Goal: Task Accomplishment & Management: Manage account settings

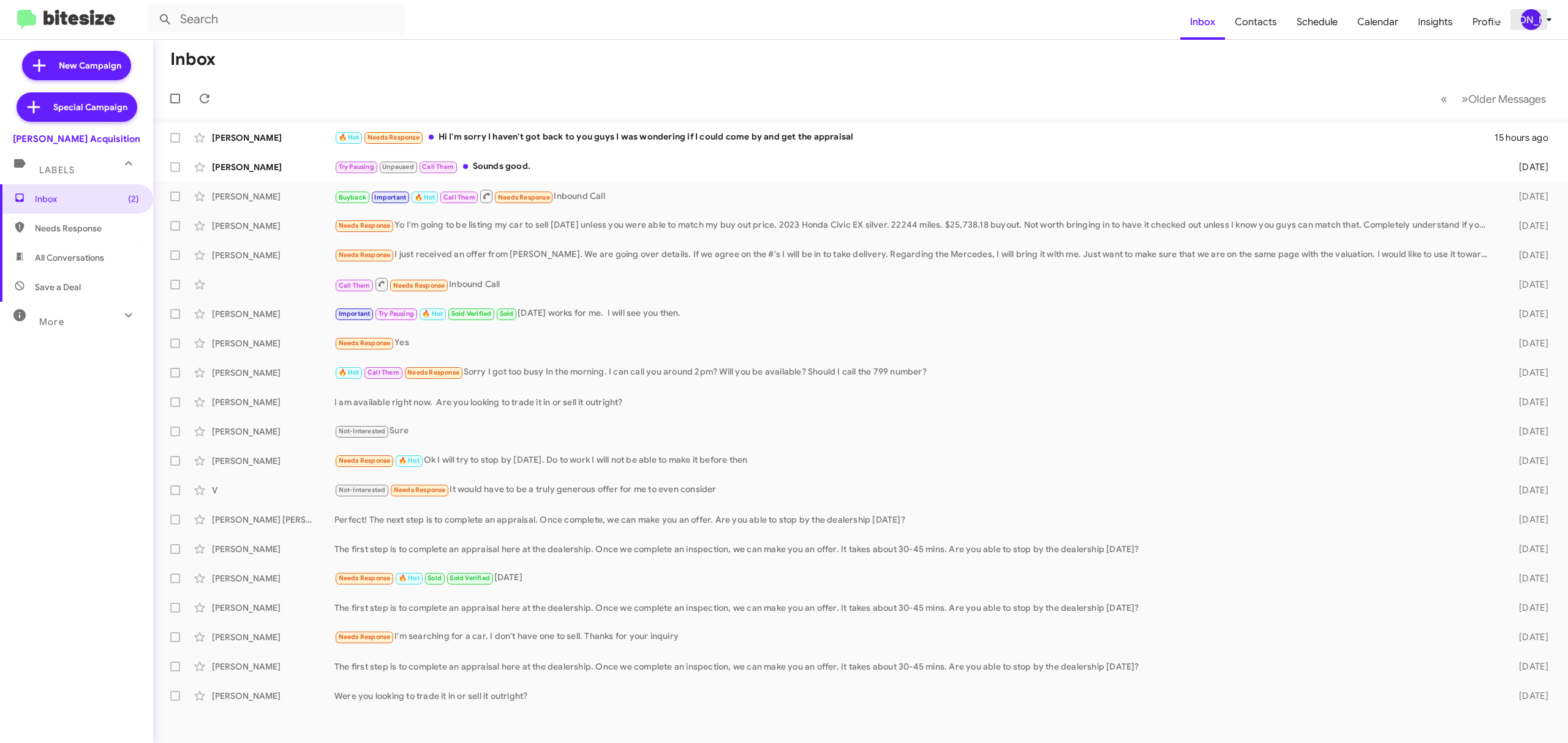
click at [1527, 21] on div "[PERSON_NAME]" at bounding box center [1531, 19] width 21 height 21
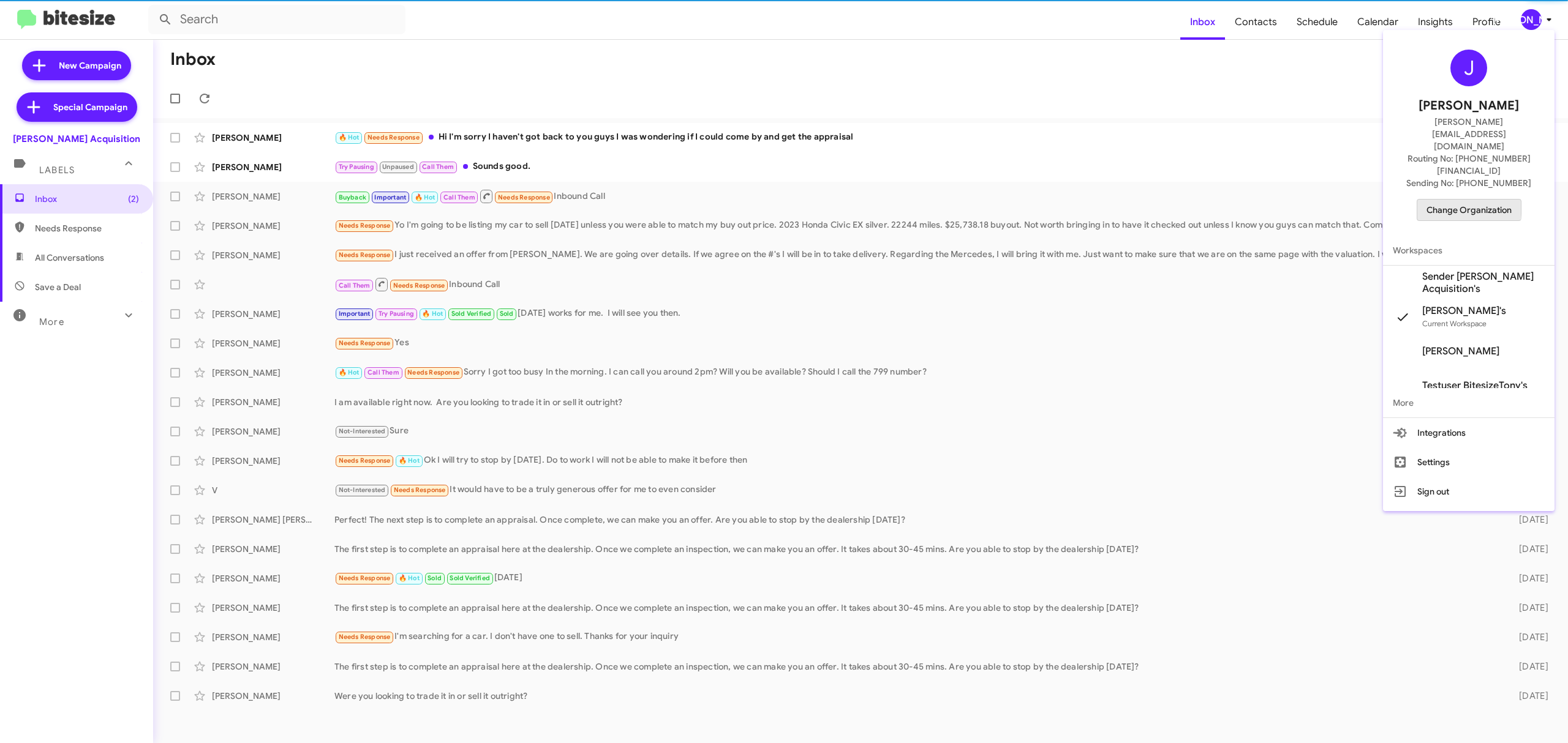
click at [1436, 199] on span "Change Organization" at bounding box center [1469, 209] width 85 height 21
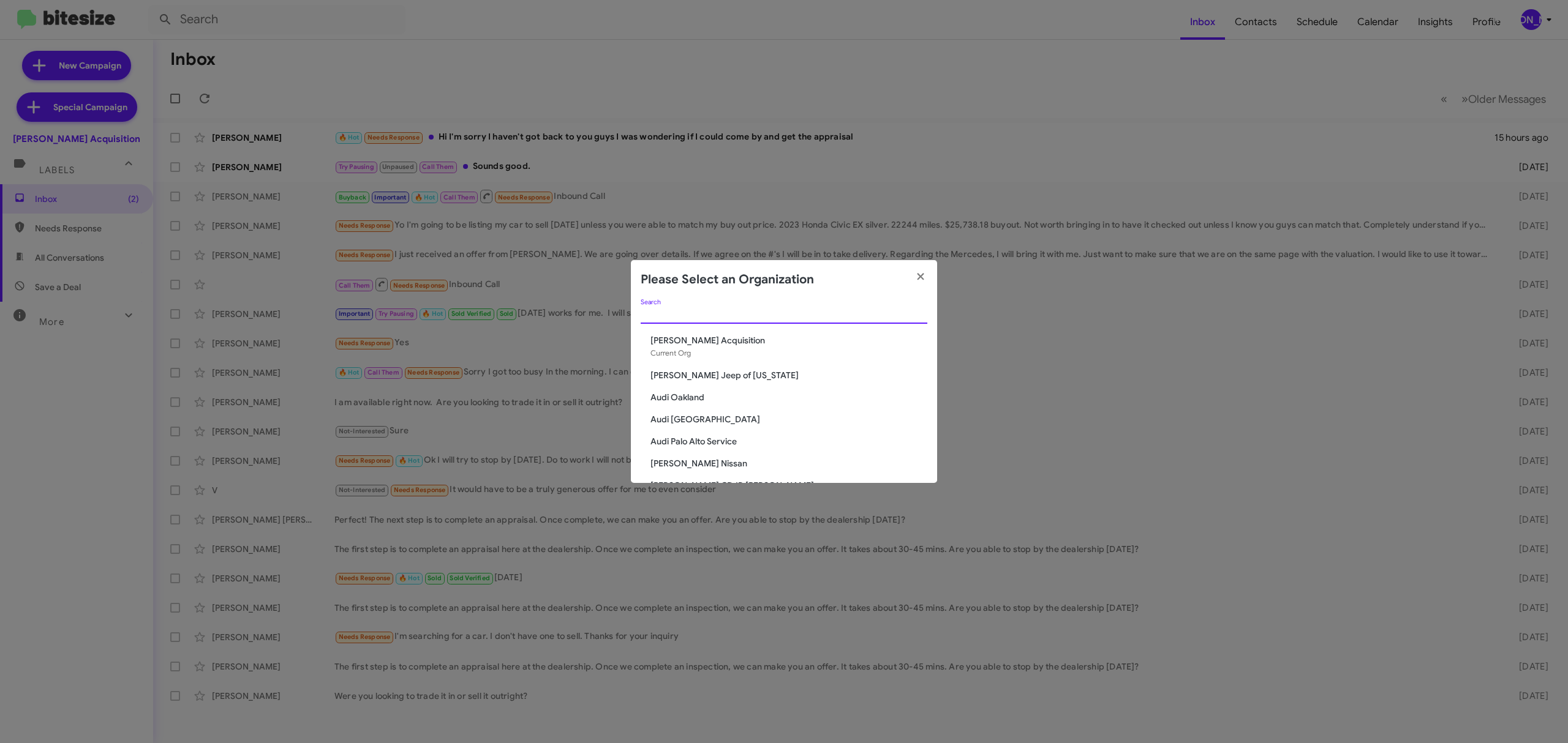
click at [780, 317] on input "Search" at bounding box center [783, 315] width 287 height 10
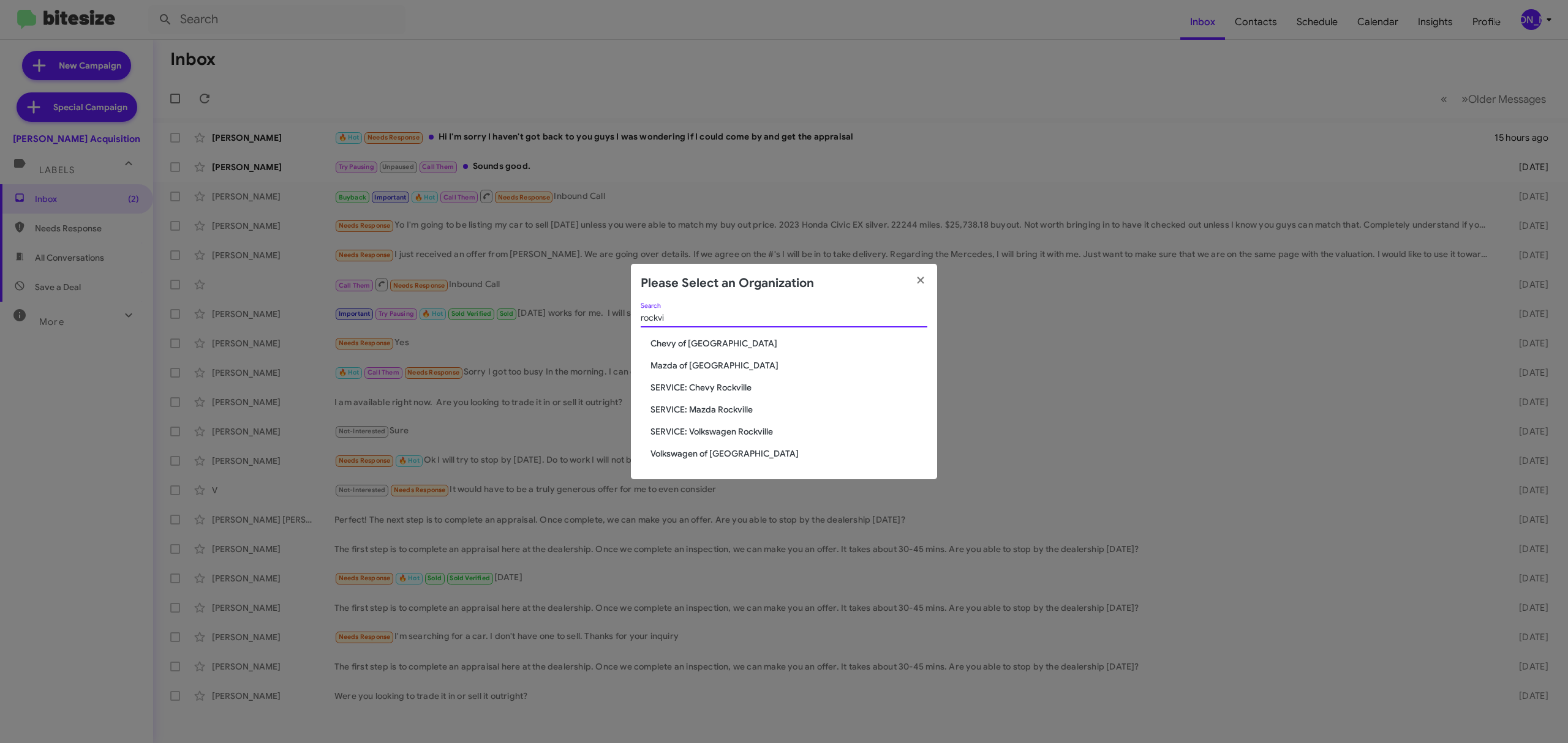
type input "rockvi"
click at [680, 343] on span "Chevy of [GEOGRAPHIC_DATA]" at bounding box center [788, 343] width 277 height 12
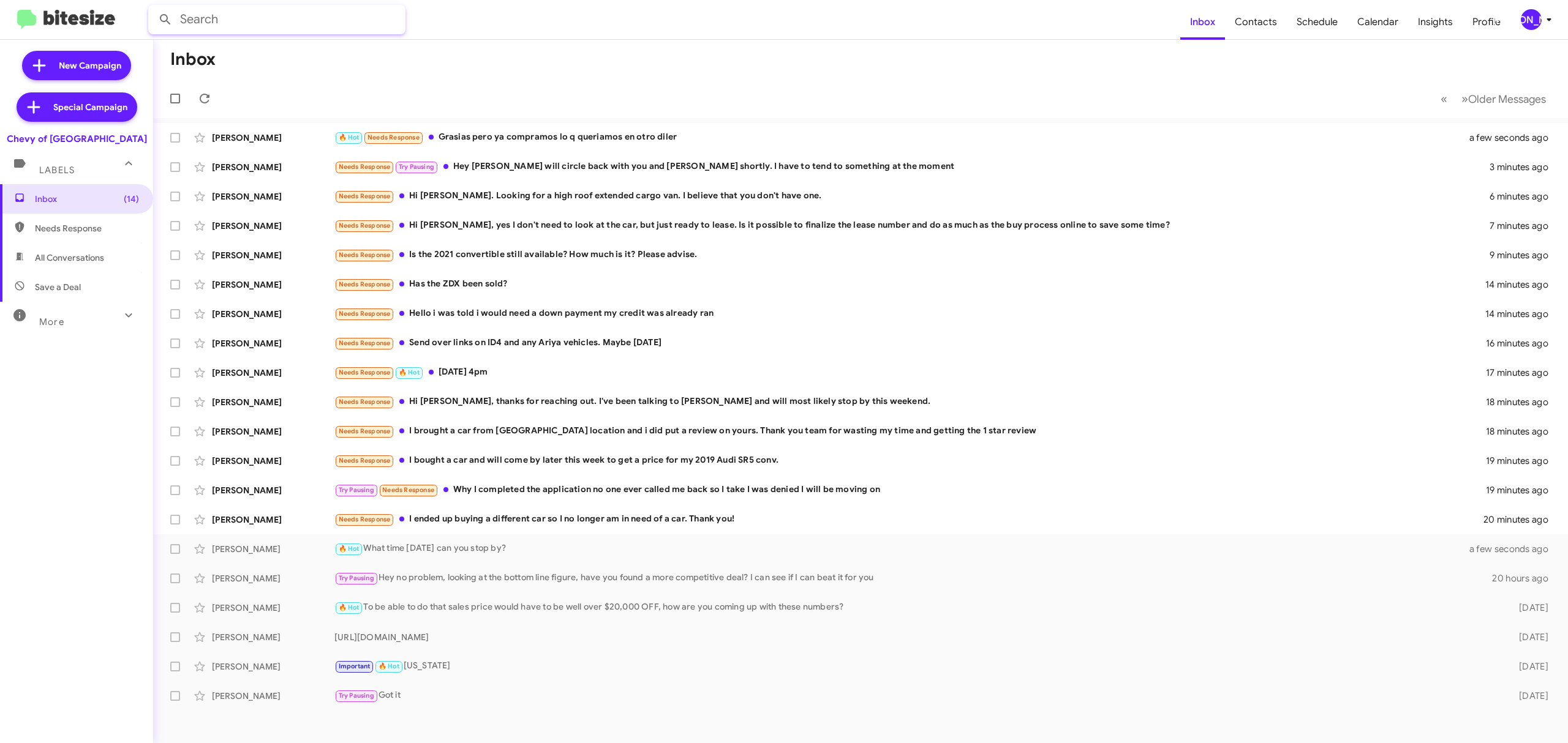
click at [395, 14] on input "text" at bounding box center [277, 19] width 257 height 29
paste input "2027174077"
type input "2027174077"
click at [153, 7] on button at bounding box center [165, 19] width 24 height 24
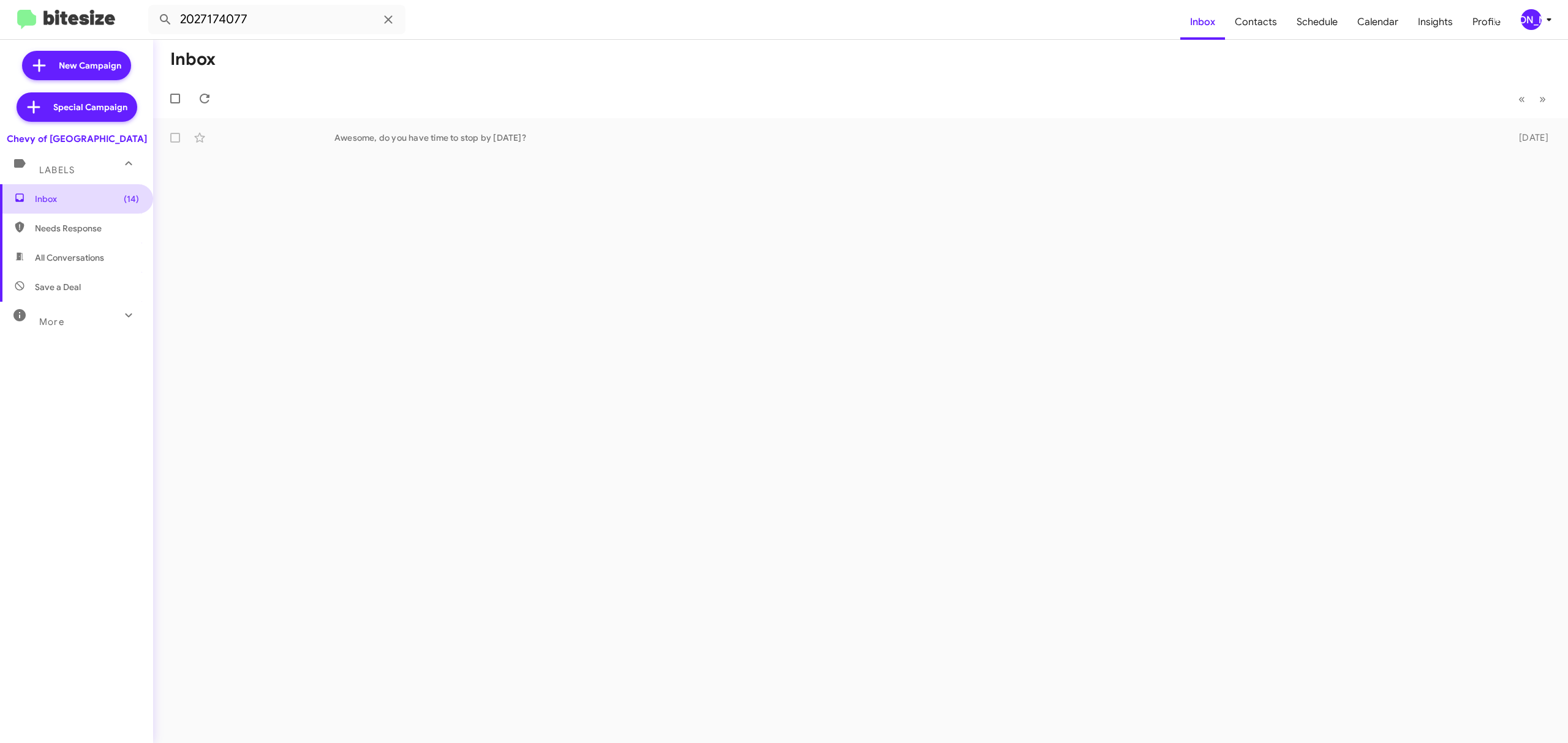
click at [59, 206] on span "Inbox (14)" at bounding box center [76, 199] width 153 height 29
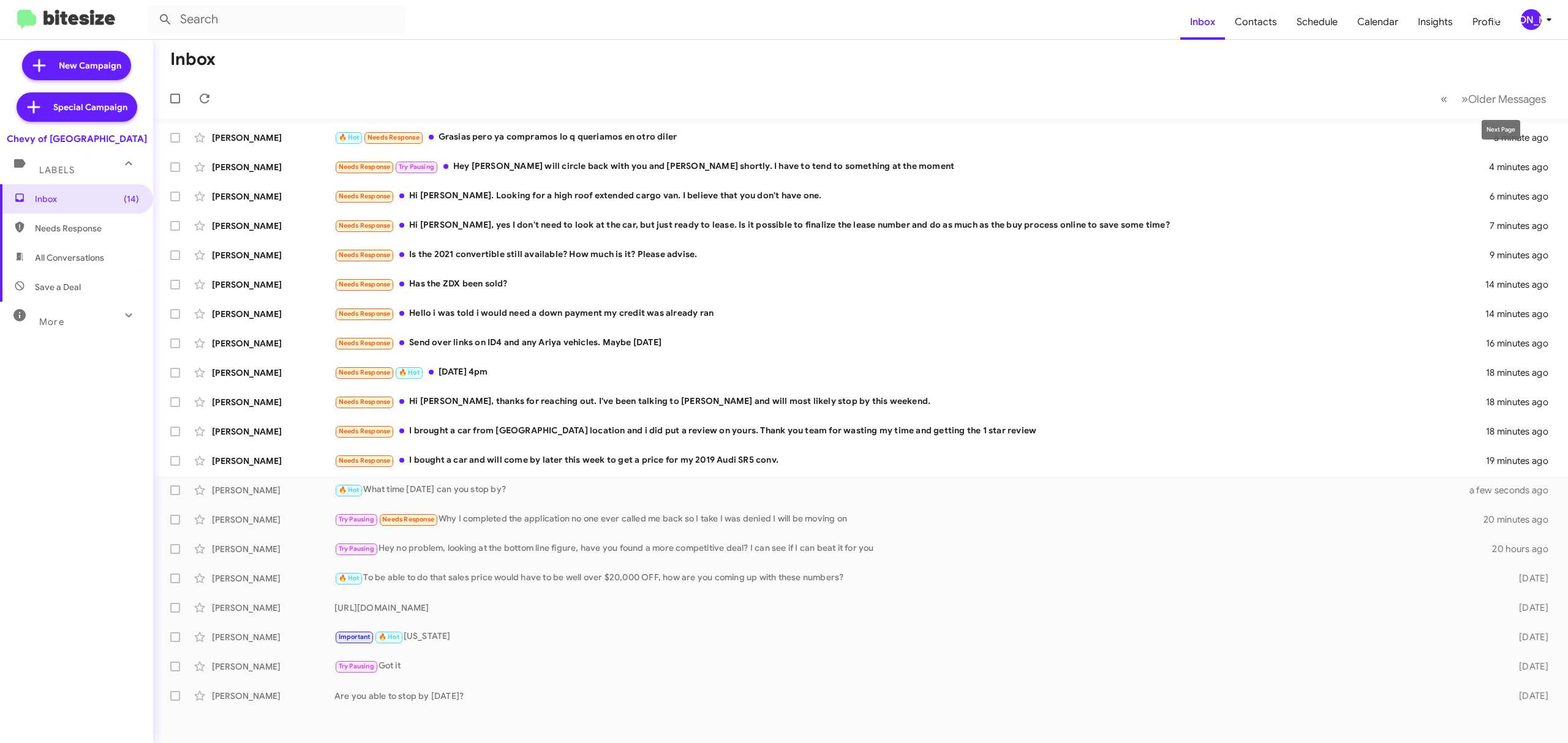
click at [1512, 84] on mat-toolbar-row "« Previous » Next Older Messages" at bounding box center [860, 99] width 1415 height 39
click at [1504, 99] on span "Older Messages" at bounding box center [1507, 99] width 78 height 14
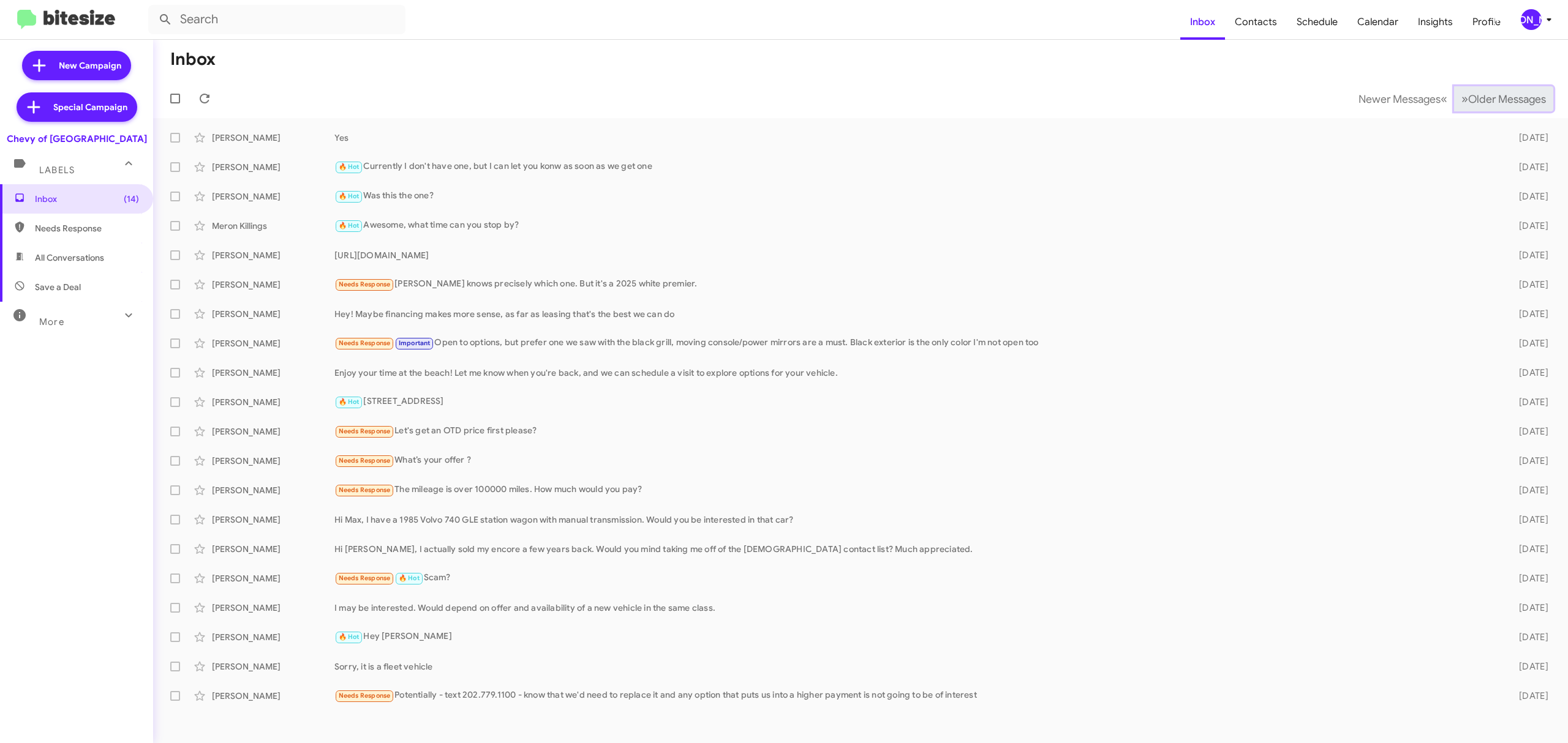
click at [1496, 104] on span "Older Messages" at bounding box center [1507, 99] width 78 height 14
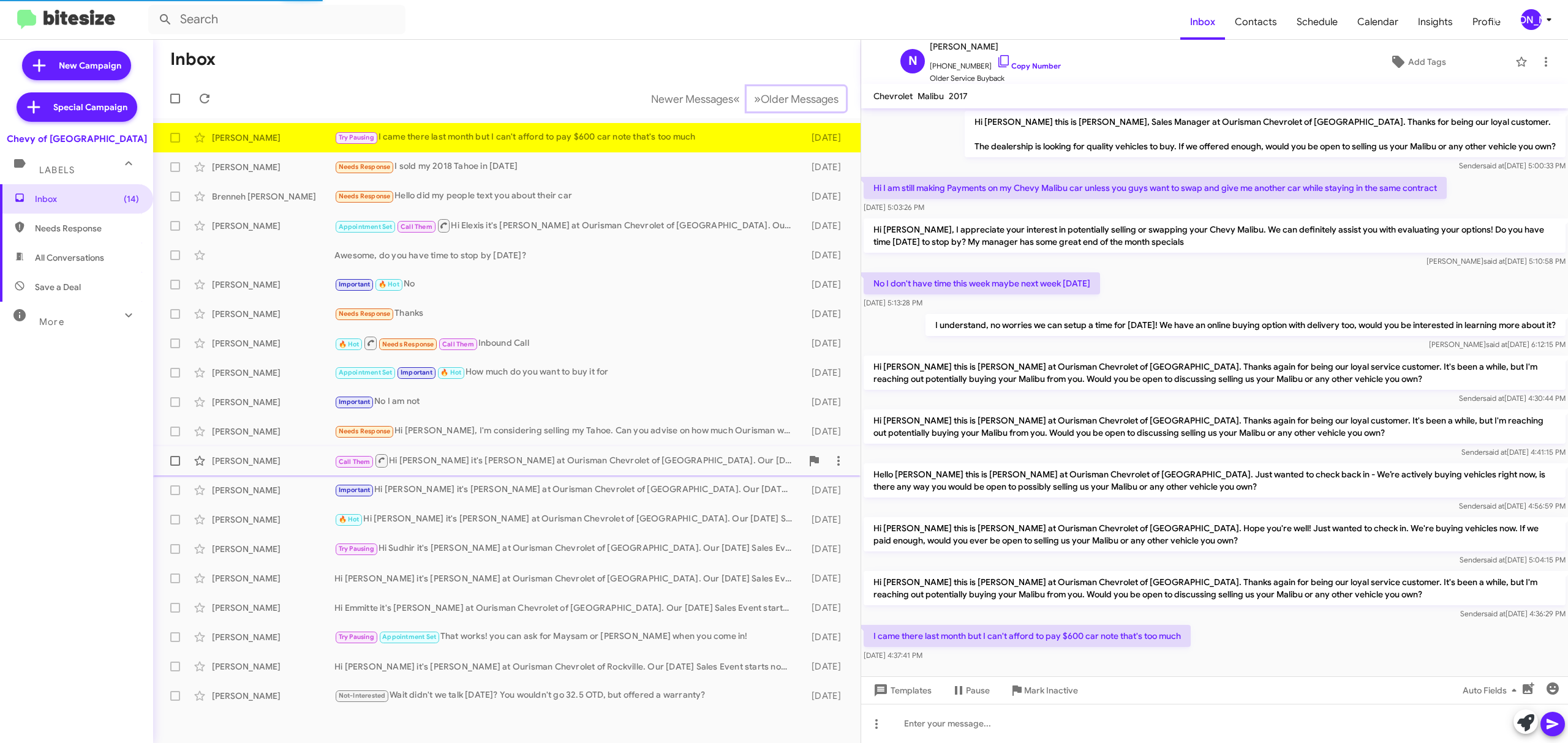
scroll to position [21, 0]
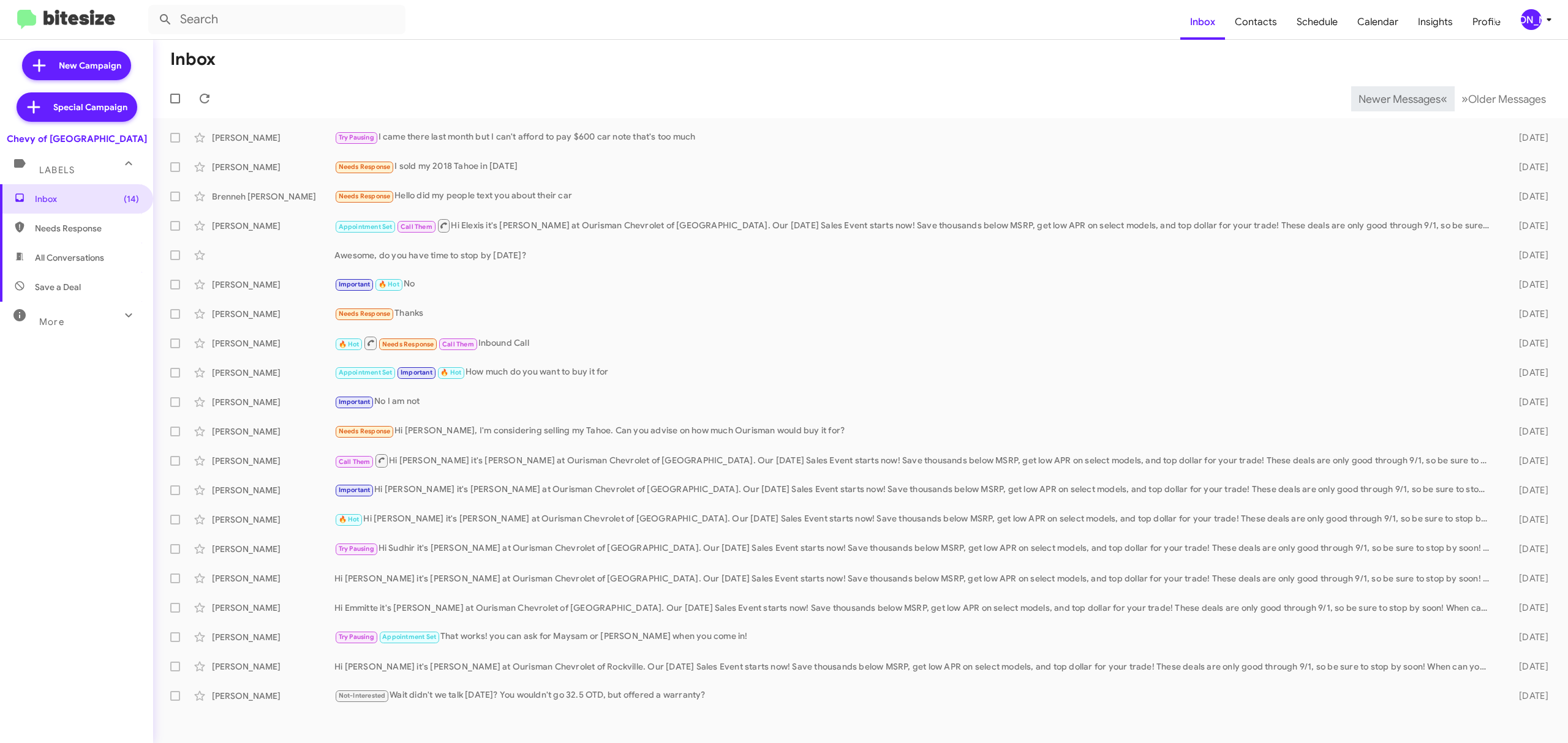
click at [1390, 98] on span "Newer Messages" at bounding box center [1399, 99] width 82 height 14
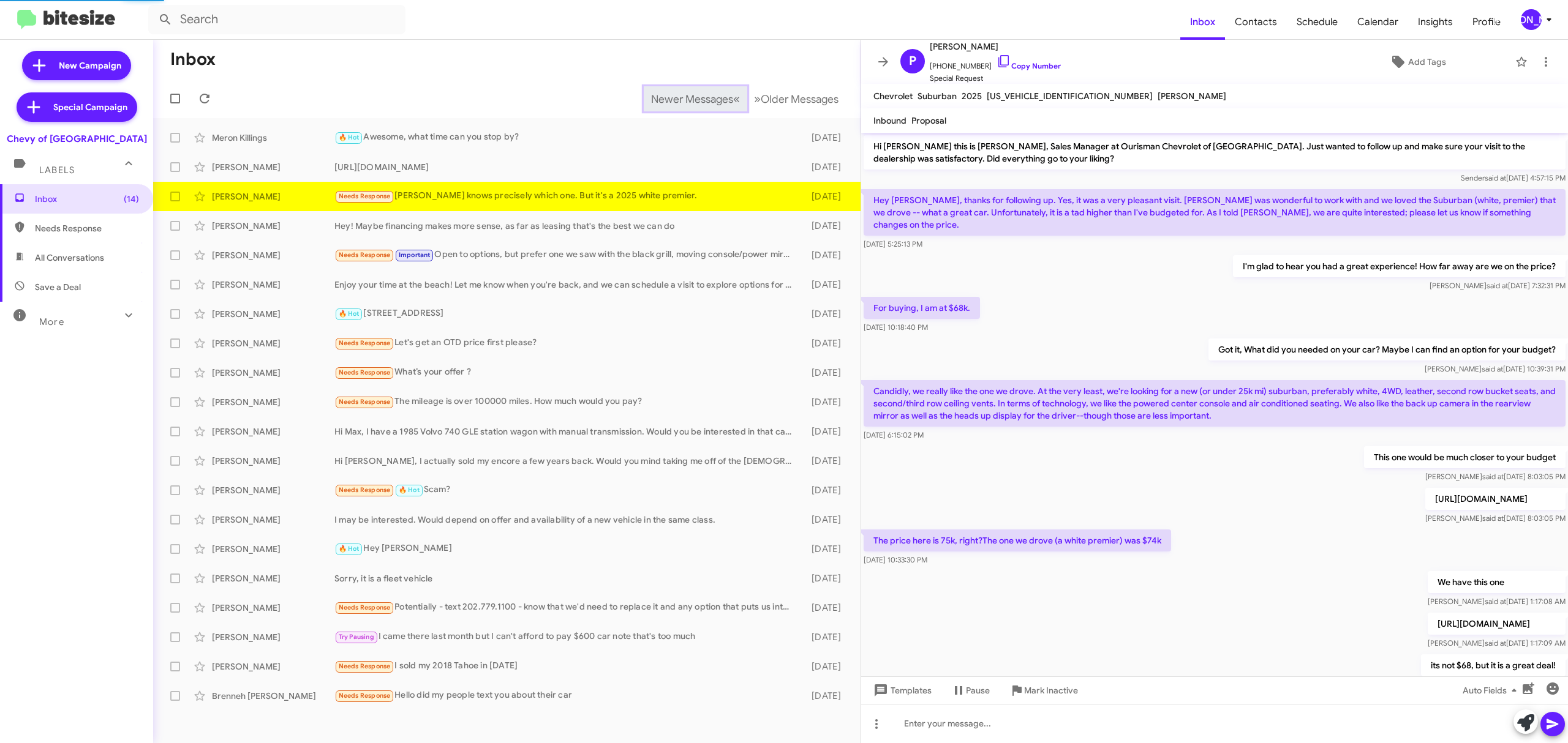
scroll to position [381, 0]
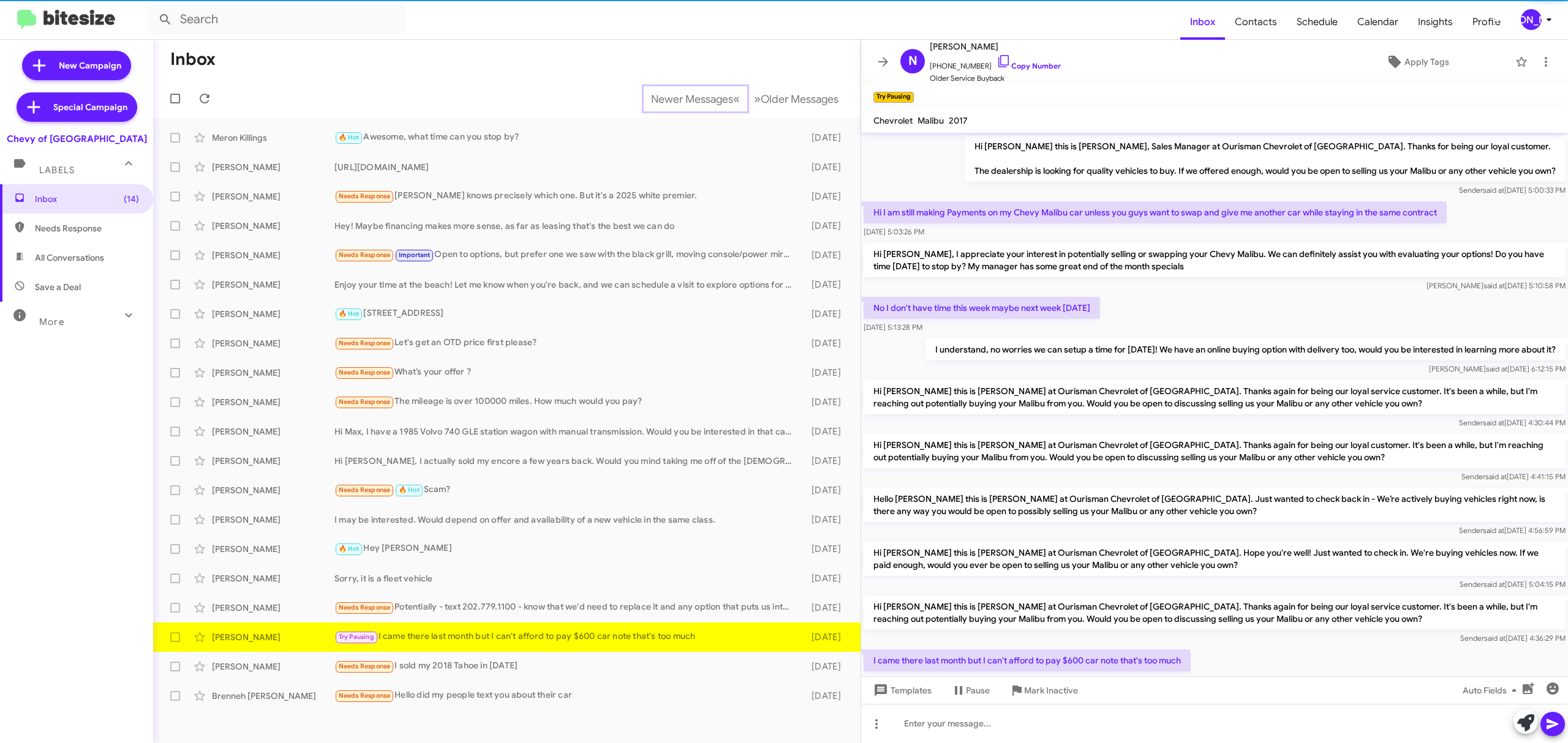
scroll to position [21, 0]
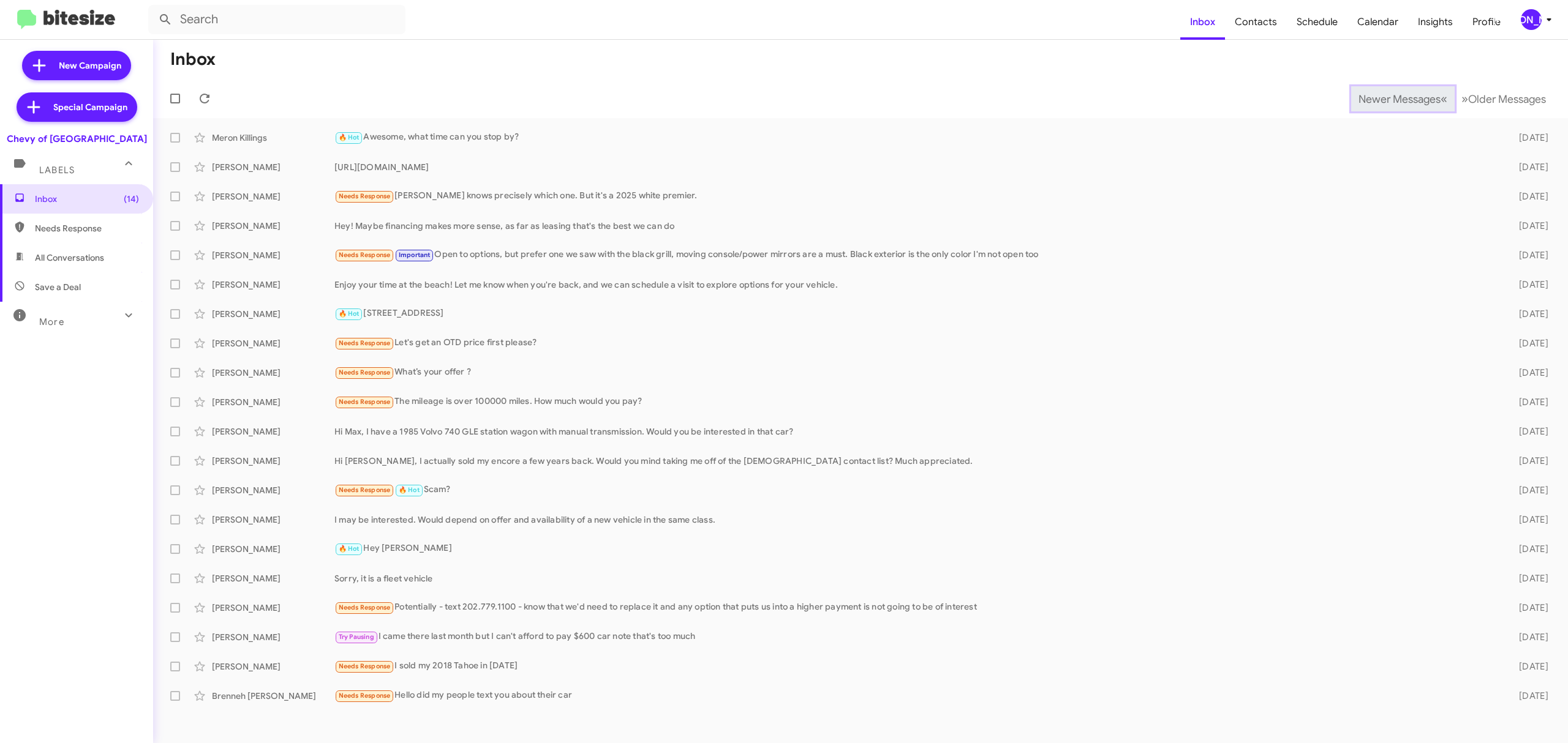
click at [1390, 98] on span "Newer Messages" at bounding box center [1399, 99] width 82 height 14
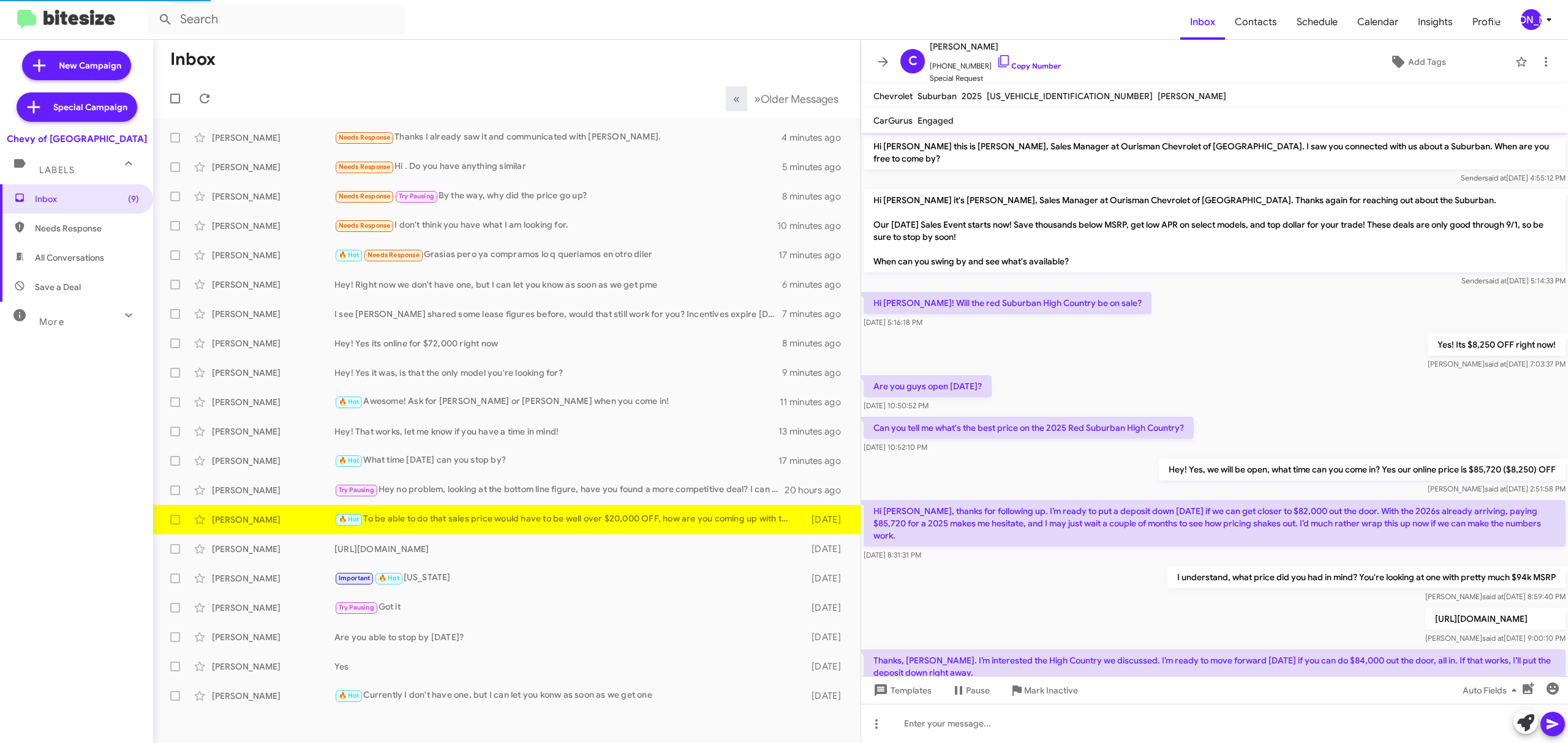
scroll to position [79, 0]
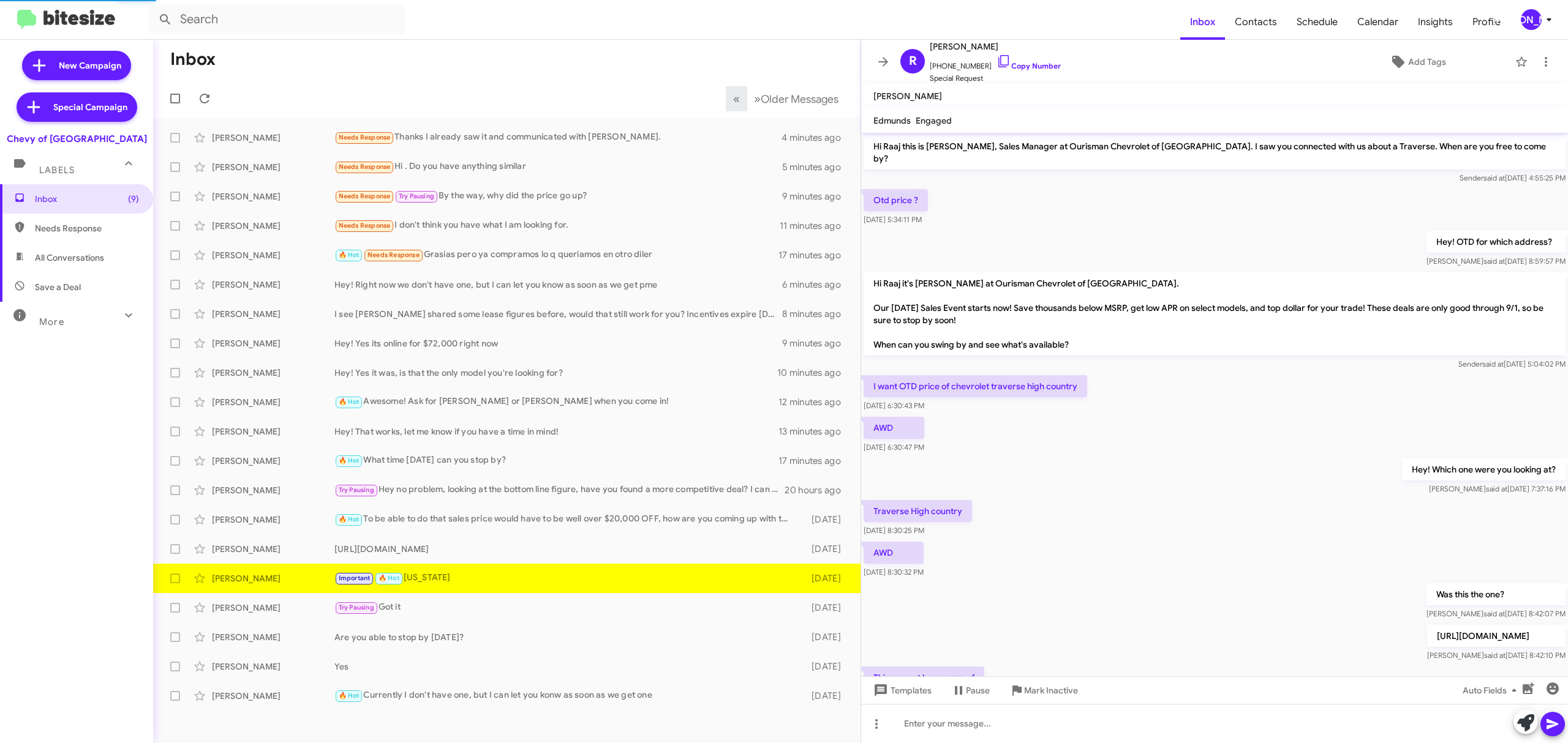
scroll to position [277, 0]
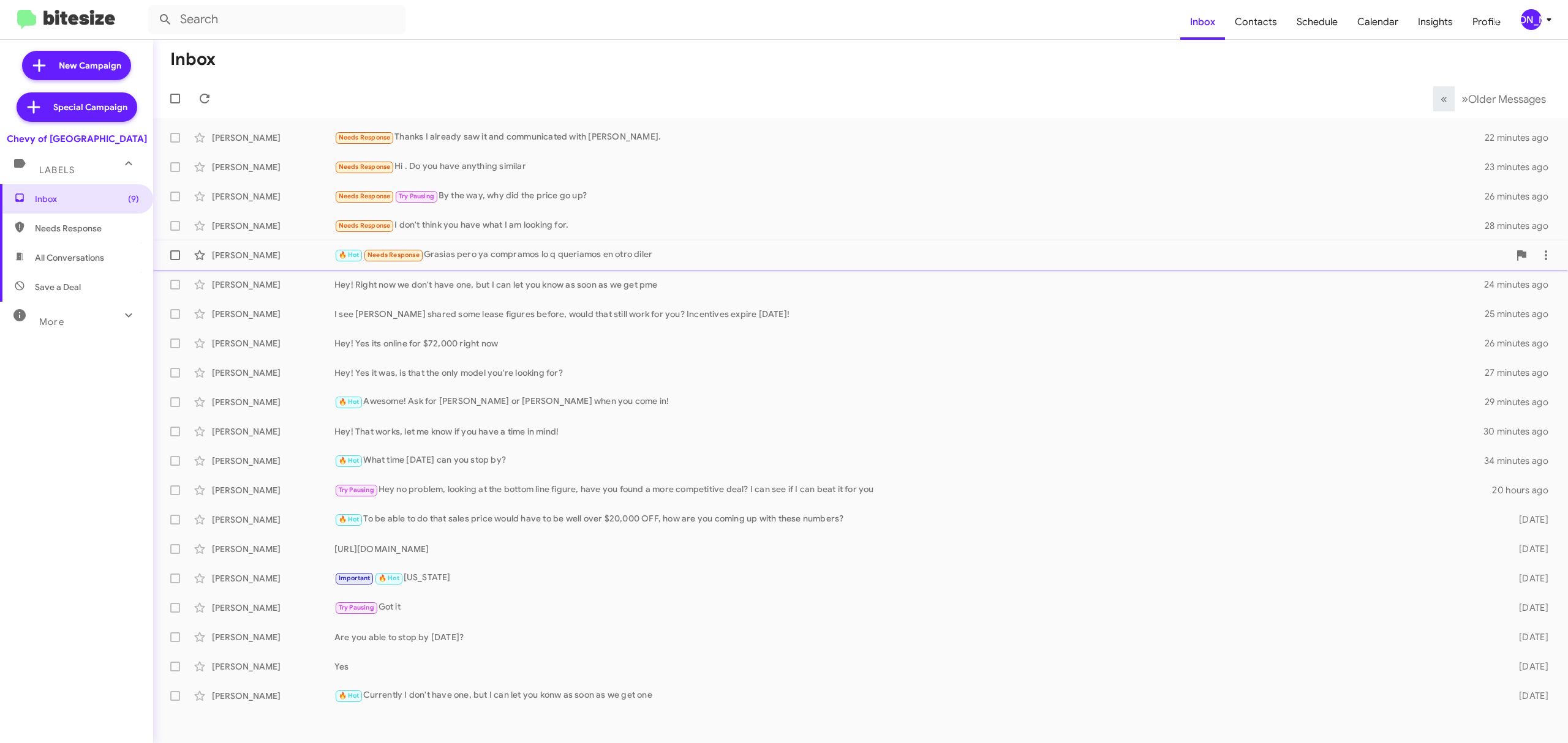
click at [178, 252] on span at bounding box center [175, 256] width 10 height 10
click at [175, 260] on input "checkbox" at bounding box center [174, 260] width 1 height 1
checkbox input "true"
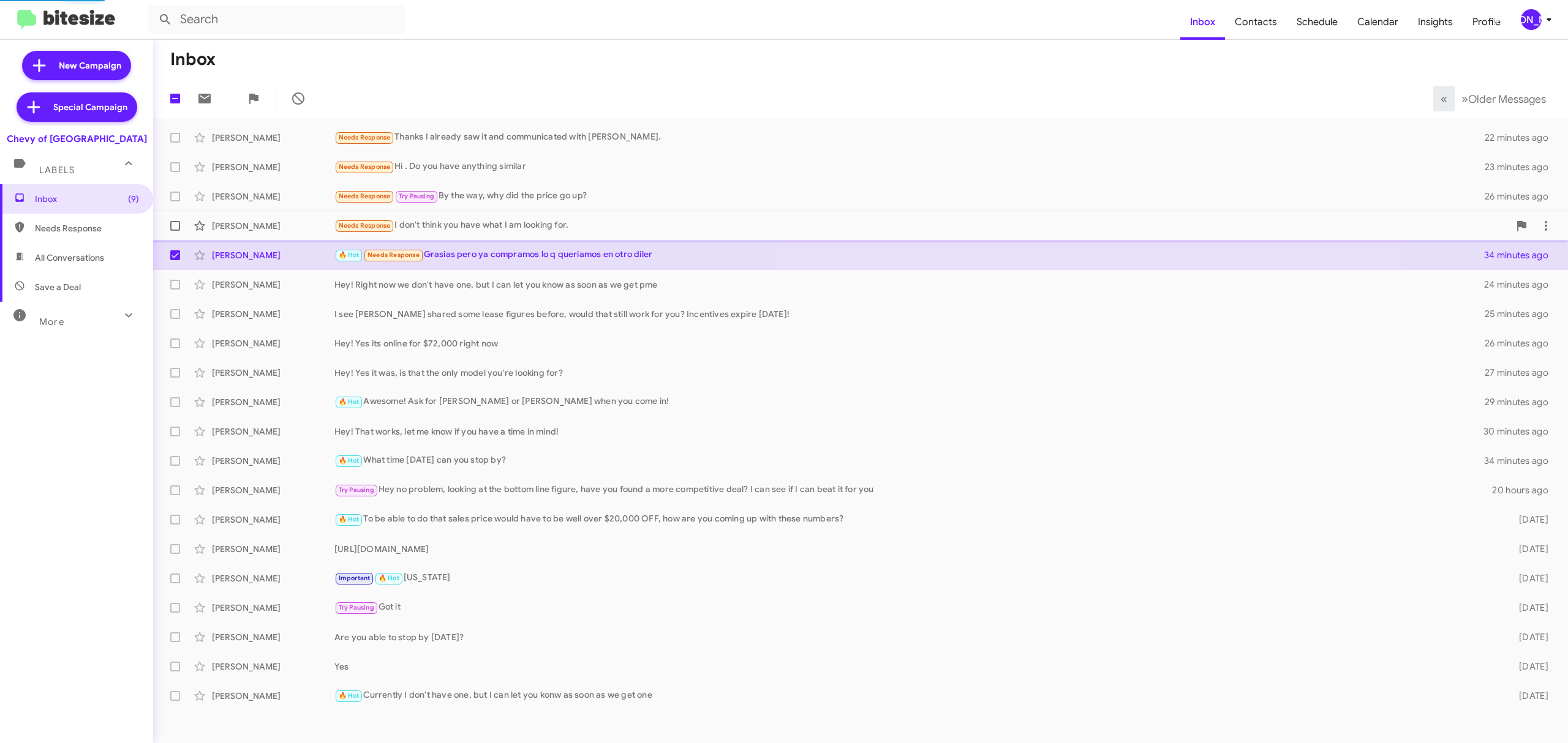
click at [177, 228] on span at bounding box center [175, 226] width 10 height 10
click at [175, 231] on input "checkbox" at bounding box center [174, 231] width 1 height 1
checkbox input "true"
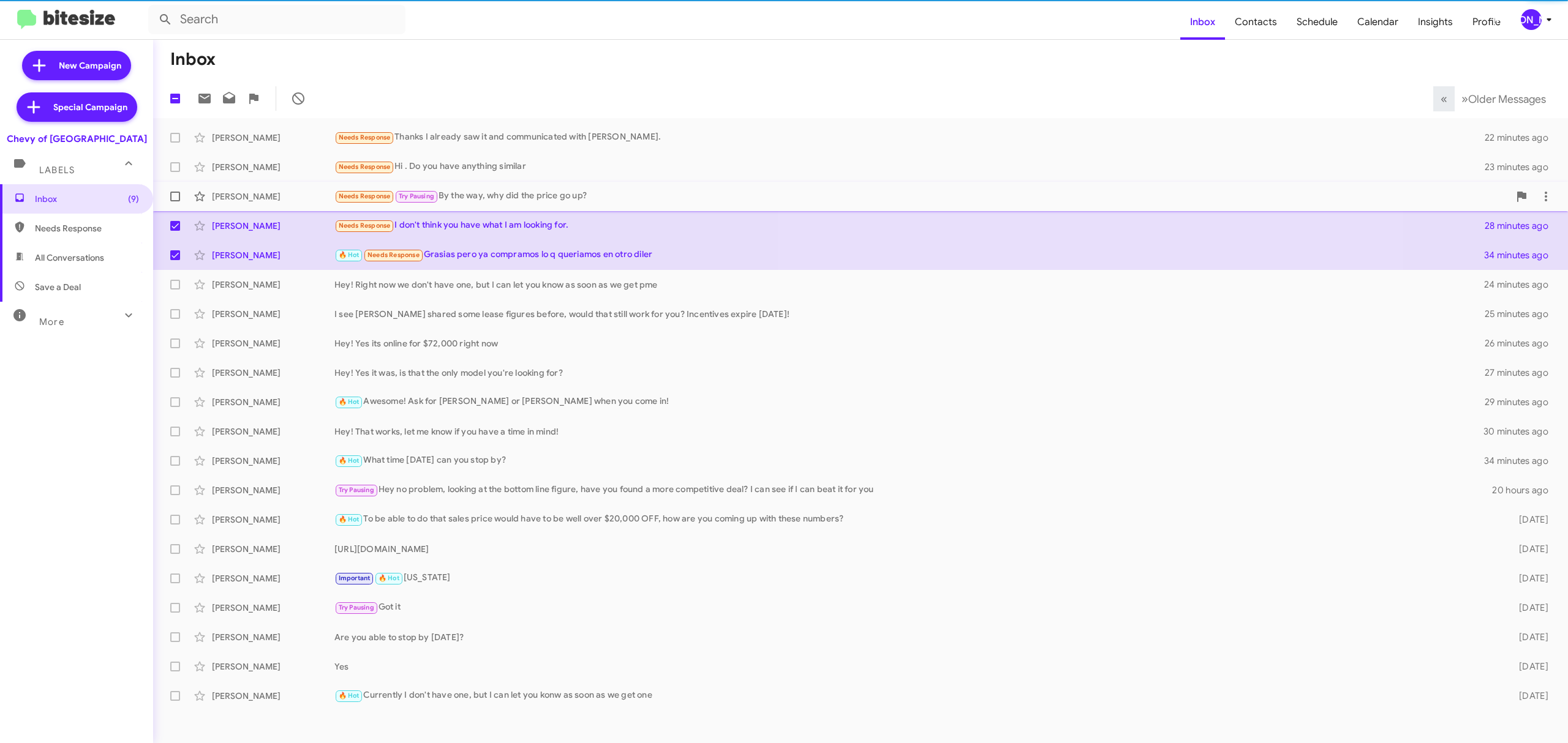
click at [180, 199] on label at bounding box center [175, 196] width 24 height 24
click at [175, 201] on input "checkbox" at bounding box center [174, 201] width 1 height 1
checkbox input "true"
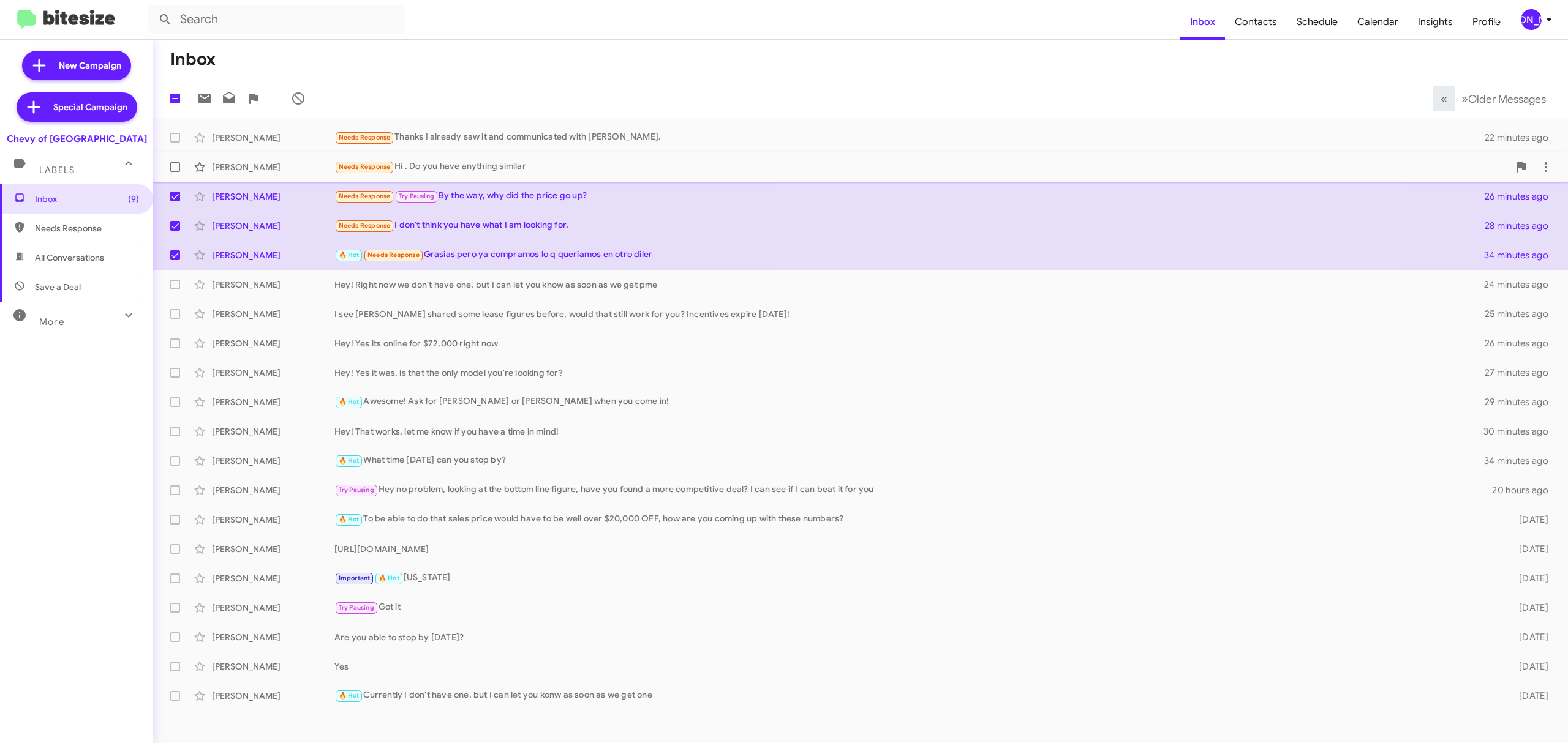
click at [179, 174] on label at bounding box center [175, 167] width 24 height 24
click at [175, 173] on input "checkbox" at bounding box center [174, 172] width 1 height 1
checkbox input "true"
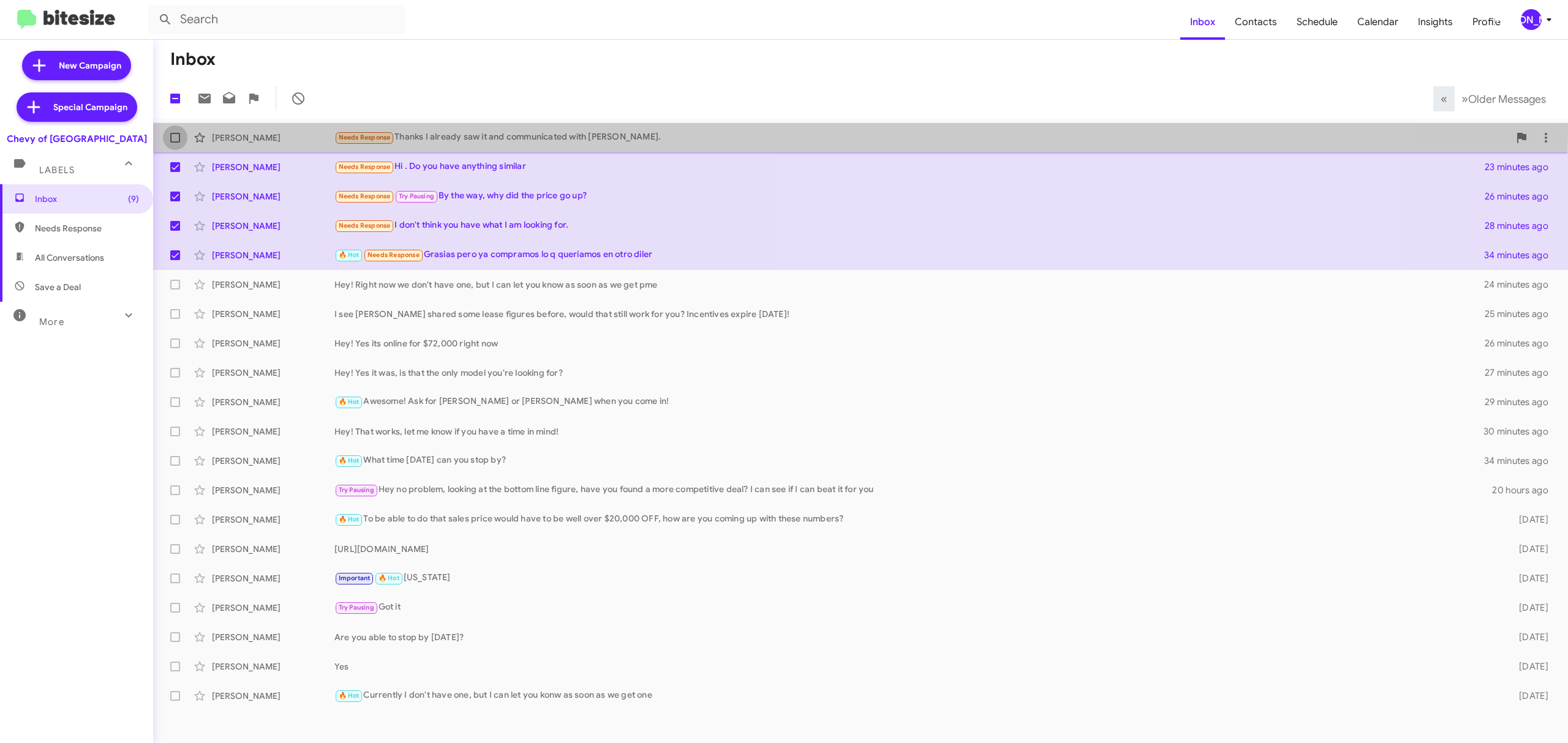
click at [169, 130] on label at bounding box center [175, 138] width 24 height 24
click at [174, 143] on input "checkbox" at bounding box center [174, 143] width 1 height 1
checkbox input "true"
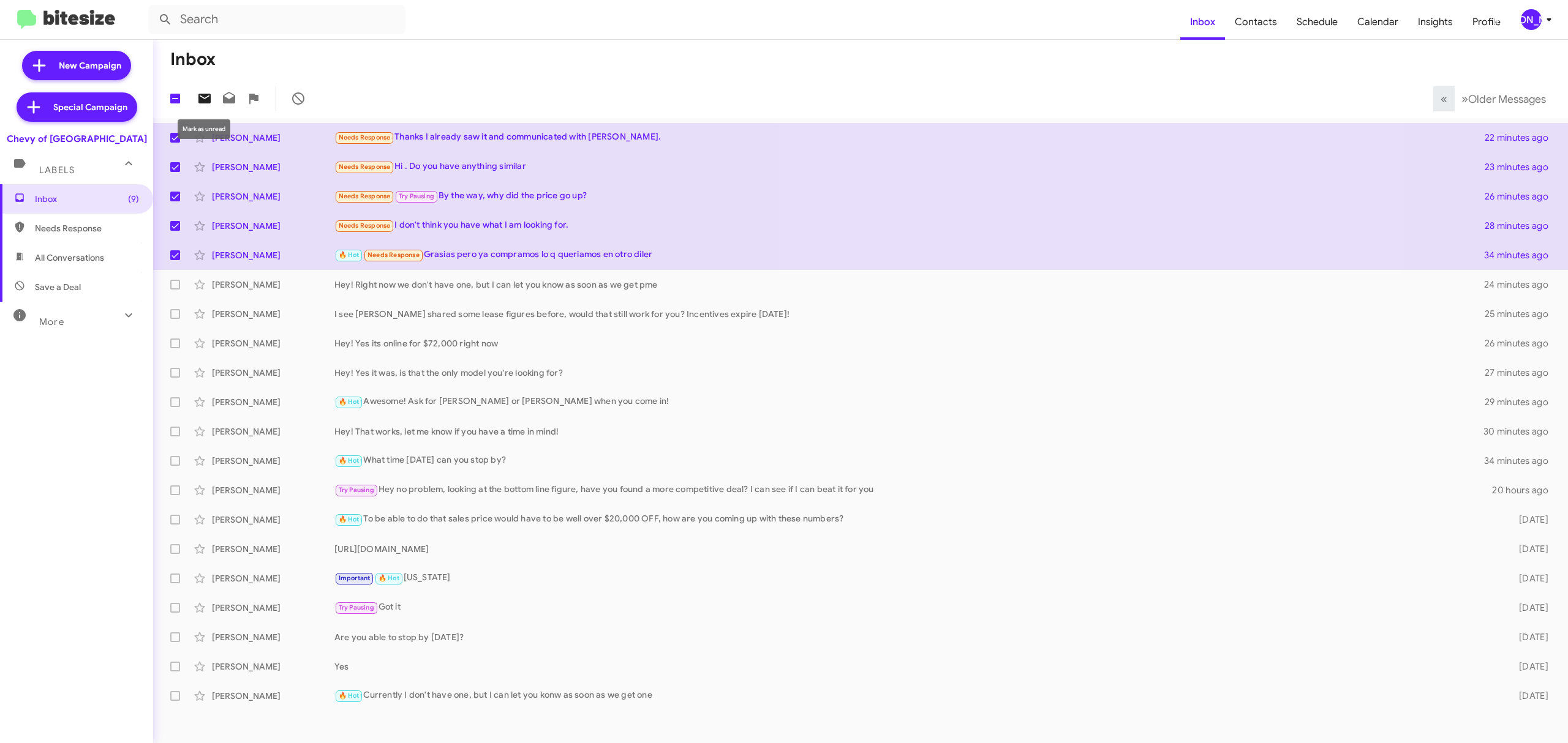
click at [206, 99] on icon at bounding box center [204, 99] width 12 height 10
click at [1547, 16] on icon at bounding box center [1549, 19] width 15 height 15
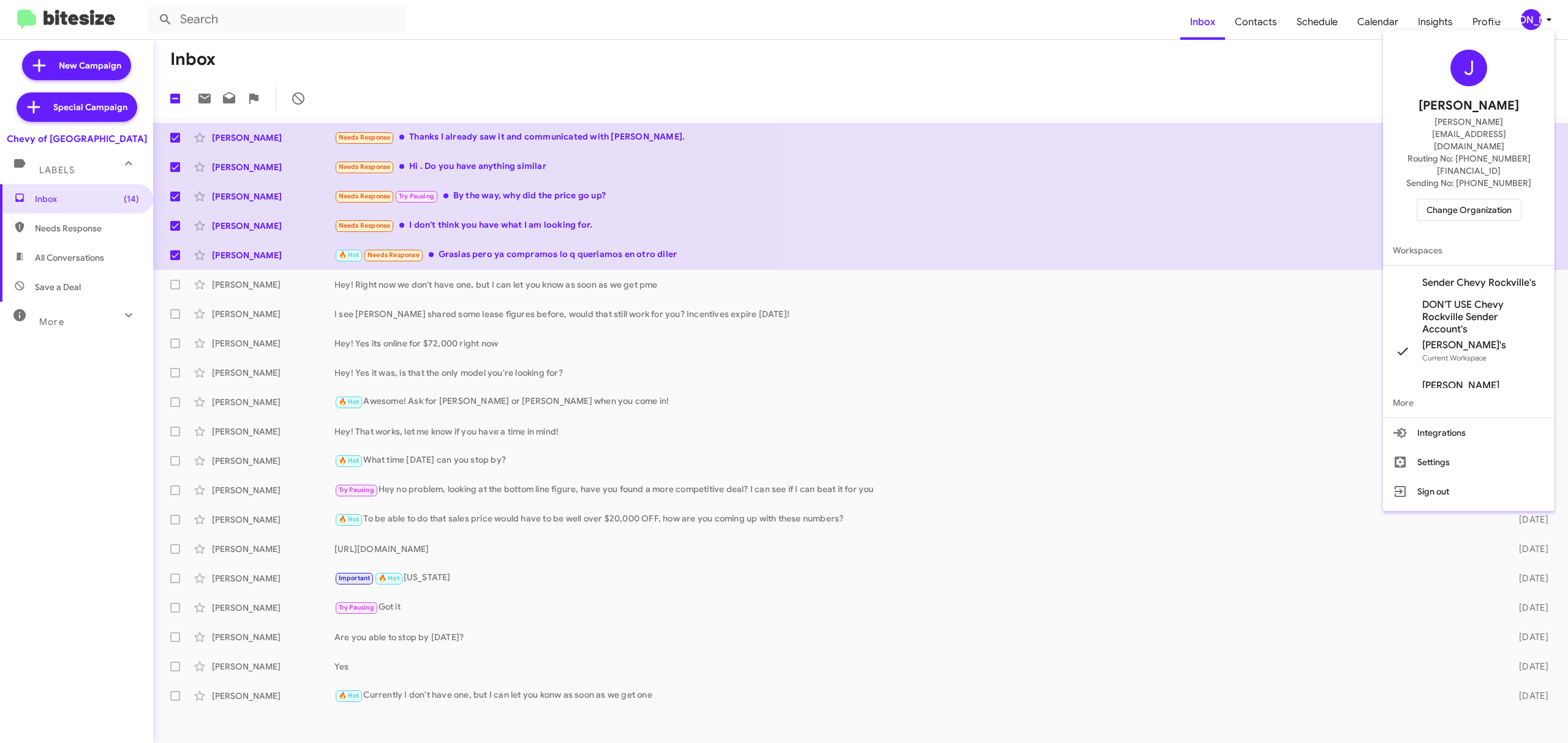
click at [1478, 199] on span "Change Organization" at bounding box center [1469, 209] width 85 height 21
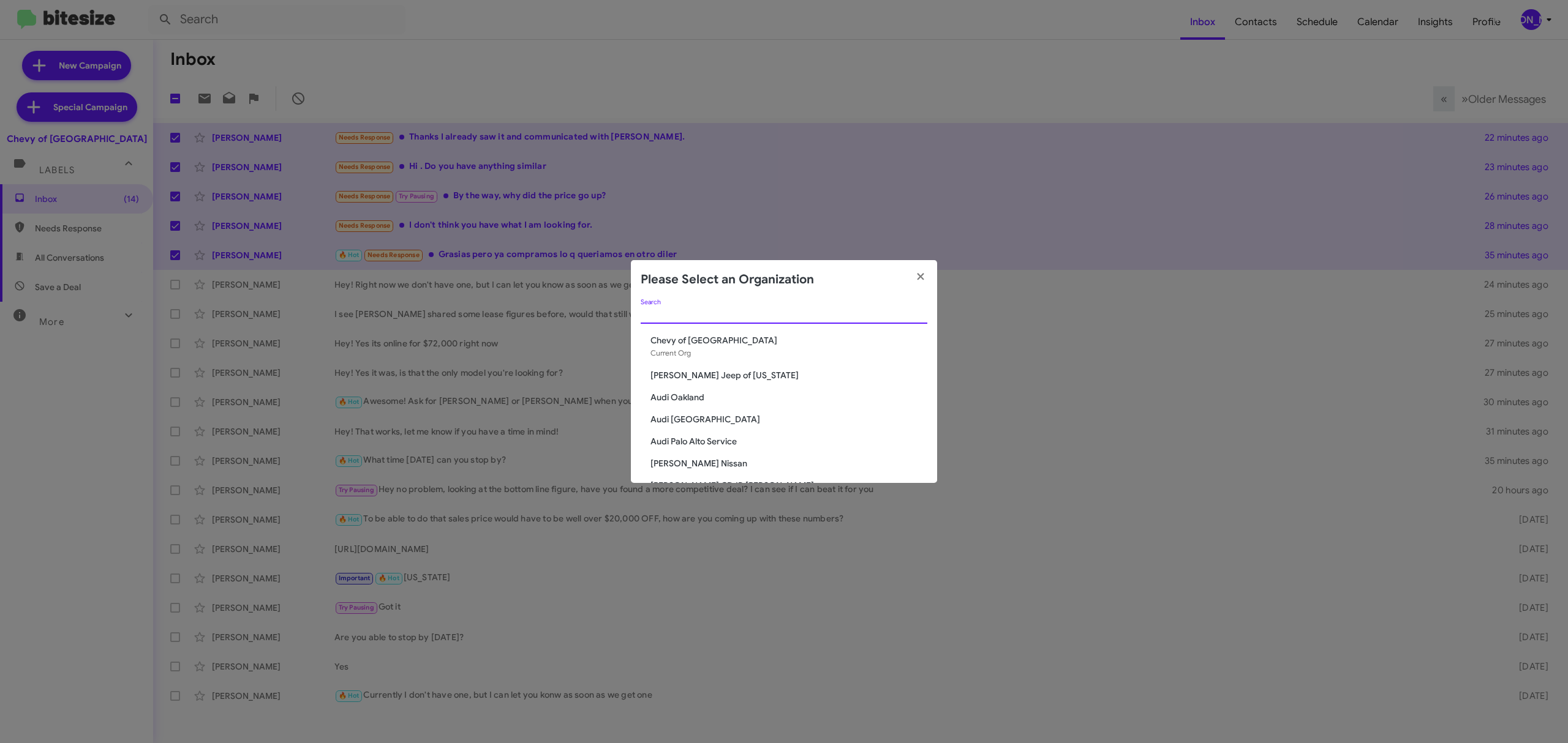
click at [714, 311] on input "Search" at bounding box center [783, 315] width 287 height 10
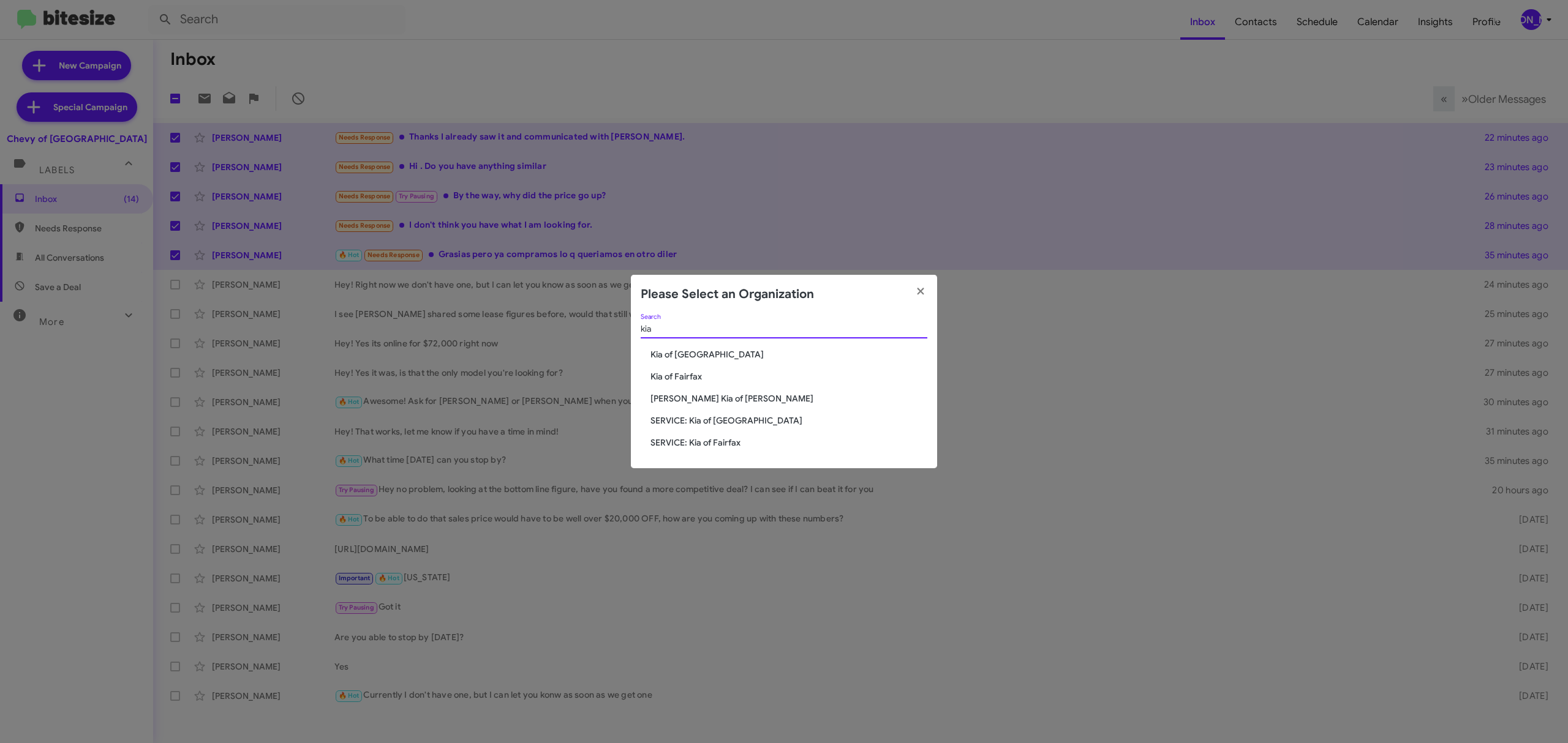
type input "kia"
click at [675, 374] on span "Kia of Fairfax" at bounding box center [788, 377] width 277 height 12
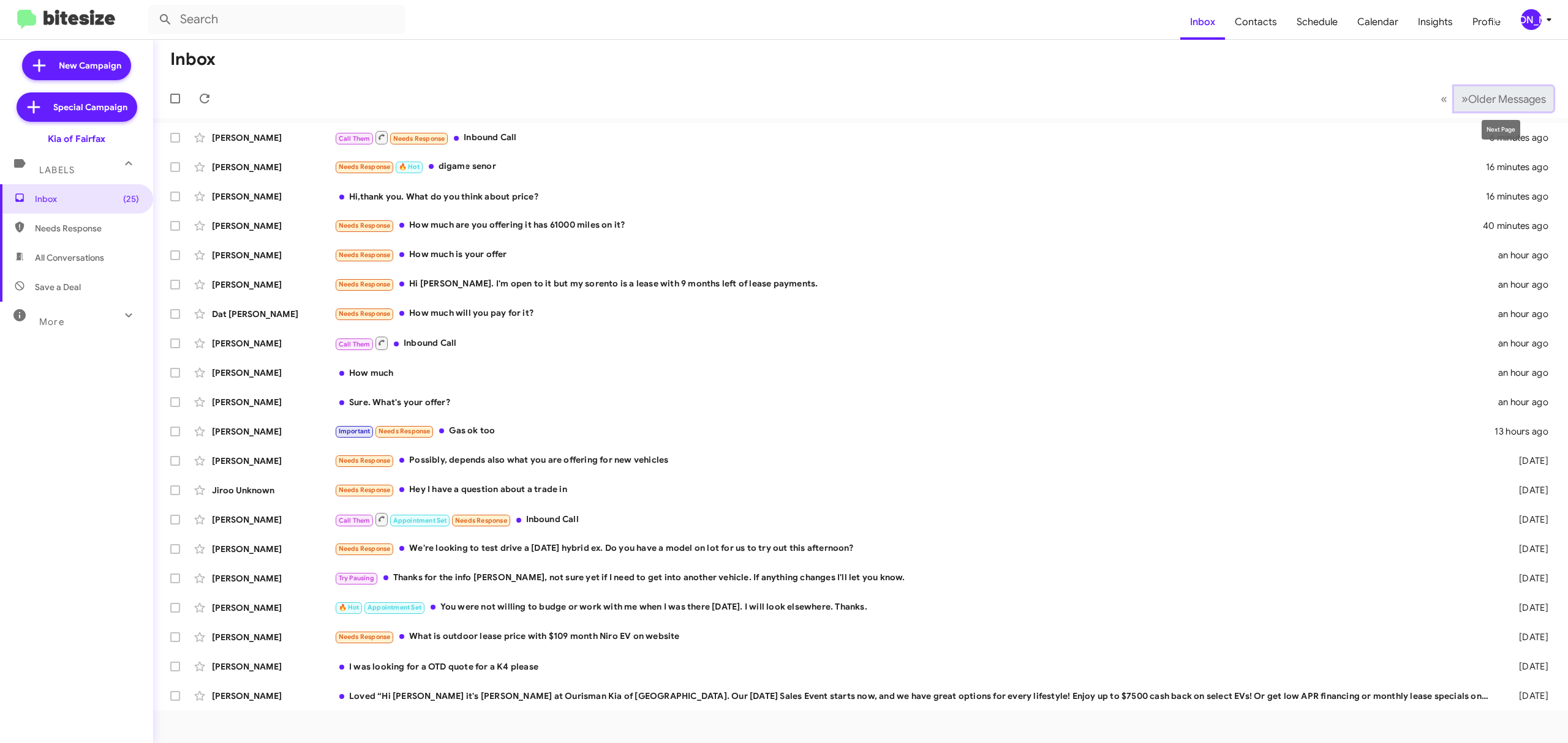
click at [1514, 96] on span "Older Messages" at bounding box center [1507, 99] width 78 height 14
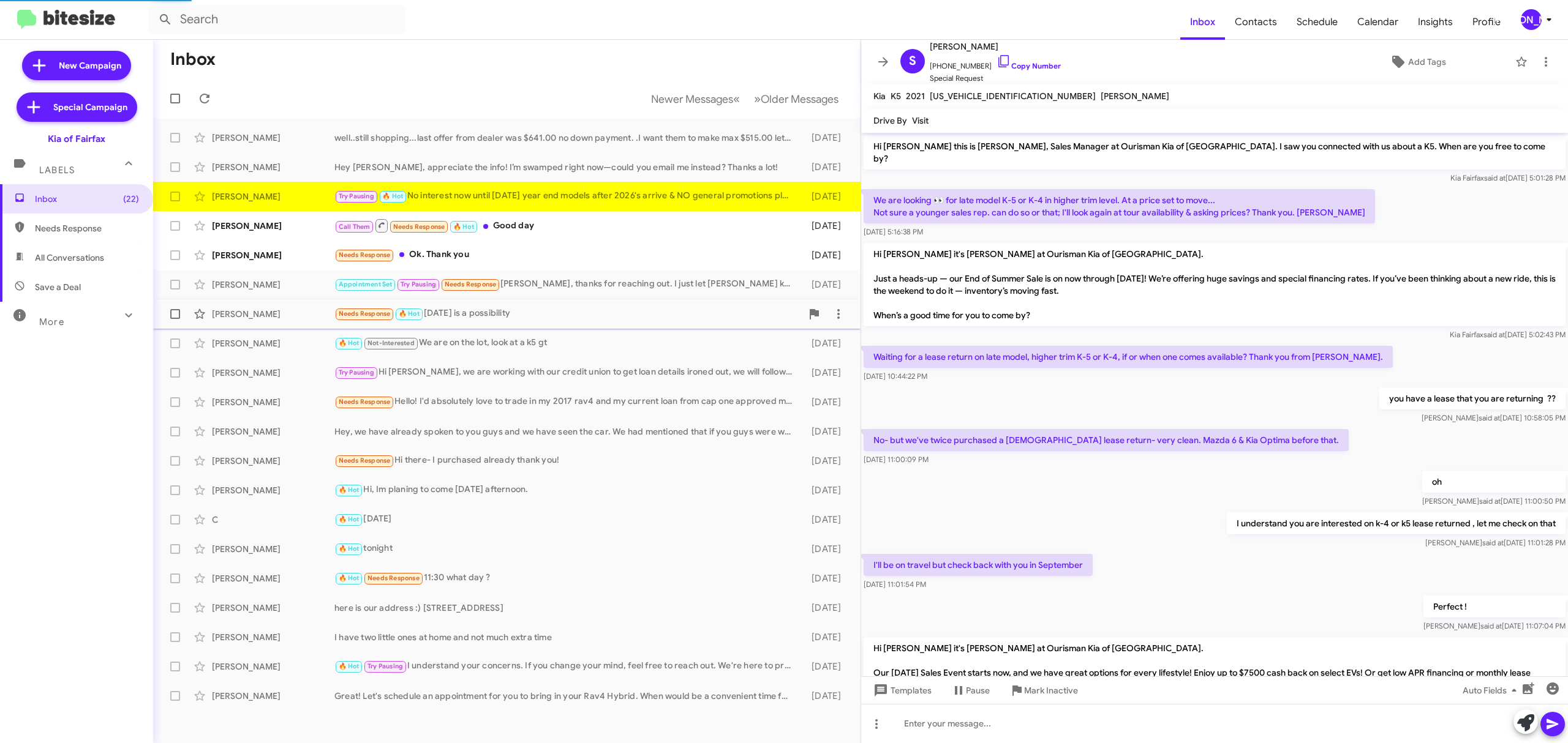
scroll to position [127, 0]
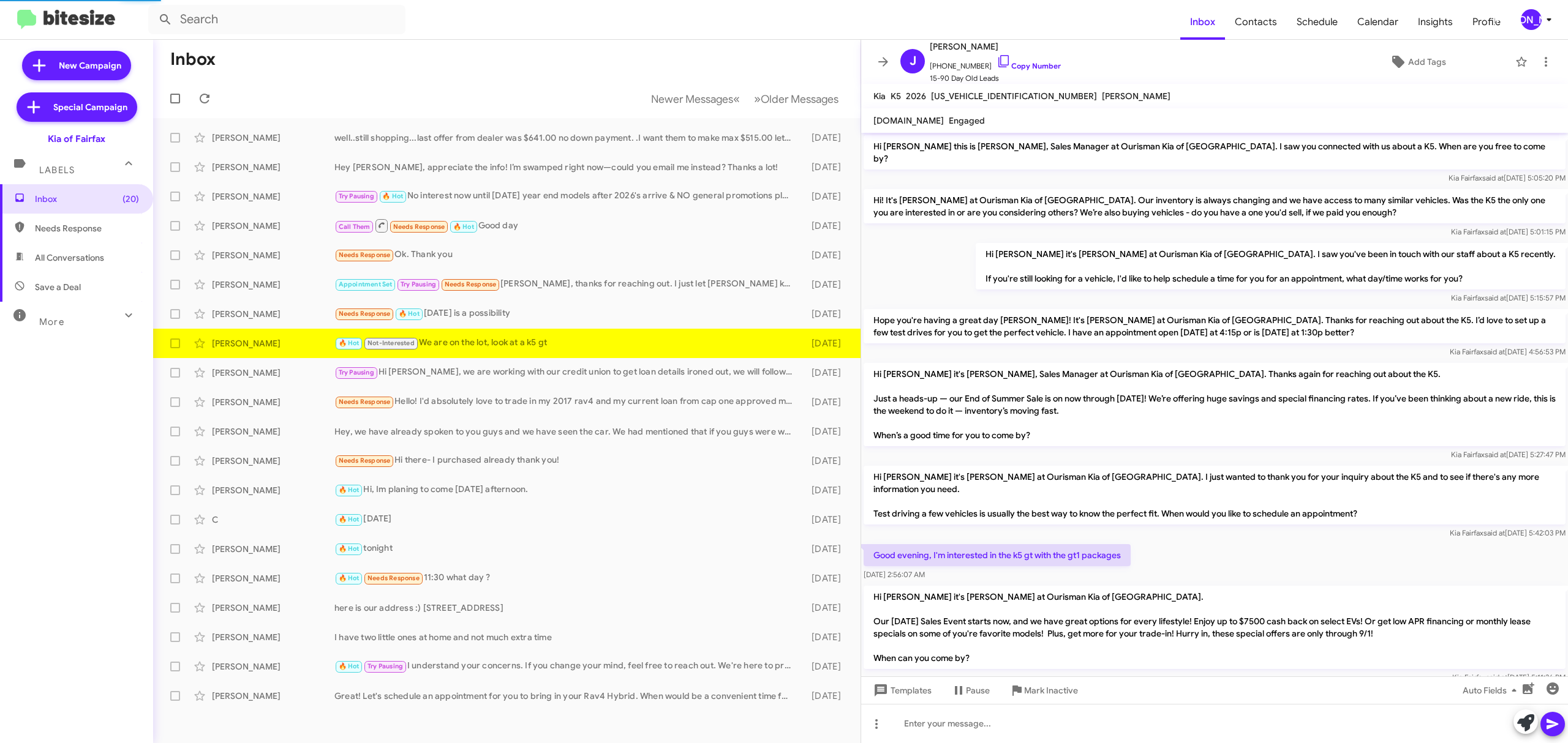
scroll to position [169, 0]
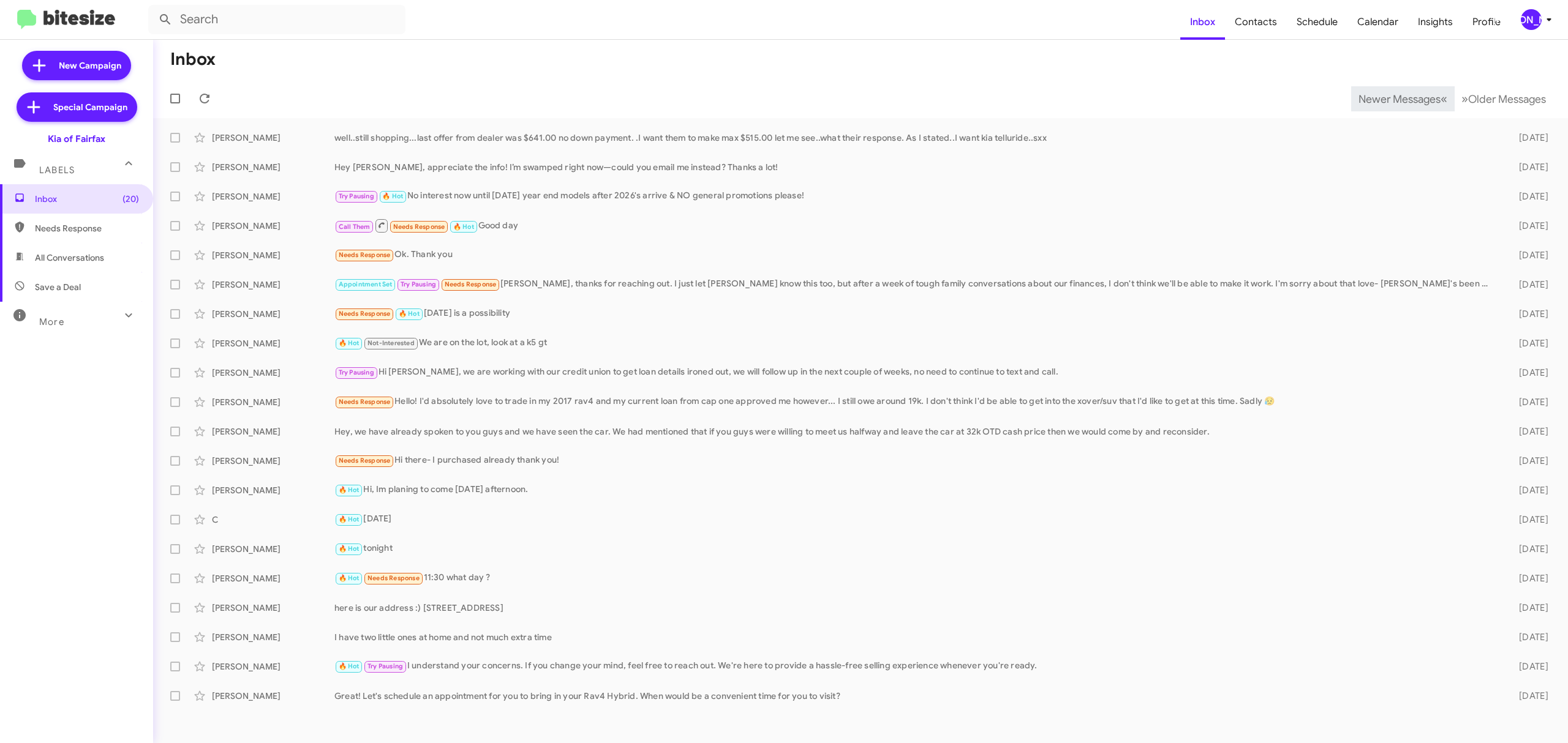
click at [1390, 98] on span "Newer Messages" at bounding box center [1399, 99] width 82 height 14
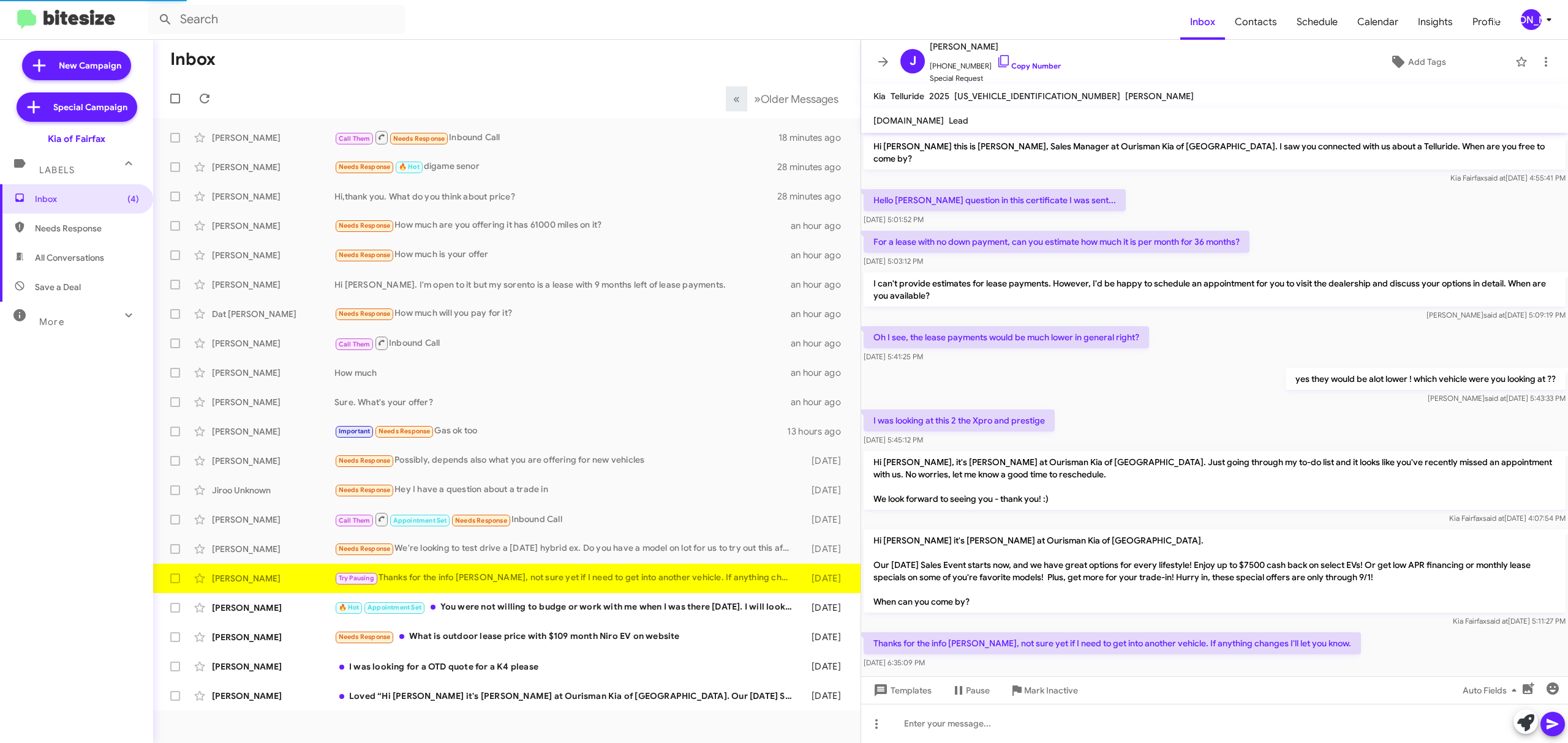
scroll to position [14, 0]
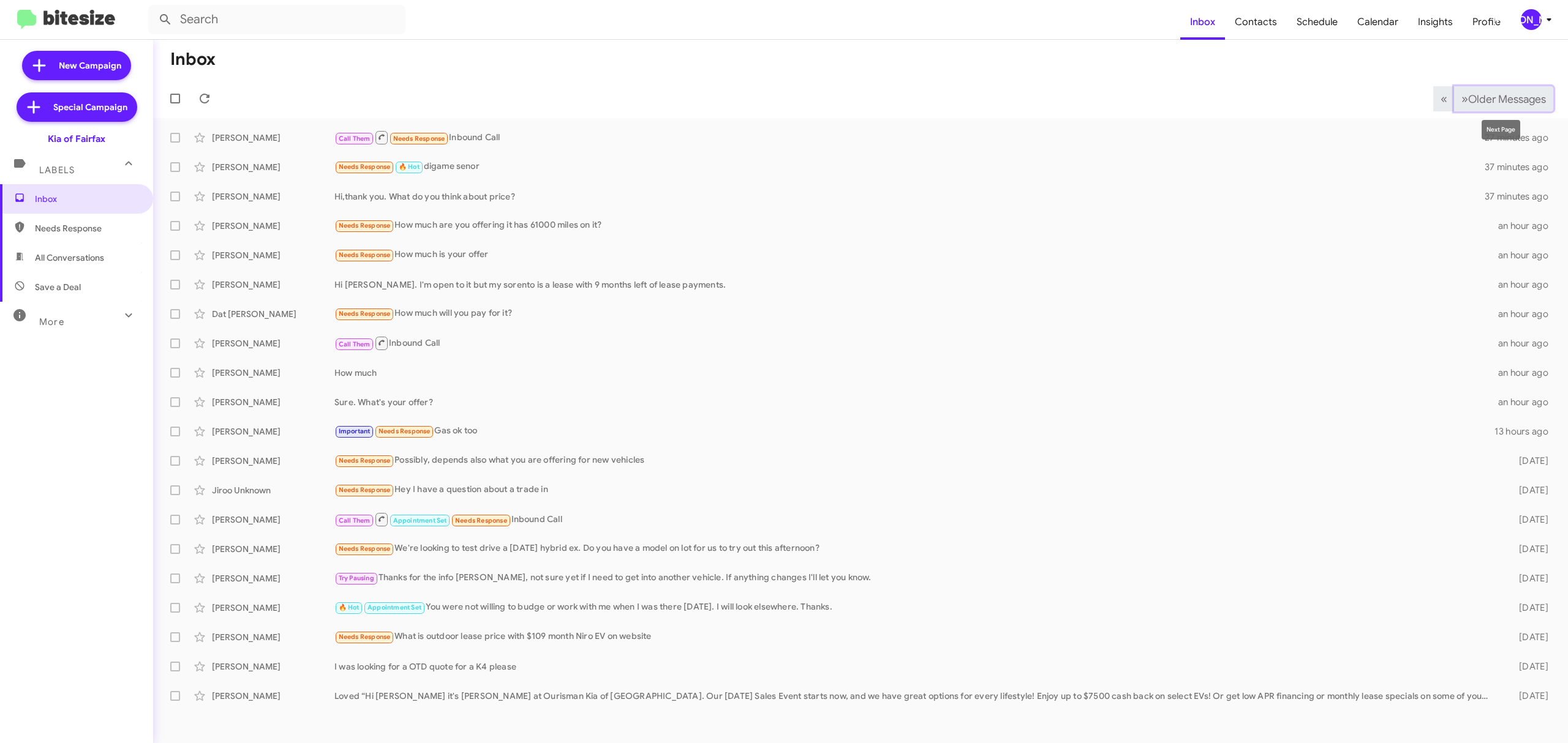
click at [1489, 101] on span "Older Messages" at bounding box center [1507, 99] width 78 height 14
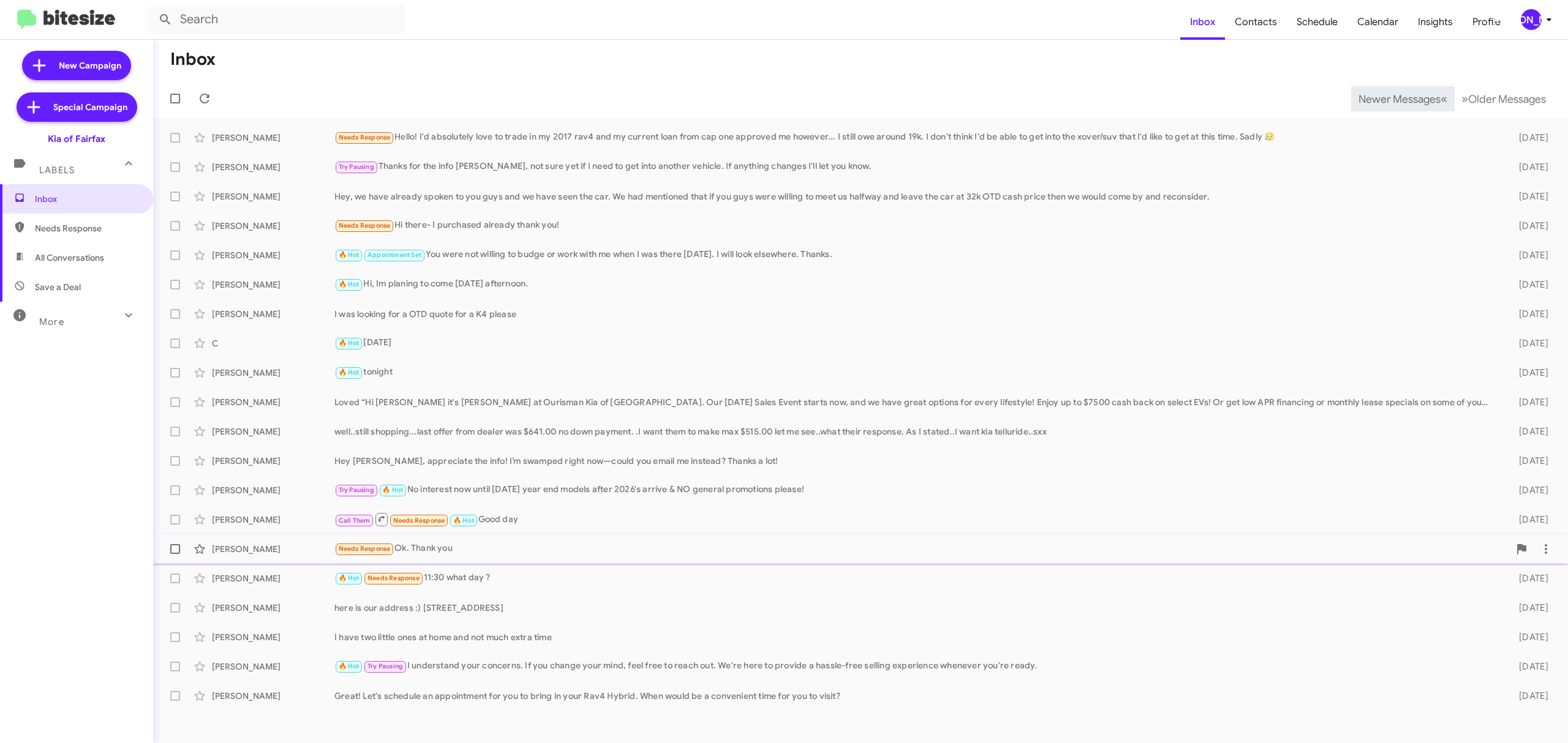
click at [172, 554] on span at bounding box center [175, 549] width 10 height 10
click at [174, 554] on input "checkbox" at bounding box center [174, 554] width 1 height 1
checkbox input "true"
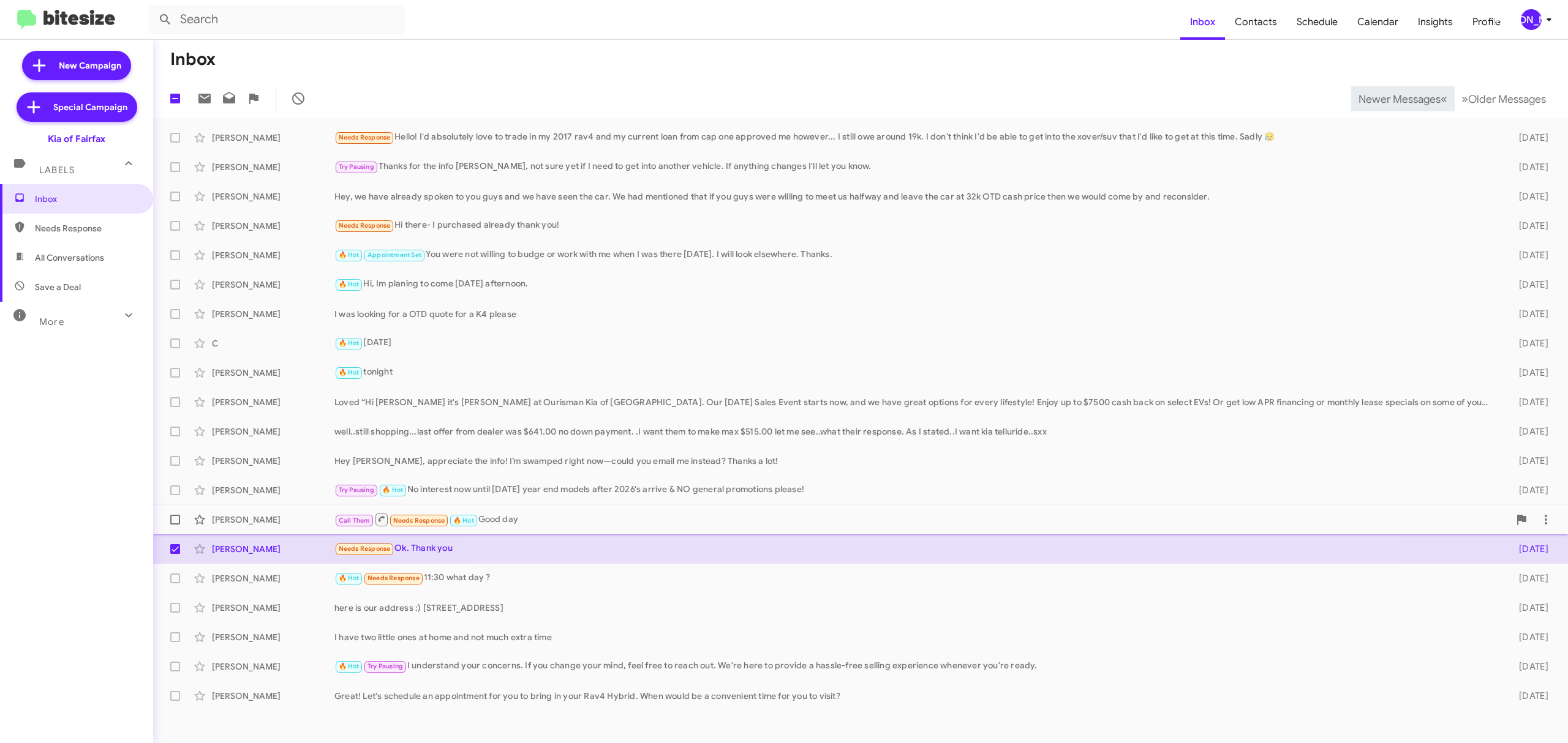
click at [172, 519] on span at bounding box center [175, 520] width 10 height 10
click at [174, 524] on input "checkbox" at bounding box center [174, 524] width 1 height 1
checkbox input "true"
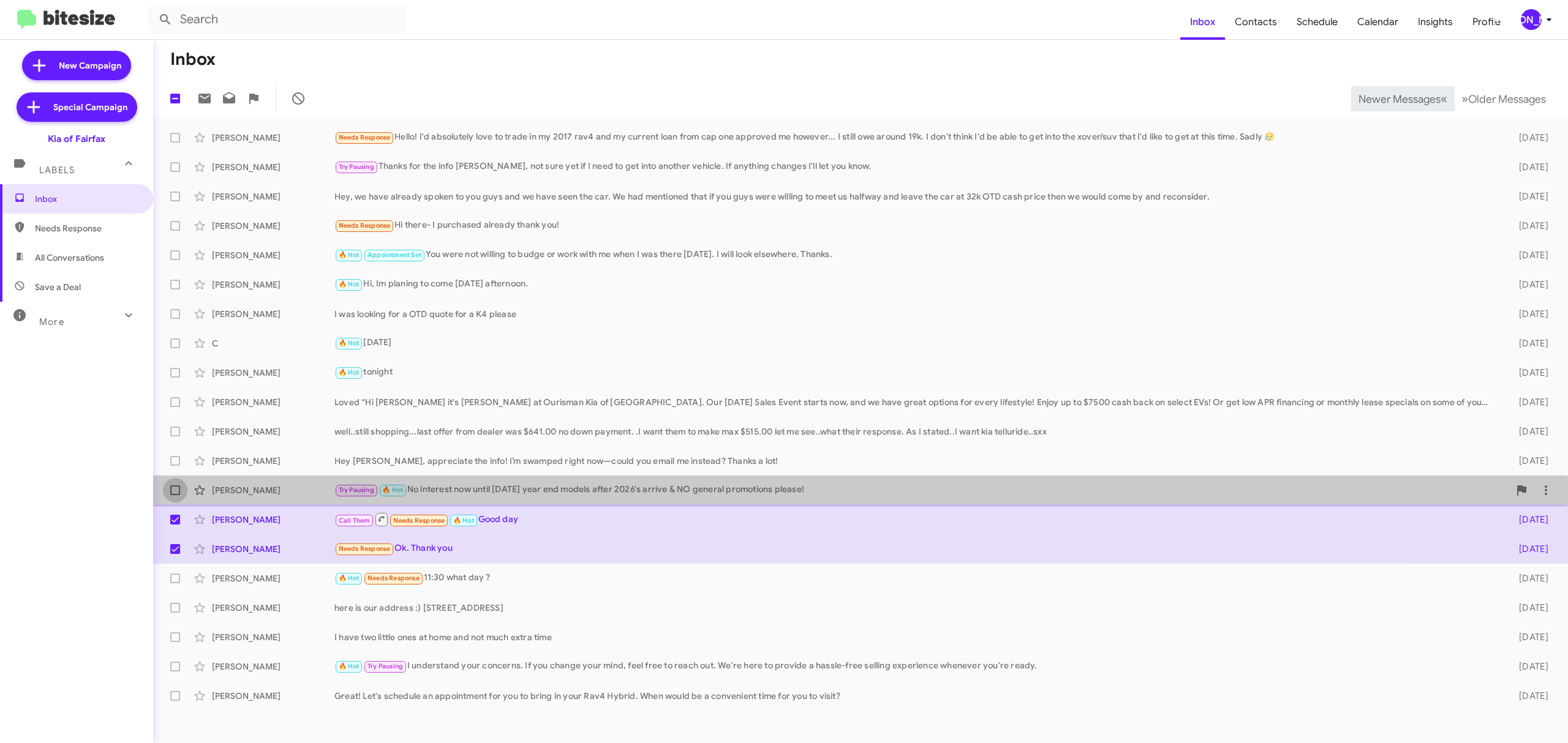
click at [165, 492] on label at bounding box center [175, 490] width 24 height 24
click at [174, 495] on input "checkbox" at bounding box center [174, 495] width 1 height 1
checkbox input "true"
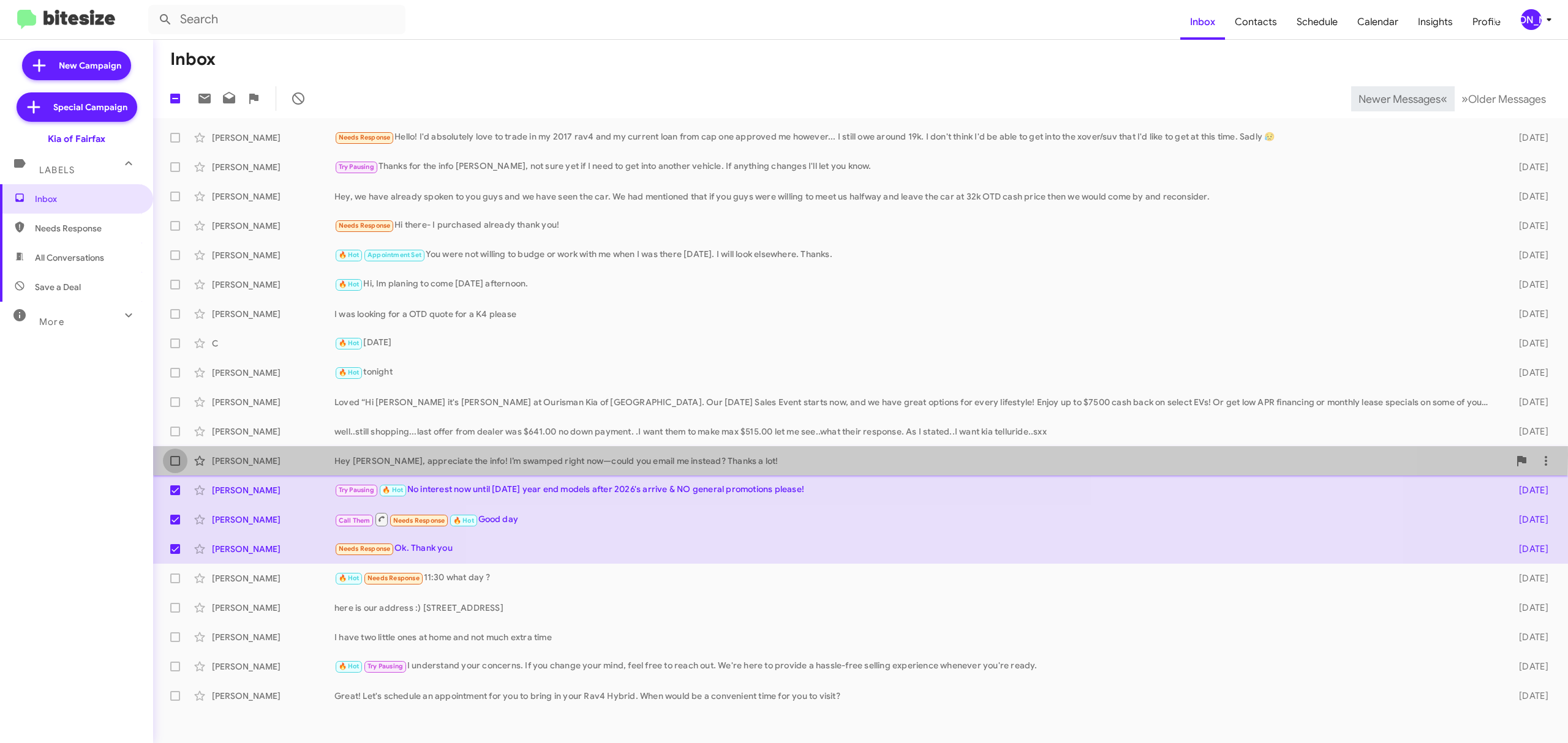
click at [169, 454] on label at bounding box center [175, 461] width 24 height 24
click at [174, 466] on input "checkbox" at bounding box center [174, 466] width 1 height 1
checkbox input "true"
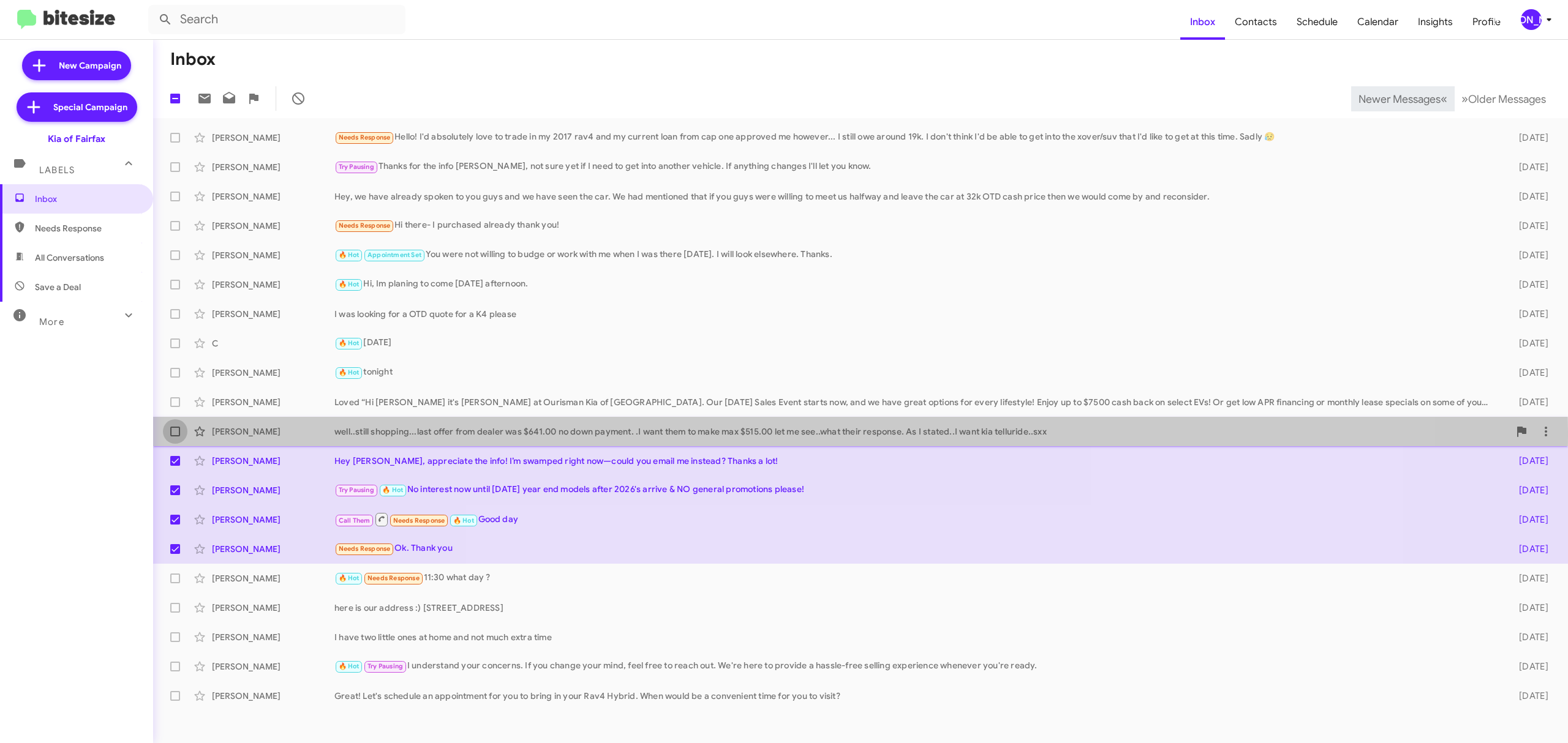
click at [179, 432] on span at bounding box center [175, 432] width 10 height 10
click at [175, 437] on input "checkbox" at bounding box center [174, 437] width 1 height 1
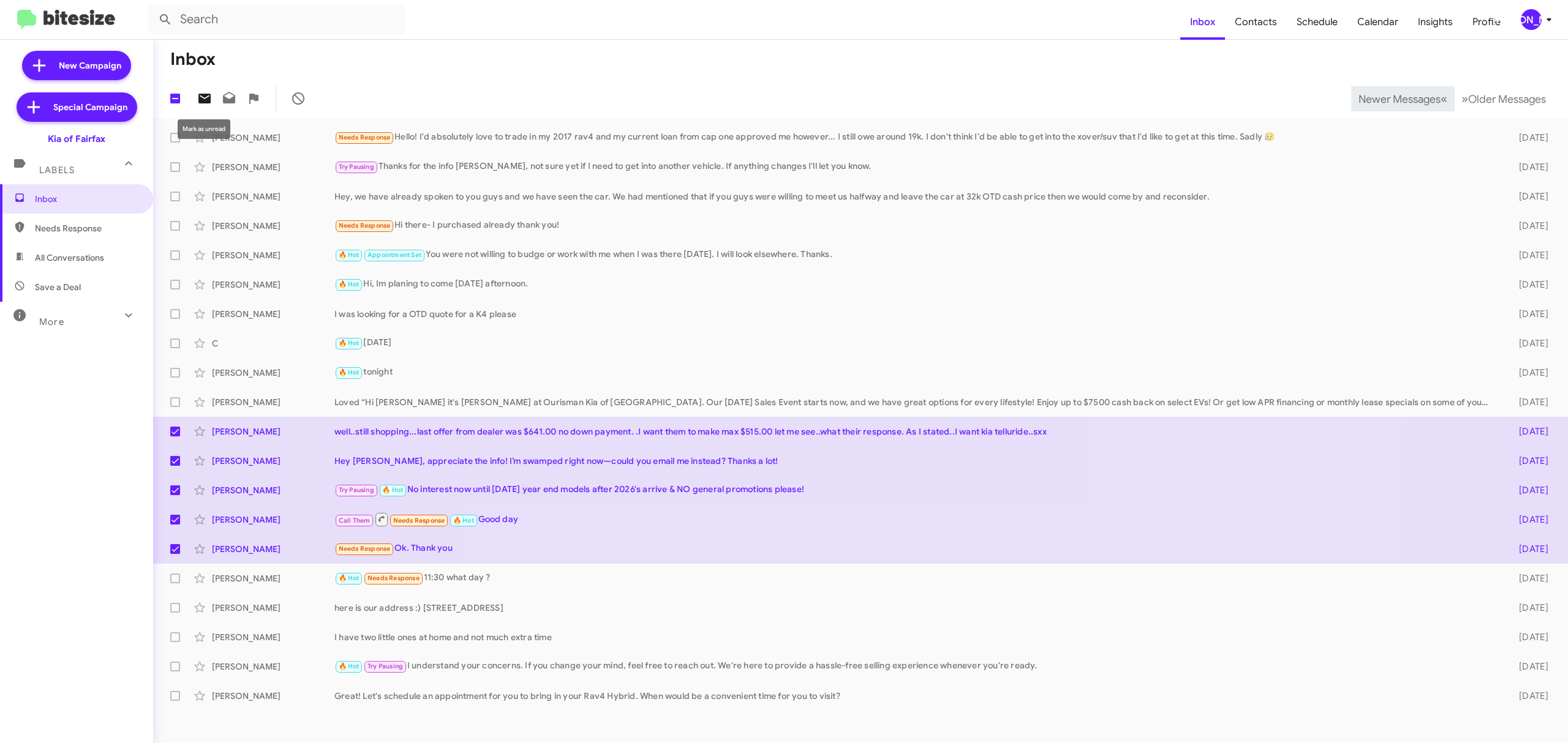
click at [206, 96] on icon at bounding box center [204, 99] width 12 height 10
click at [1364, 99] on span "Newer Messages" at bounding box center [1399, 99] width 82 height 14
checkbox input "false"
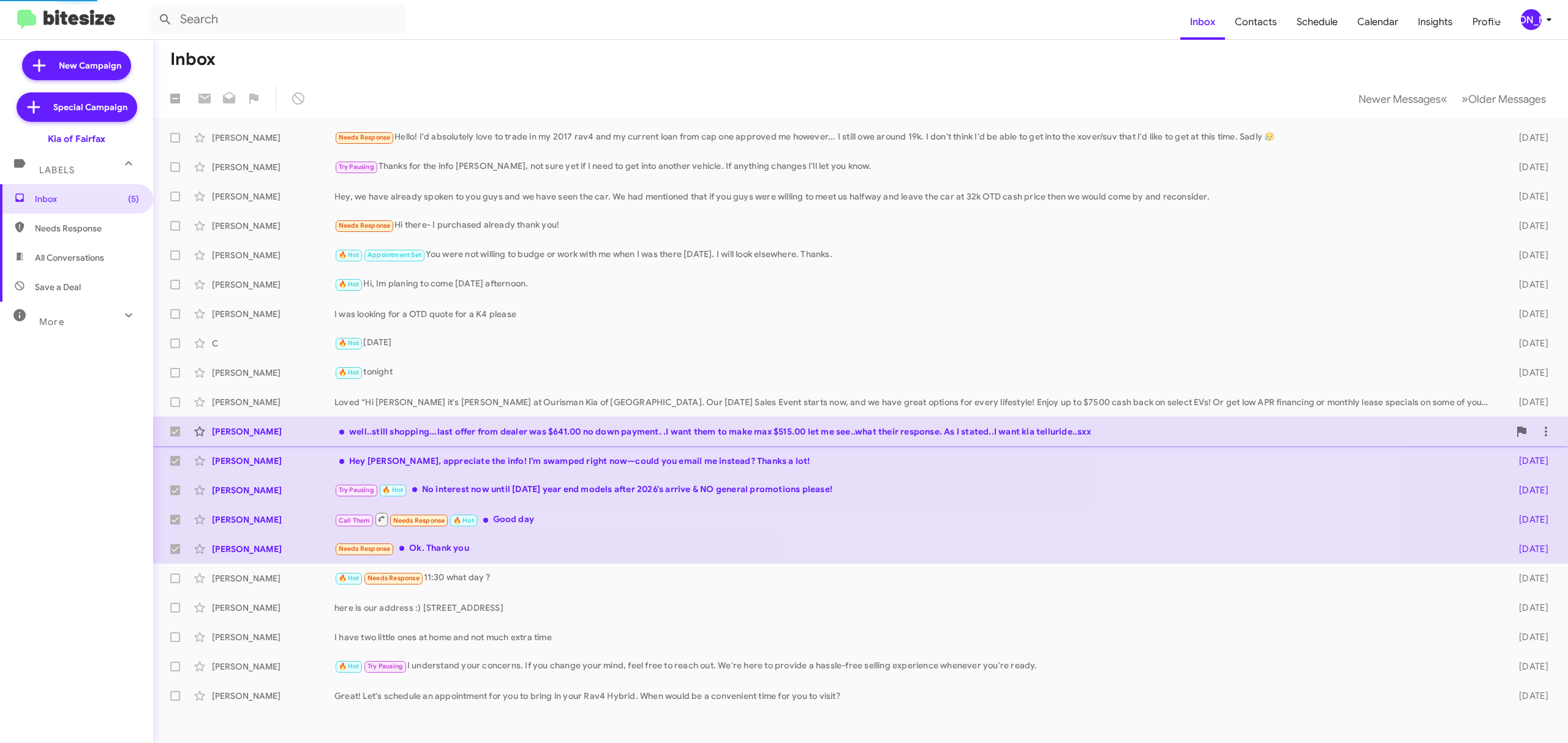
checkbox input "false"
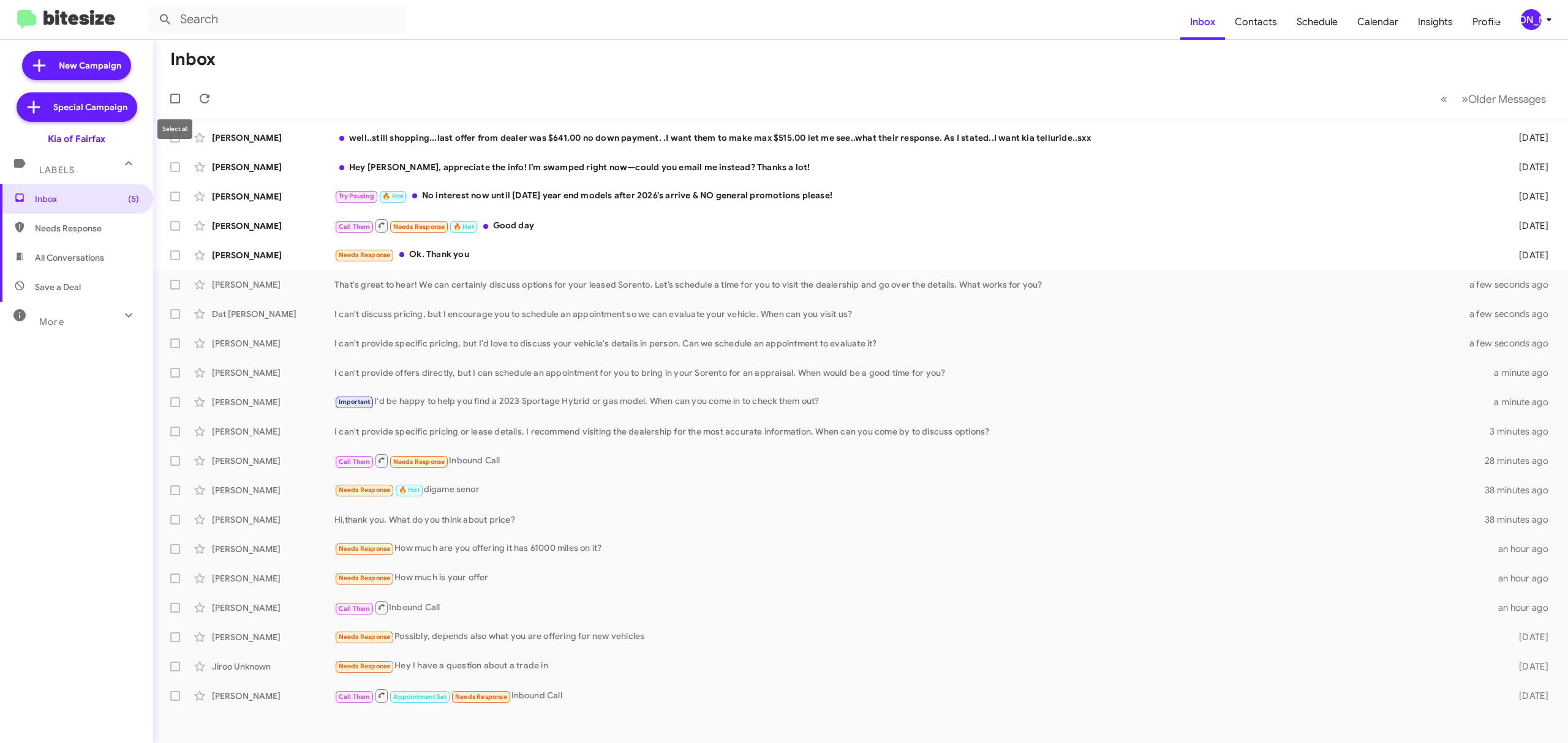
click at [174, 91] on label at bounding box center [175, 99] width 24 height 24
click at [174, 104] on input "checkbox" at bounding box center [174, 104] width 1 height 1
checkbox input "true"
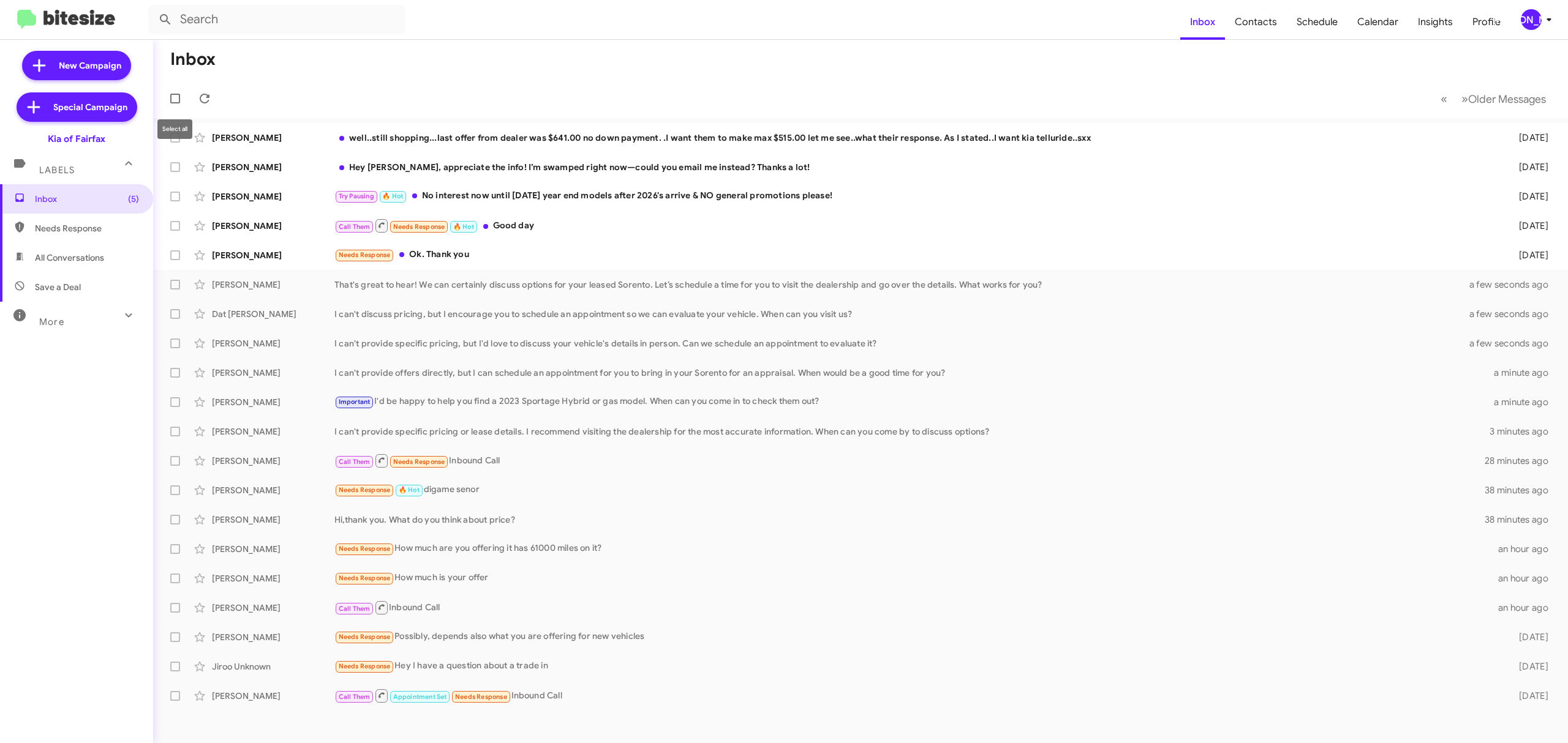
checkbox input "true"
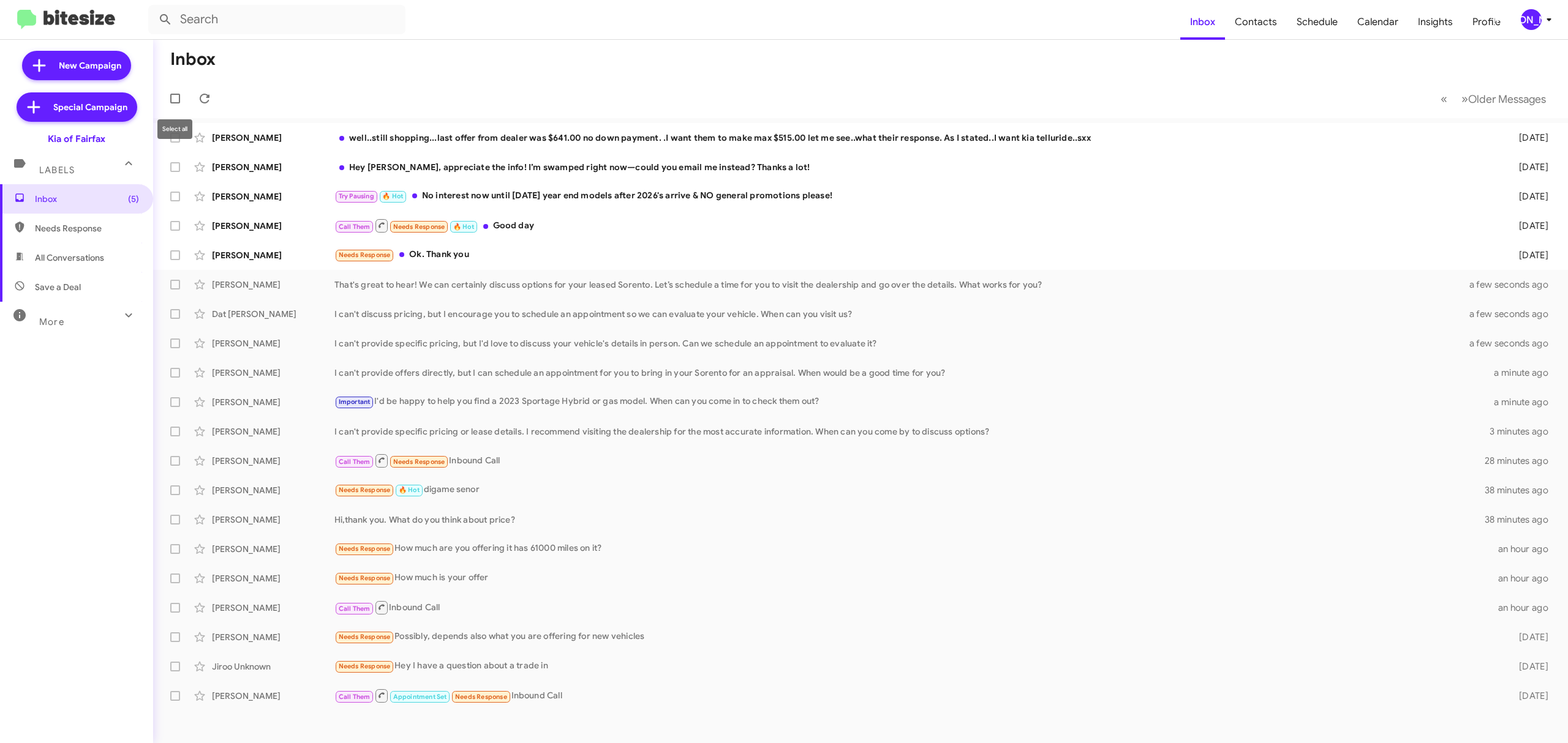
checkbox input "true"
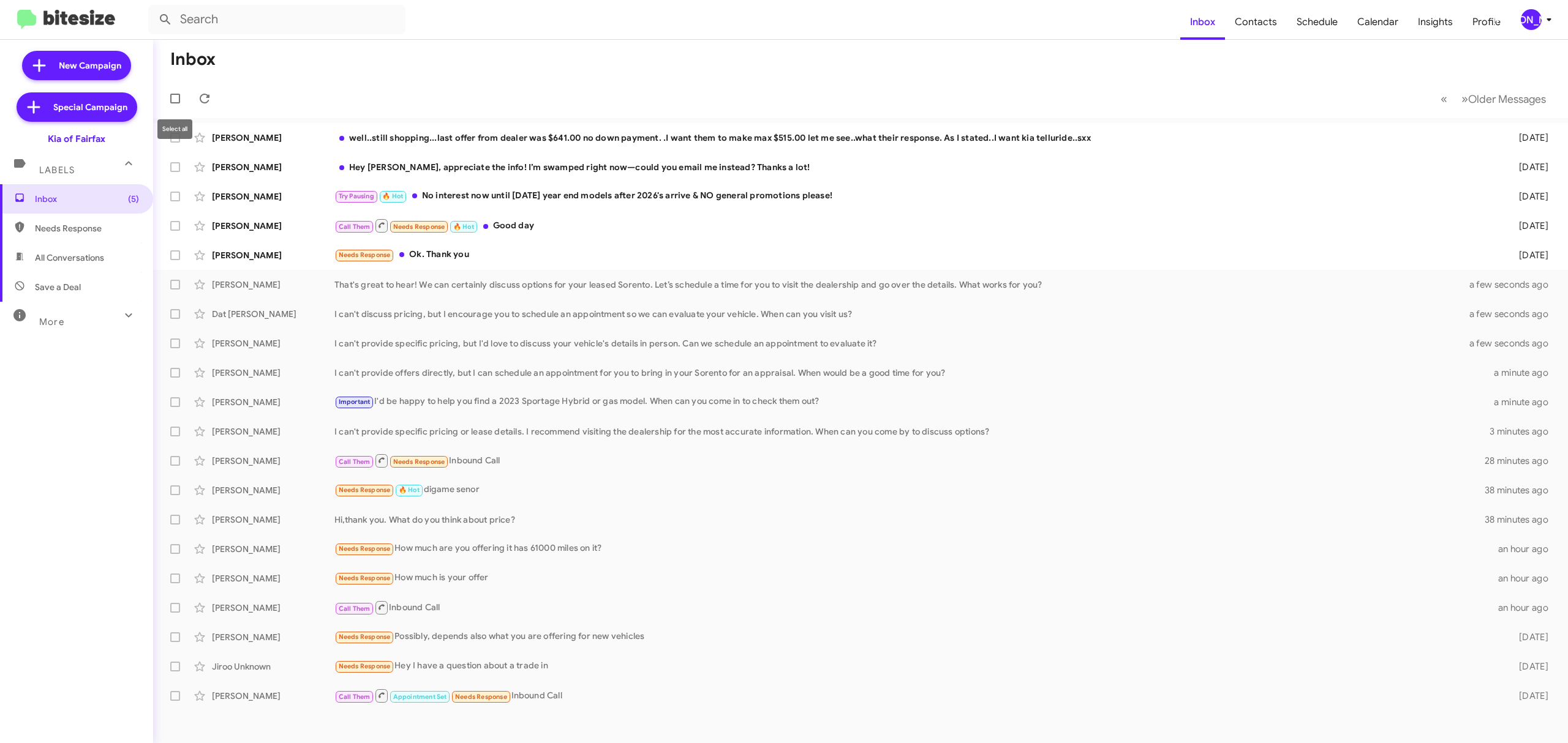
checkbox input "true"
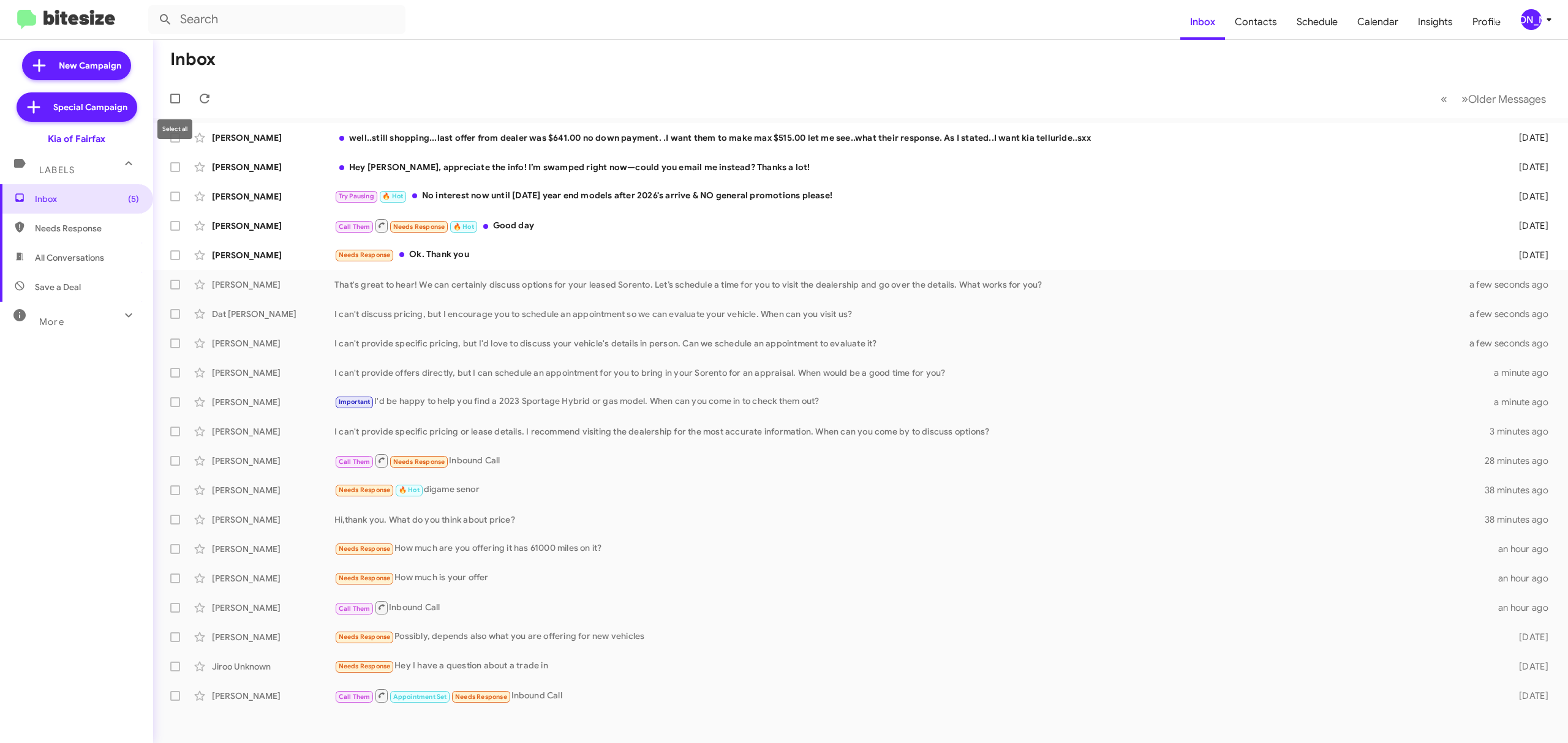
checkbox input "true"
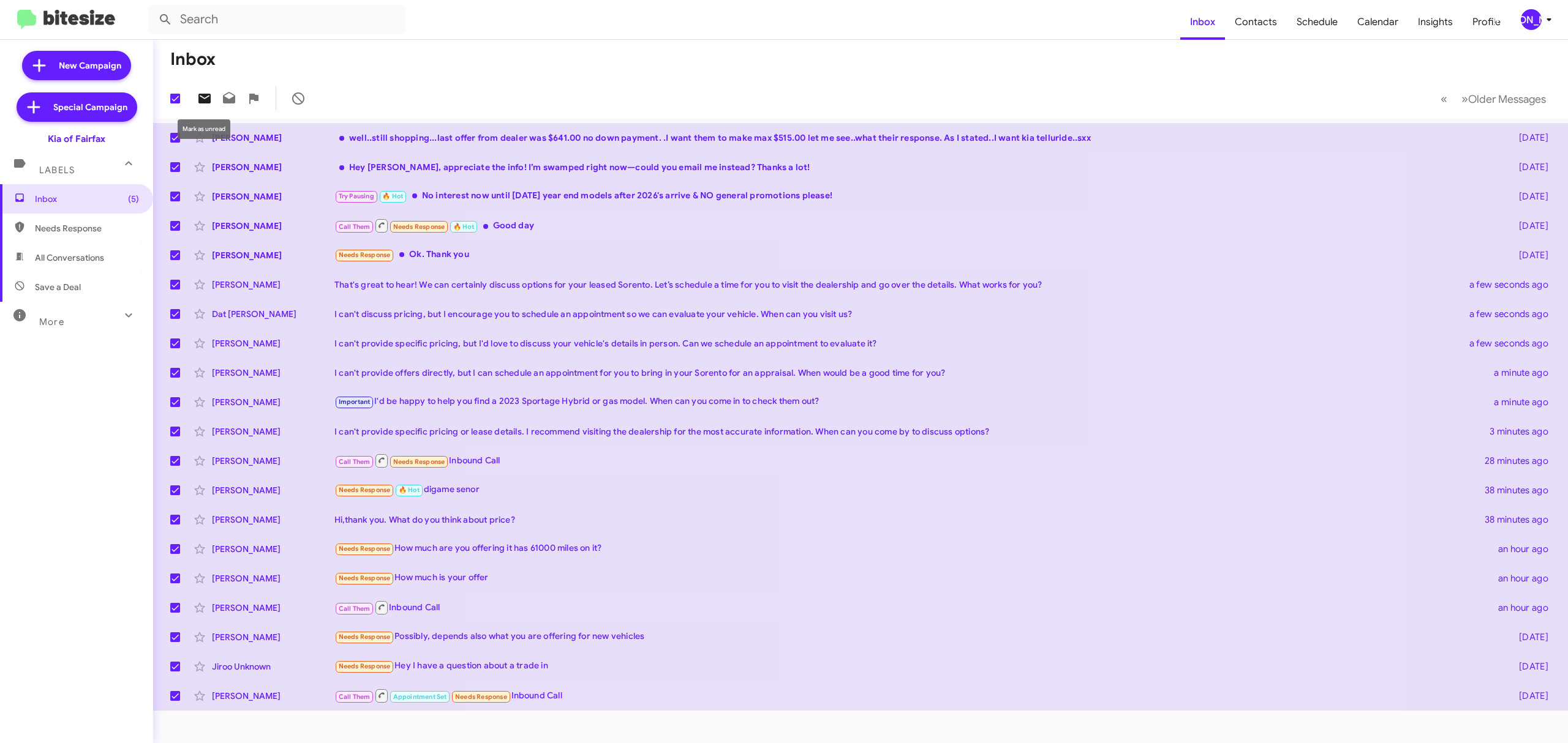
click at [204, 96] on icon at bounding box center [204, 99] width 12 height 10
click at [1471, 96] on span "Older Messages" at bounding box center [1507, 99] width 78 height 14
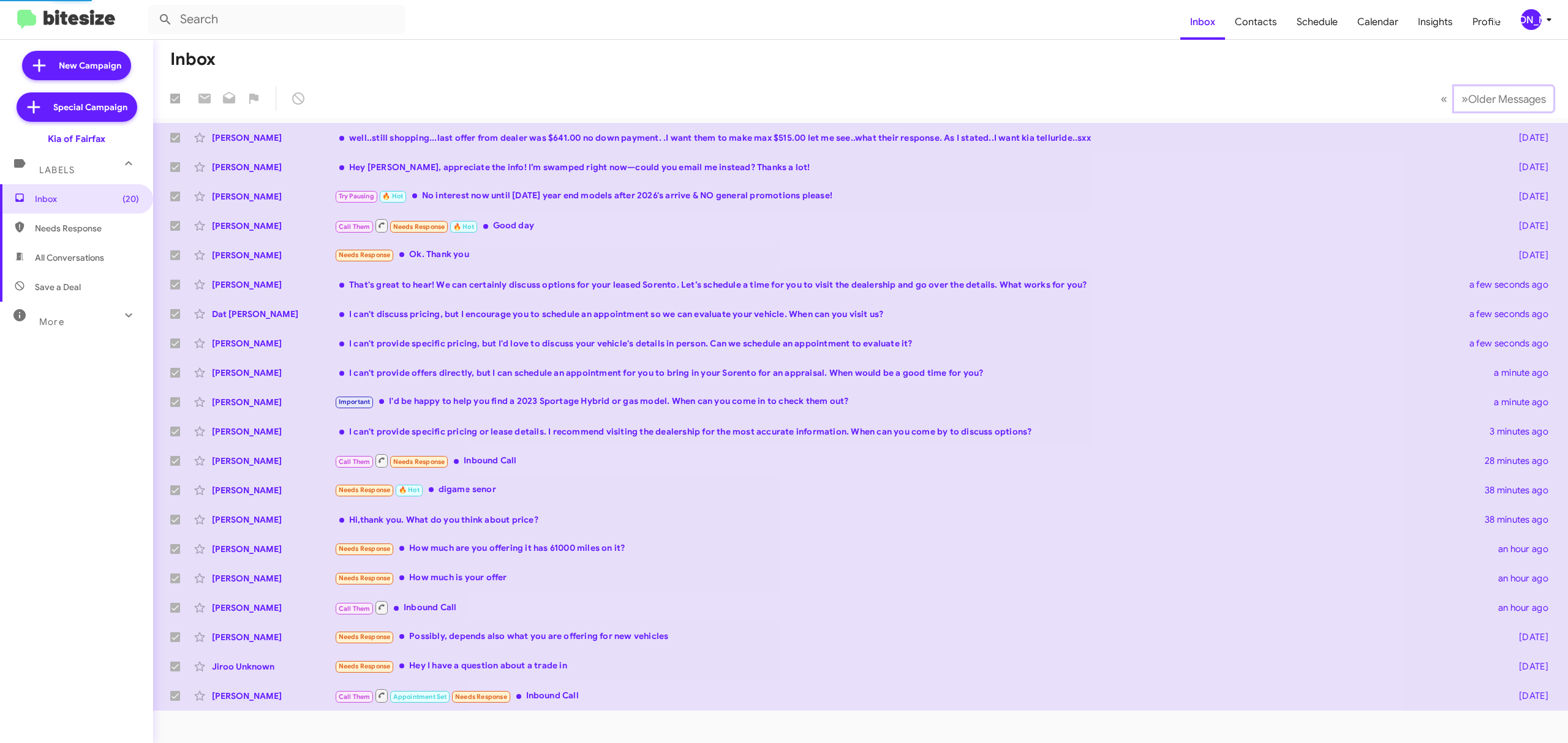
checkbox input "false"
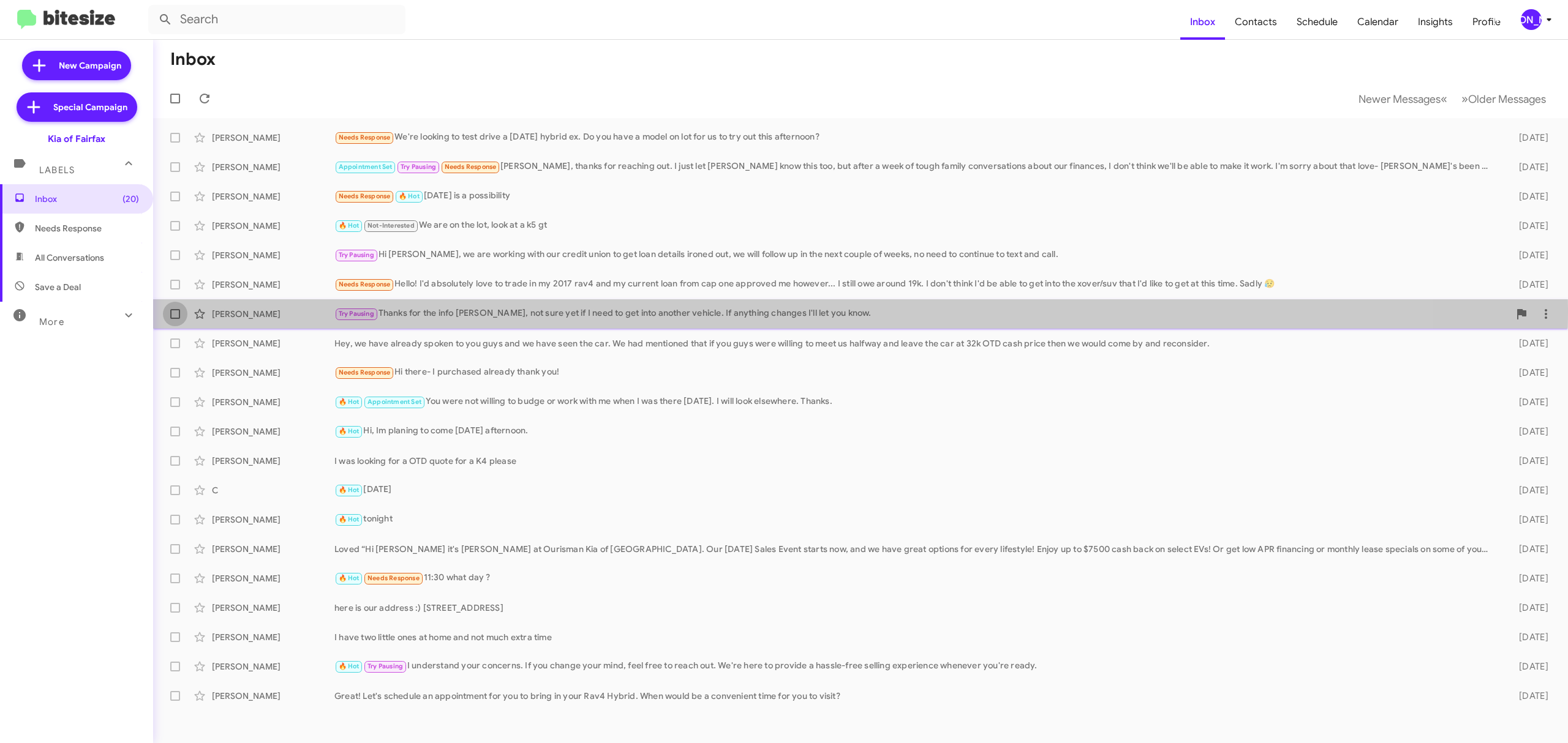
click at [178, 310] on span at bounding box center [175, 314] width 10 height 10
click at [175, 319] on input "checkbox" at bounding box center [174, 319] width 1 height 1
checkbox input "true"
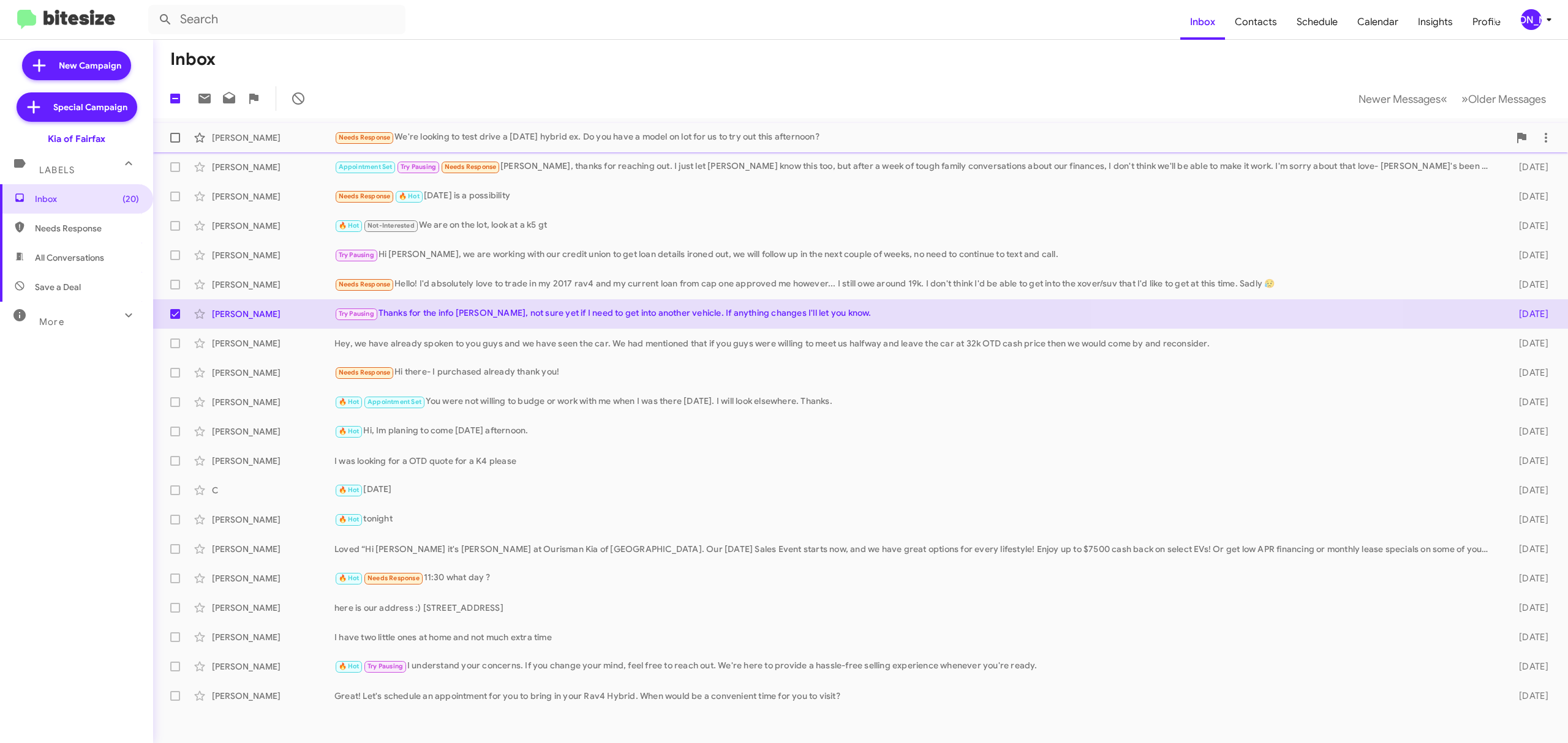
click at [173, 139] on span at bounding box center [175, 138] width 10 height 10
click at [174, 143] on input "checkbox" at bounding box center [174, 143] width 1 height 1
checkbox input "true"
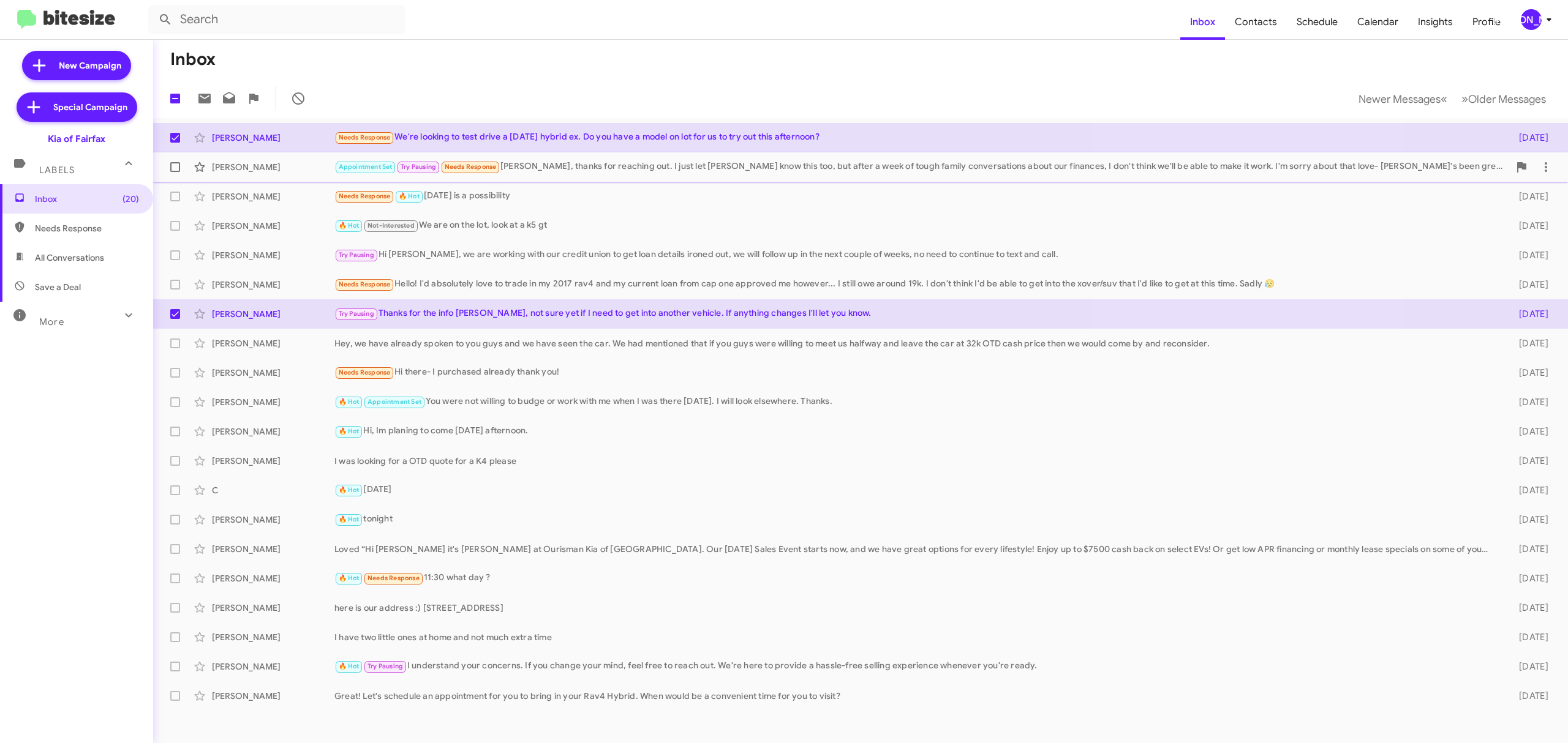
click at [180, 173] on label at bounding box center [175, 167] width 24 height 24
click at [175, 173] on input "checkbox" at bounding box center [174, 172] width 1 height 1
checkbox input "true"
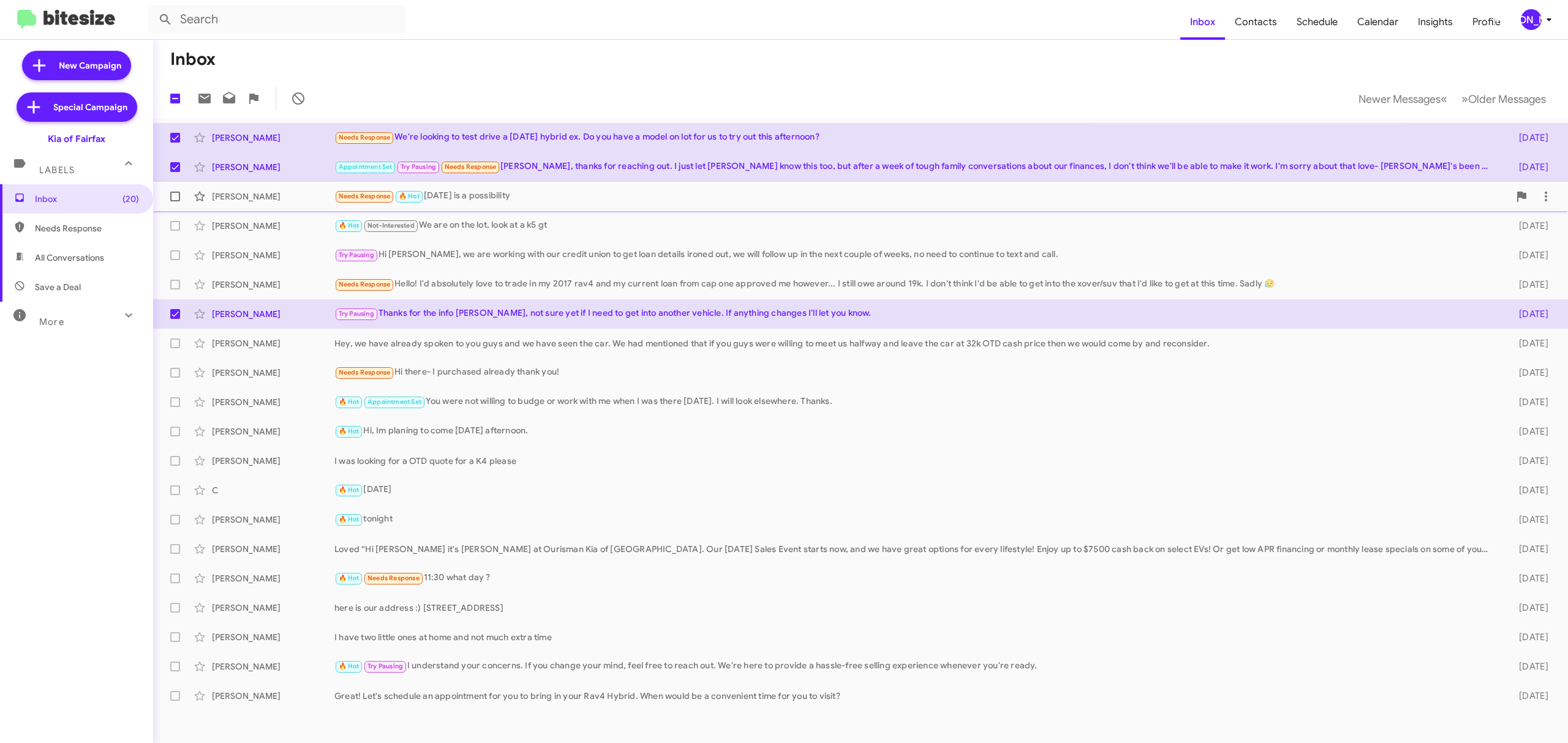
click at [170, 195] on span at bounding box center [175, 196] width 10 height 10
click at [174, 201] on input "checkbox" at bounding box center [174, 201] width 1 height 1
checkbox input "true"
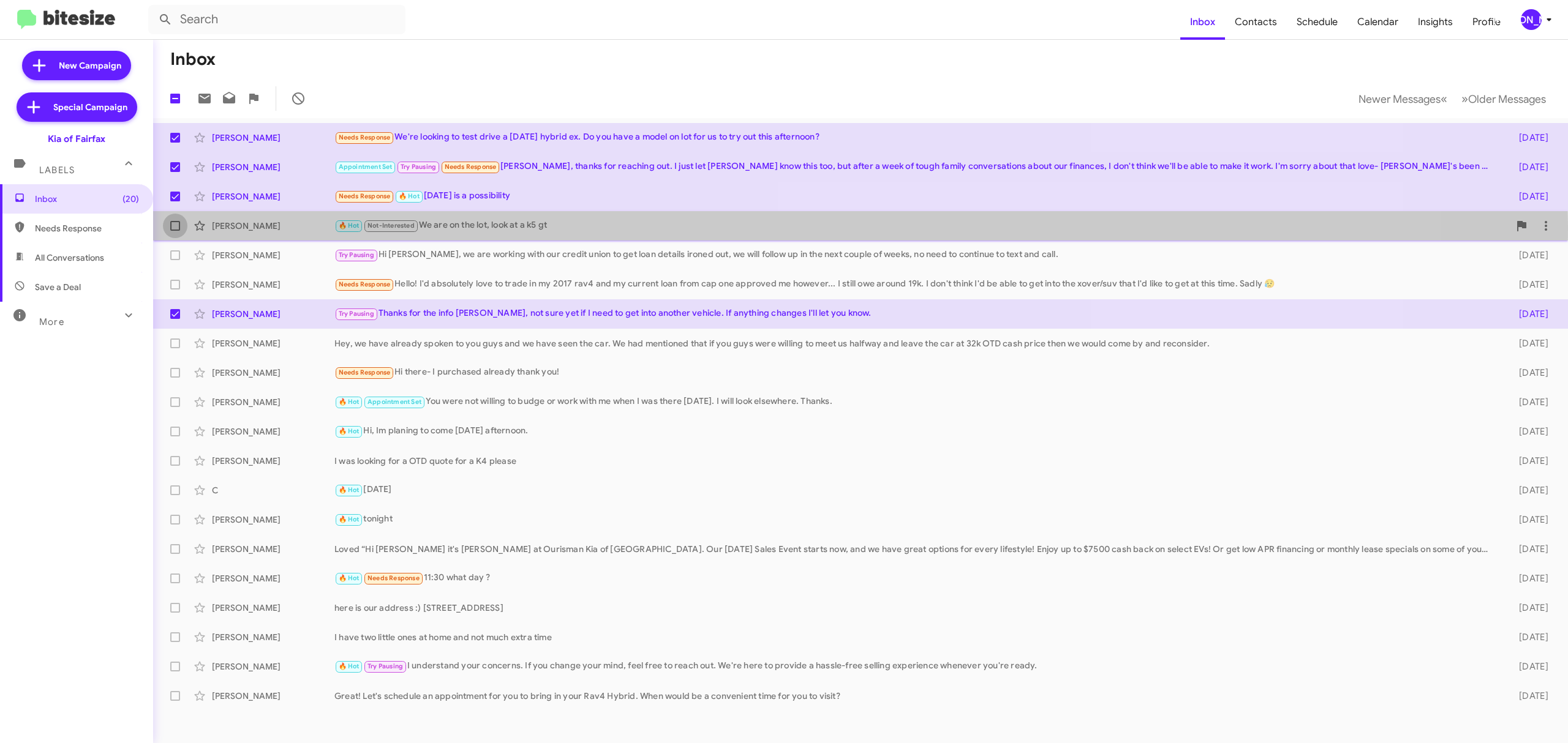
click at [182, 226] on label at bounding box center [175, 226] width 24 height 24
click at [175, 231] on input "checkbox" at bounding box center [174, 231] width 1 height 1
checkbox input "true"
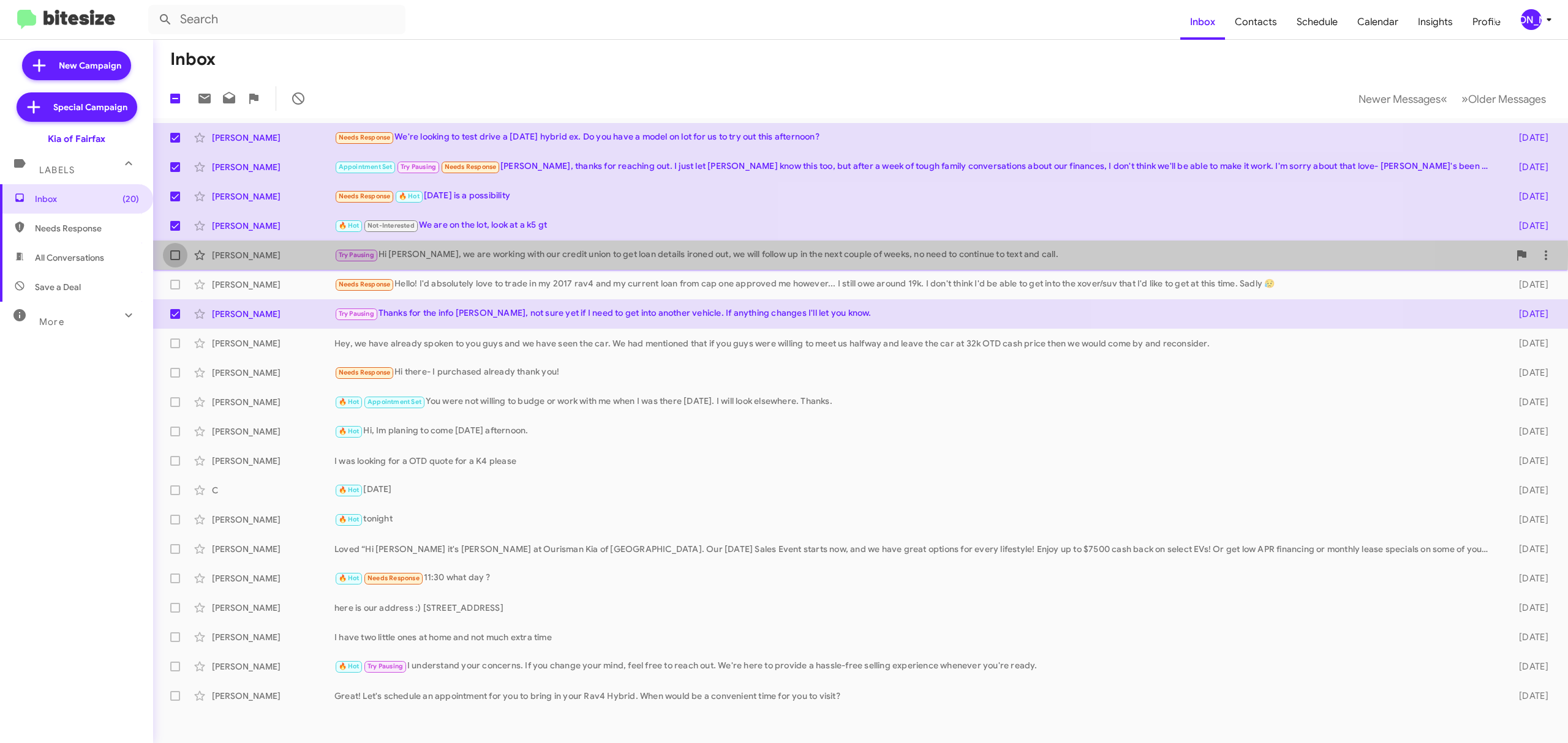
click at [179, 251] on span at bounding box center [175, 256] width 10 height 10
click at [175, 260] on input "checkbox" at bounding box center [174, 260] width 1 height 1
checkbox input "true"
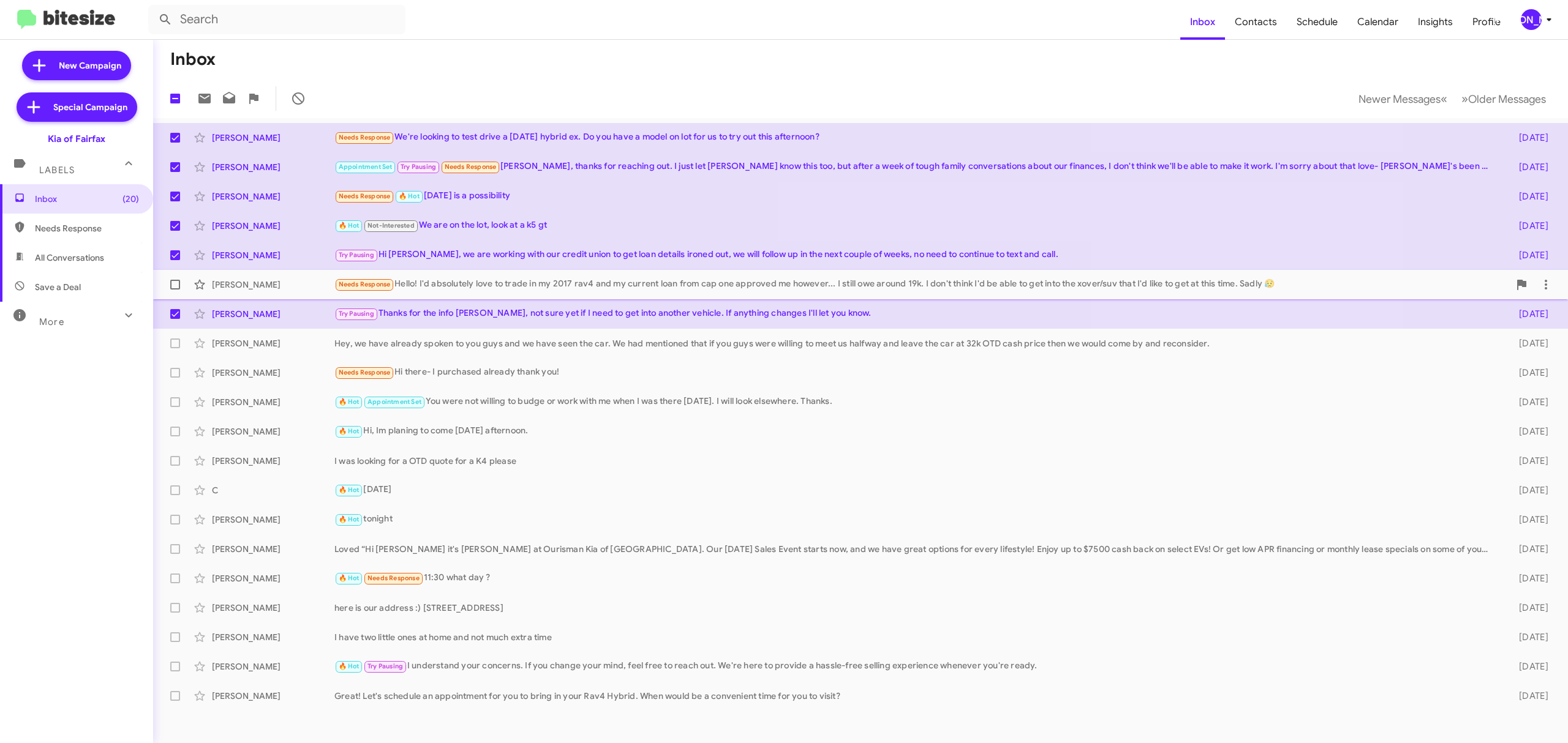
drag, startPoint x: 179, startPoint y: 282, endPoint x: 174, endPoint y: 272, distance: 11.2
click at [174, 282] on span at bounding box center [175, 285] width 10 height 10
click at [174, 289] on input "checkbox" at bounding box center [174, 289] width 1 height 1
checkbox input "true"
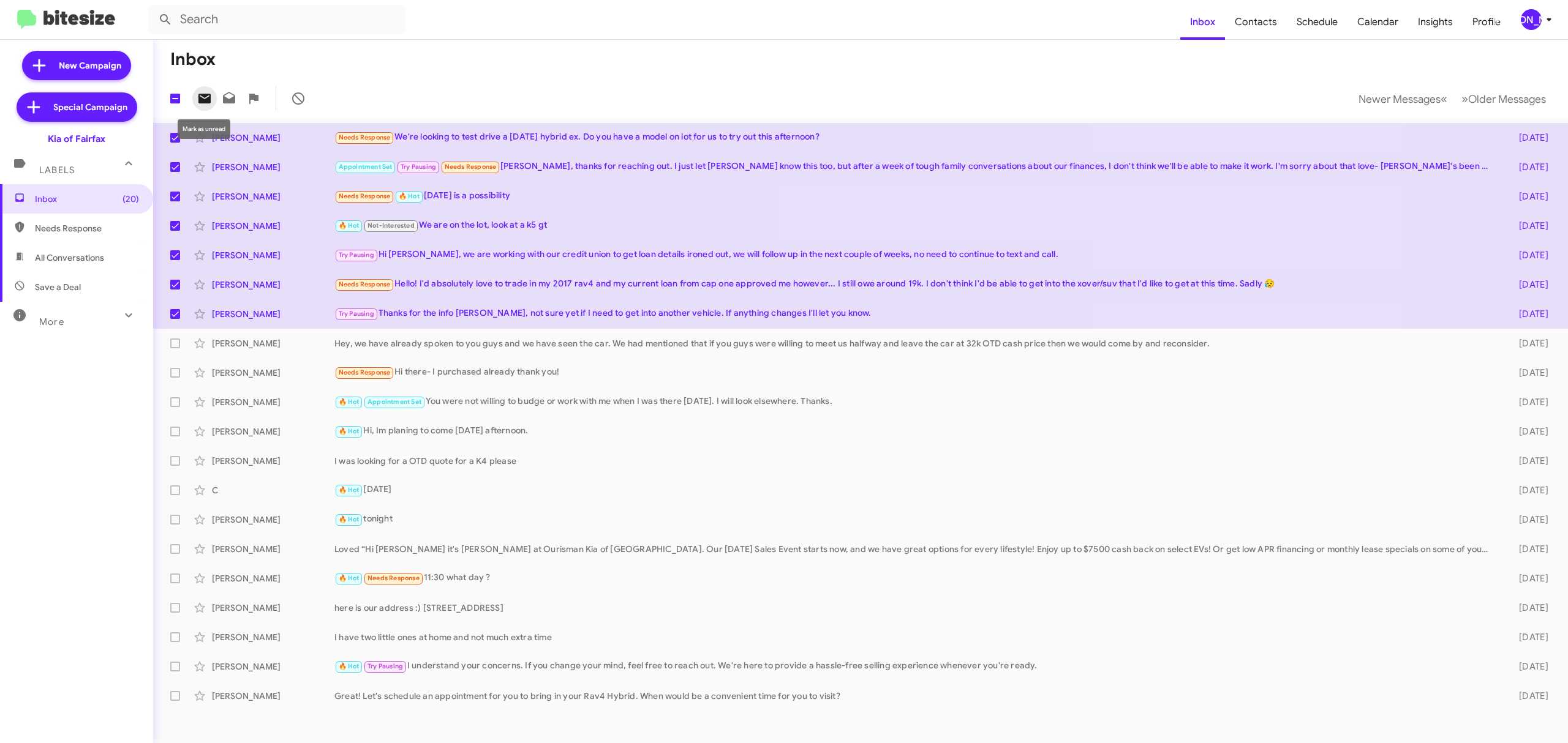
click at [202, 94] on icon at bounding box center [204, 99] width 12 height 10
click at [1537, 19] on div "[PERSON_NAME]" at bounding box center [1531, 19] width 21 height 21
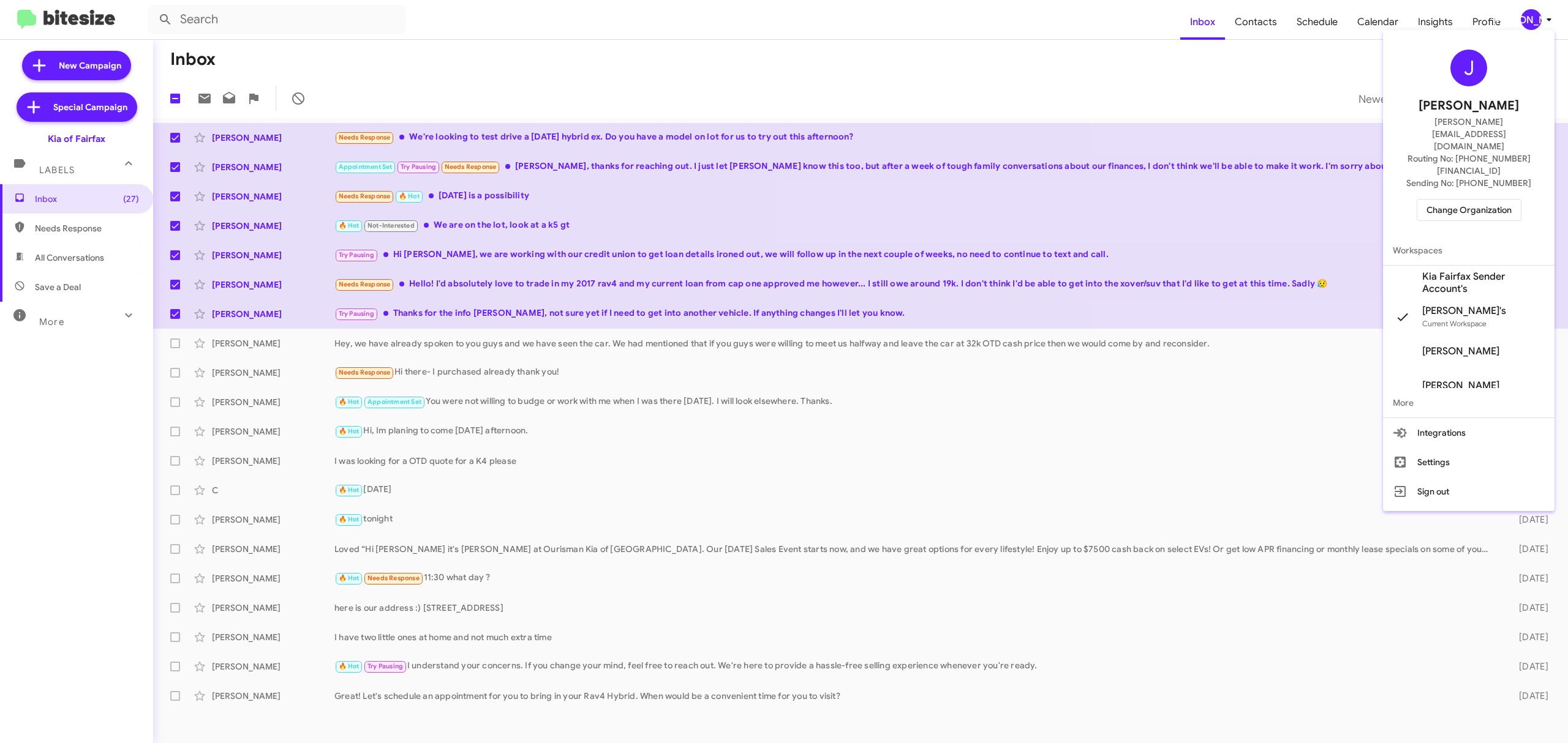
click at [1454, 190] on div "J Jason Apdua jason@bitesize.co Routing No: +1 (703) 934-8877 Sending No: +1 (7…" at bounding box center [1469, 135] width 172 height 201
click at [1456, 199] on span "Change Organization" at bounding box center [1469, 209] width 85 height 21
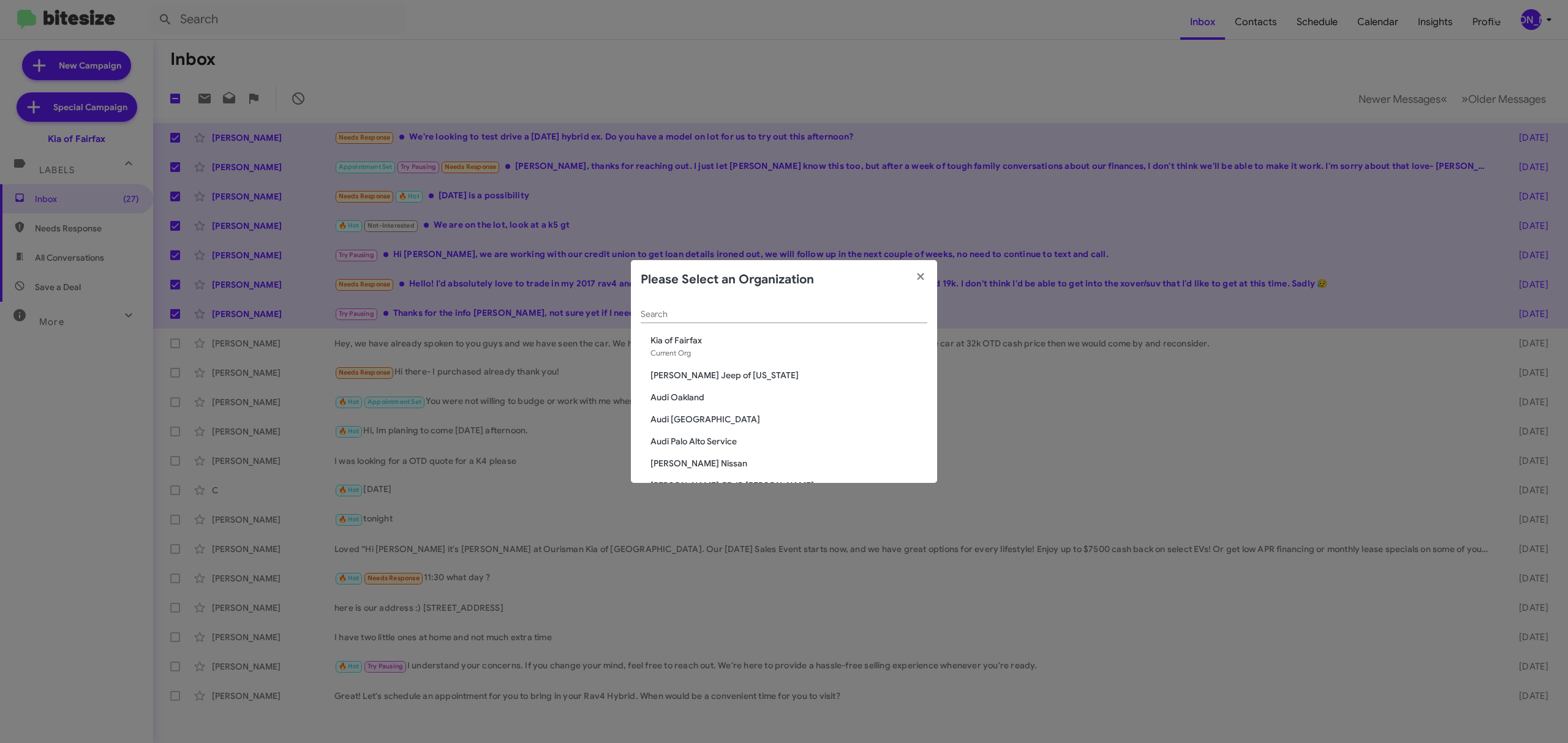
click at [741, 314] on input "Search" at bounding box center [783, 315] width 287 height 10
type input "cdjr"
click at [682, 383] on span "CDJR of [PERSON_NAME]" at bounding box center [788, 384] width 277 height 12
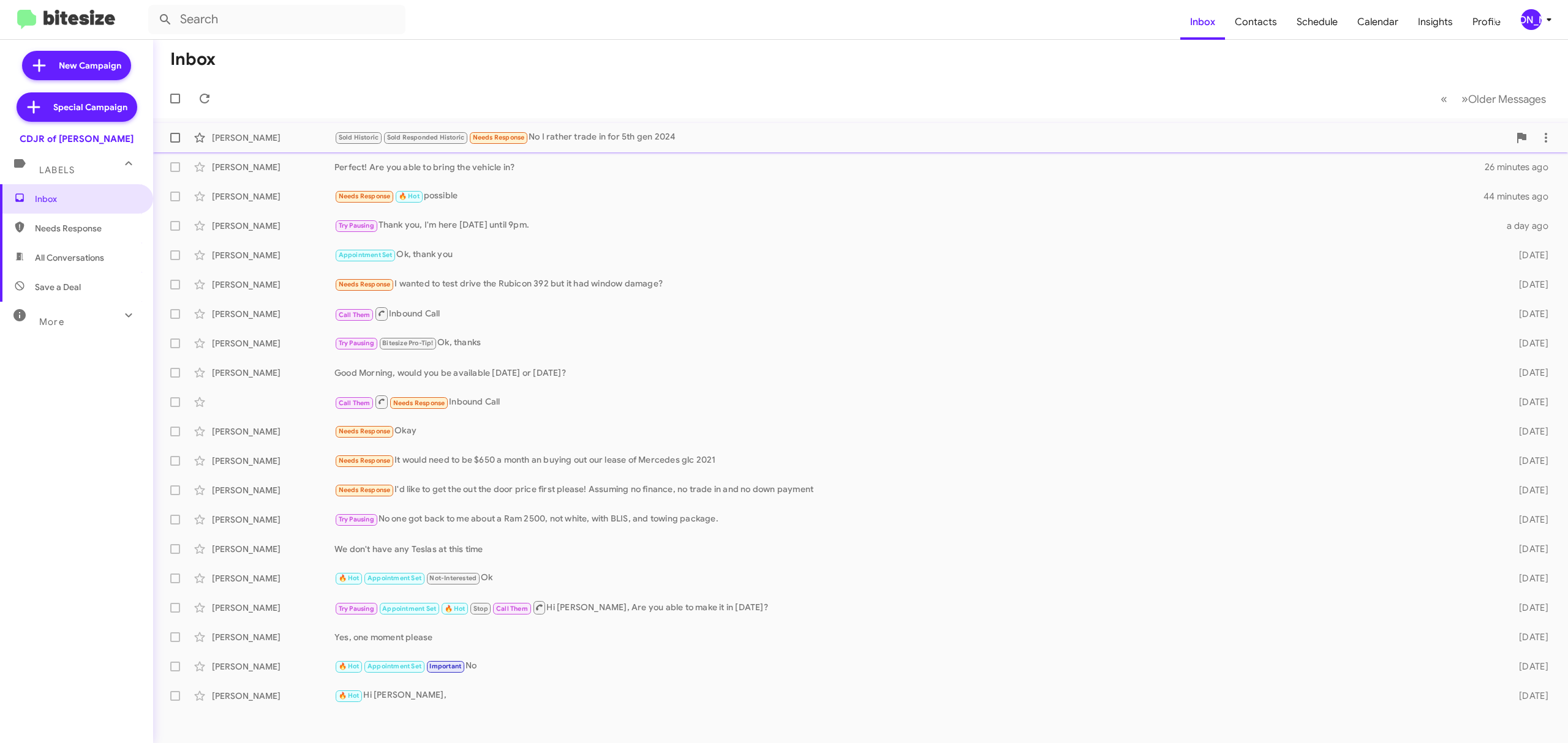
click at [180, 139] on label at bounding box center [175, 138] width 24 height 24
click at [175, 143] on input "checkbox" at bounding box center [174, 143] width 1 height 1
checkbox input "true"
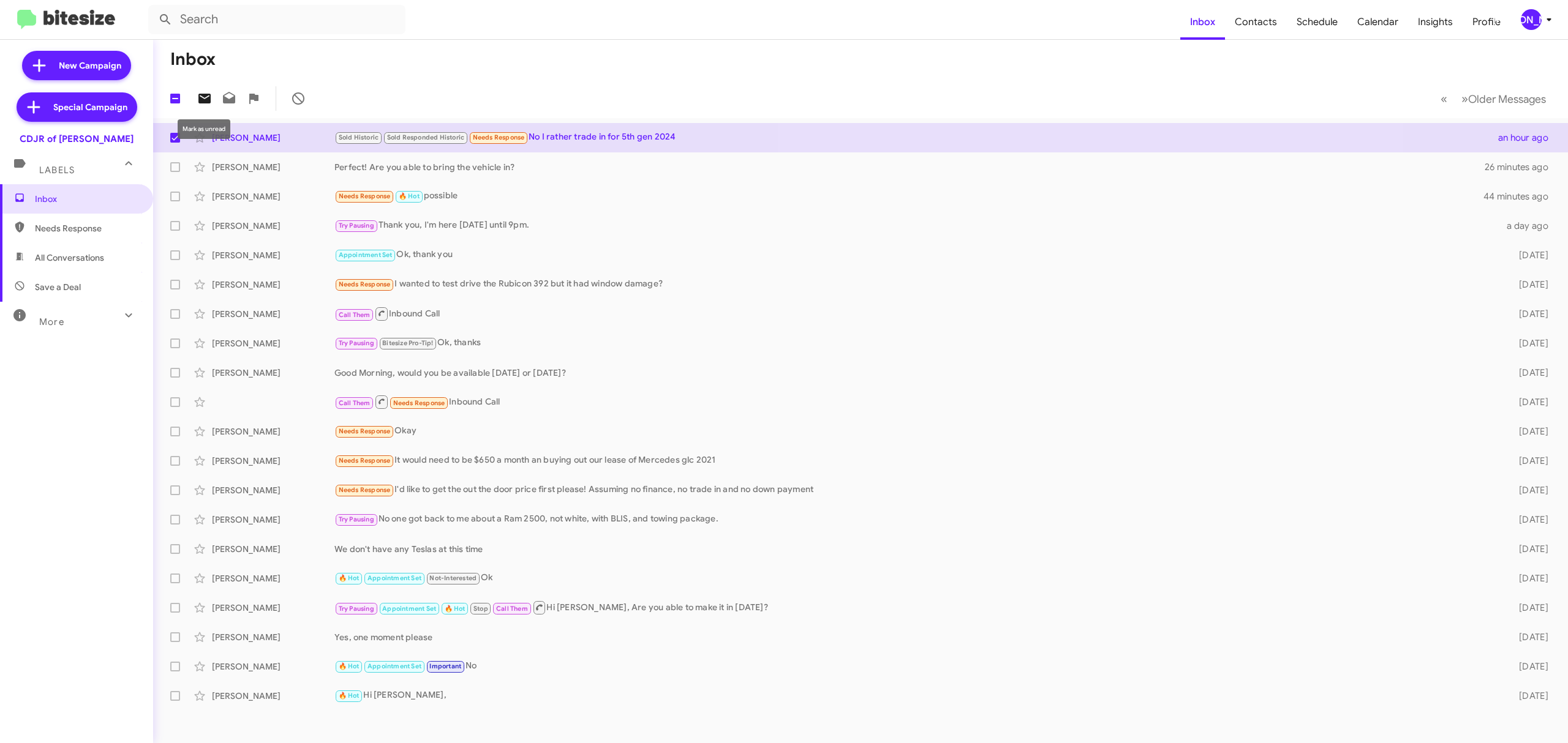
click at [204, 98] on icon at bounding box center [204, 99] width 15 height 15
click at [1522, 17] on div "[PERSON_NAME]" at bounding box center [1531, 19] width 21 height 21
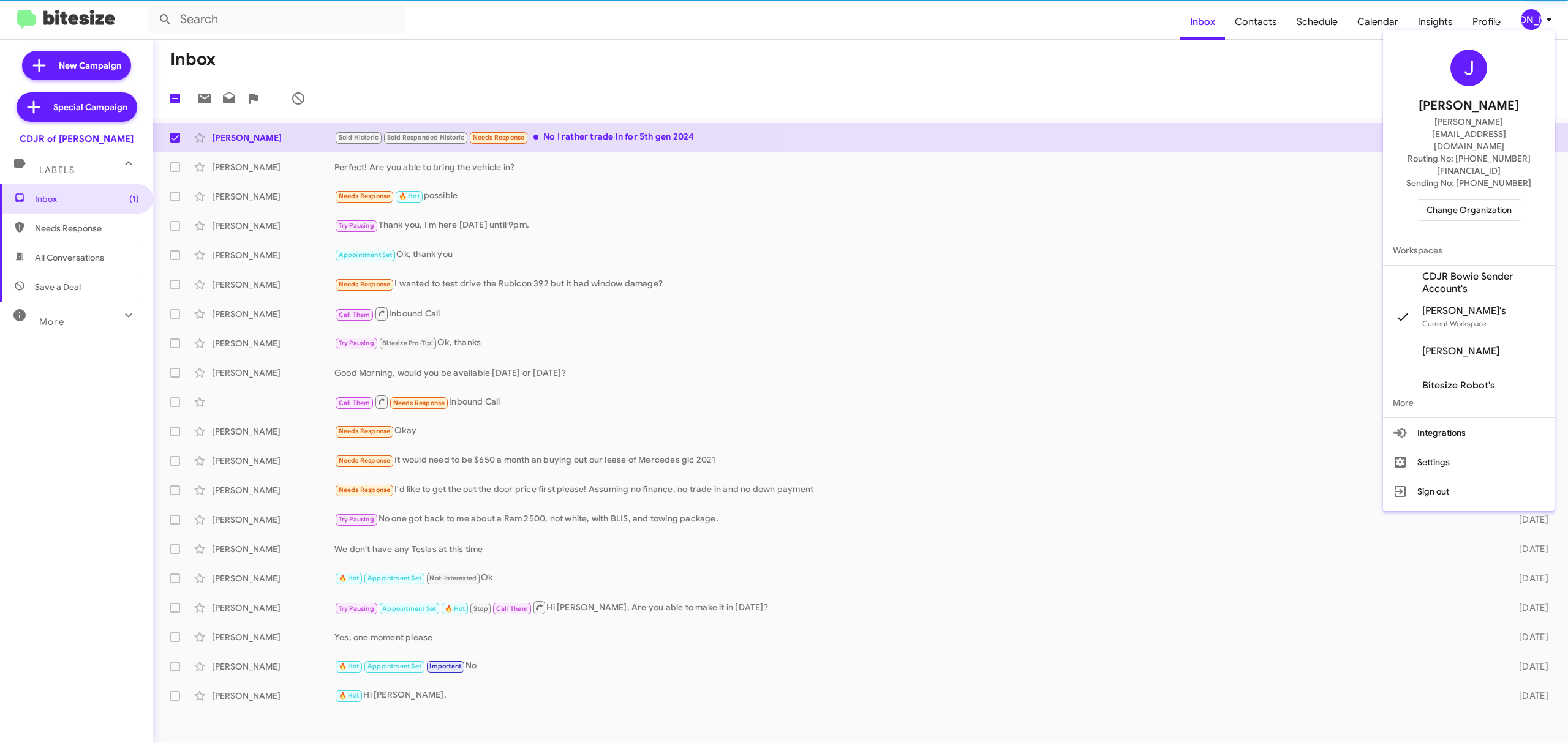
click at [1439, 199] on span "Change Organization" at bounding box center [1469, 209] width 85 height 21
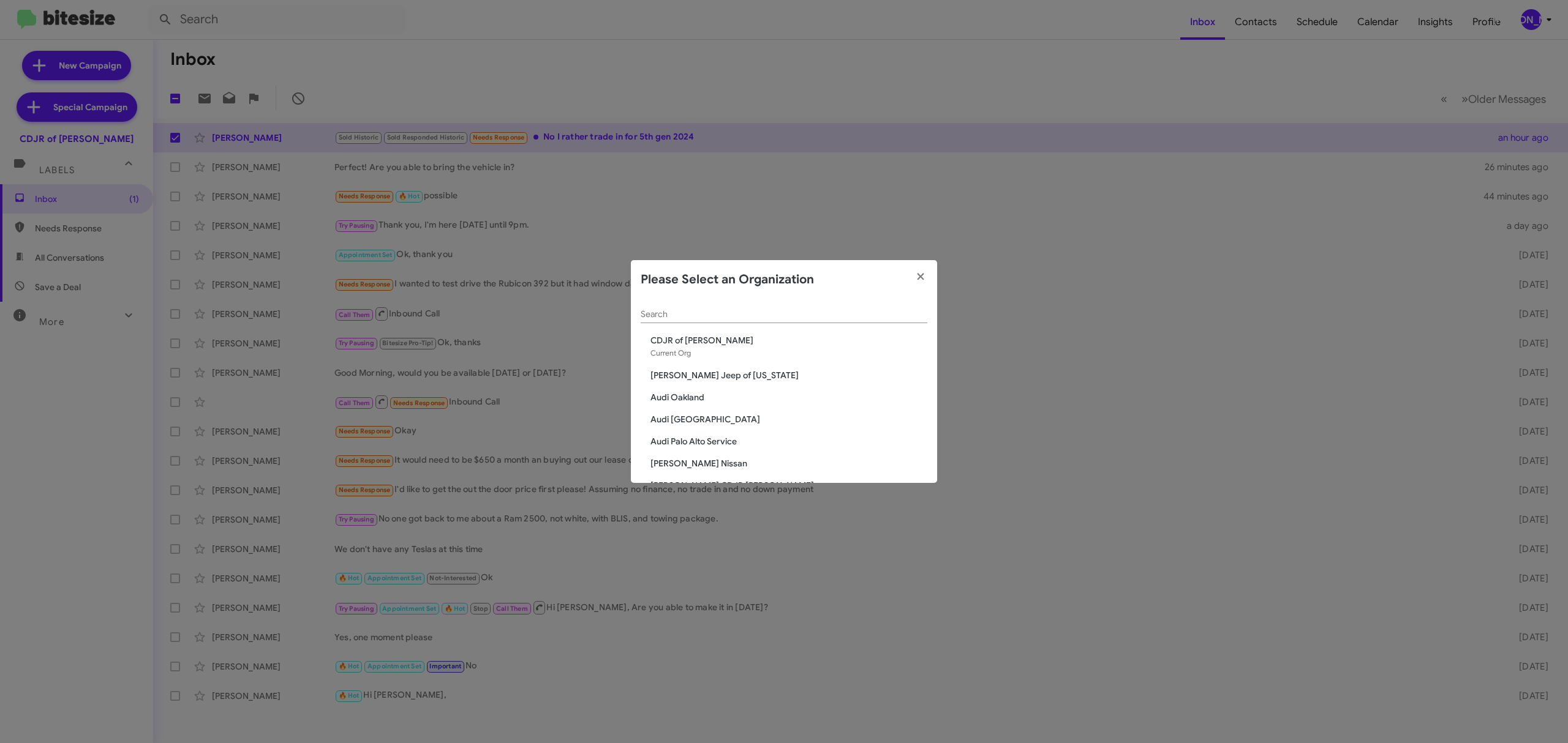
click at [682, 304] on div "Search" at bounding box center [783, 311] width 287 height 24
click at [689, 315] on input "Search" at bounding box center [783, 315] width 287 height 10
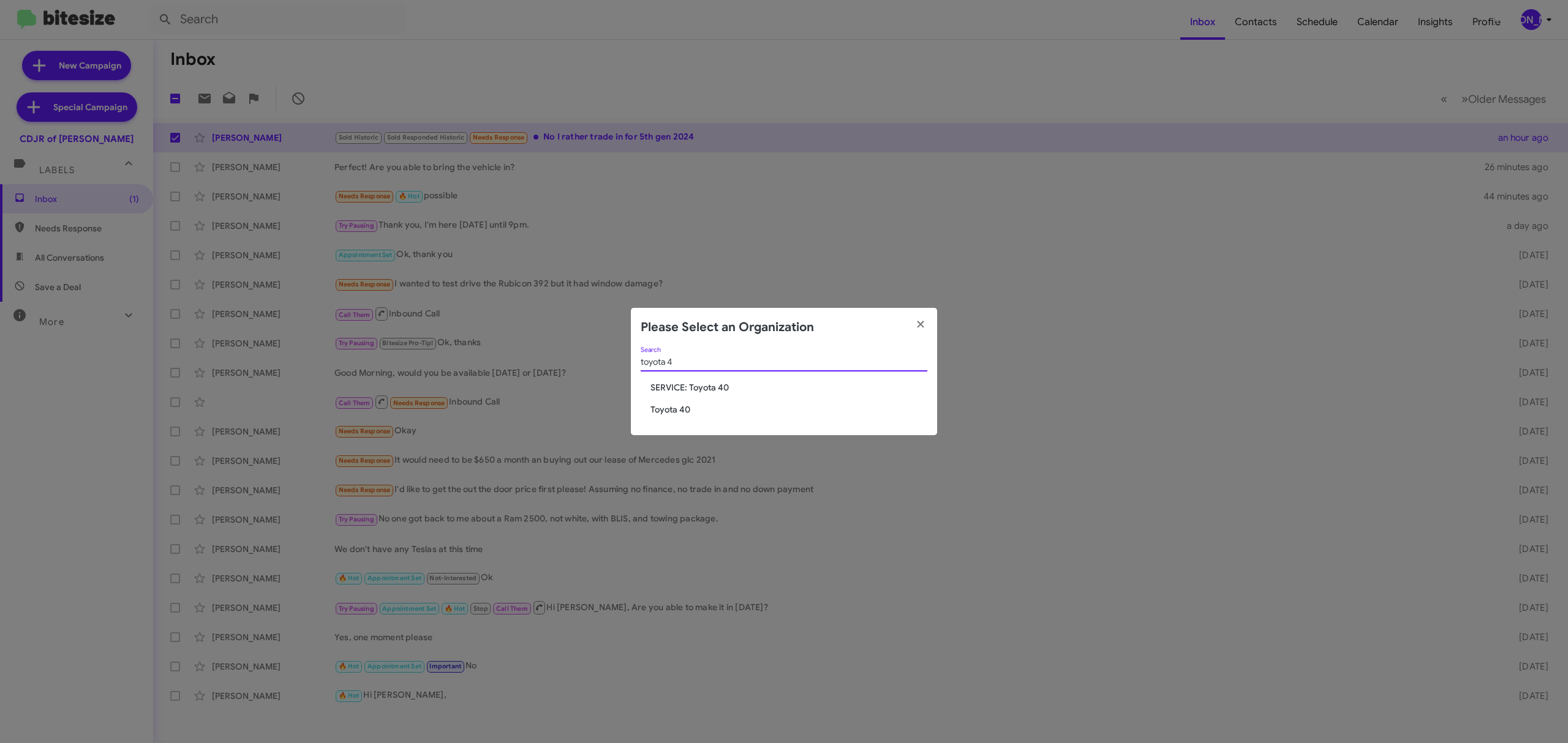
type input "toyota 4"
click at [699, 417] on div "toyota 4 Search SERVICE: Toyota 40 Toyota 40" at bounding box center [784, 392] width 307 height 89
click at [670, 405] on span "Toyota 40" at bounding box center [788, 409] width 277 height 12
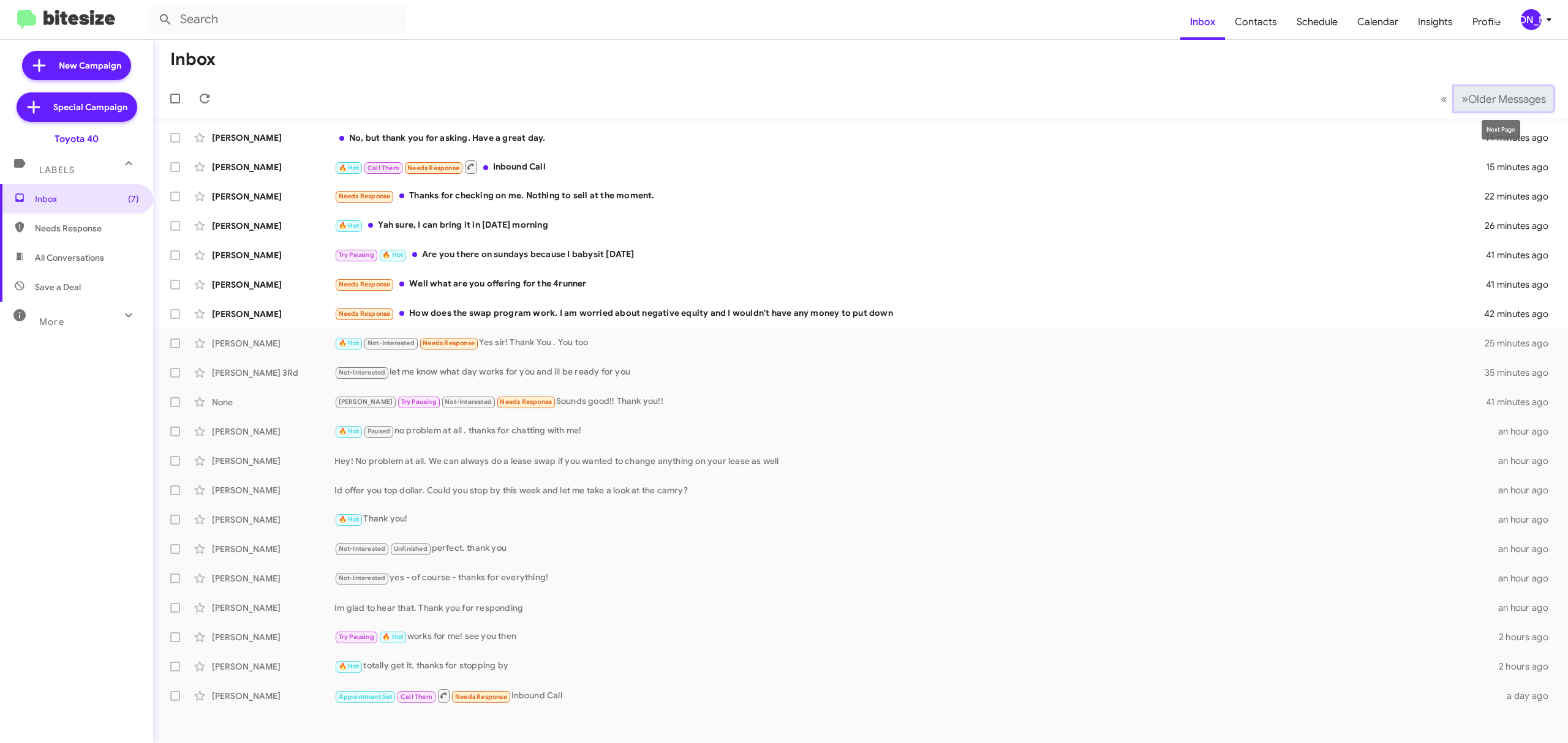
click at [1500, 96] on span "Older Messages" at bounding box center [1507, 99] width 78 height 14
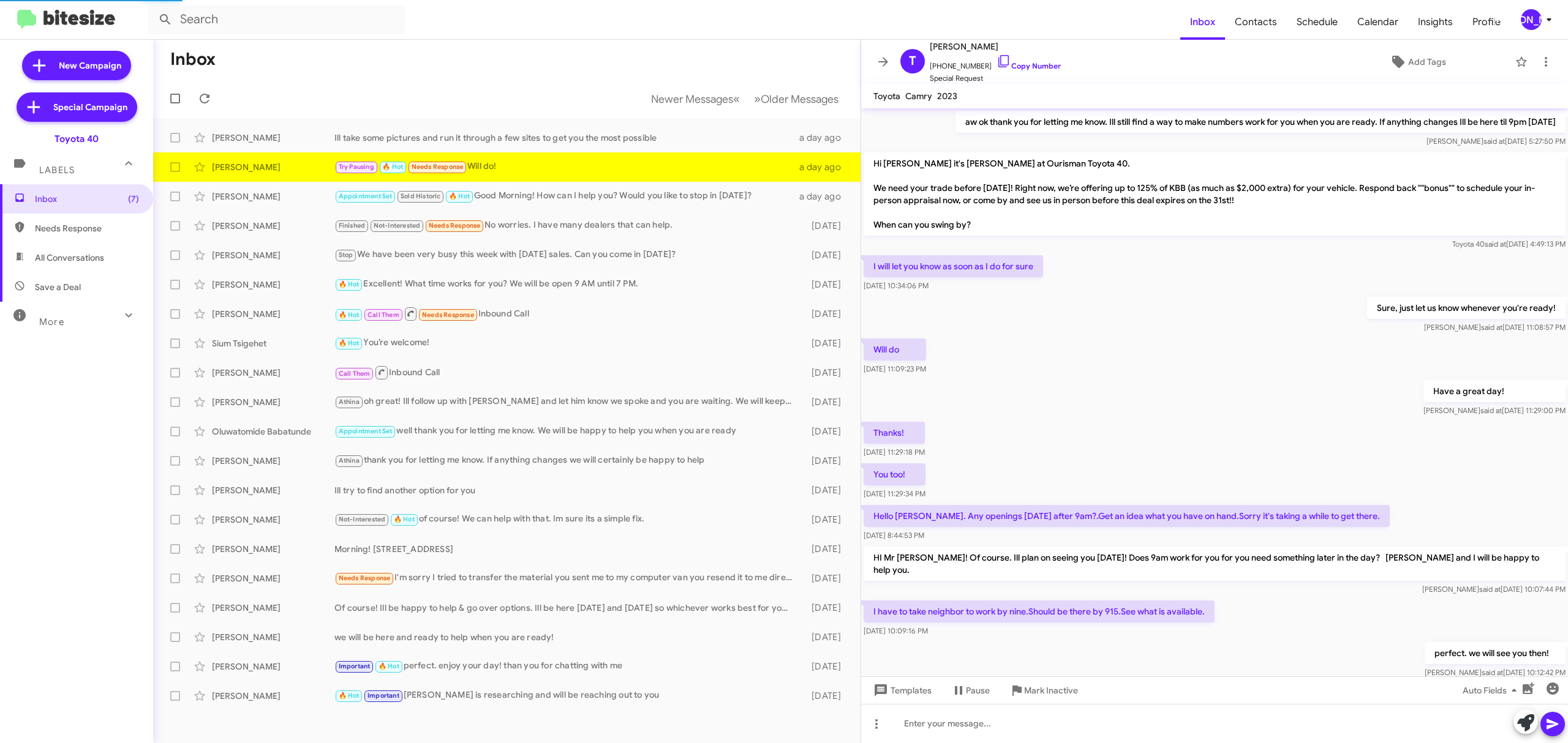
scroll to position [387, 0]
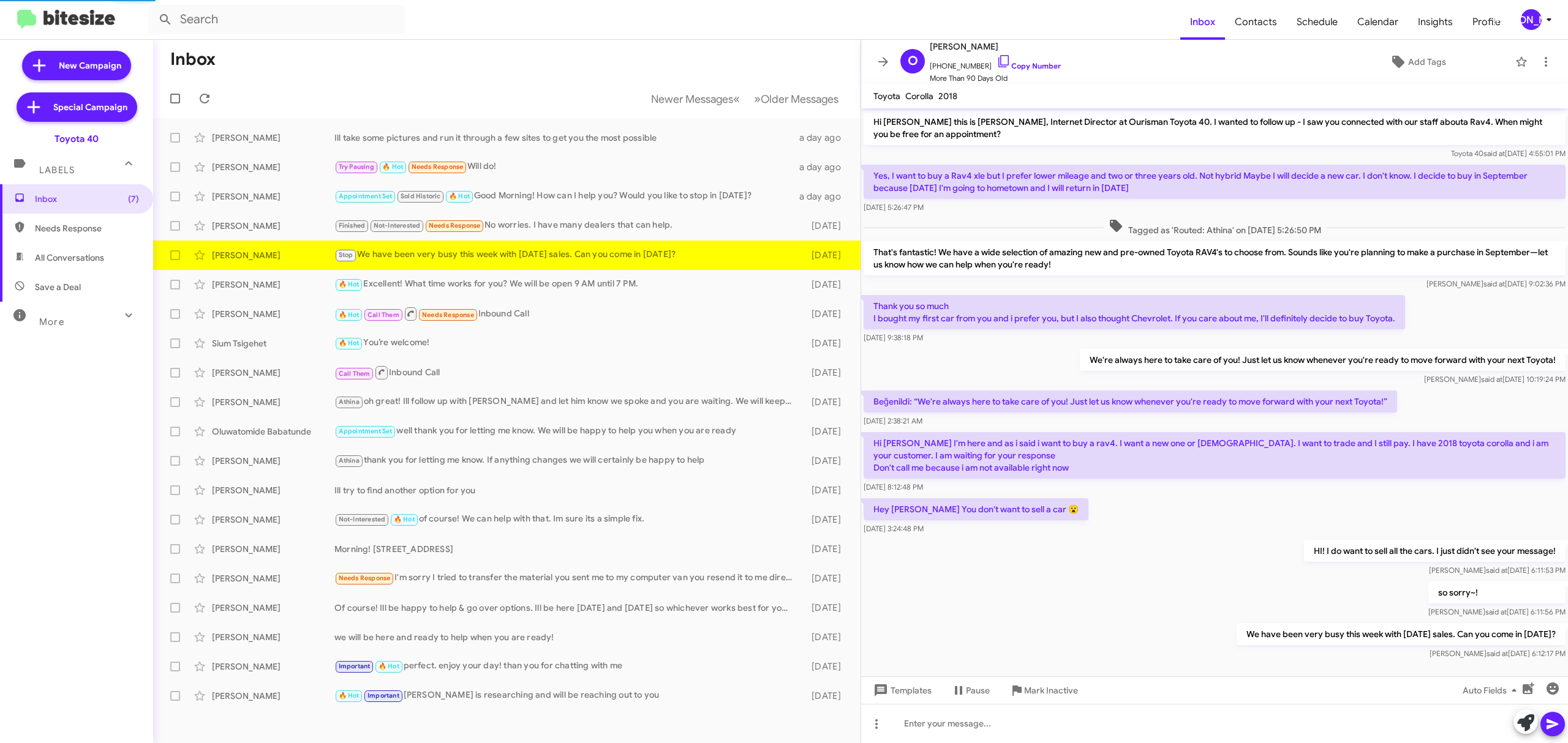
scroll to position [23, 0]
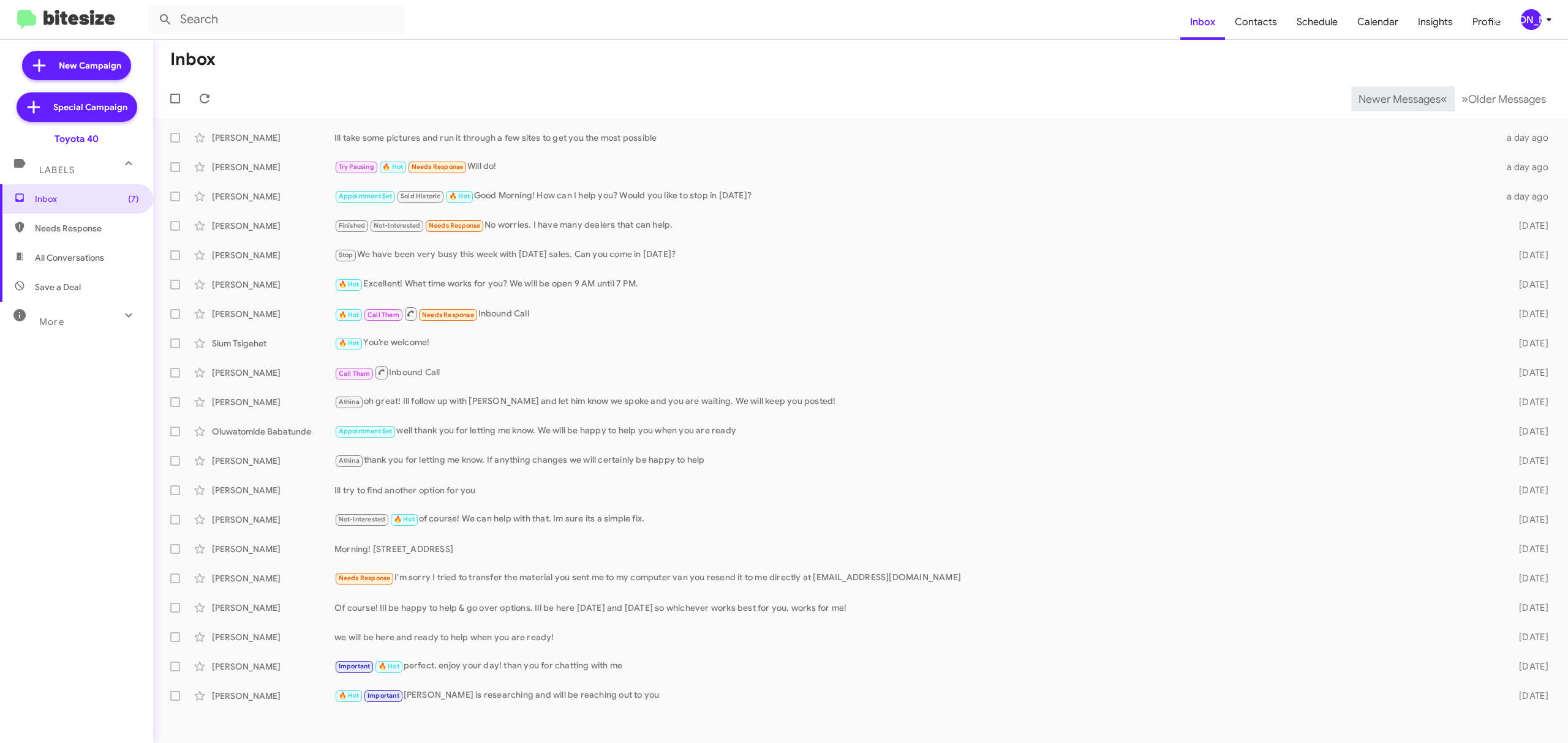
click at [1390, 98] on span "Newer Messages" at bounding box center [1399, 99] width 82 height 14
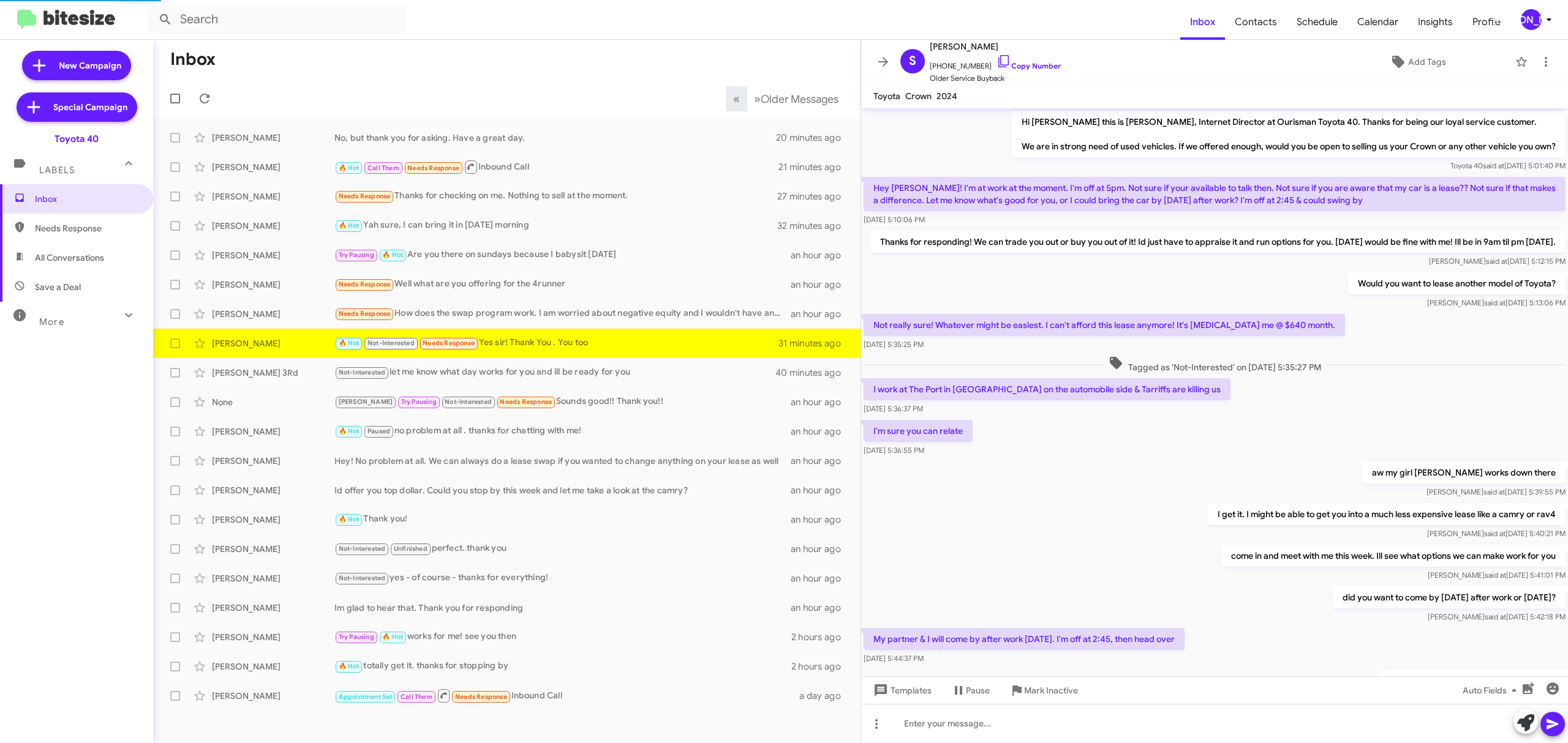
scroll to position [177, 0]
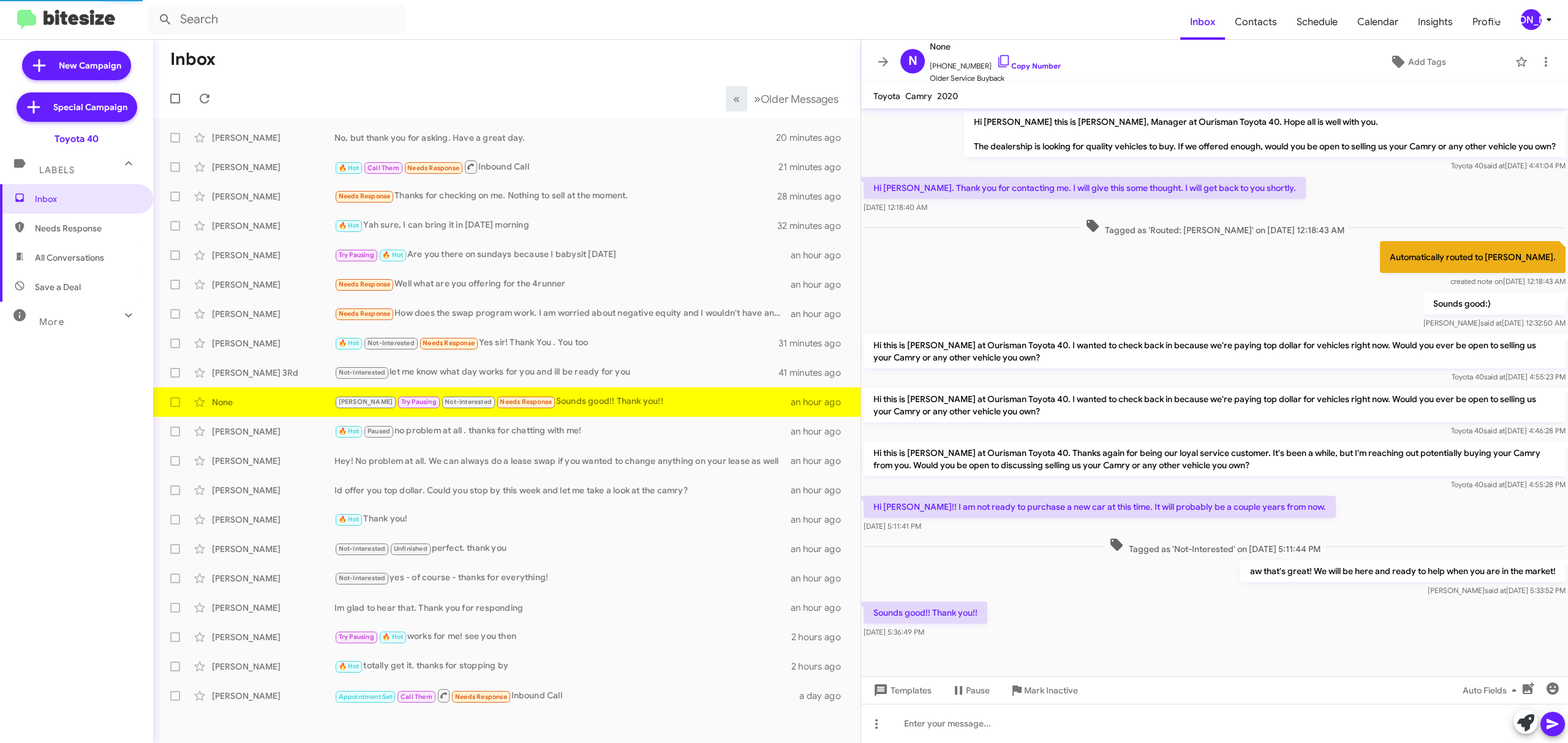
scroll to position [1, 0]
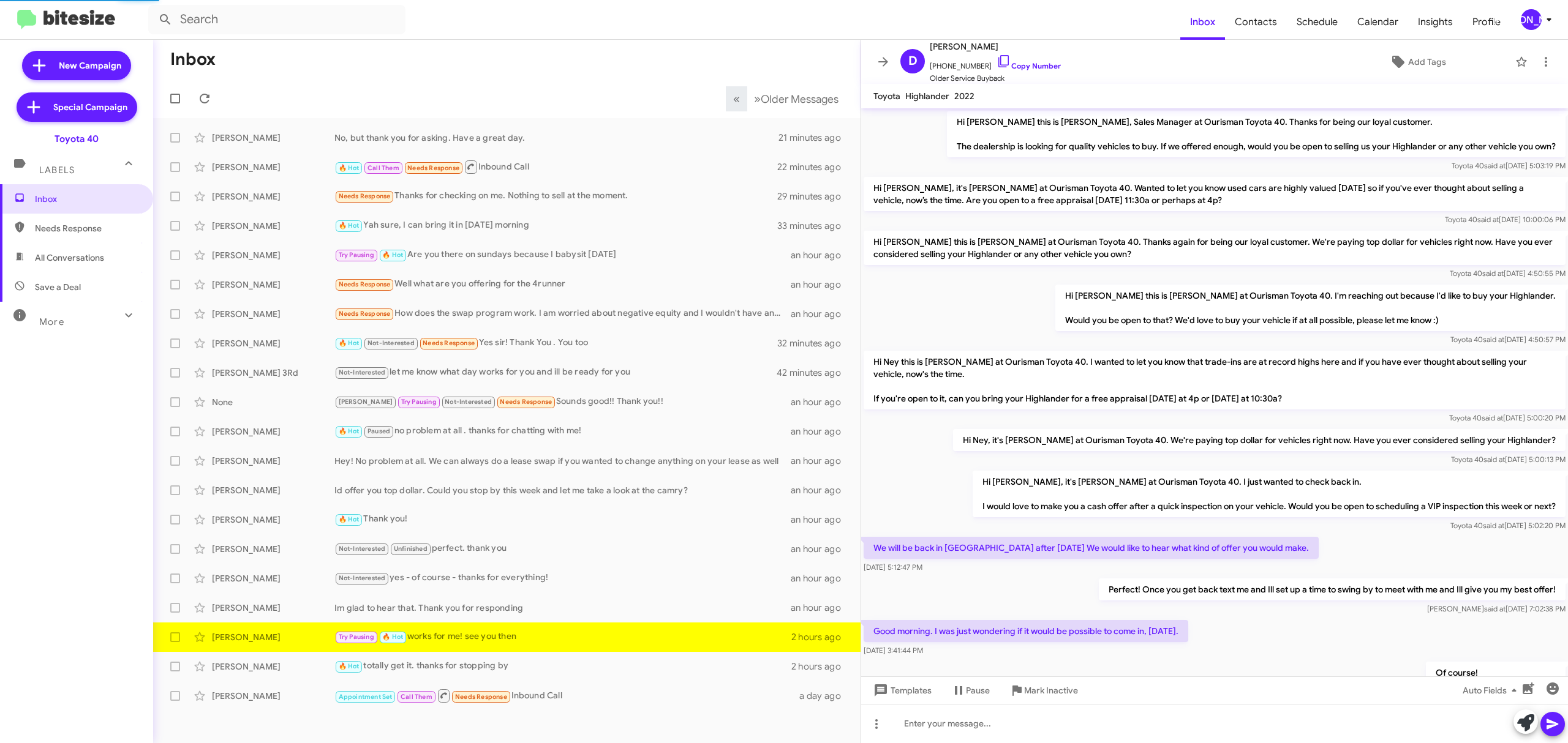
scroll to position [192, 0]
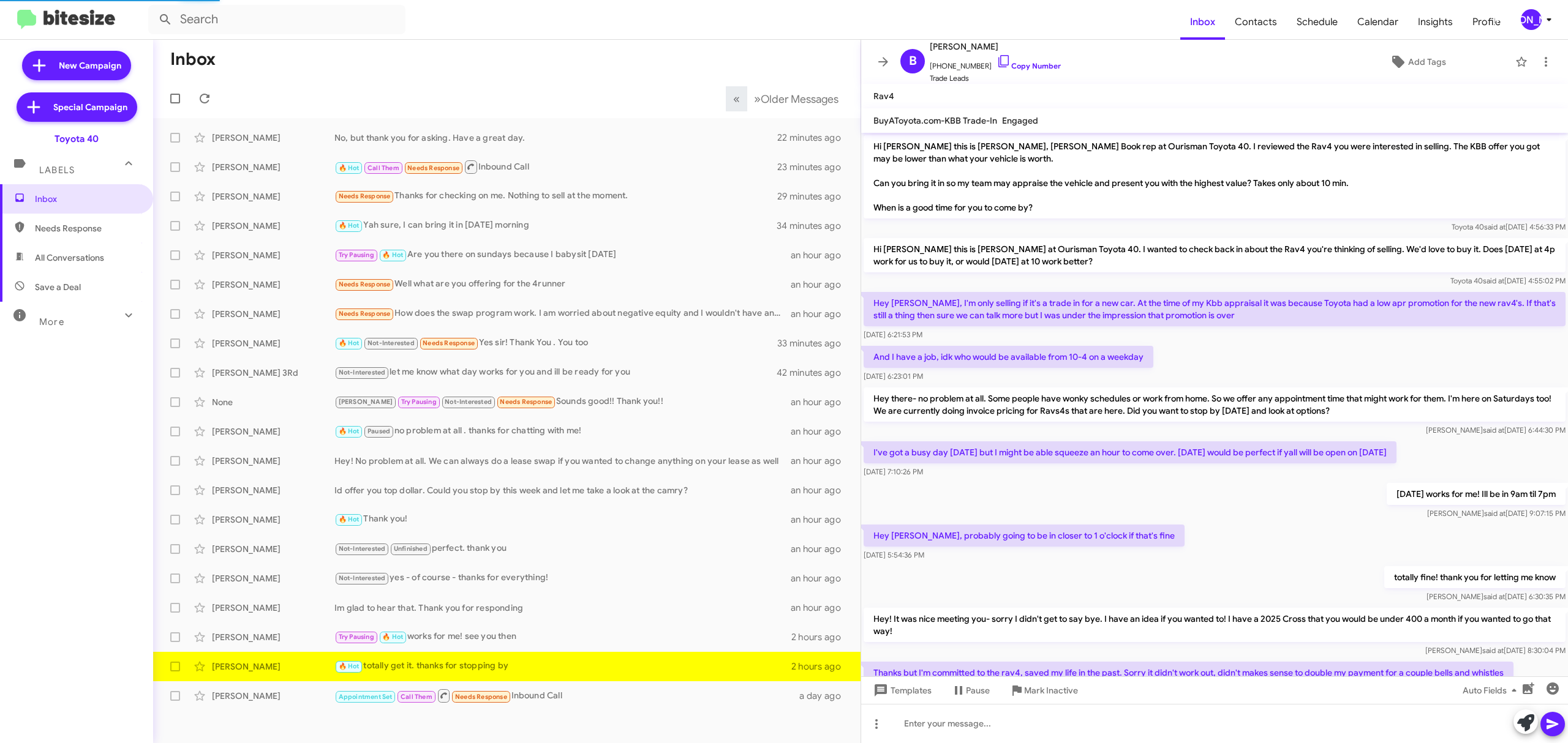
scroll to position [103, 0]
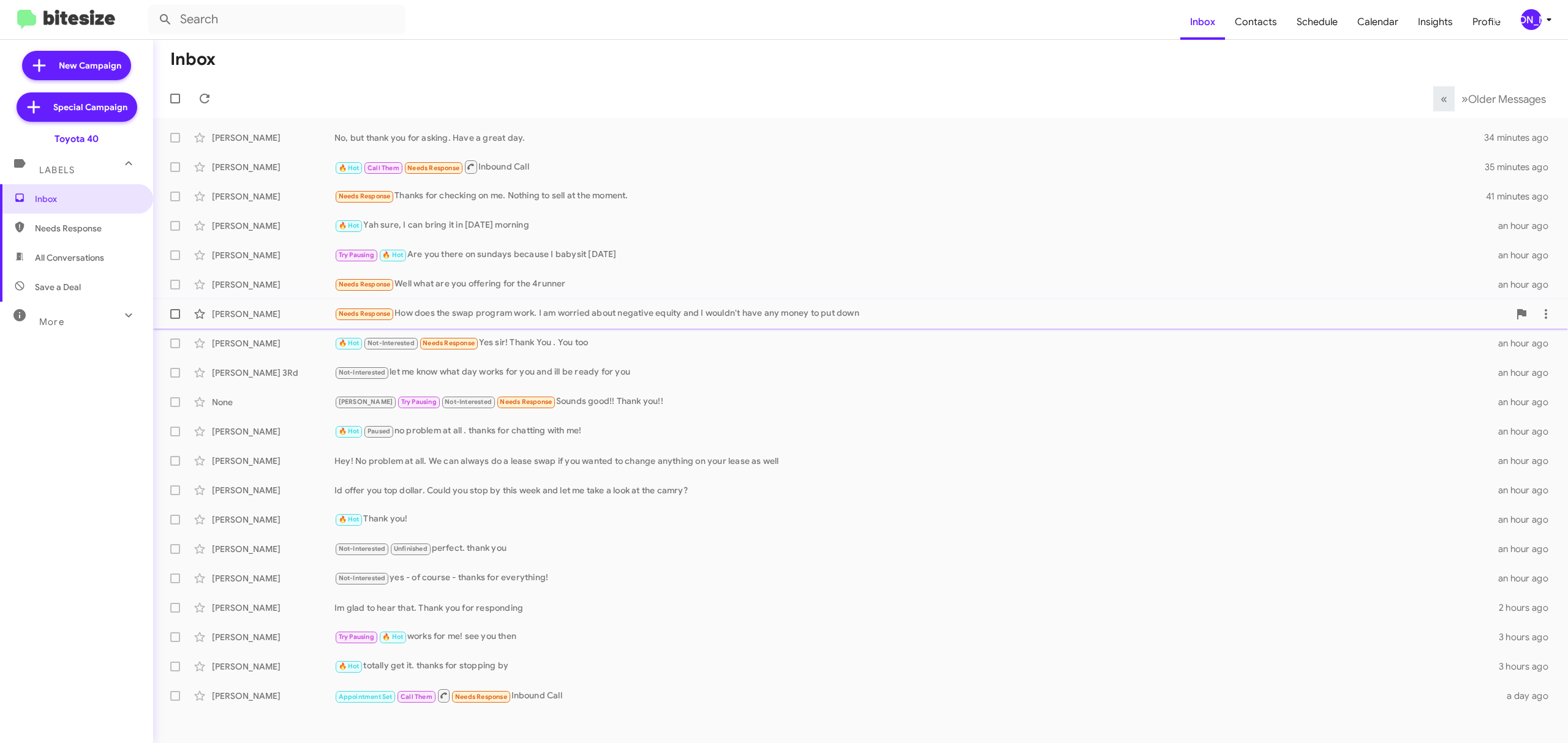
click at [172, 316] on span at bounding box center [175, 314] width 10 height 10
click at [174, 319] on input "checkbox" at bounding box center [174, 319] width 1 height 1
checkbox input "true"
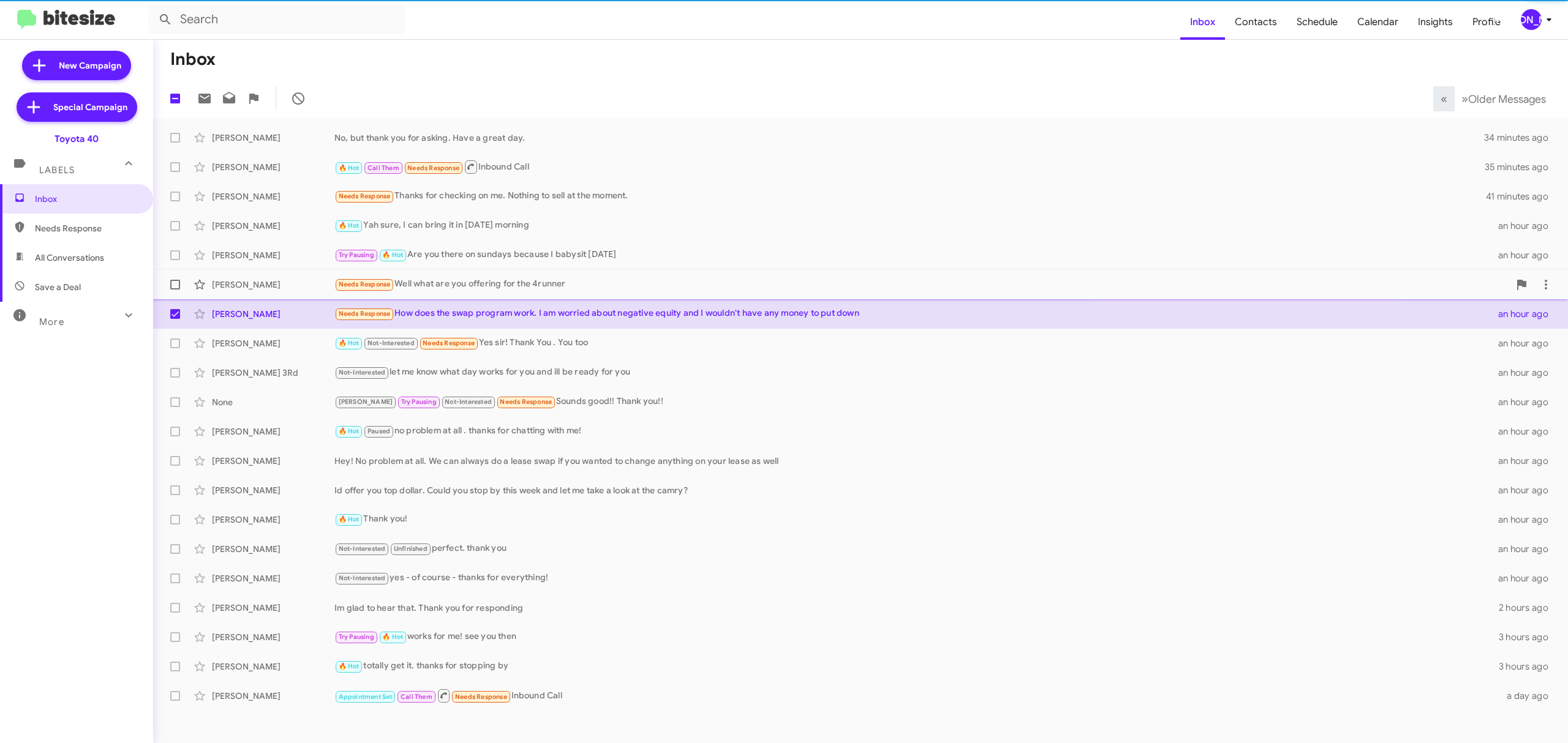
click at [177, 292] on label at bounding box center [175, 284] width 24 height 24
click at [175, 290] on input "checkbox" at bounding box center [174, 289] width 1 height 1
checkbox input "true"
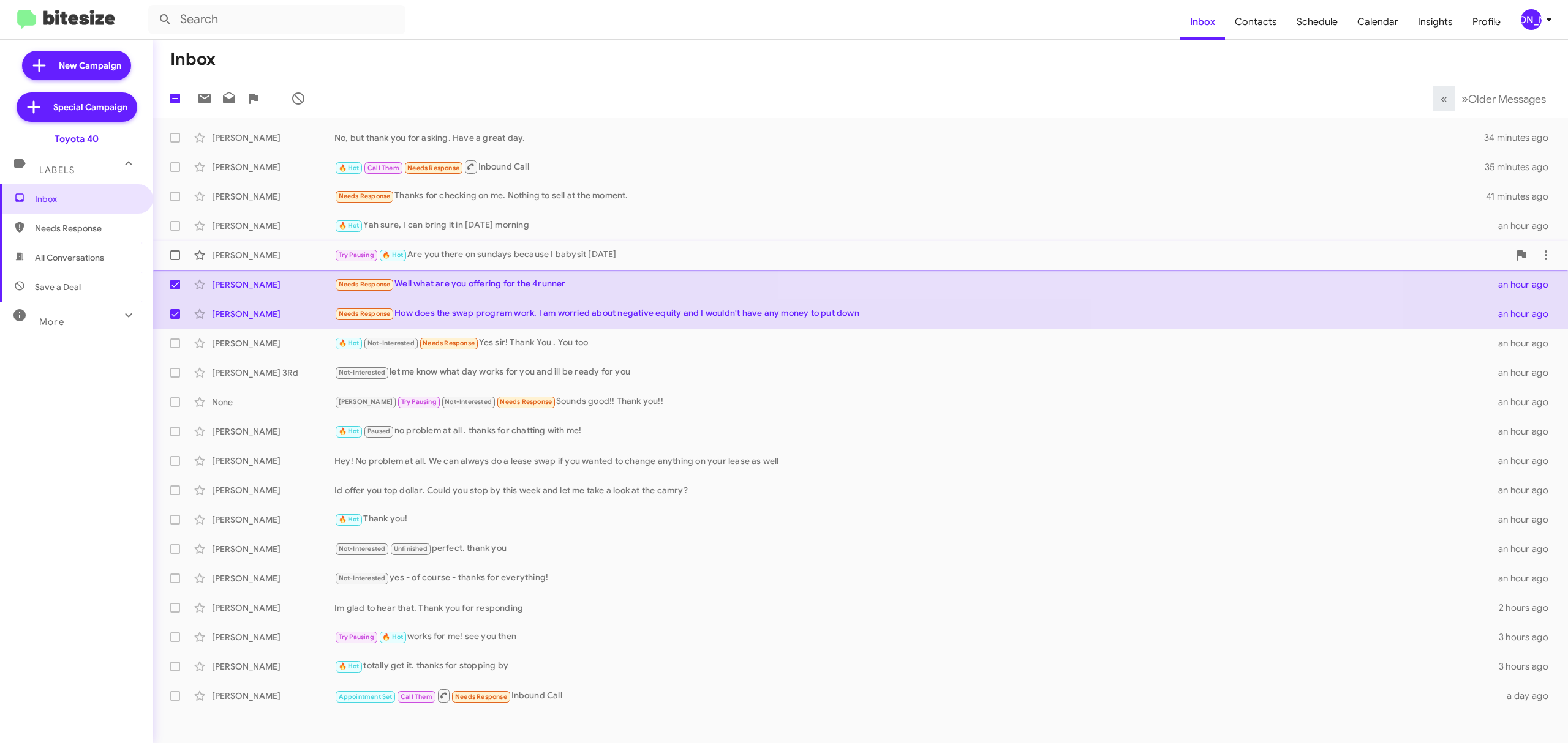
click at [177, 255] on span at bounding box center [175, 256] width 10 height 10
click at [175, 260] on input "checkbox" at bounding box center [174, 260] width 1 height 1
checkbox input "true"
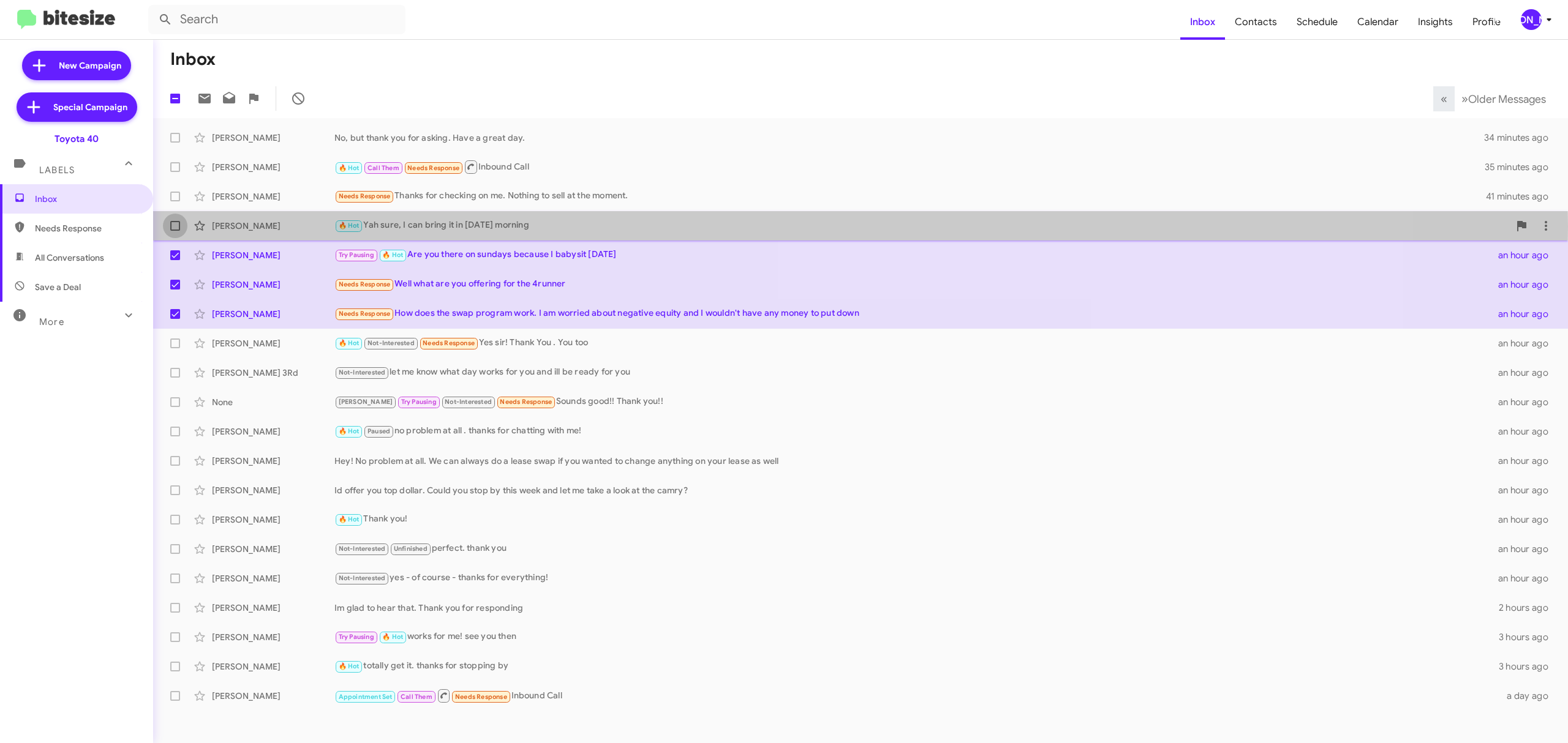
click at [168, 226] on label at bounding box center [175, 226] width 24 height 24
click at [174, 231] on input "checkbox" at bounding box center [174, 231] width 1 height 1
checkbox input "true"
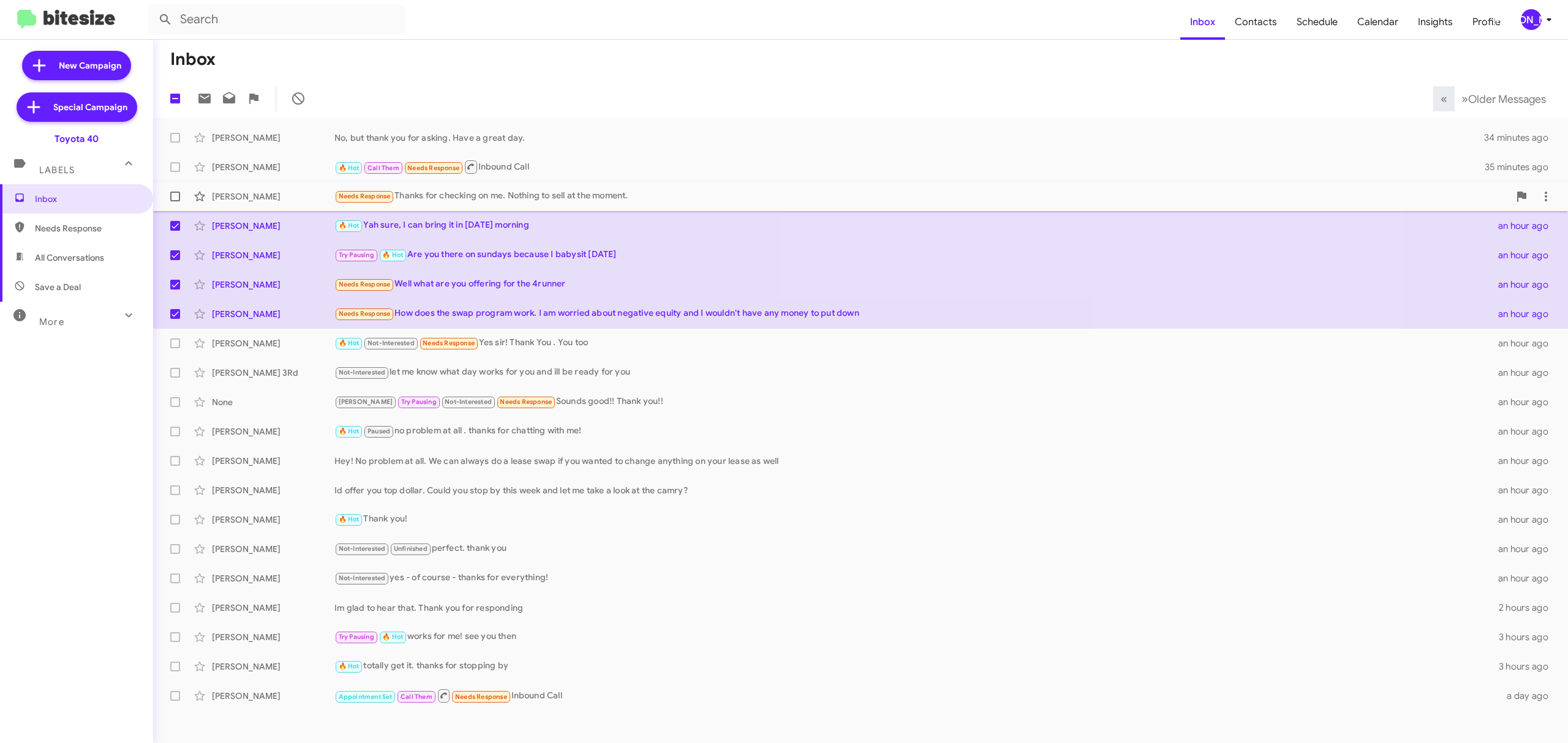
click at [177, 199] on span at bounding box center [175, 196] width 10 height 10
click at [175, 201] on input "checkbox" at bounding box center [174, 201] width 1 height 1
checkbox input "true"
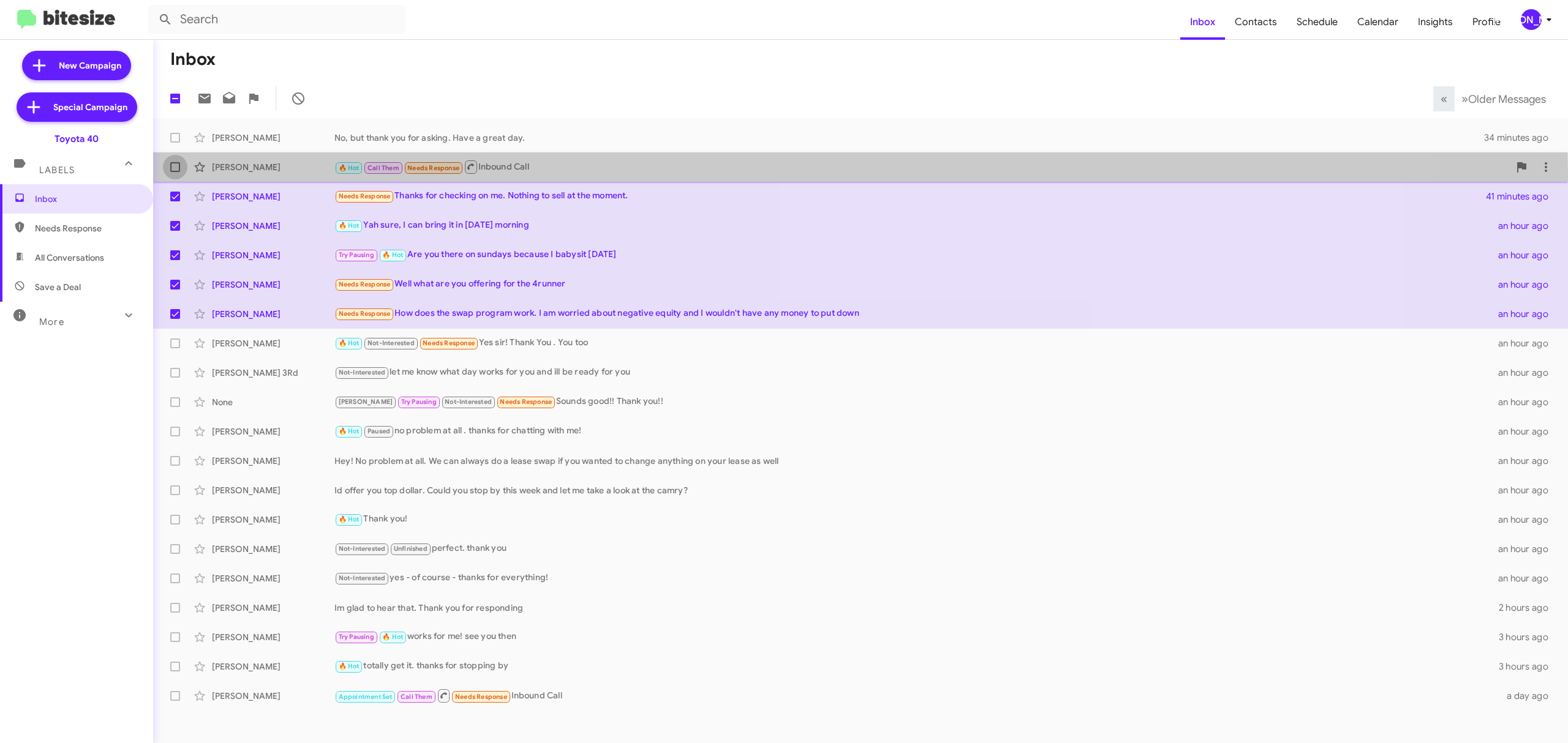
click at [178, 174] on label at bounding box center [175, 167] width 24 height 24
click at [175, 173] on input "checkbox" at bounding box center [174, 172] width 1 height 1
checkbox input "true"
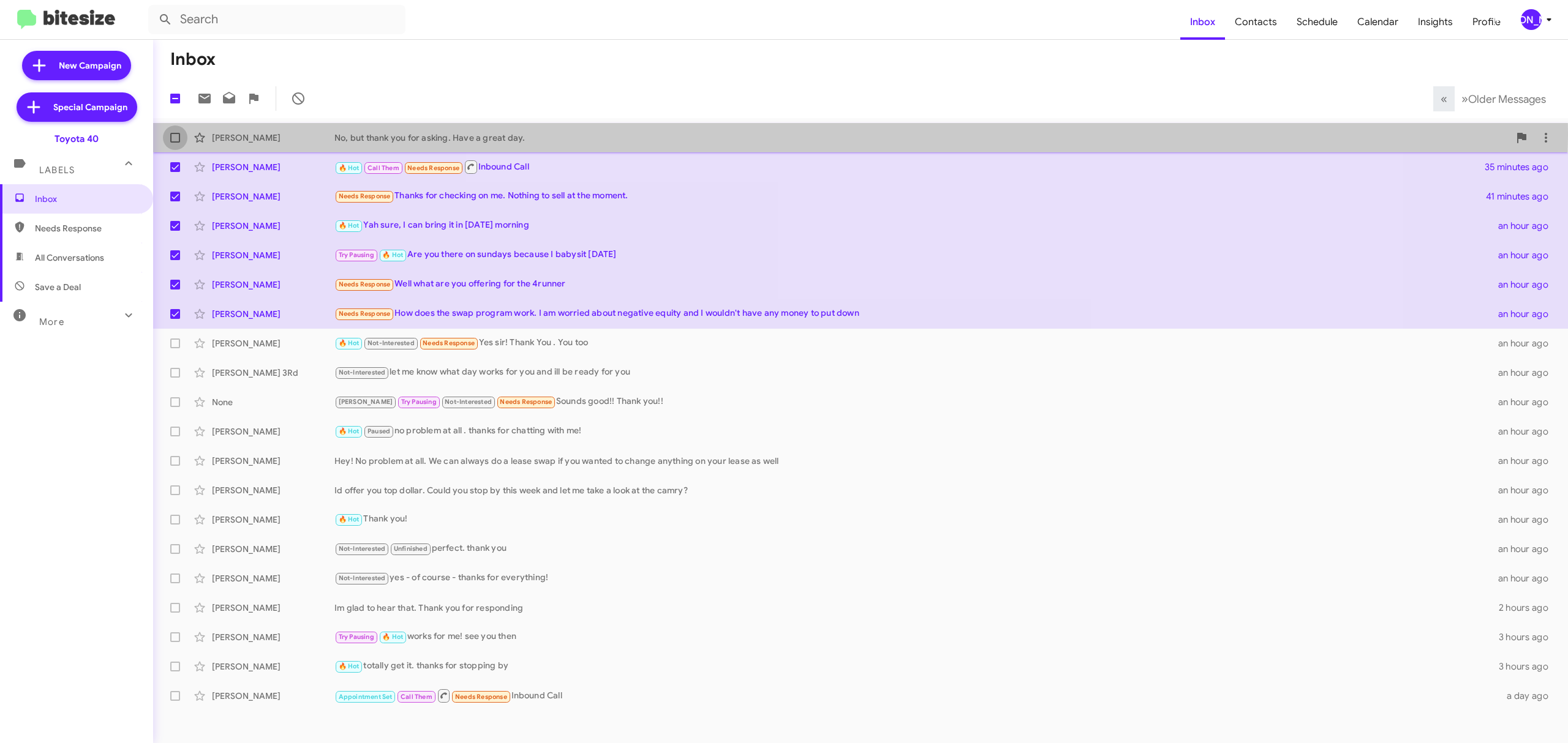
click at [172, 133] on span at bounding box center [175, 138] width 10 height 10
click at [174, 143] on input "checkbox" at bounding box center [174, 143] width 1 height 1
checkbox input "true"
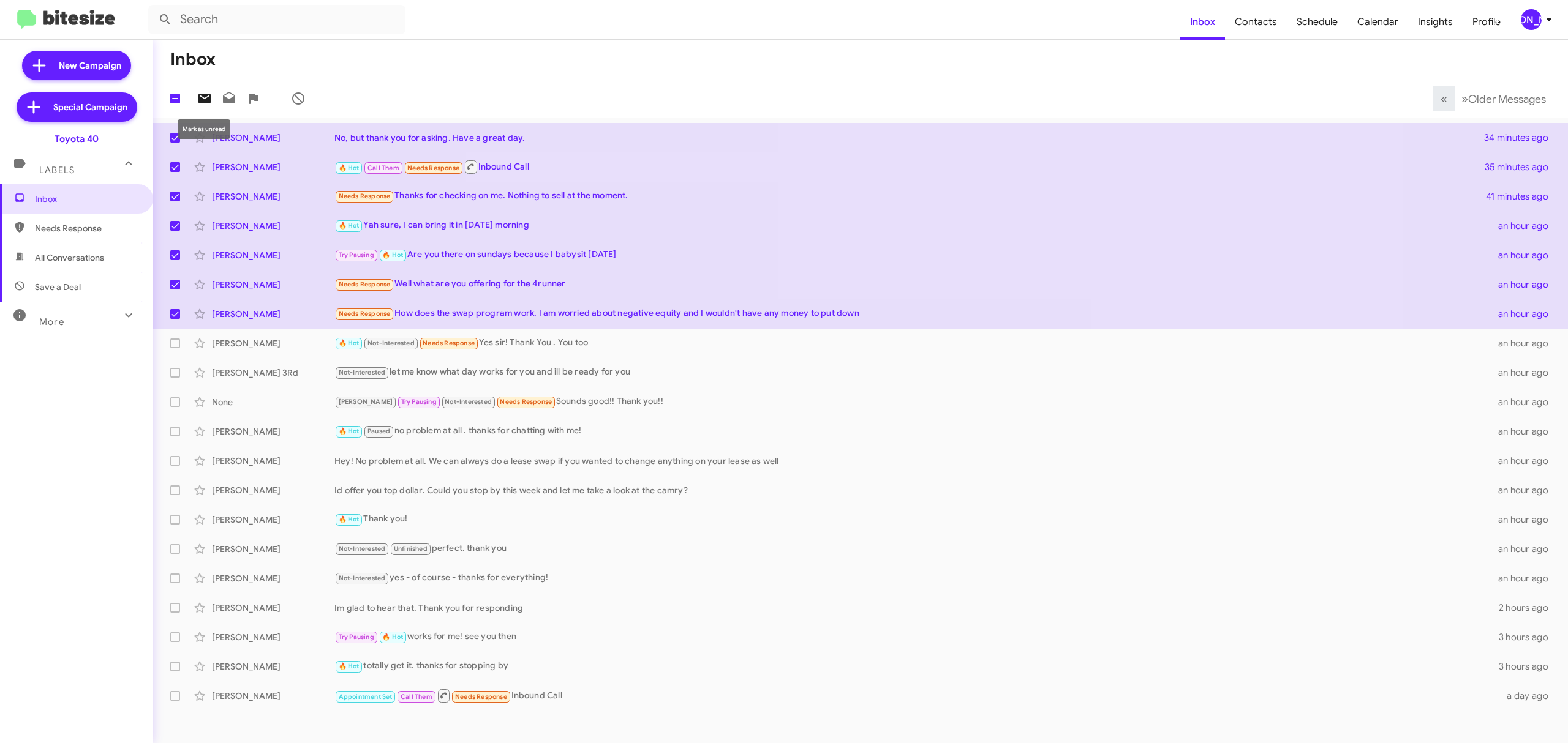
click at [202, 96] on icon at bounding box center [204, 99] width 12 height 10
click at [1518, 35] on mat-toolbar "Inbox Contacts Schedule Calendar Insights Profile [PERSON_NAME]" at bounding box center [784, 19] width 1568 height 39
click at [1532, 28] on div "[PERSON_NAME]" at bounding box center [1531, 19] width 21 height 21
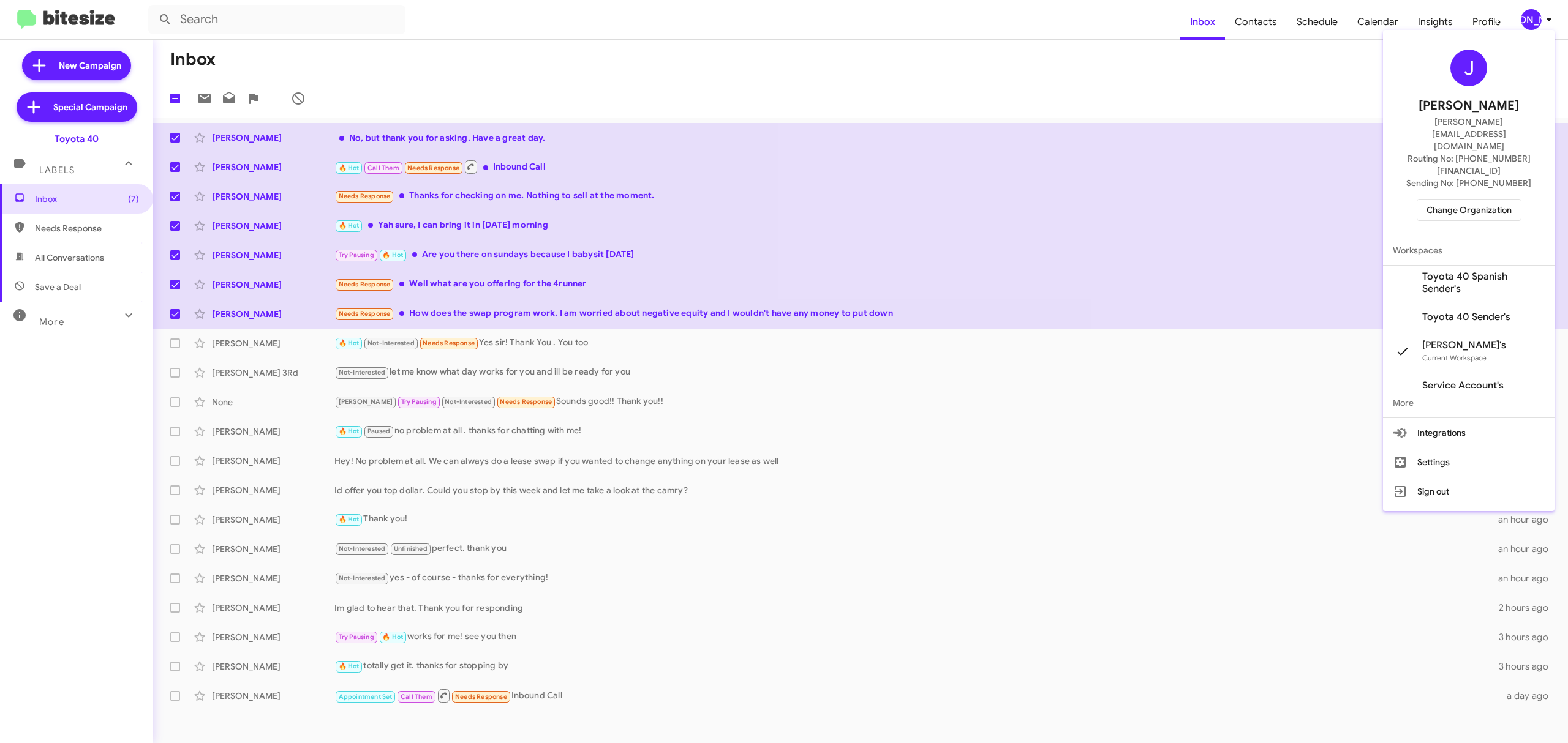
click at [1437, 199] on span "Change Organization" at bounding box center [1469, 209] width 85 height 21
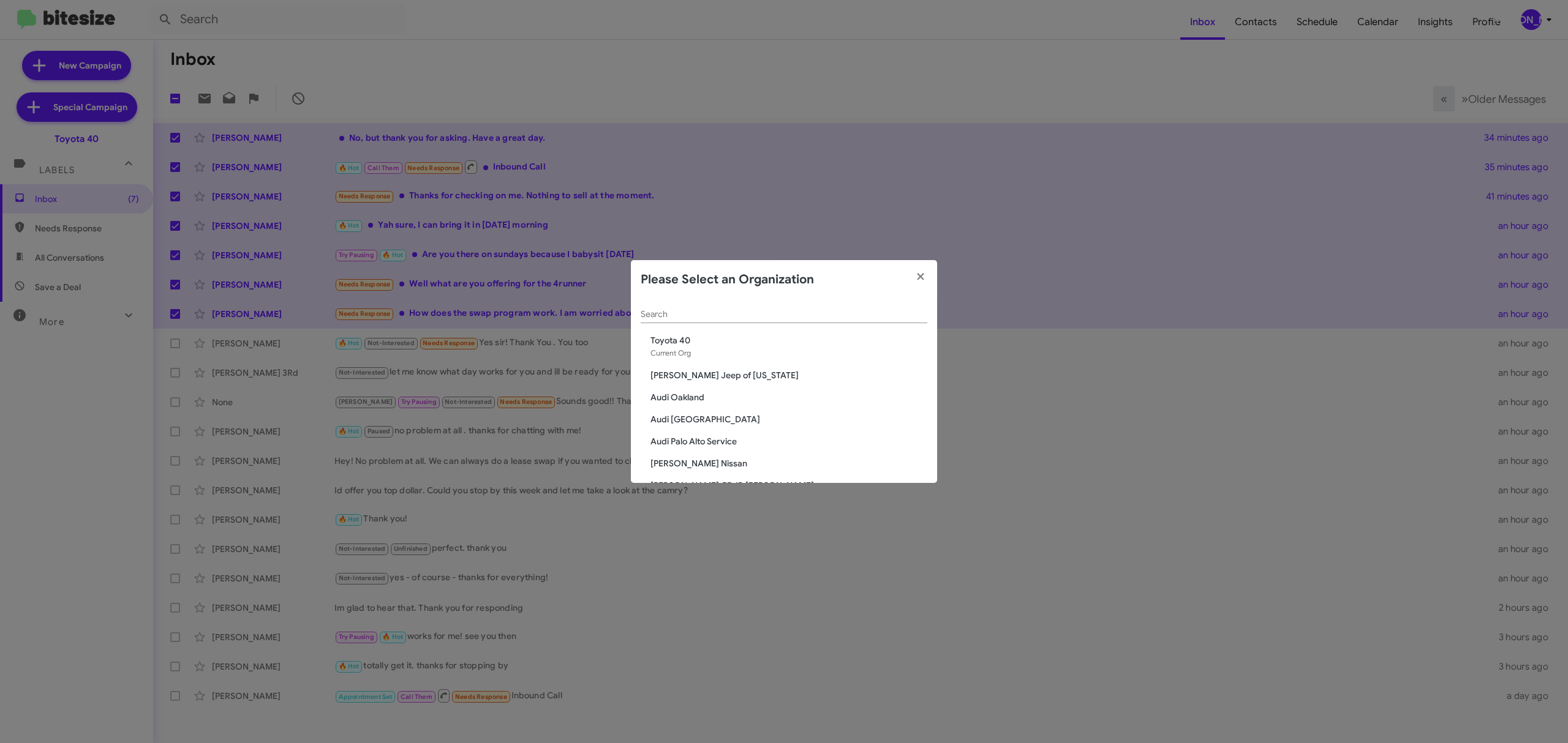
click at [701, 311] on div "Search" at bounding box center [783, 311] width 287 height 24
click at [701, 311] on input "Search" at bounding box center [783, 315] width 287 height 10
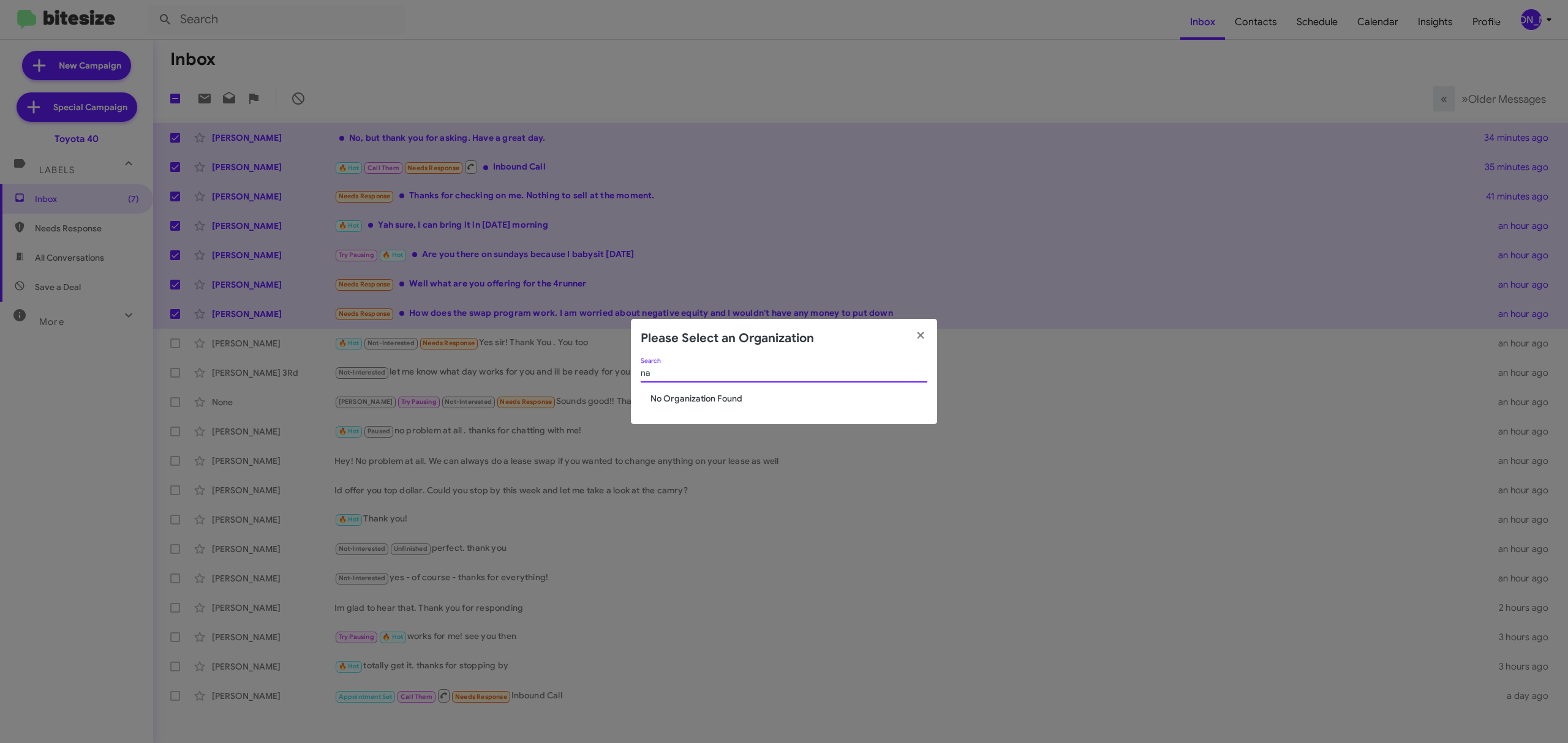
type input "n"
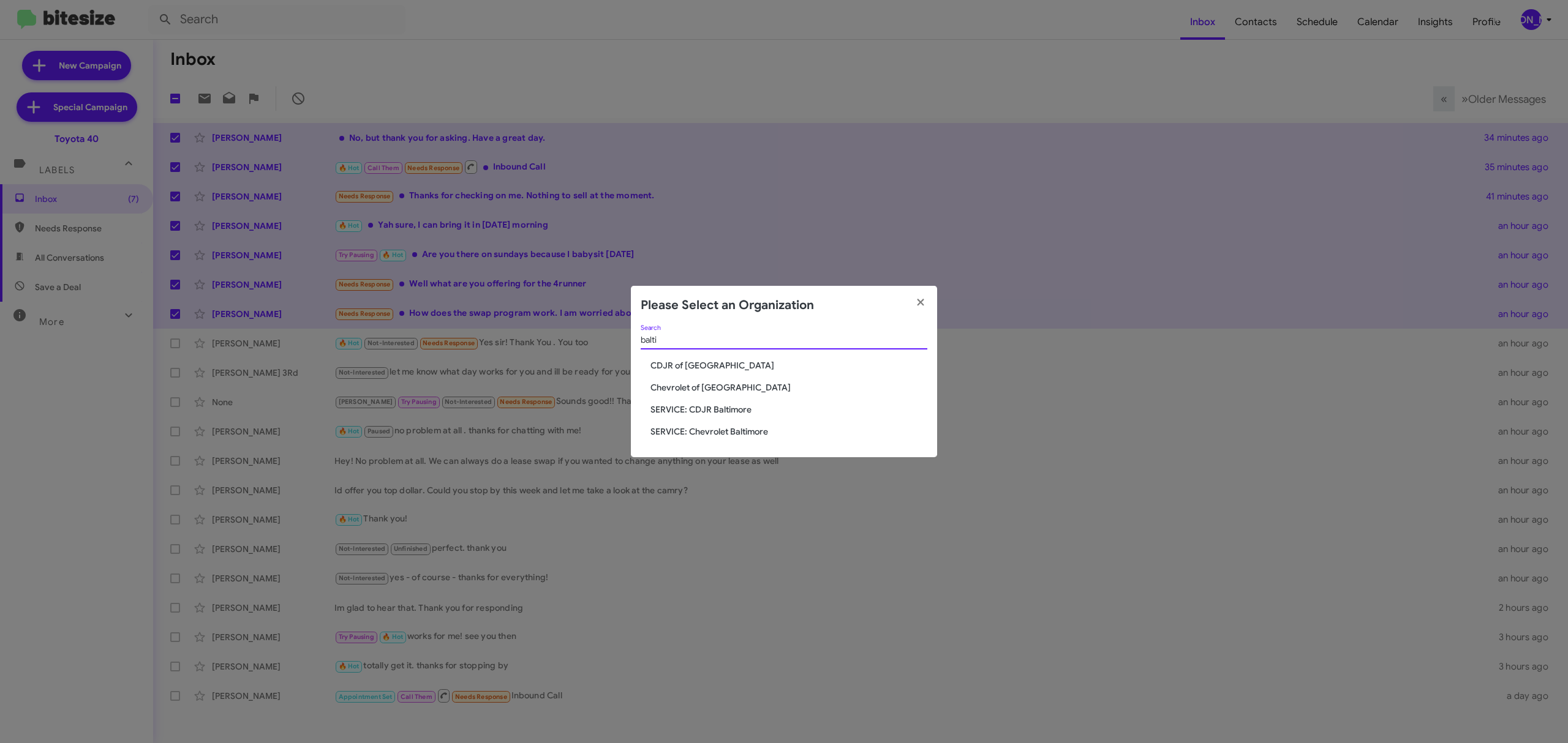
type input "balti"
click at [730, 382] on span "Chevrolet of [GEOGRAPHIC_DATA]" at bounding box center [788, 387] width 277 height 12
click at [723, 387] on span "Chevrolet of [GEOGRAPHIC_DATA]" at bounding box center [788, 387] width 277 height 12
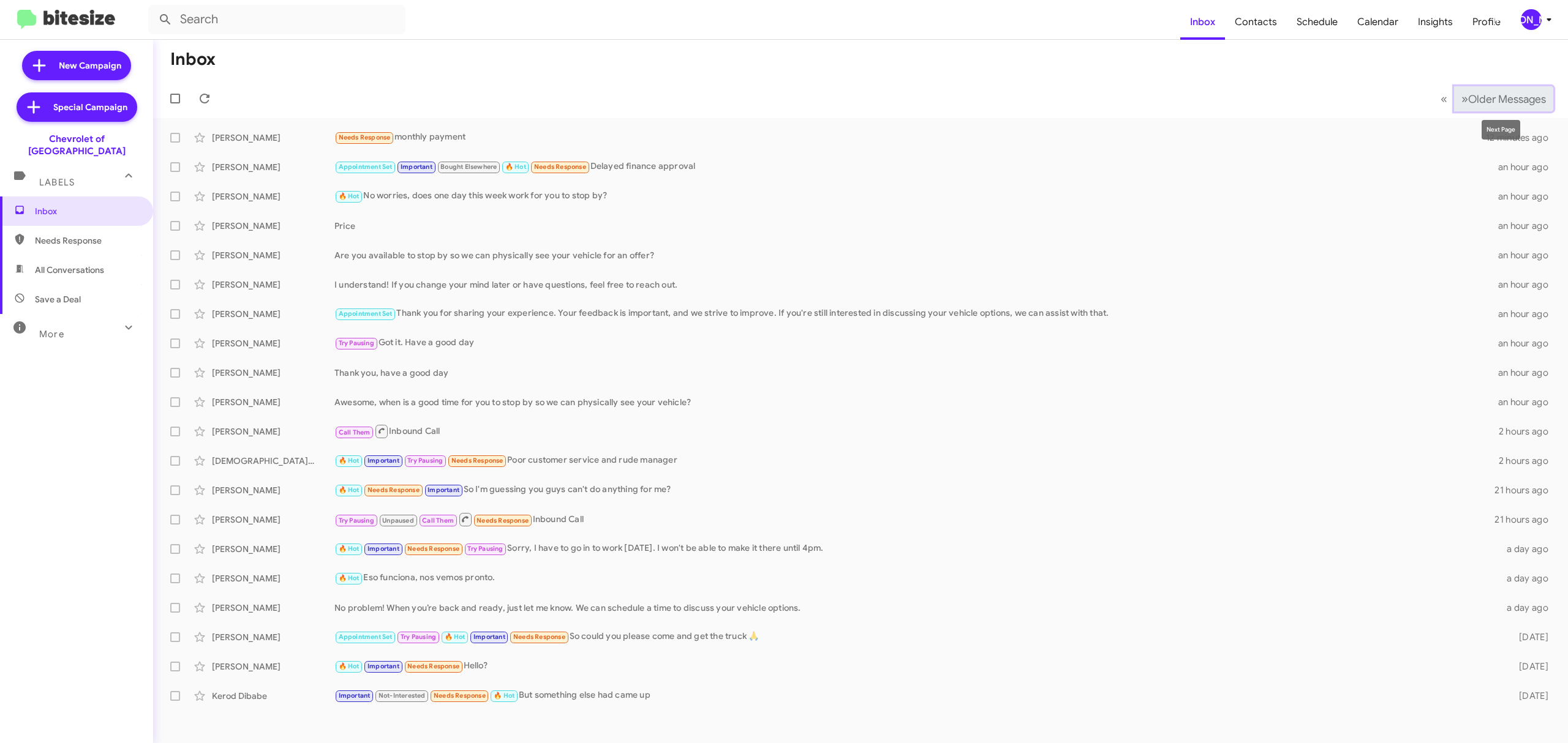
click at [1484, 99] on span "Older Messages" at bounding box center [1507, 99] width 78 height 14
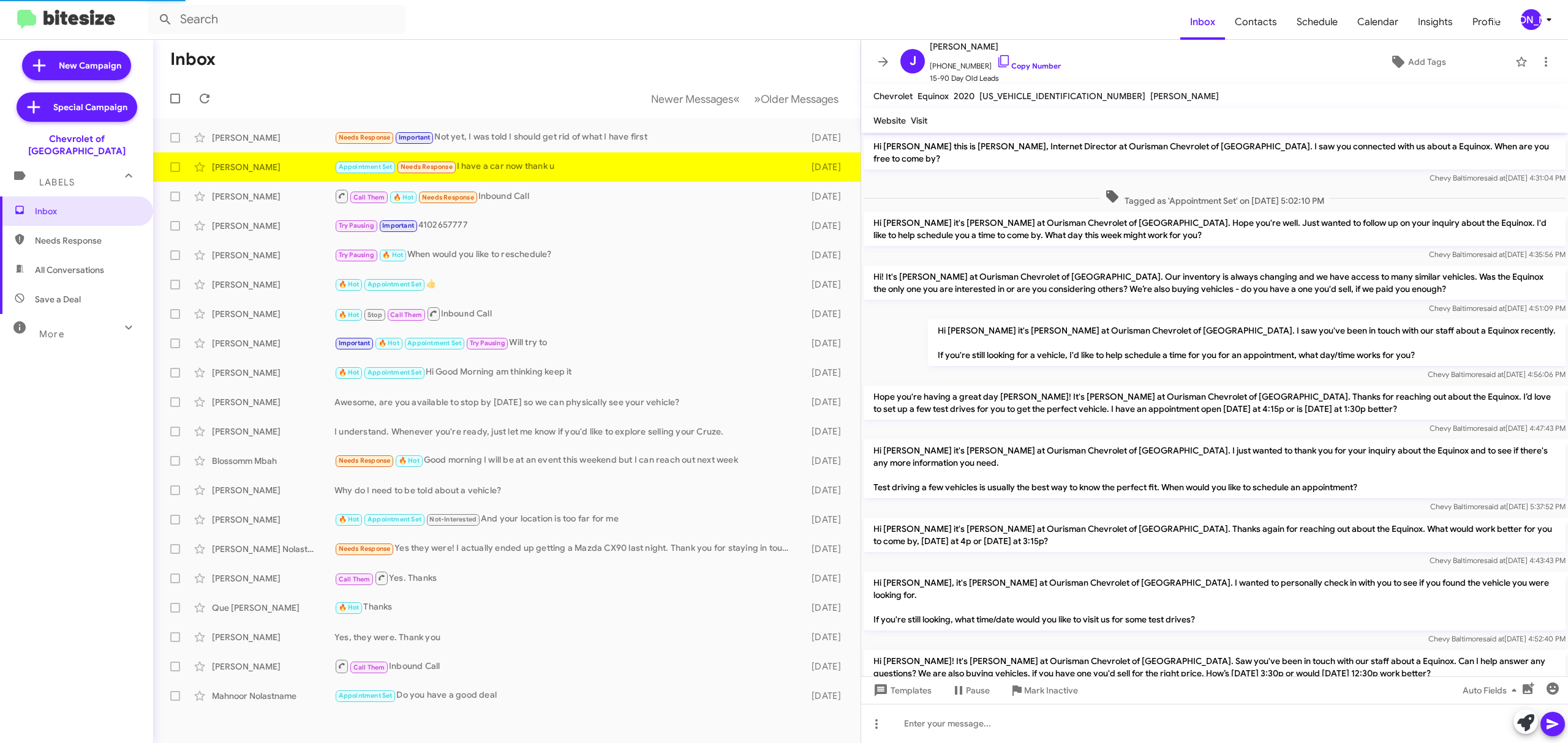
scroll to position [209, 0]
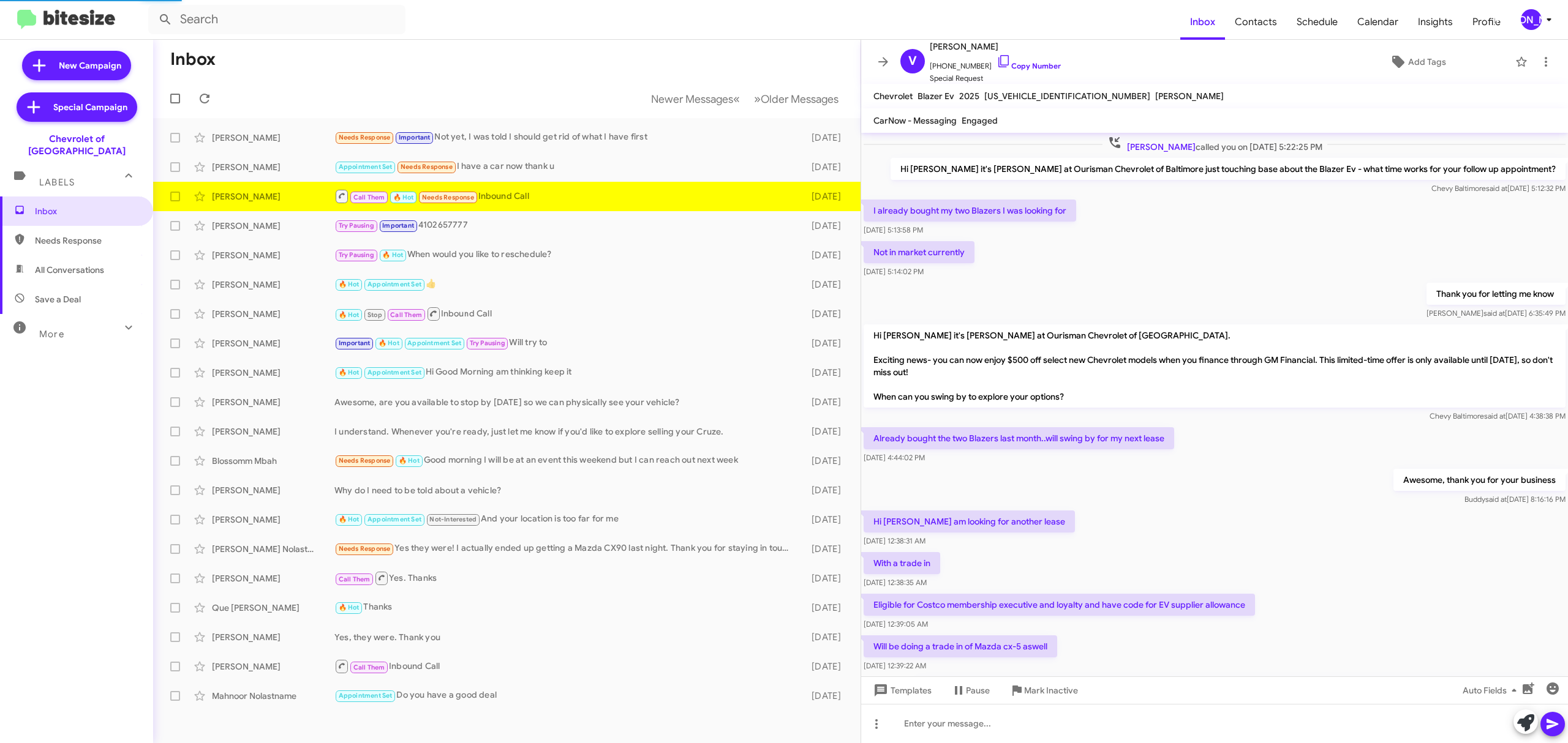
scroll to position [374, 0]
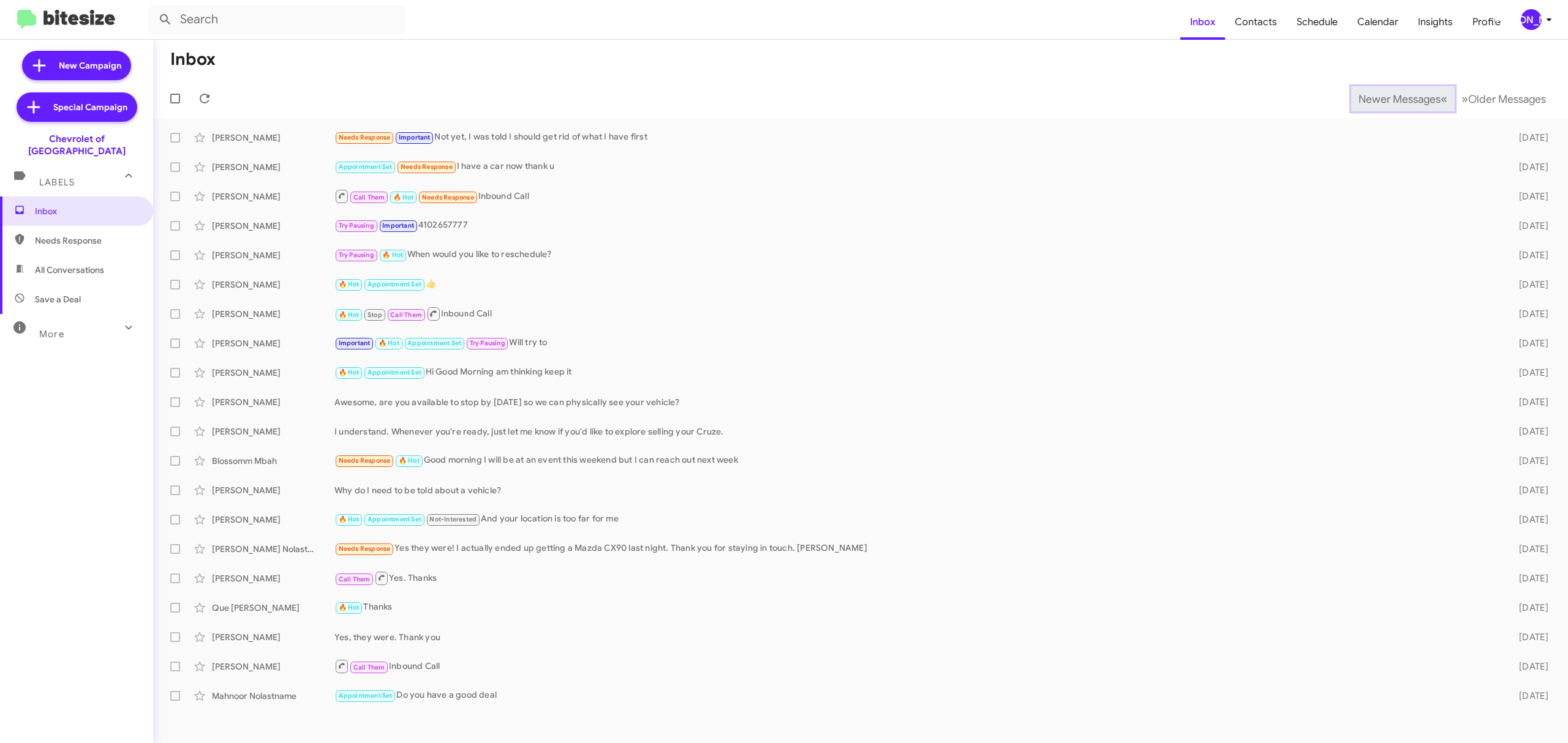
click at [1390, 98] on span "Newer Messages" at bounding box center [1399, 99] width 82 height 14
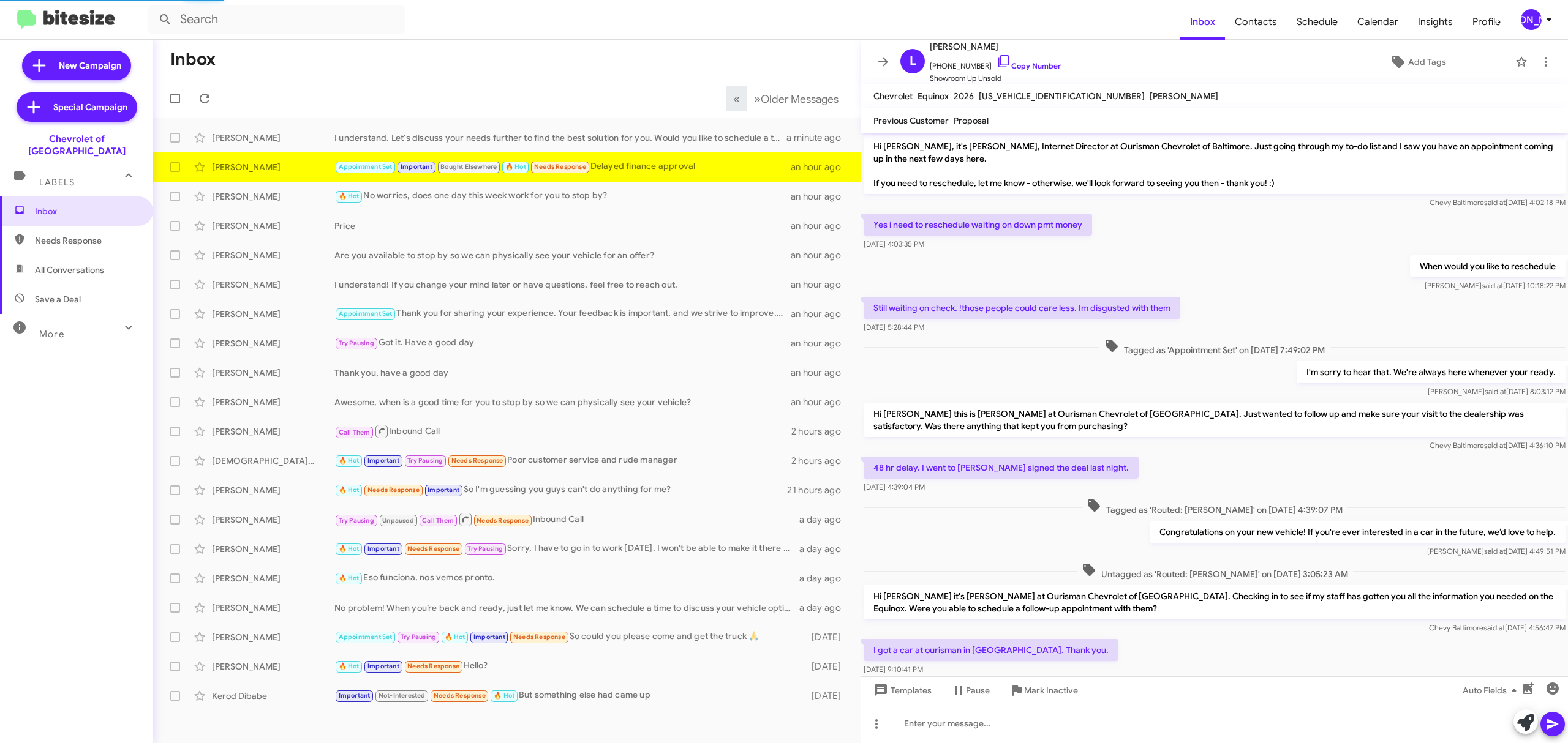
scroll to position [214, 0]
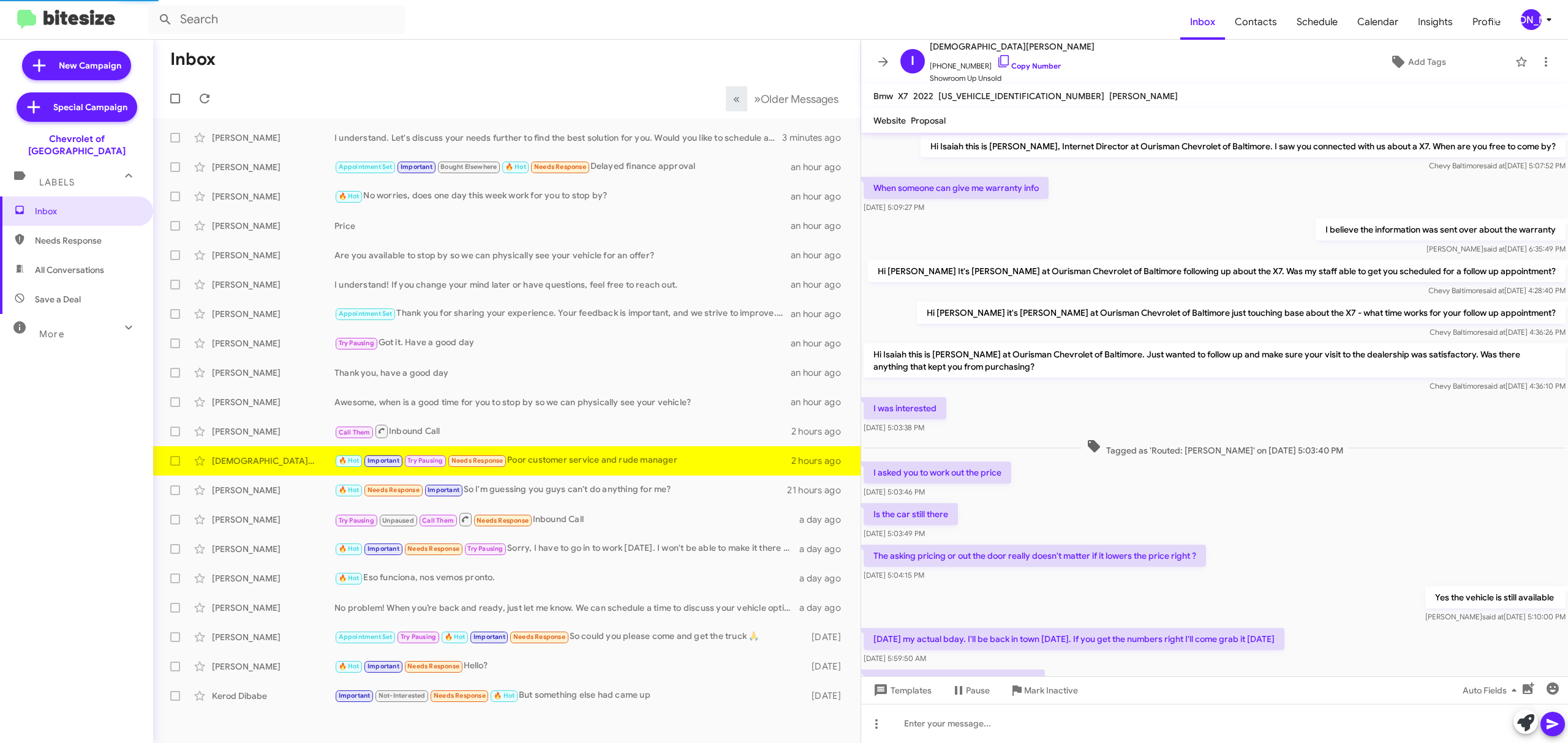
scroll to position [336, 0]
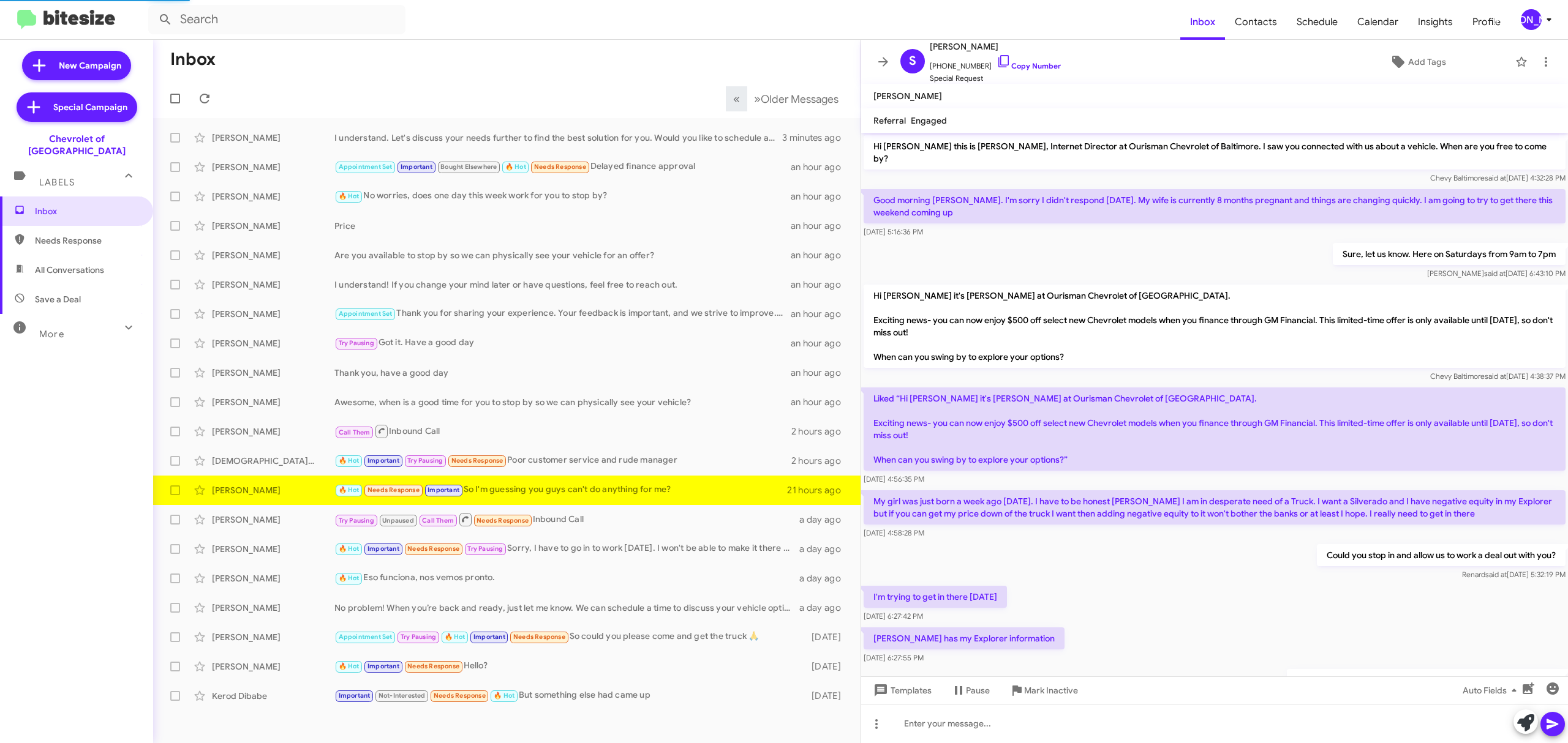
scroll to position [363, 0]
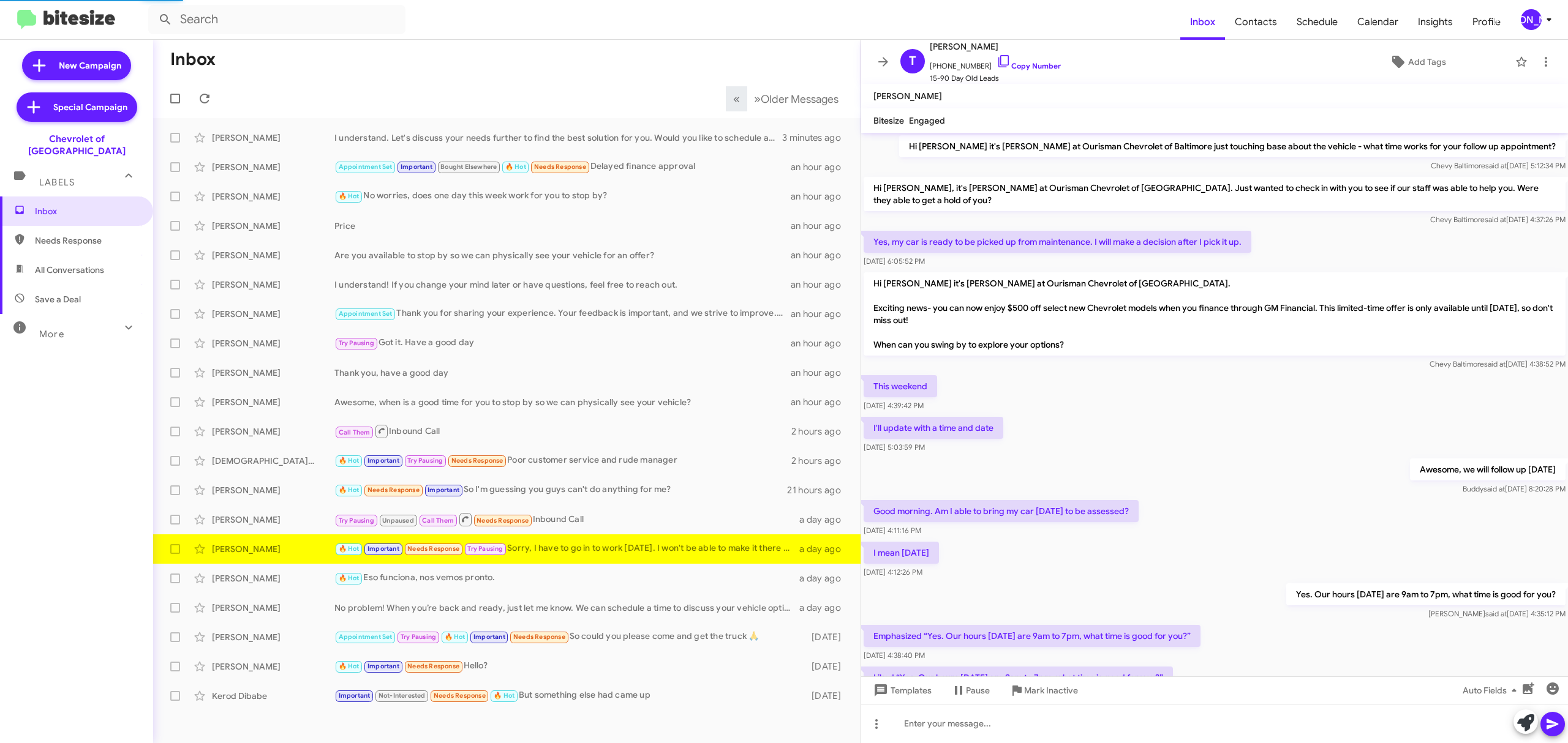
scroll to position [424, 0]
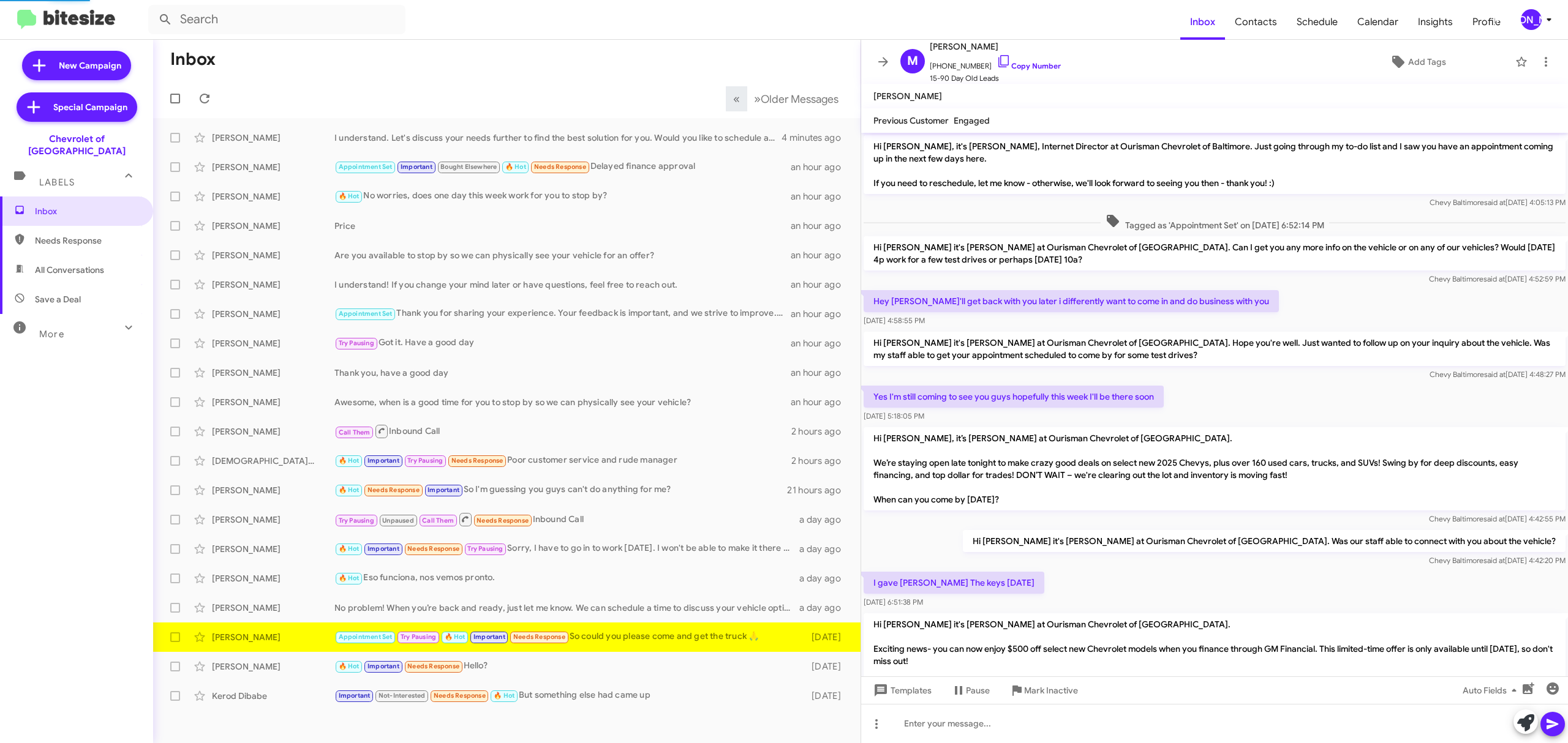
scroll to position [202, 0]
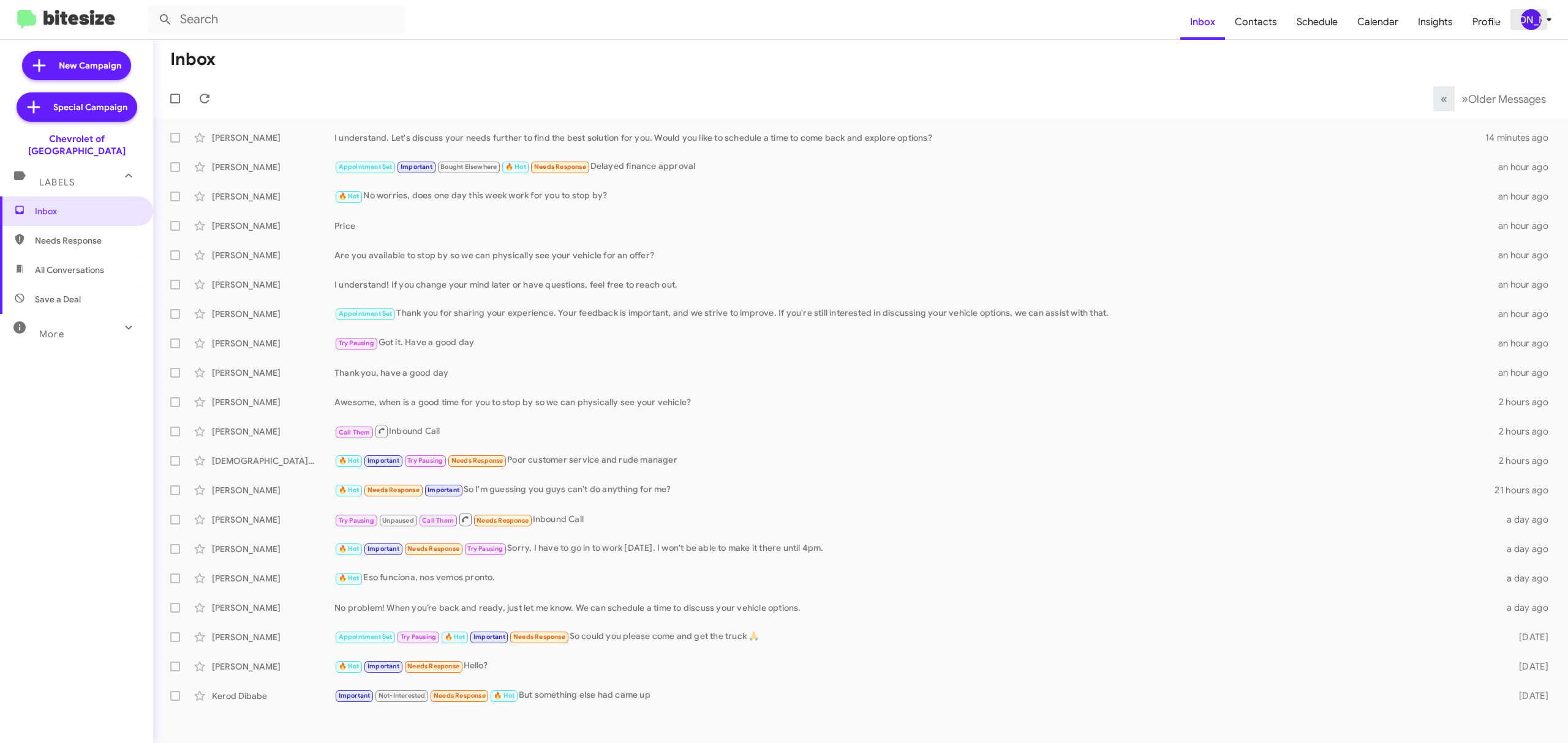
click at [1527, 11] on div "[PERSON_NAME]" at bounding box center [1531, 19] width 21 height 21
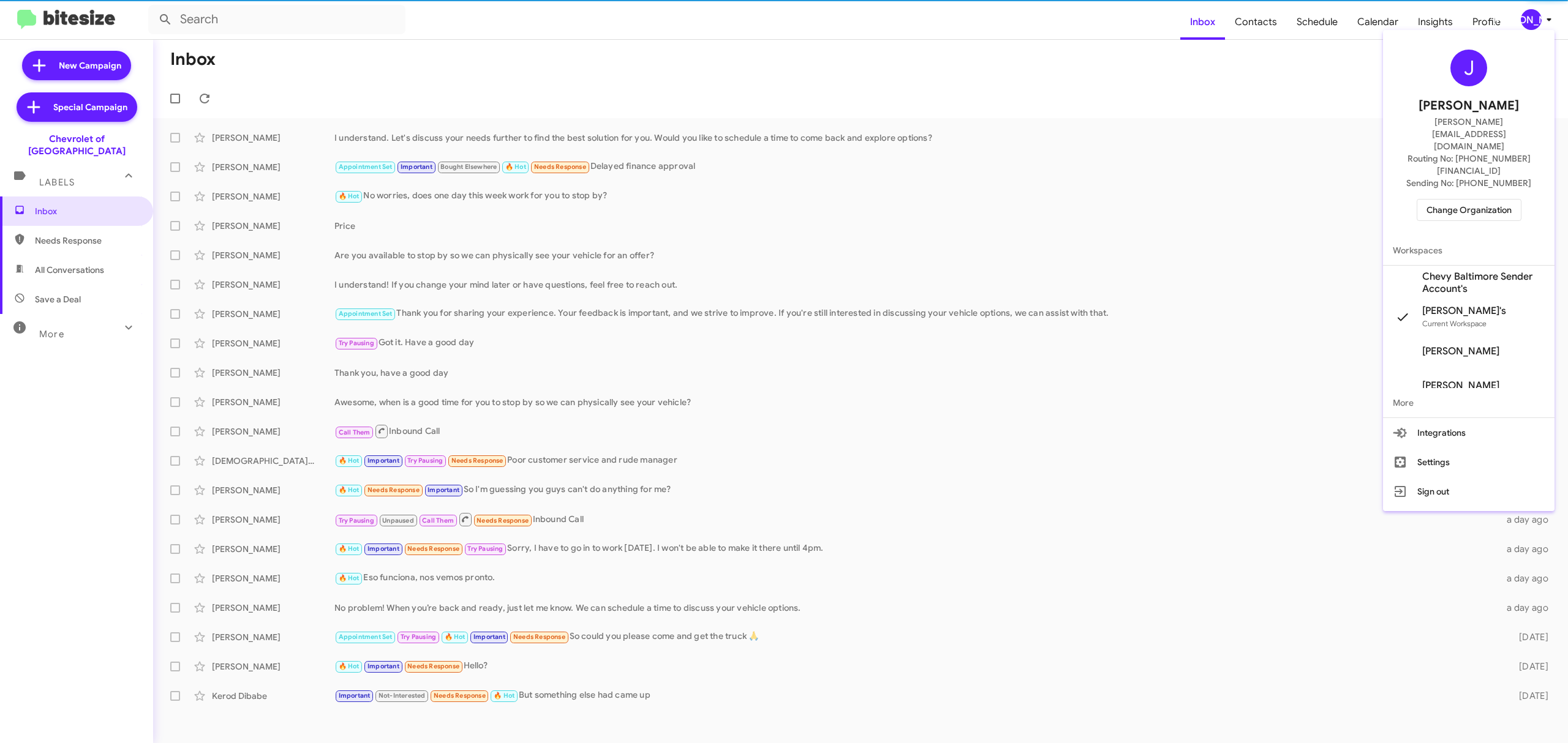
click at [1459, 199] on span "Change Organization" at bounding box center [1469, 209] width 85 height 21
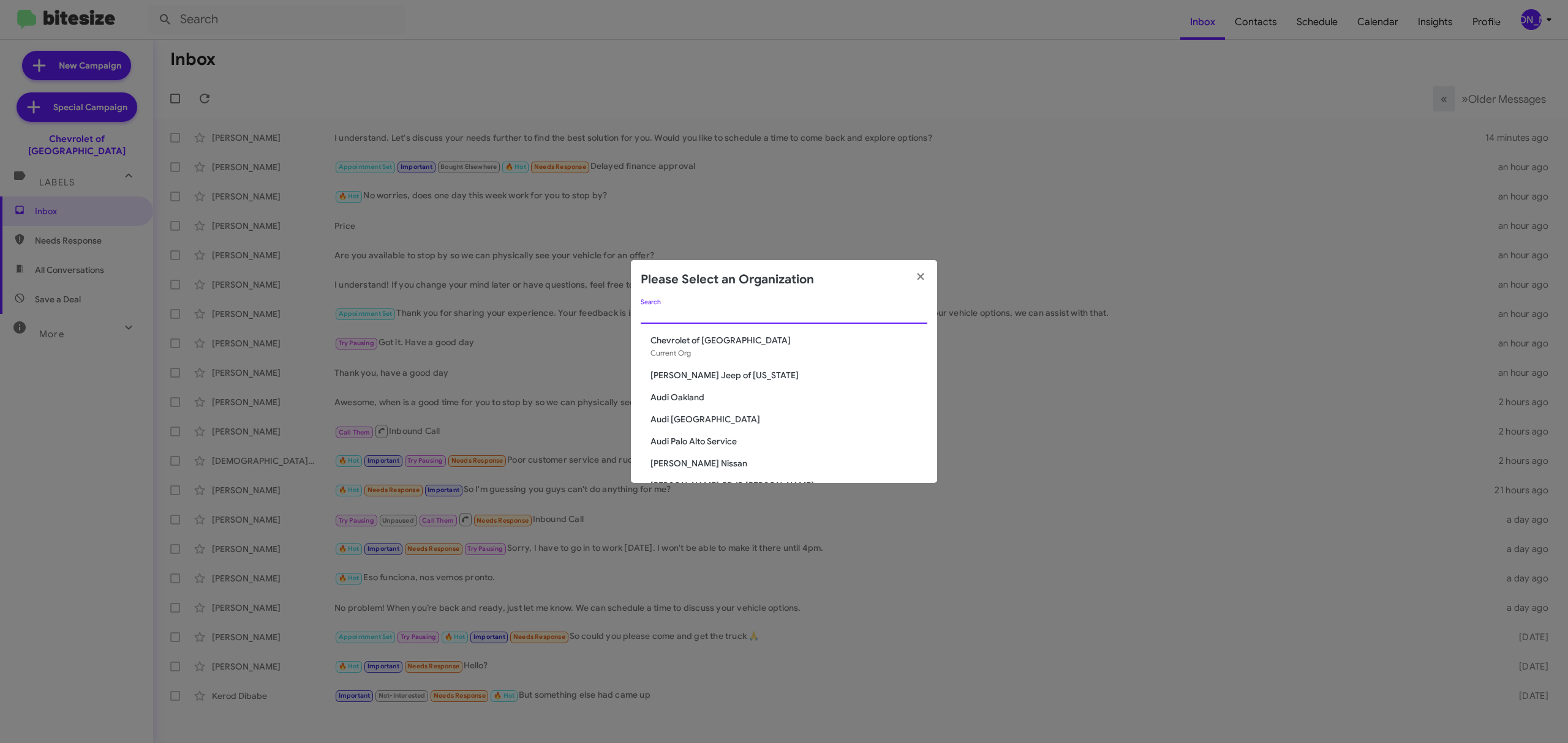
click at [831, 317] on input "Search" at bounding box center [783, 315] width 287 height 10
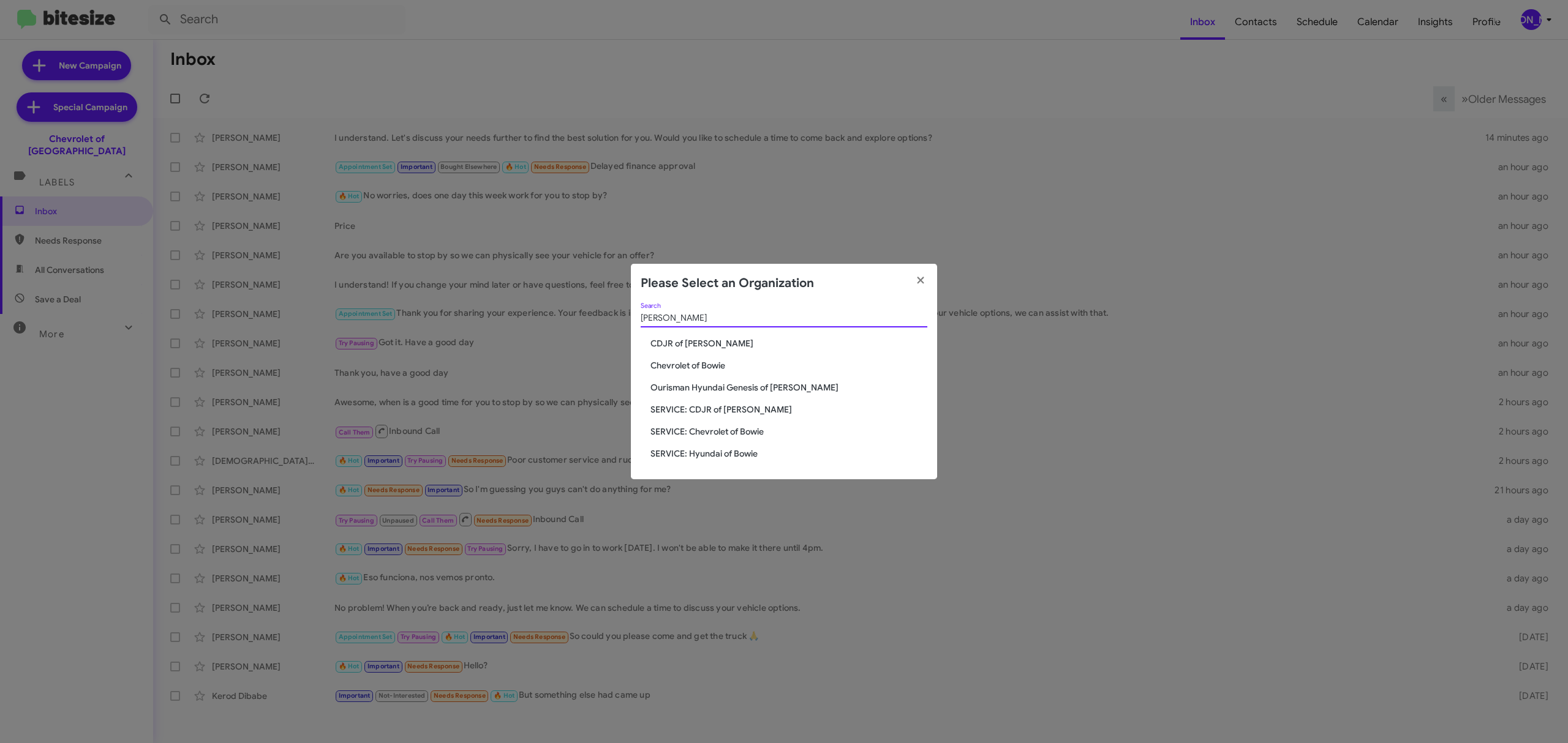
type input "[PERSON_NAME]"
click at [697, 366] on span "Chevrolet of Bowie" at bounding box center [788, 365] width 277 height 12
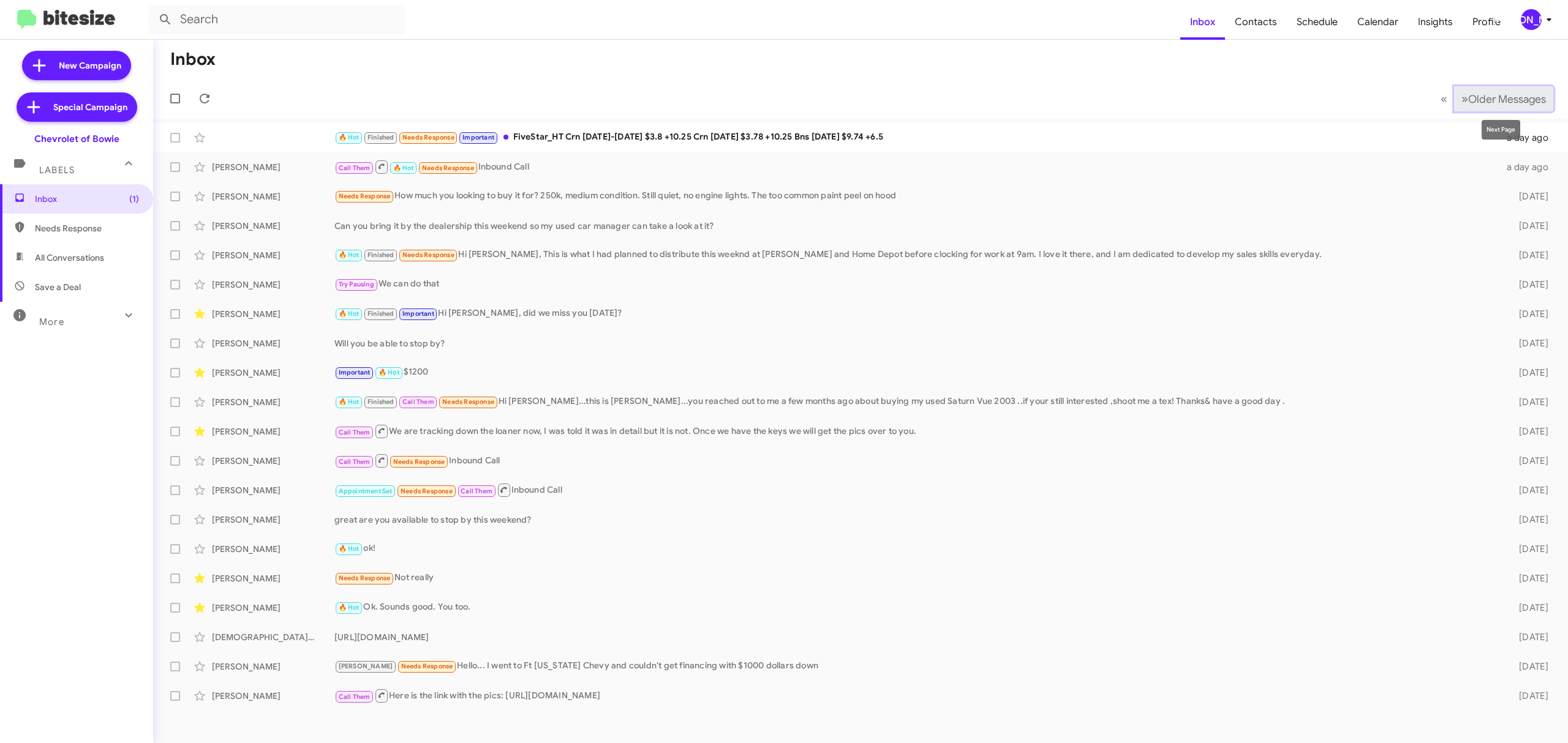
click at [1504, 101] on span "Older Messages" at bounding box center [1507, 99] width 78 height 14
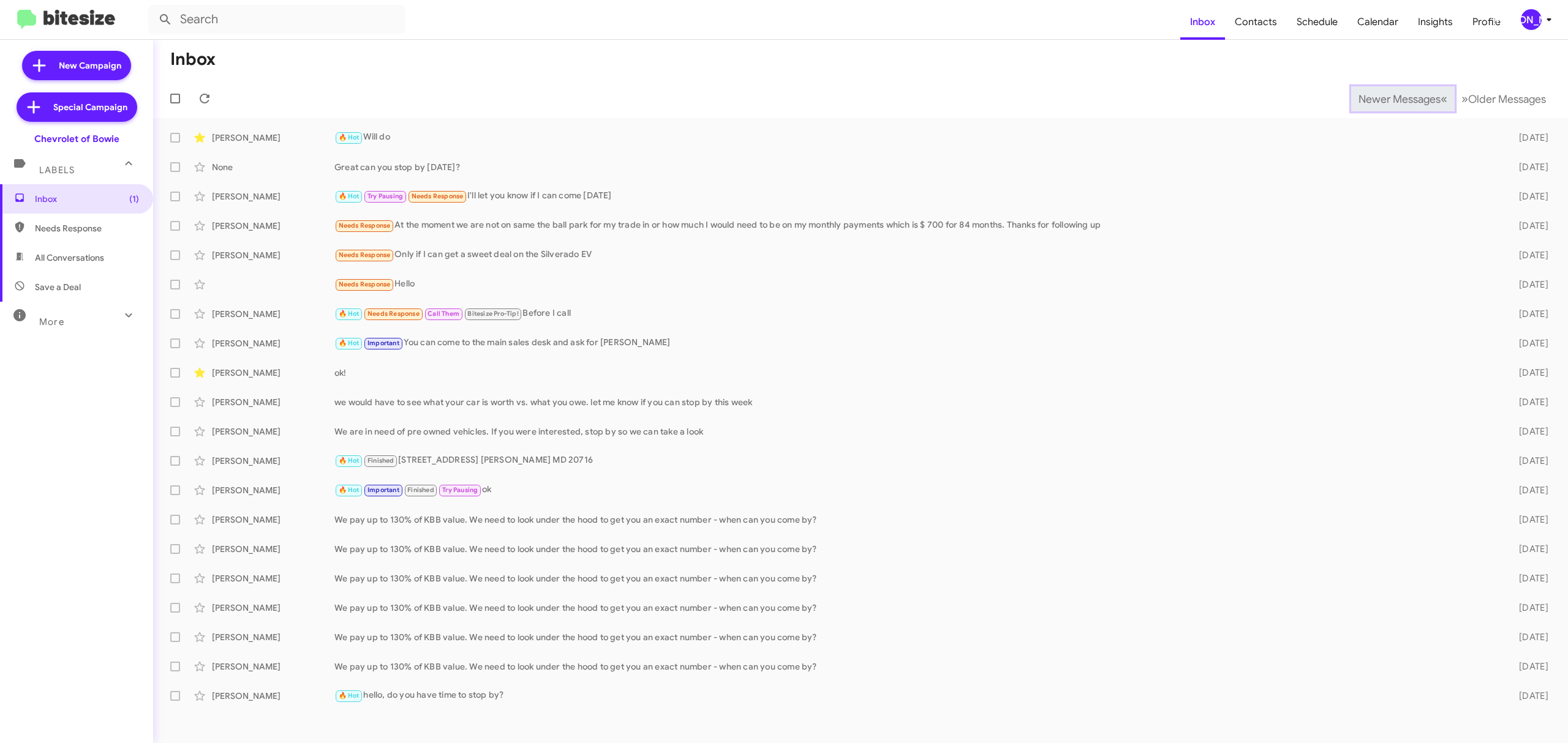
click at [1390, 98] on span "Newer Messages" at bounding box center [1399, 99] width 82 height 14
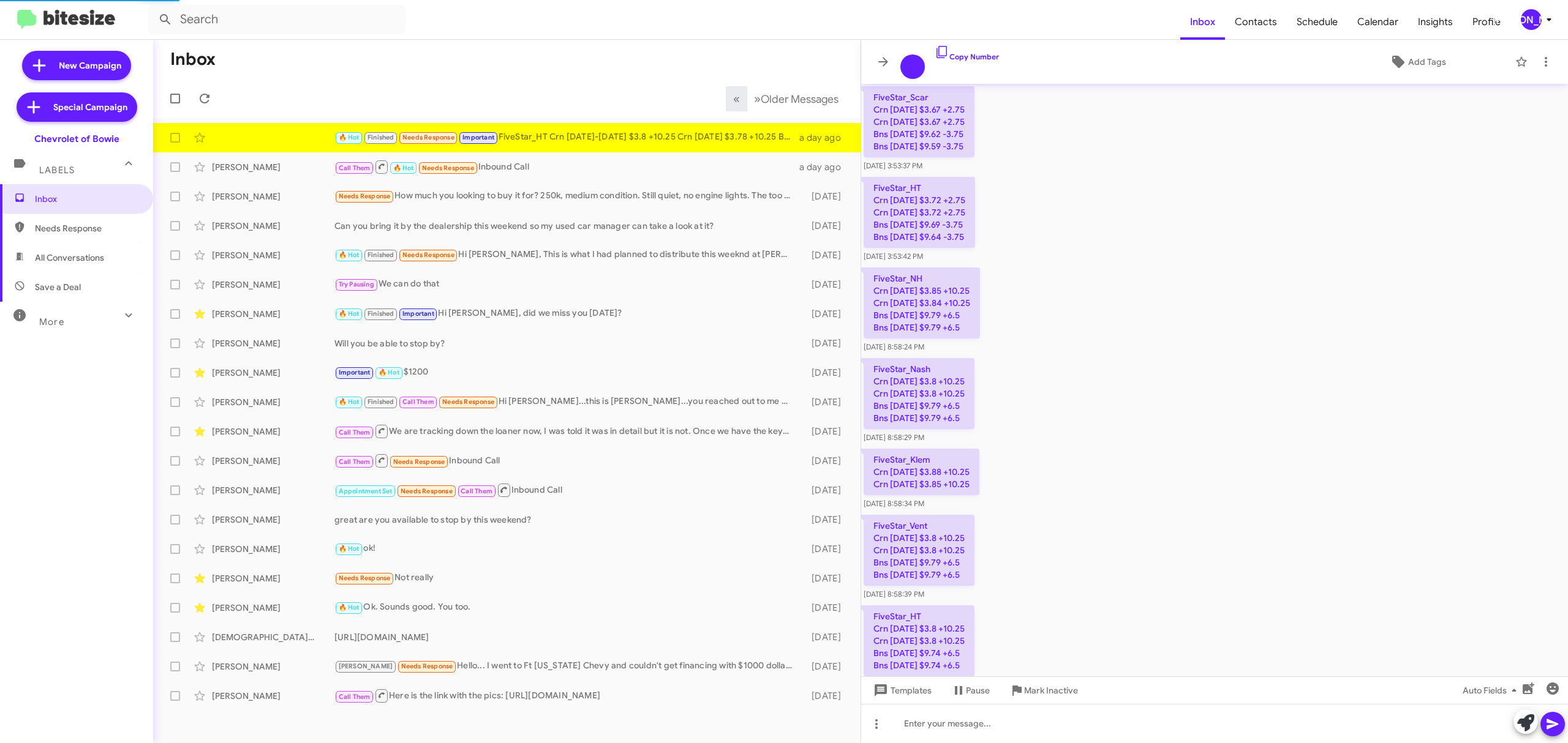
scroll to position [1085, 0]
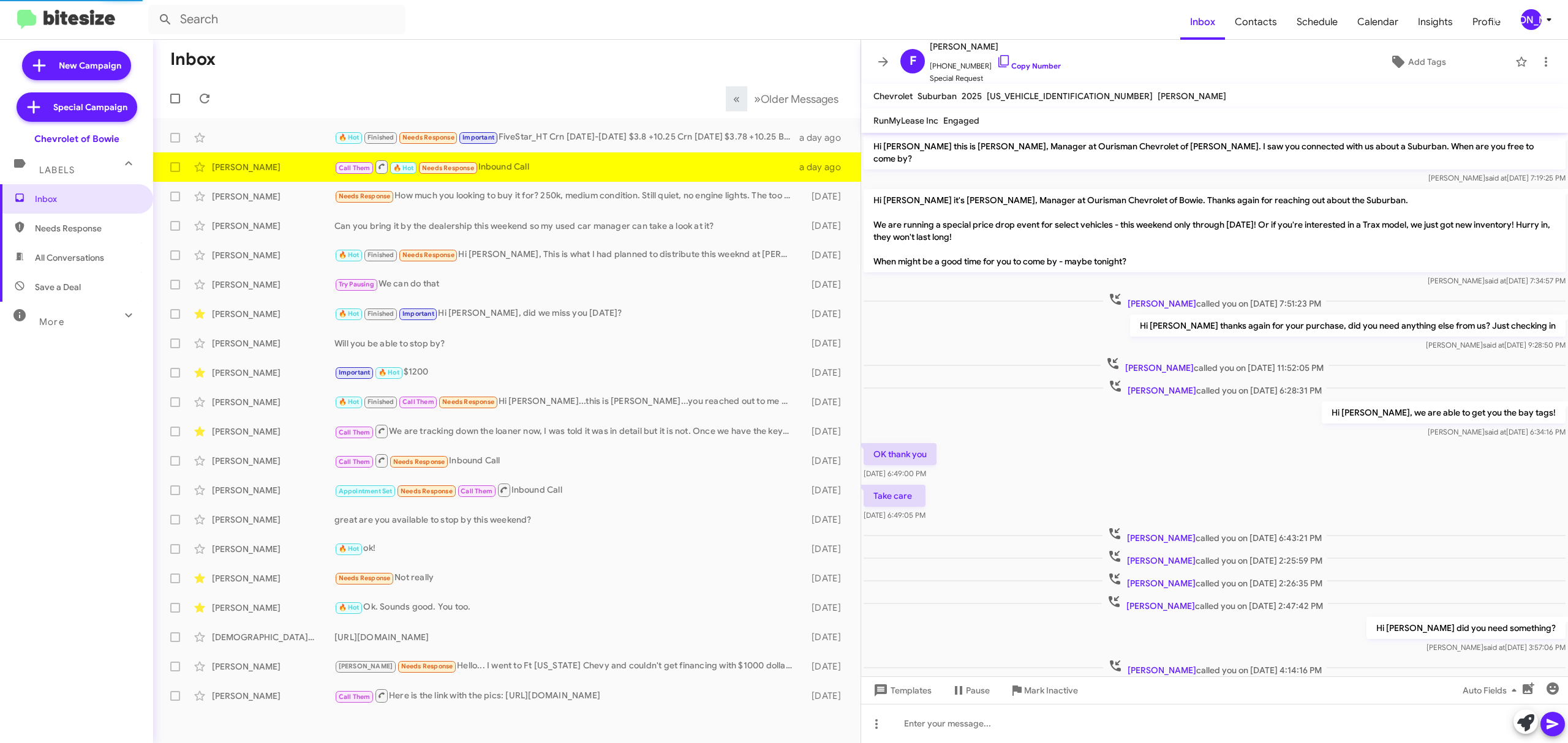
scroll to position [224, 0]
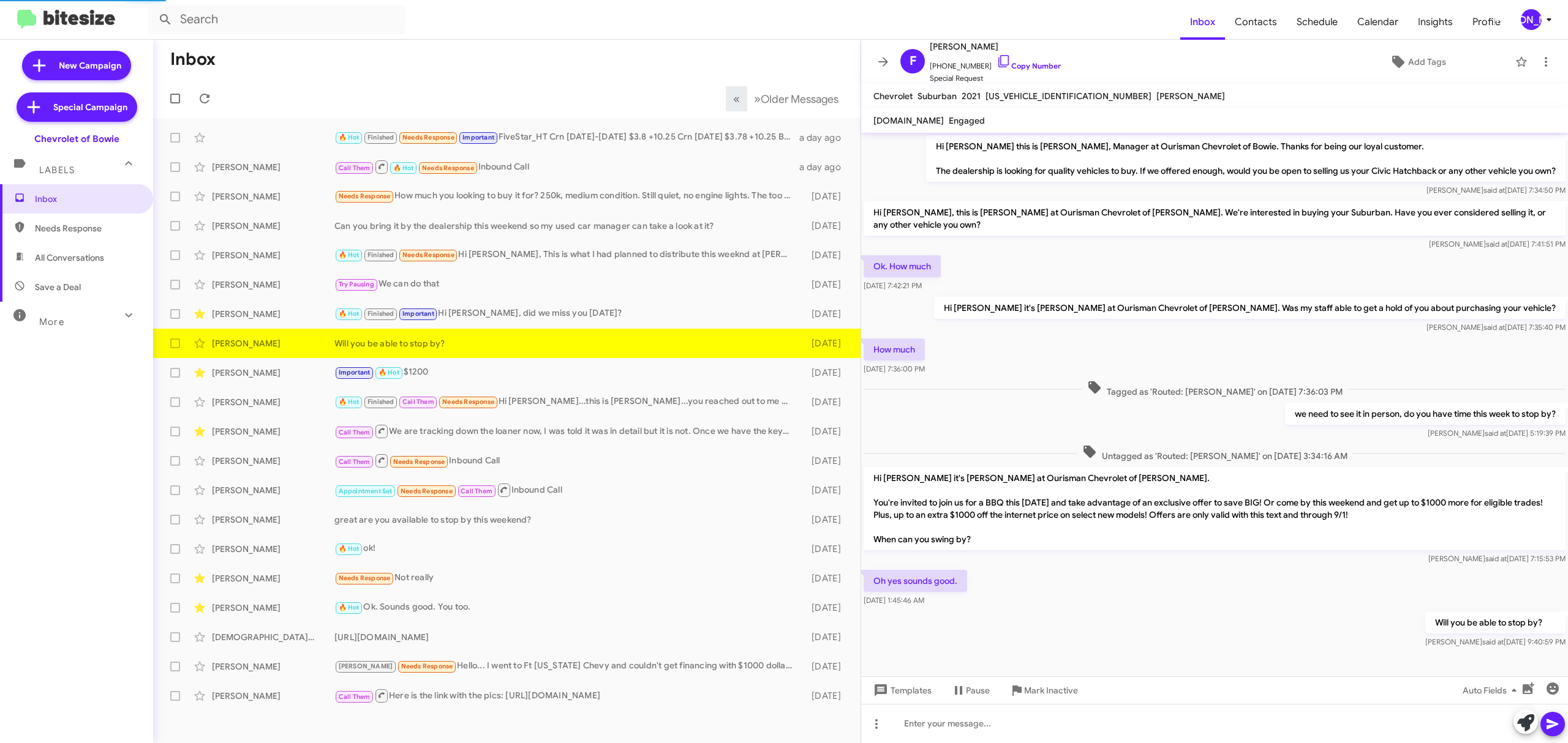
scroll to position [8, 0]
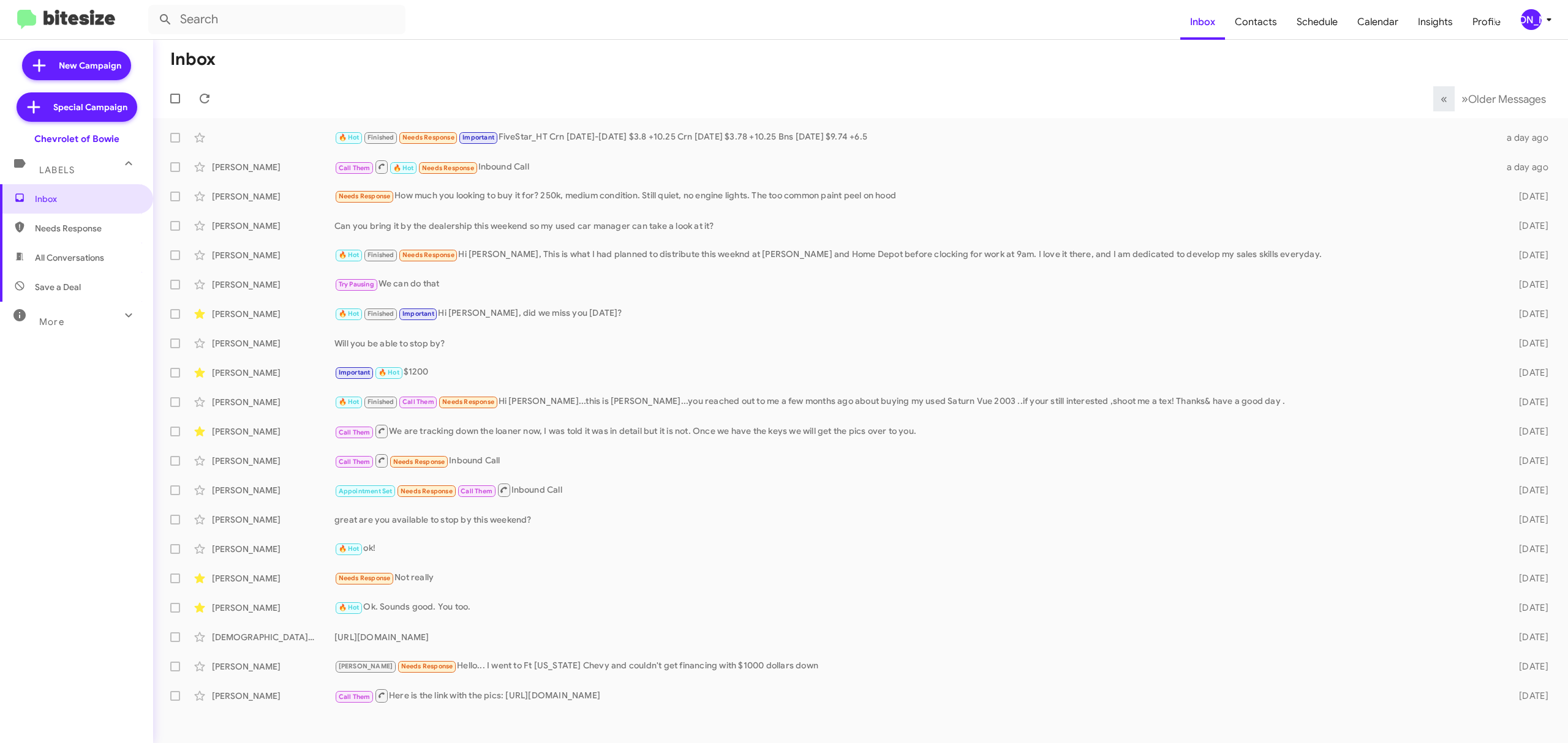
click at [1539, 32] on mat-toolbar "Inbox Contacts Schedule Calendar Insights Profile JA" at bounding box center [784, 19] width 1568 height 39
click at [1537, 24] on div "[PERSON_NAME]" at bounding box center [1531, 19] width 21 height 21
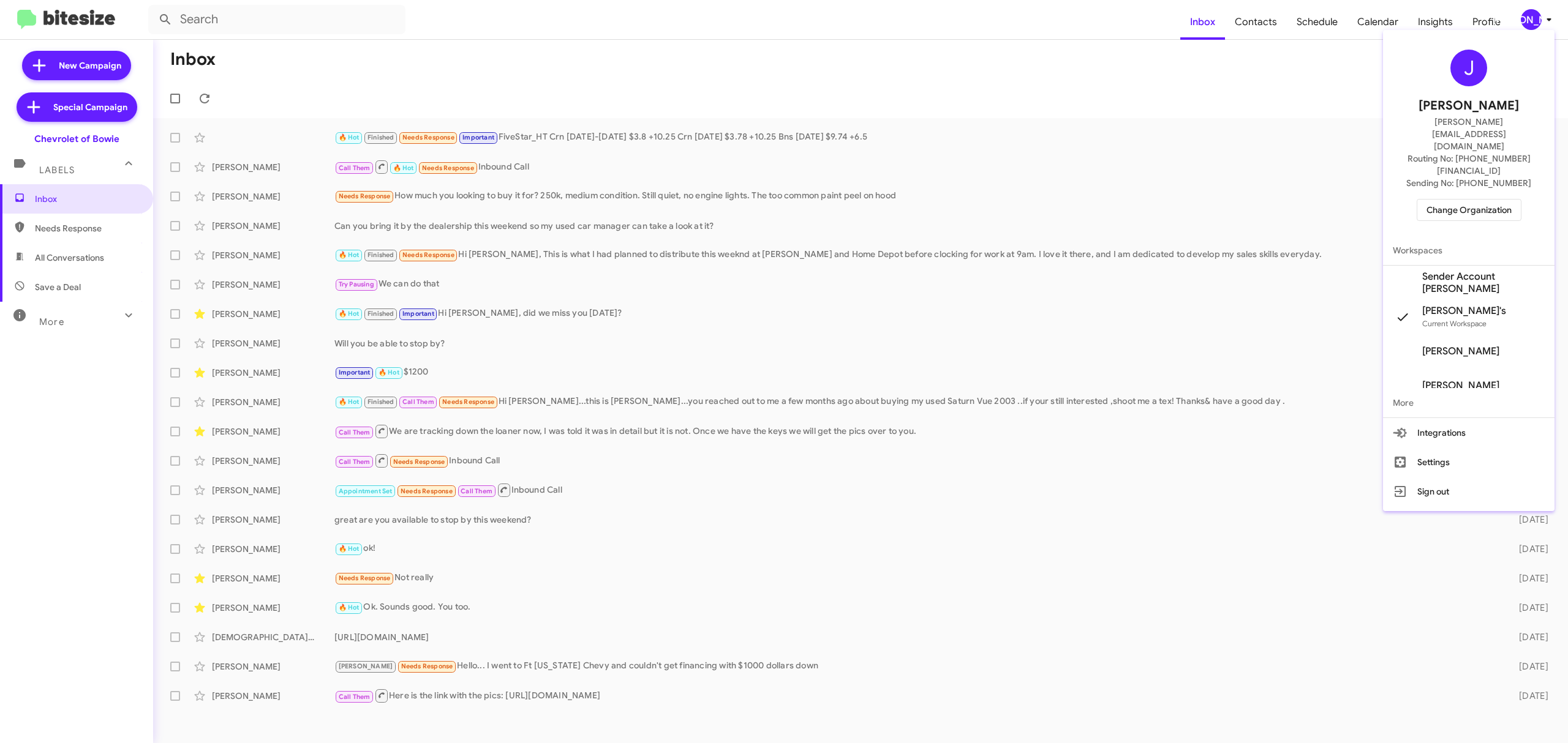
click at [1442, 199] on span "Change Organization" at bounding box center [1469, 209] width 85 height 21
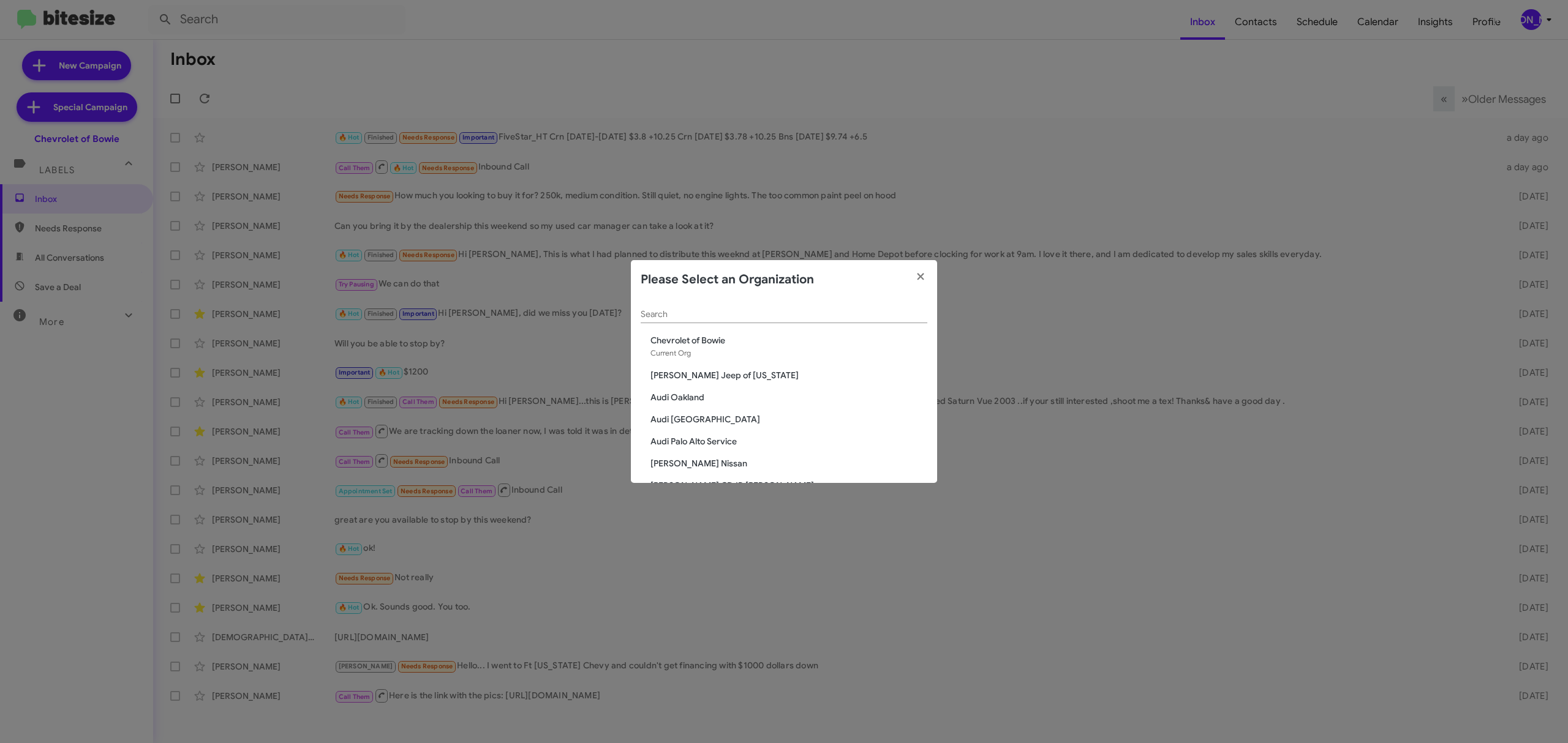
click at [692, 317] on input "Search" at bounding box center [783, 315] width 287 height 10
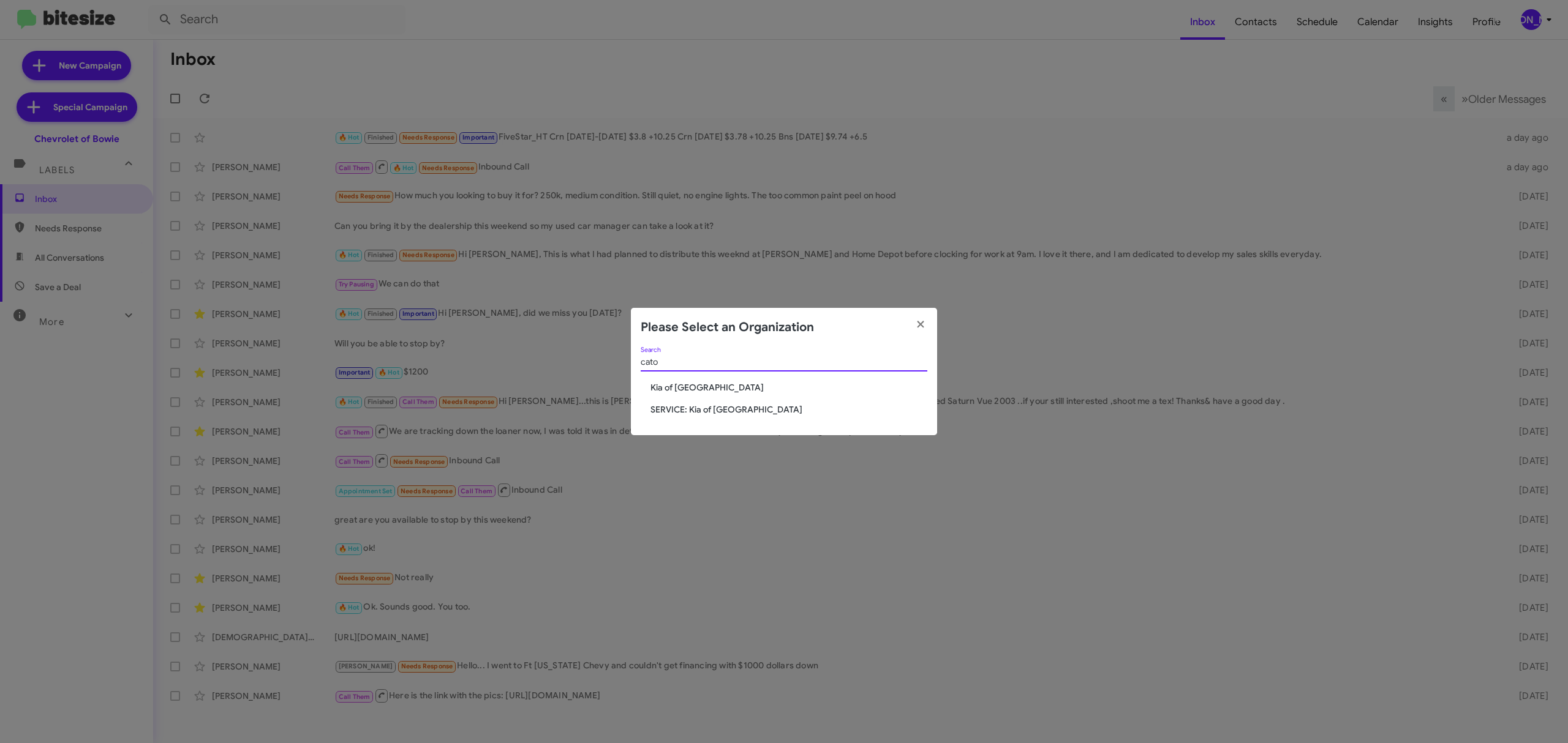
type input "cato"
click at [698, 389] on span "Kia of Catonsville" at bounding box center [788, 387] width 277 height 12
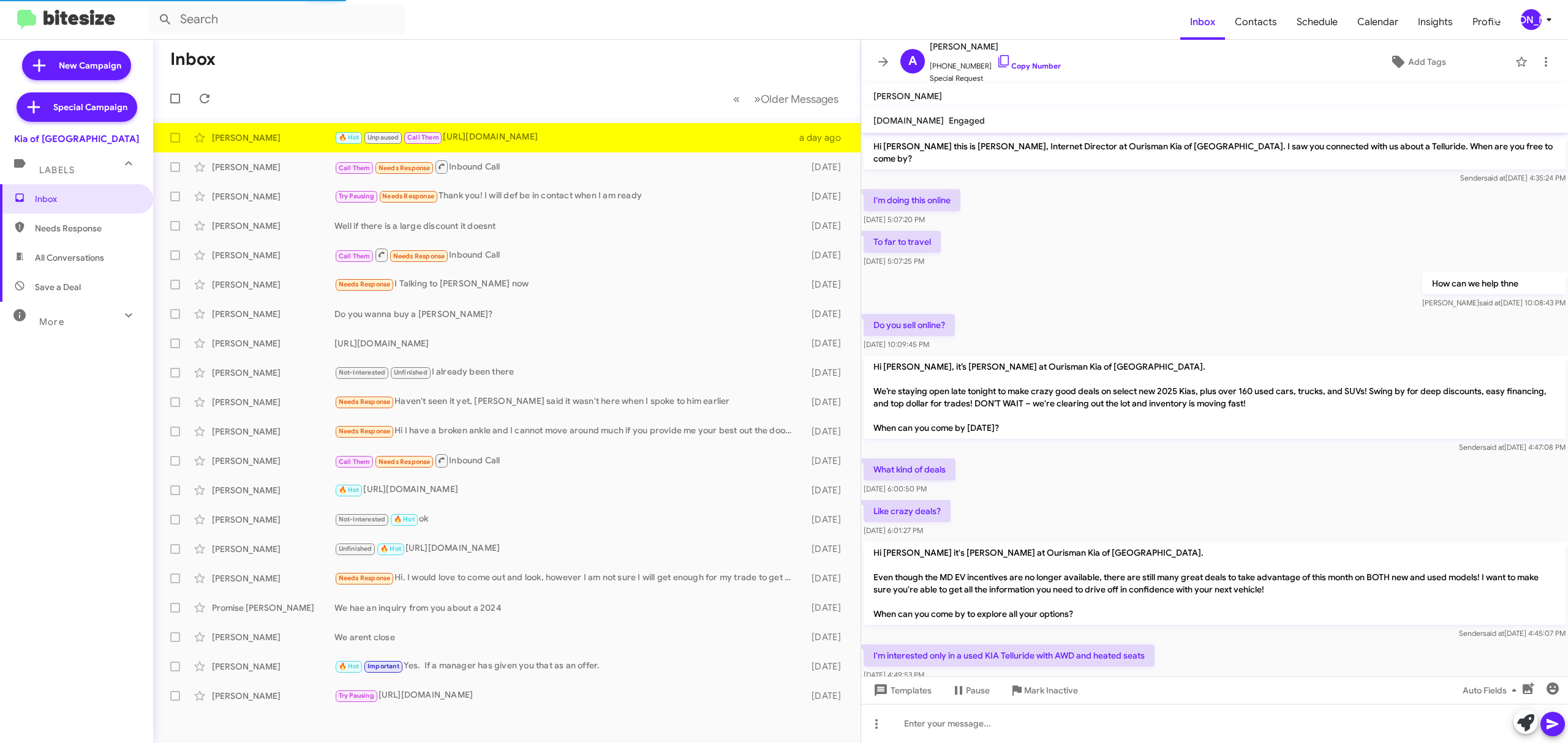
scroll to position [290, 0]
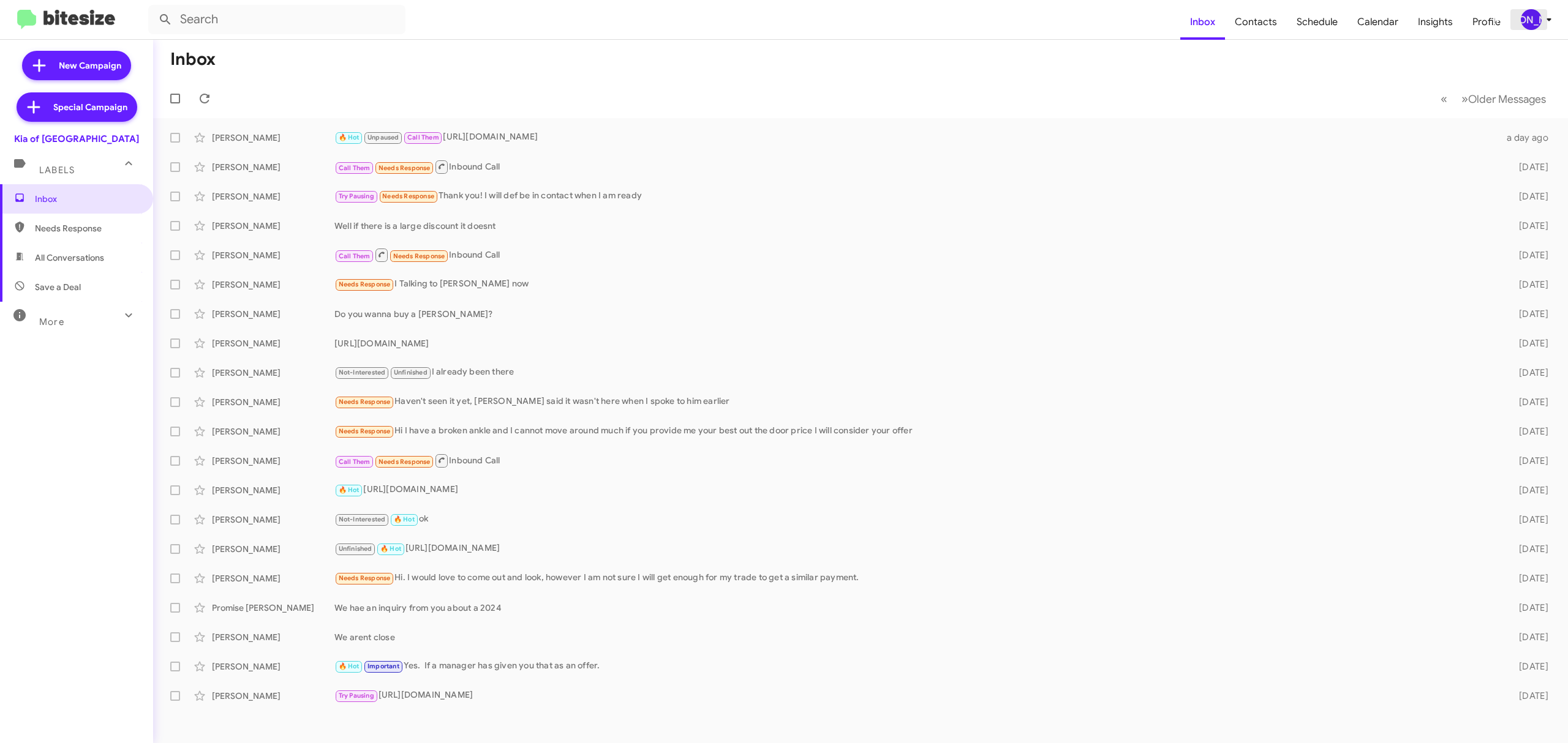
click at [1529, 23] on div "[PERSON_NAME]" at bounding box center [1531, 19] width 21 height 21
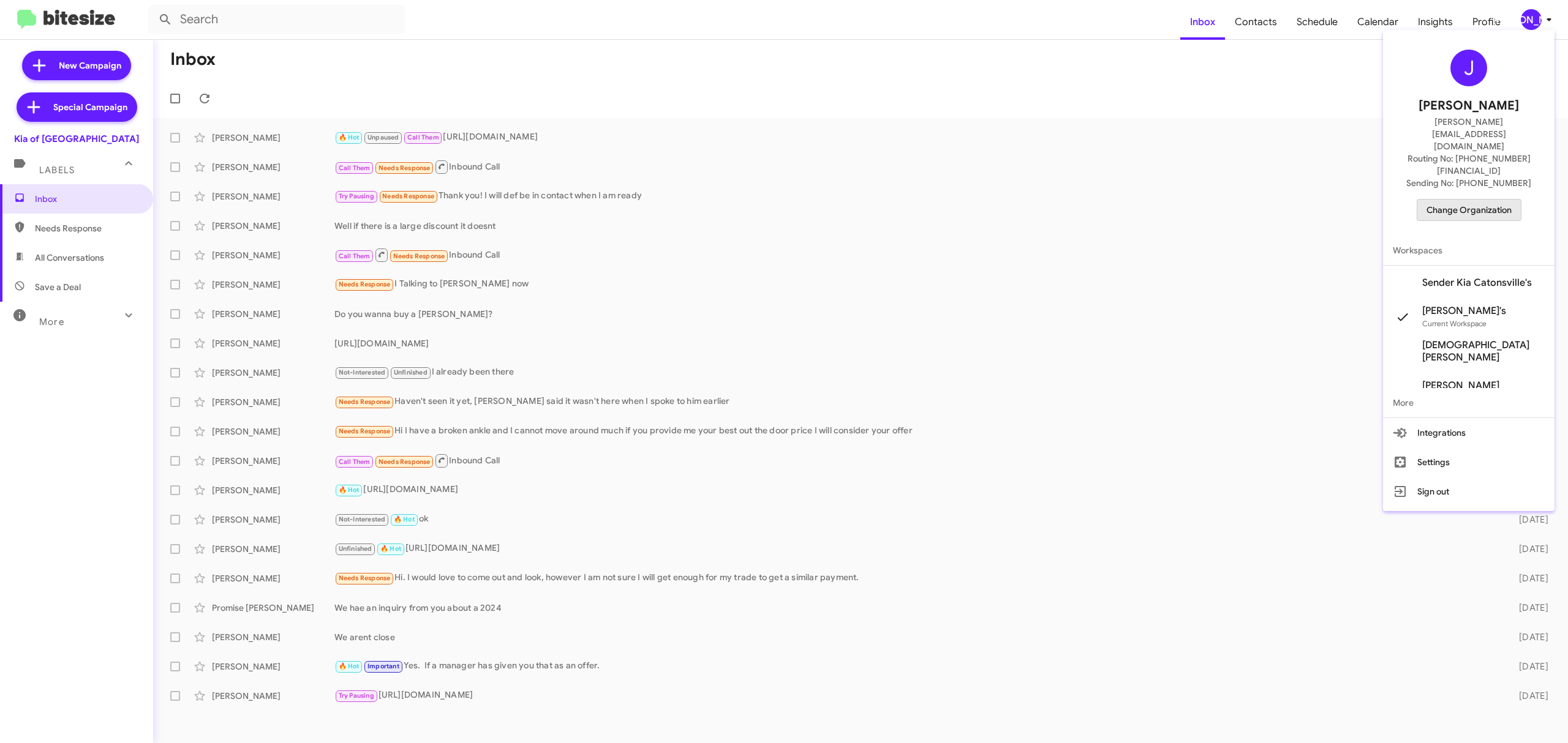
click at [1474, 199] on span "Change Organization" at bounding box center [1469, 209] width 85 height 21
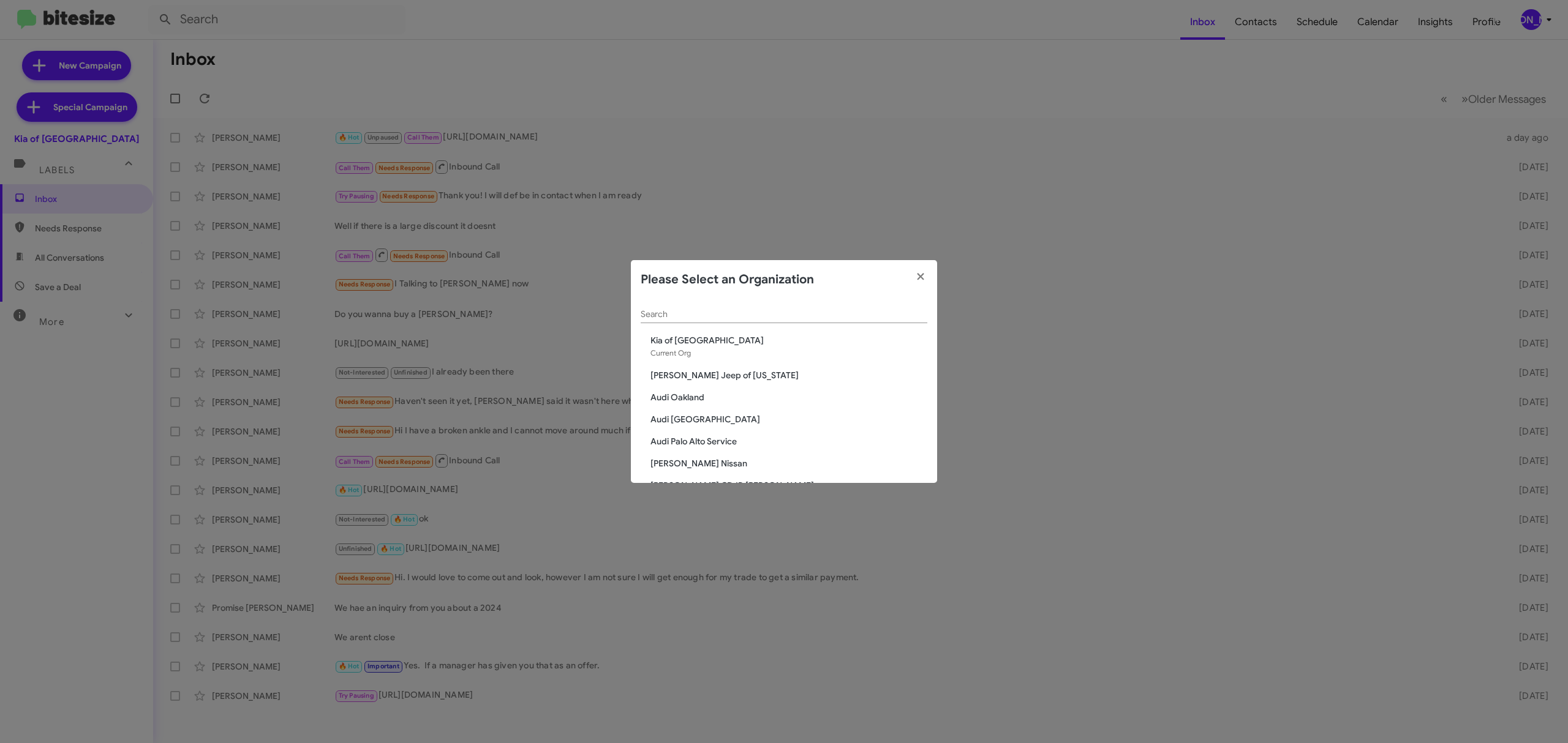
click at [788, 319] on input "Search" at bounding box center [783, 315] width 287 height 10
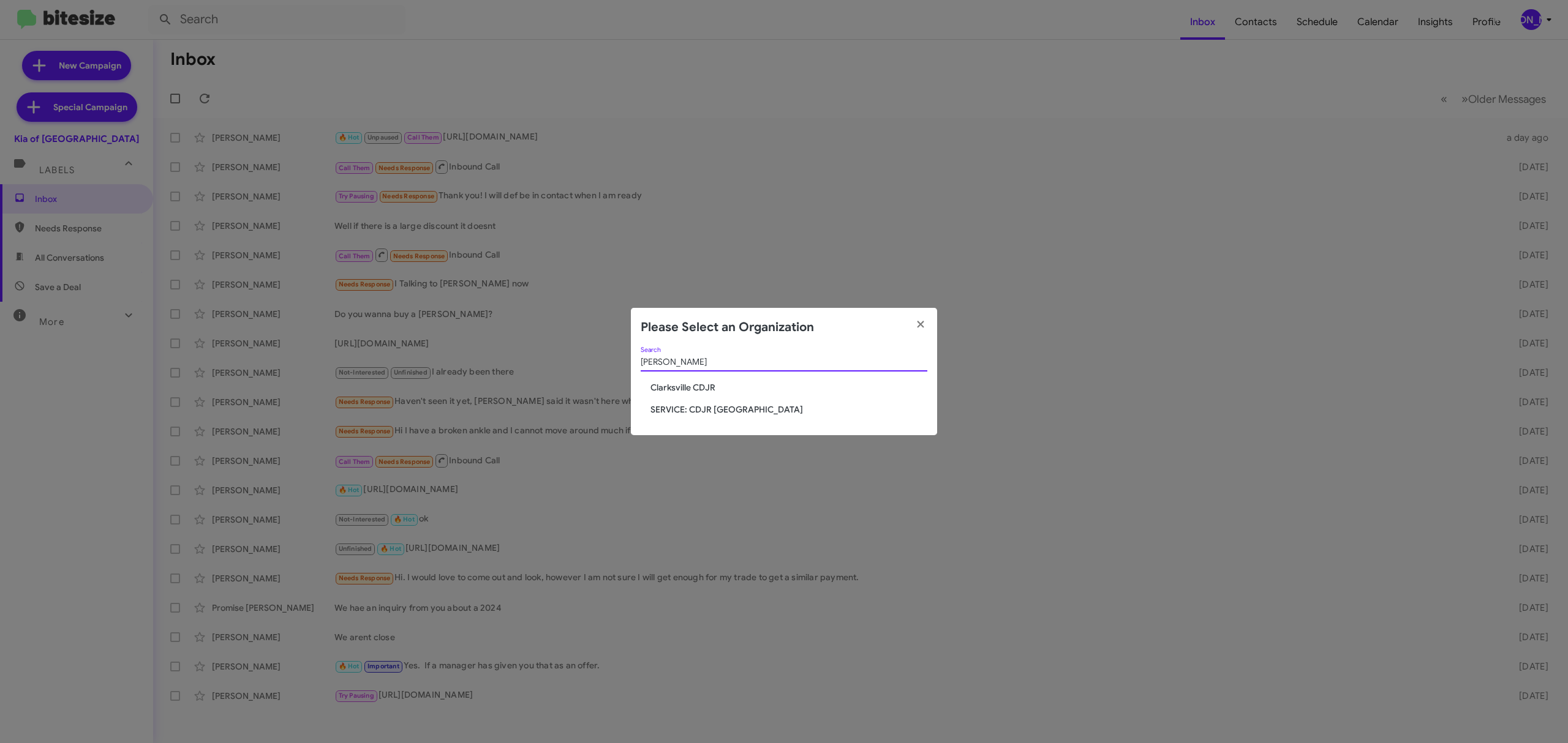
type input "clark"
click at [700, 386] on span "Clarksville CDJR" at bounding box center [788, 387] width 277 height 12
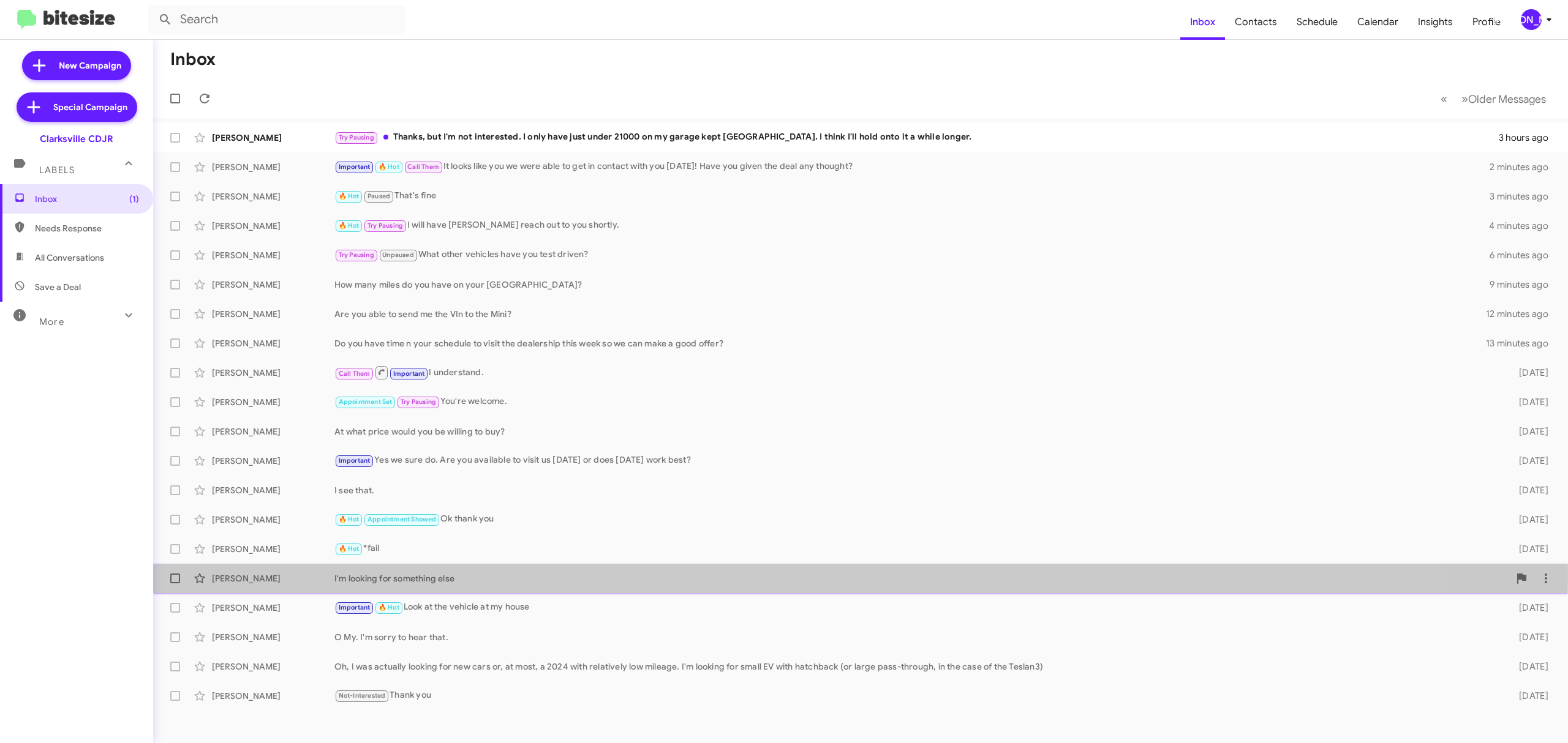
click at [259, 577] on div "Davon Horton" at bounding box center [273, 578] width 122 height 12
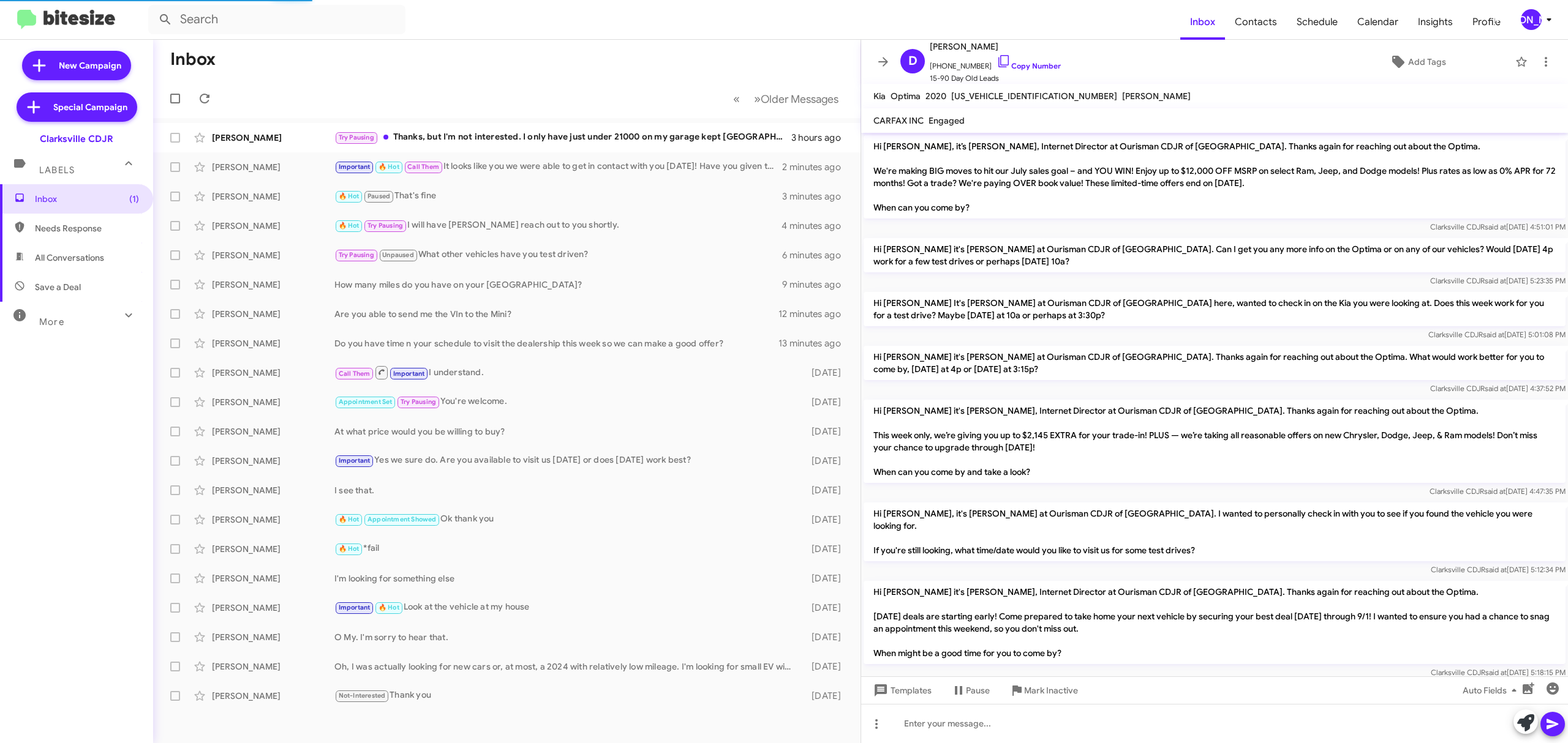
scroll to position [116, 0]
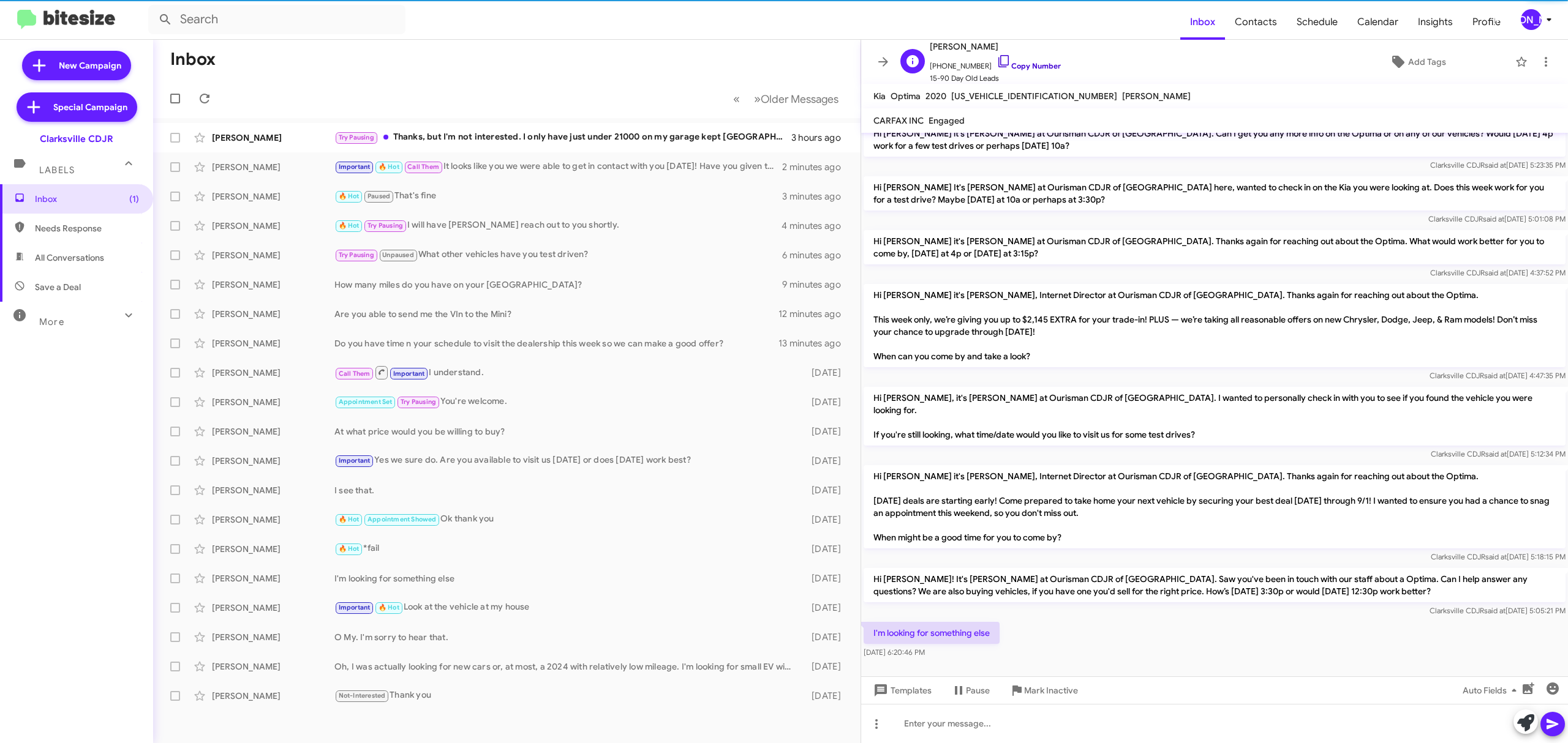
click at [1014, 64] on link "Copy Number" at bounding box center [1028, 66] width 64 height 9
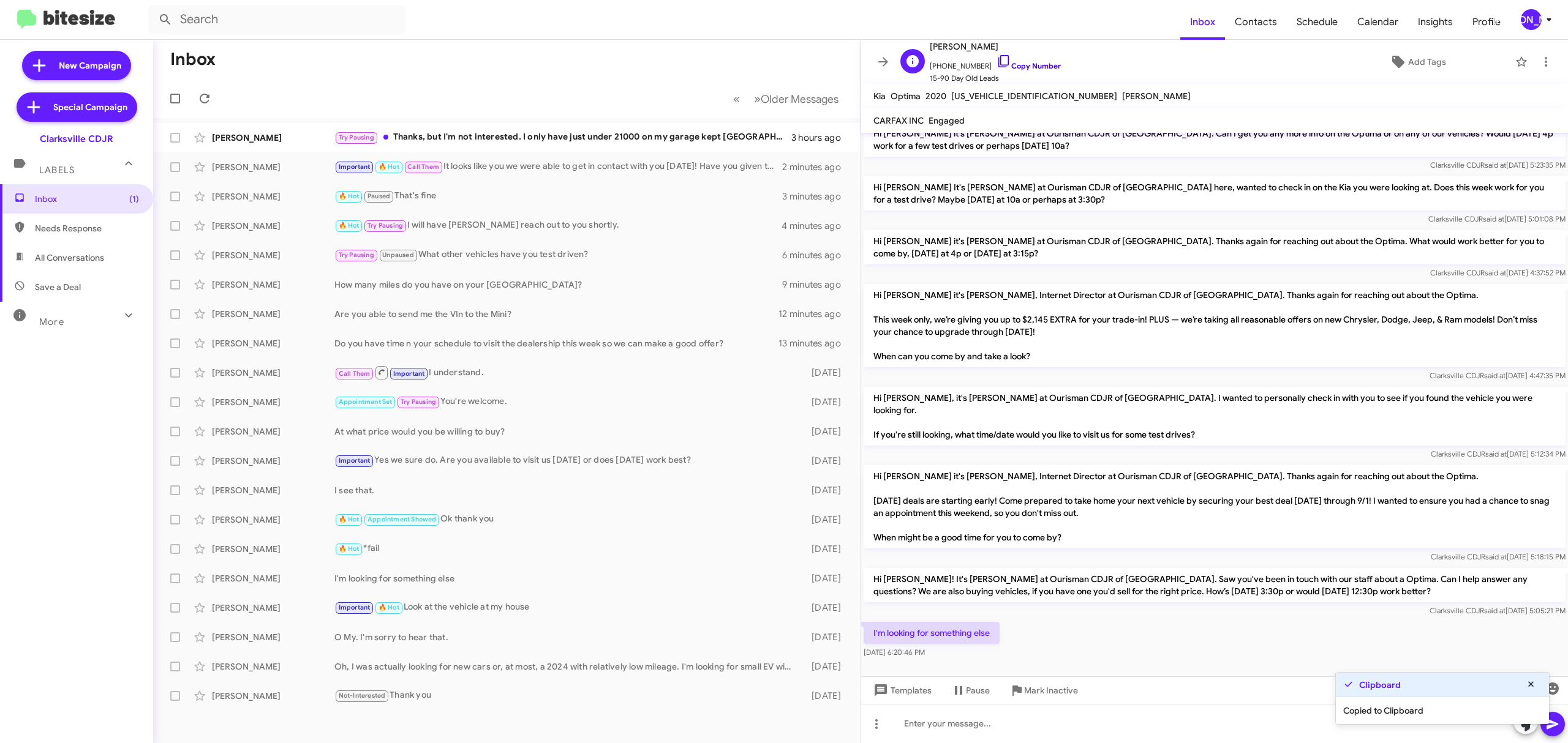
click at [1014, 64] on link "Copy Number" at bounding box center [1028, 66] width 64 height 9
click at [969, 49] on span "Davon Horton" at bounding box center [995, 46] width 131 height 15
copy span "Davon Horton"
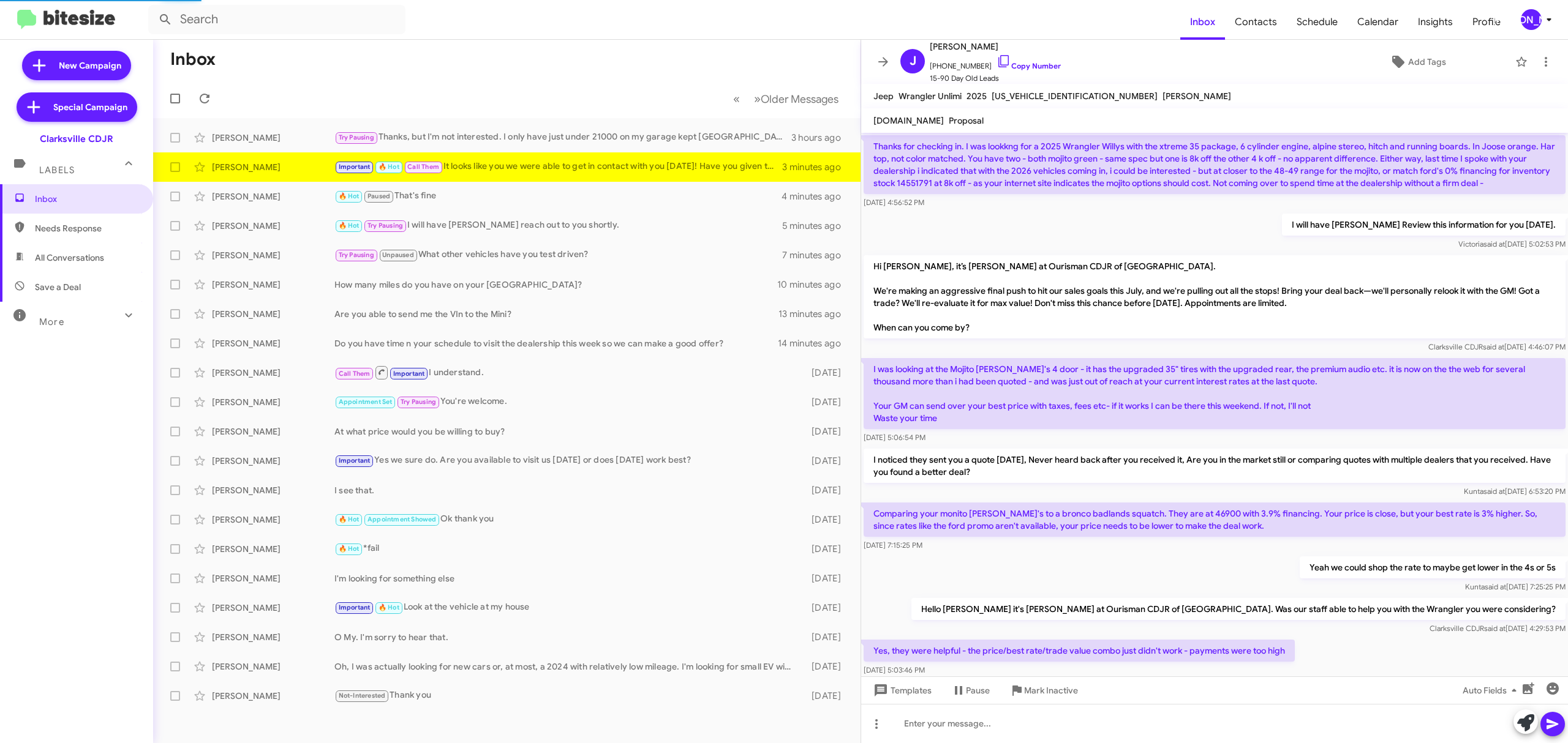
scroll to position [754, 0]
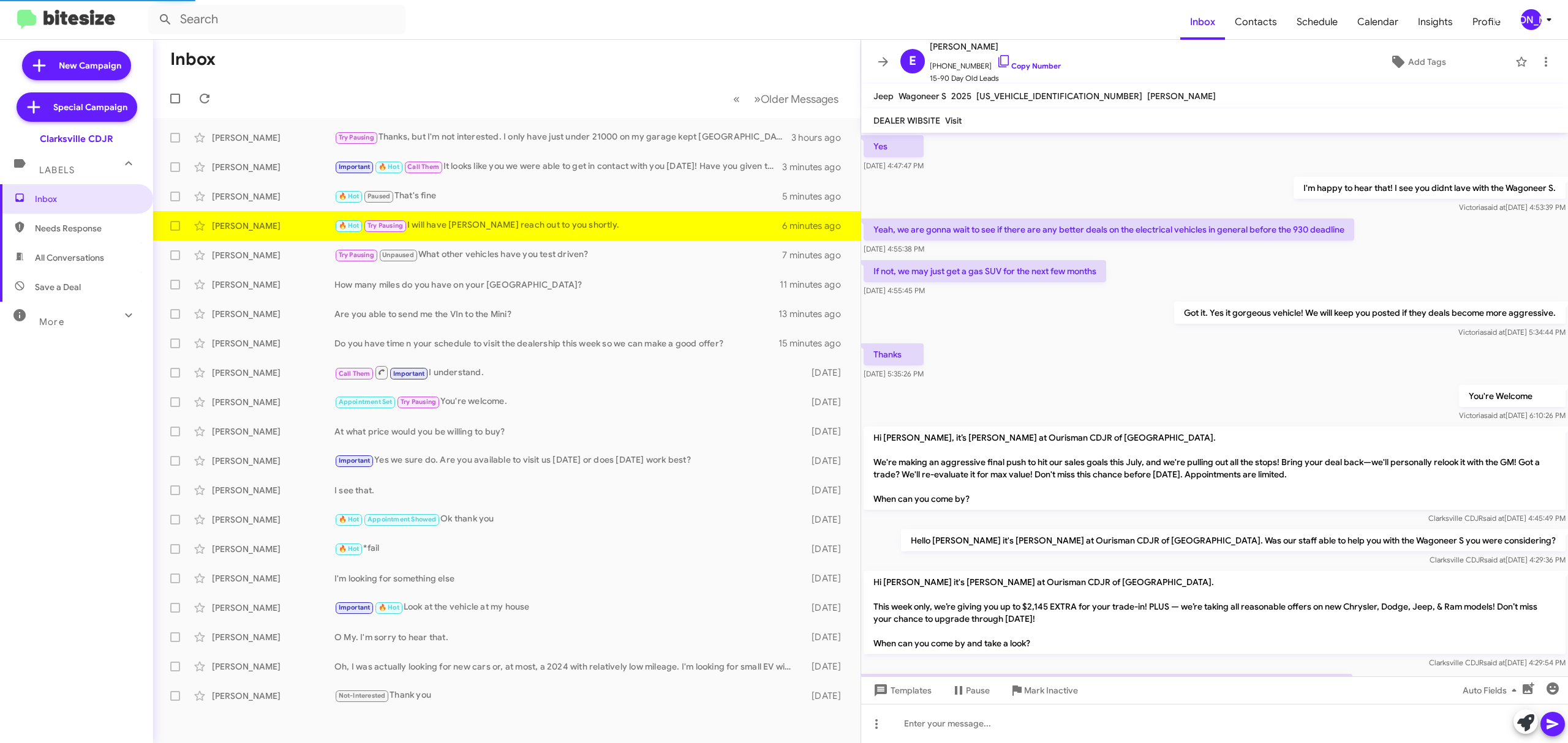
scroll to position [607, 0]
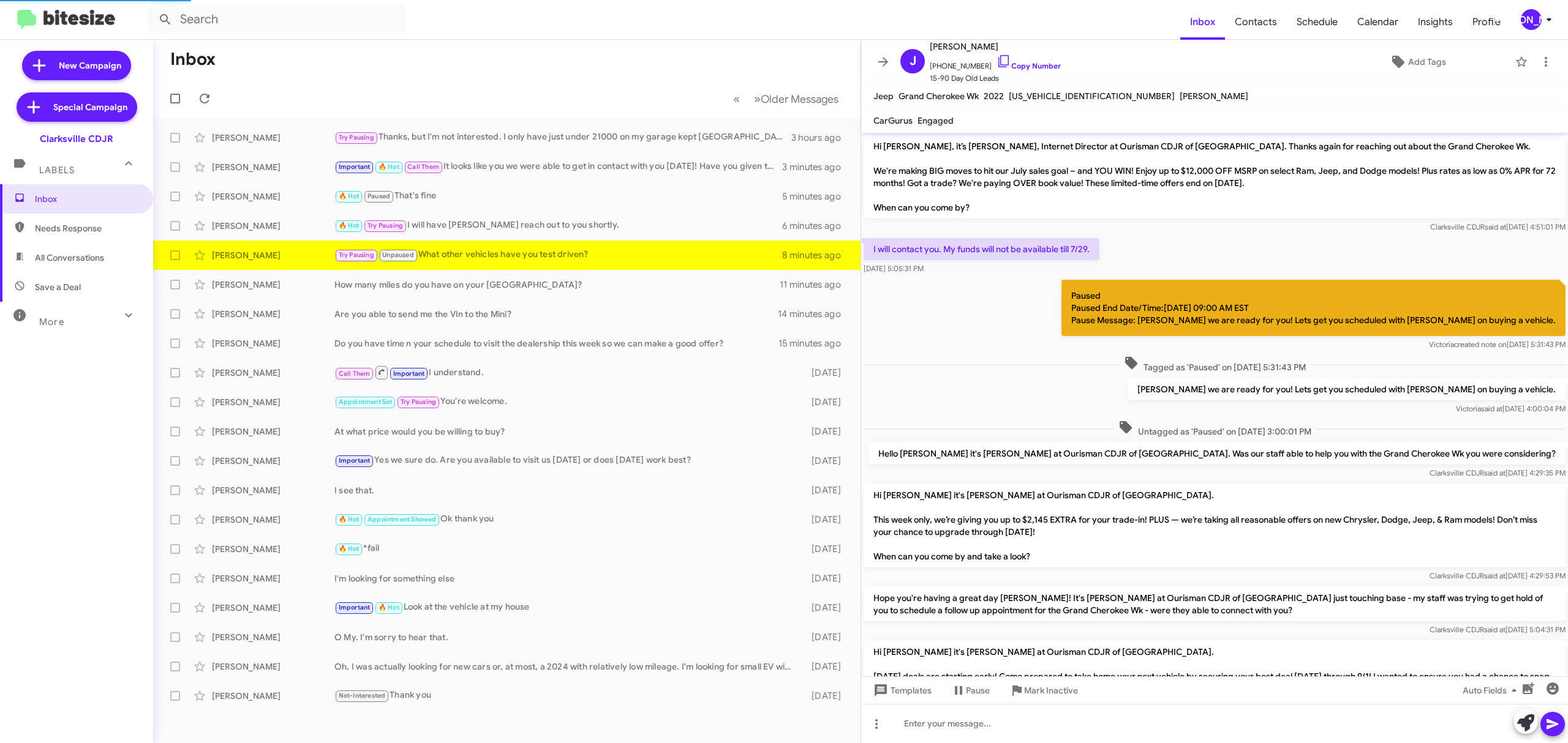
scroll to position [242, 0]
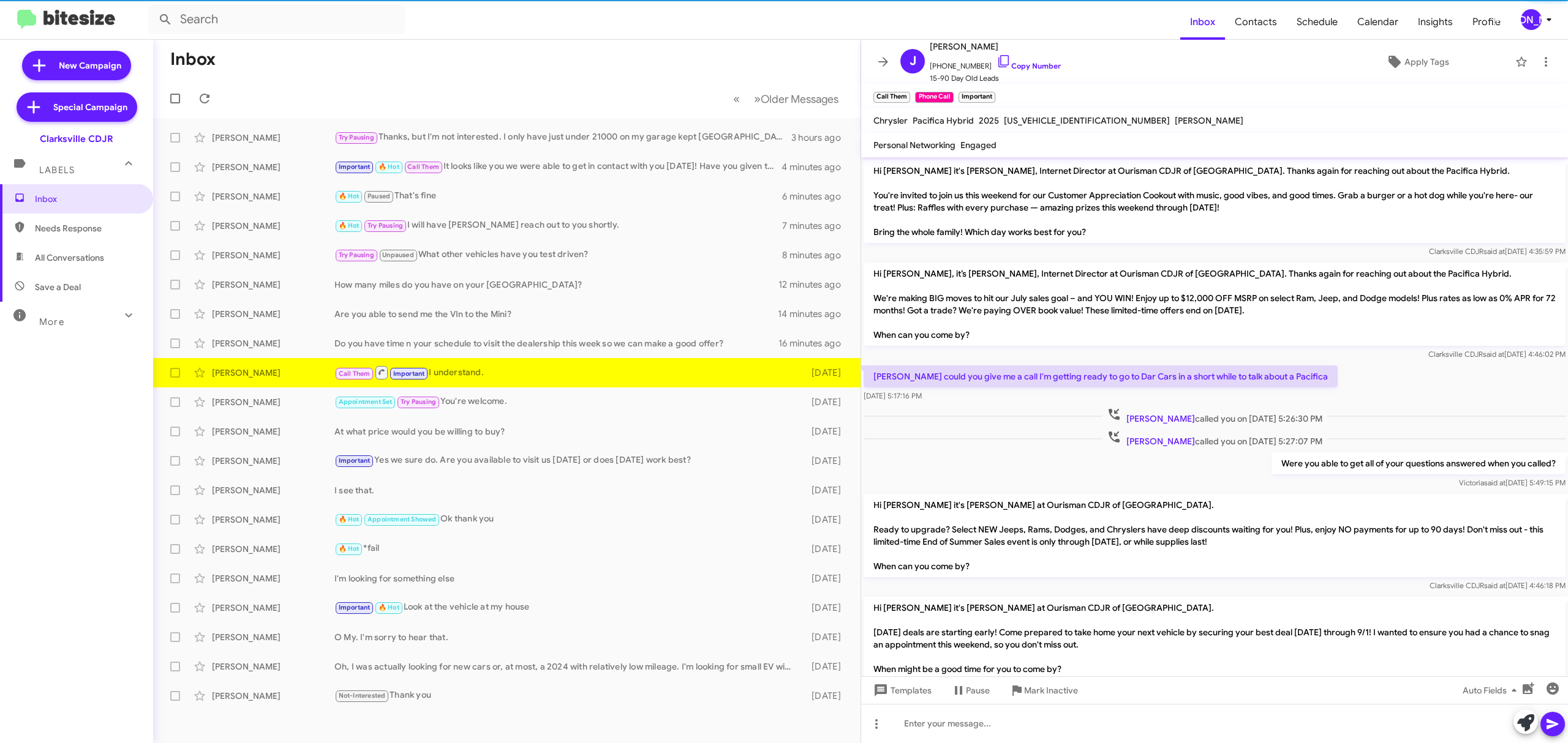
scroll to position [245, 0]
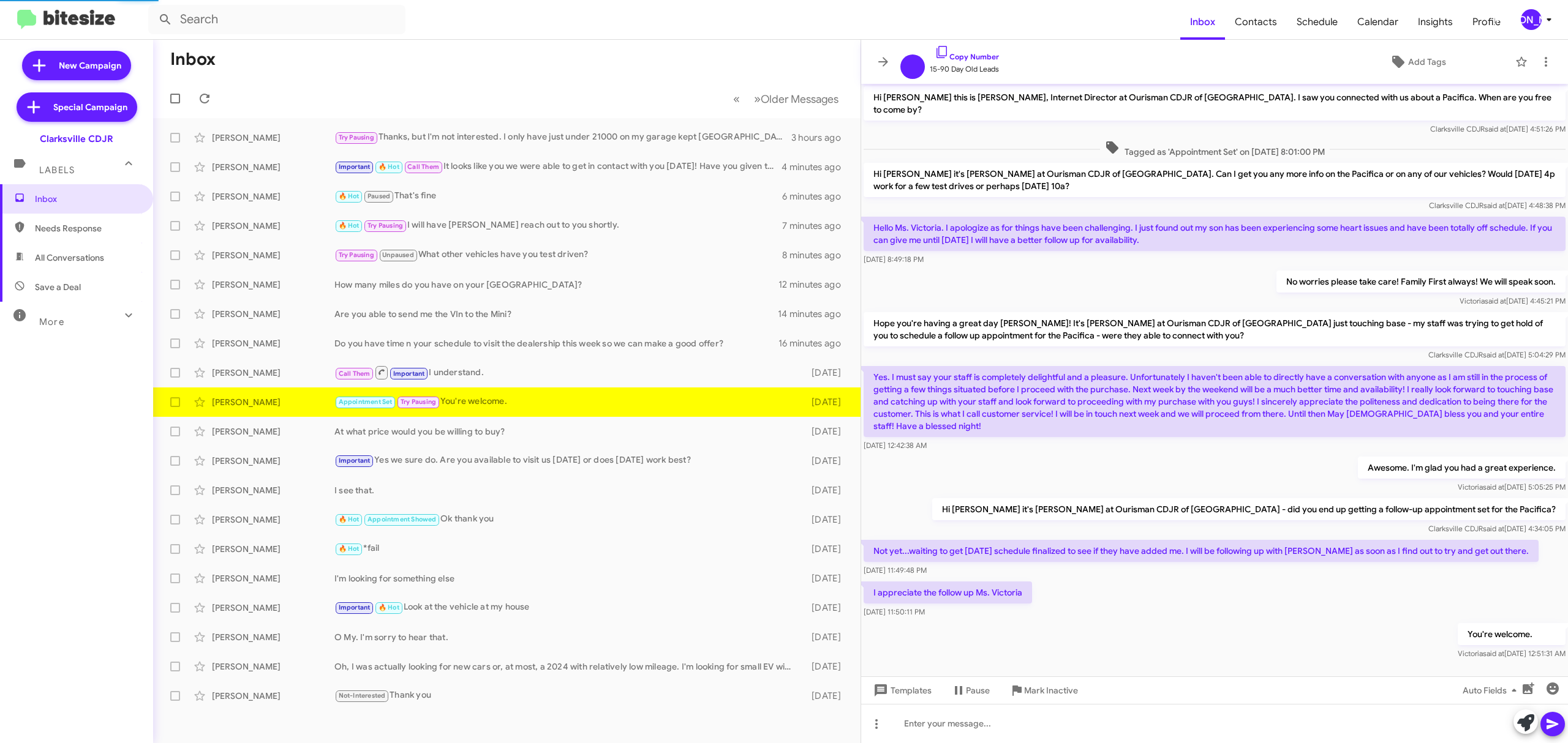
scroll to position [11, 0]
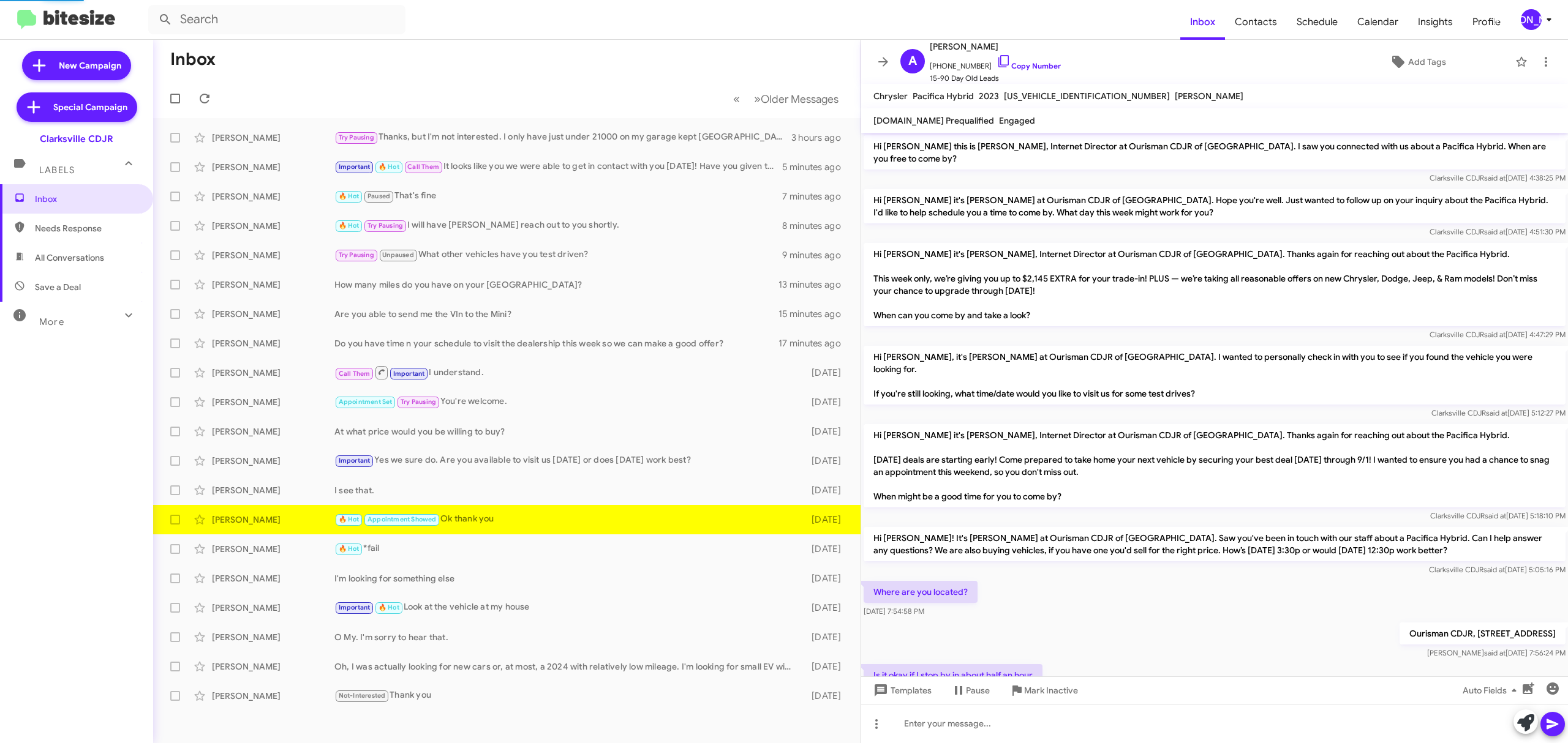
scroll to position [145, 0]
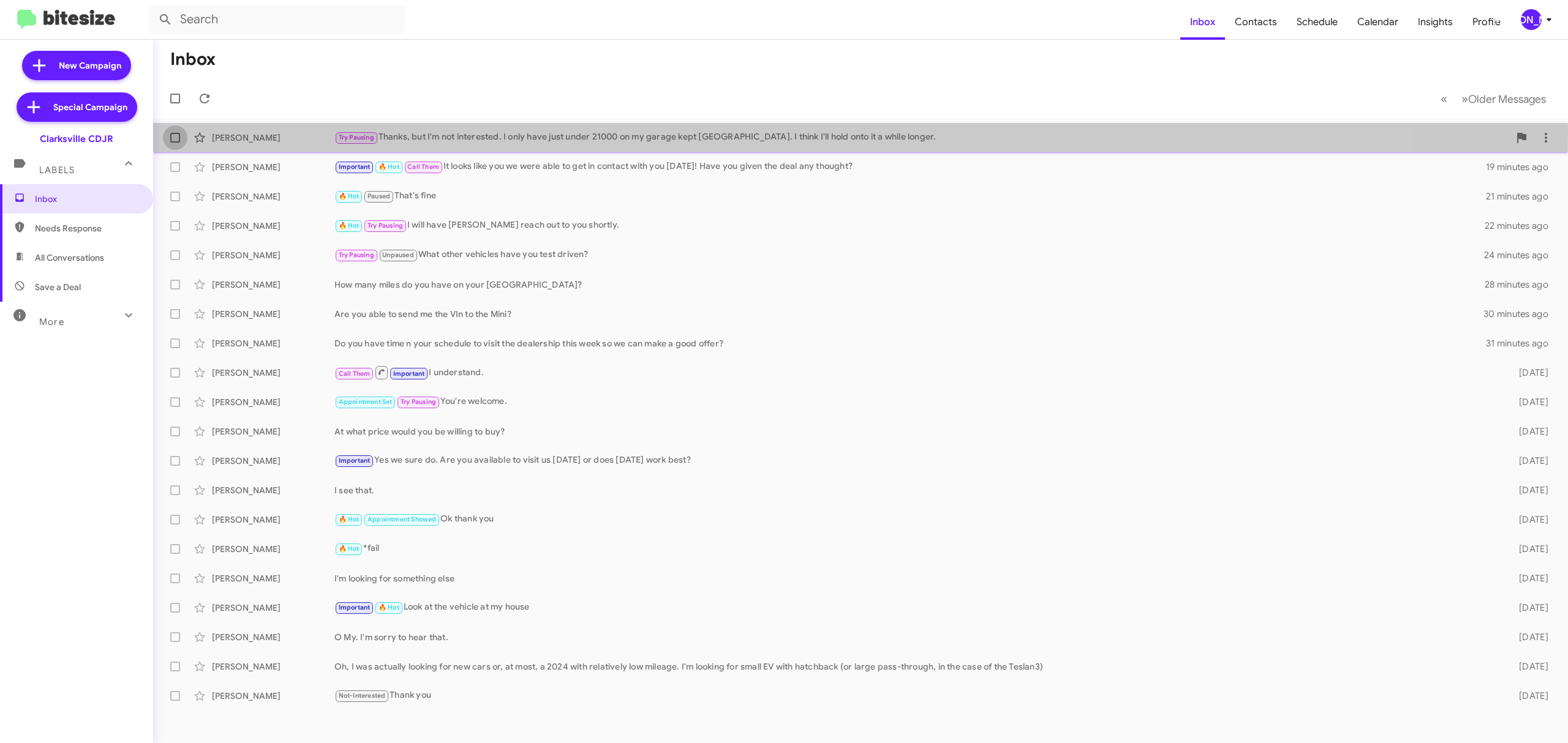
click at [168, 134] on label at bounding box center [175, 138] width 24 height 24
click at [174, 143] on input "checkbox" at bounding box center [174, 143] width 1 height 1
checkbox input "true"
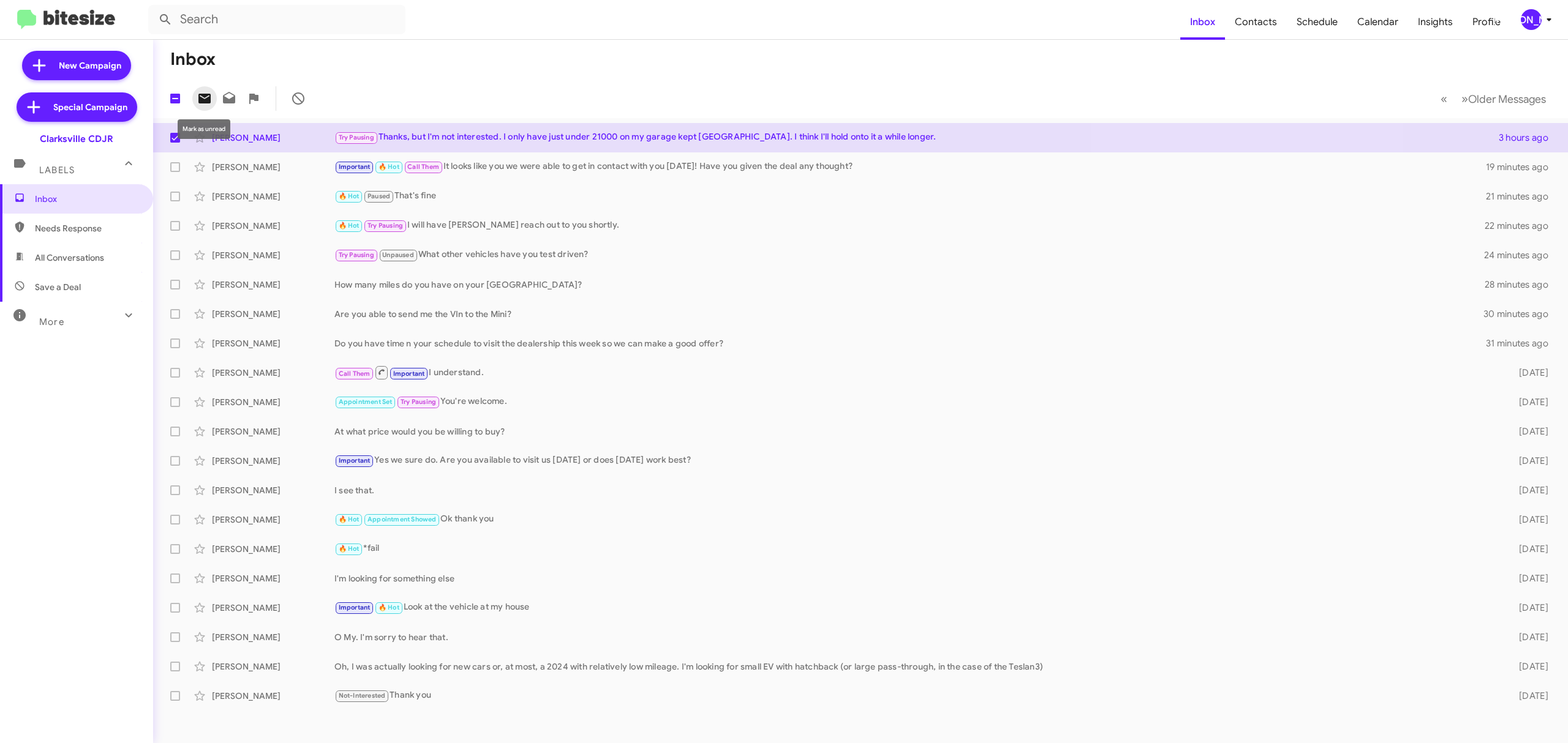
click at [207, 101] on icon at bounding box center [204, 99] width 12 height 10
click at [1532, 29] on div "[PERSON_NAME]" at bounding box center [1531, 19] width 21 height 21
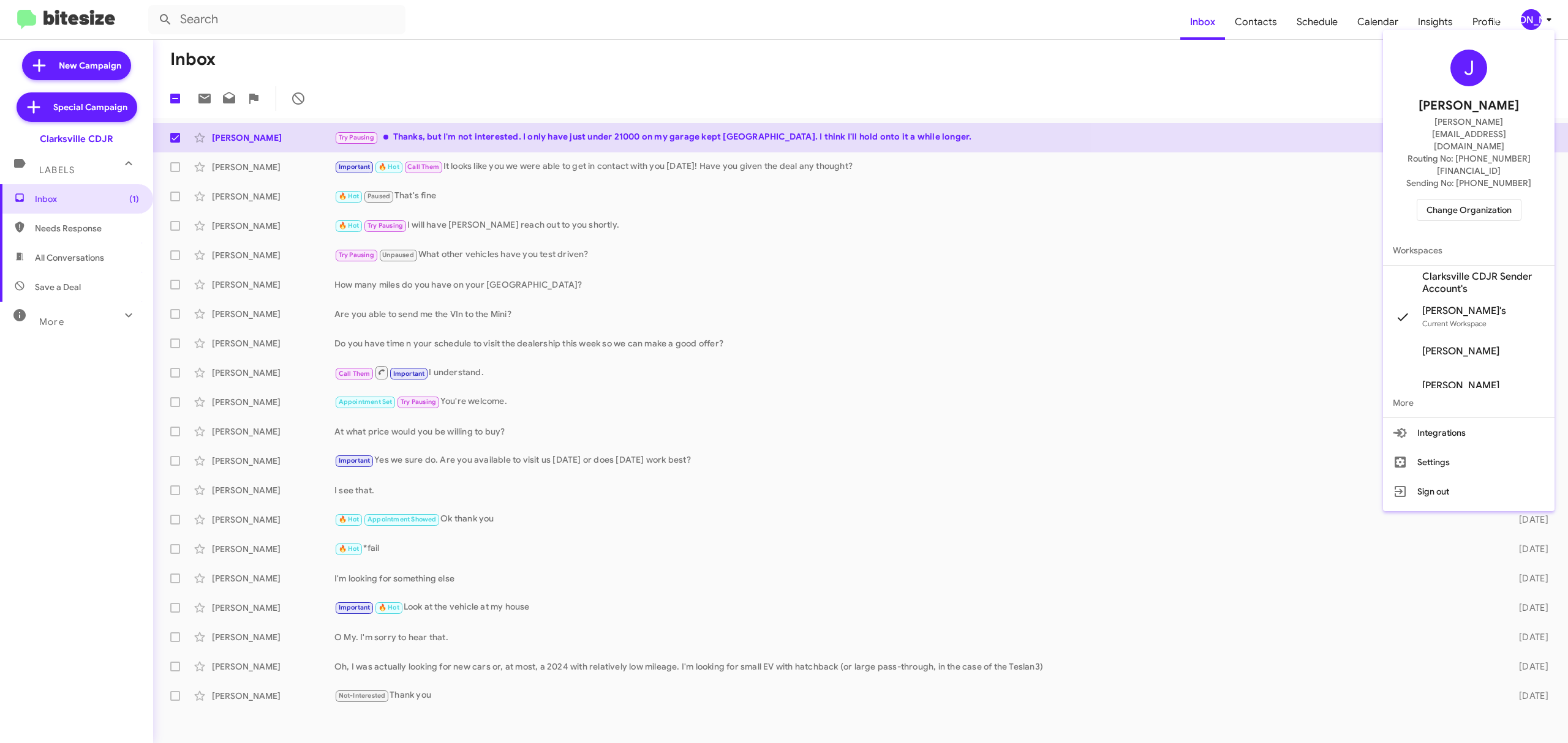
click at [1463, 199] on span "Change Organization" at bounding box center [1469, 209] width 85 height 21
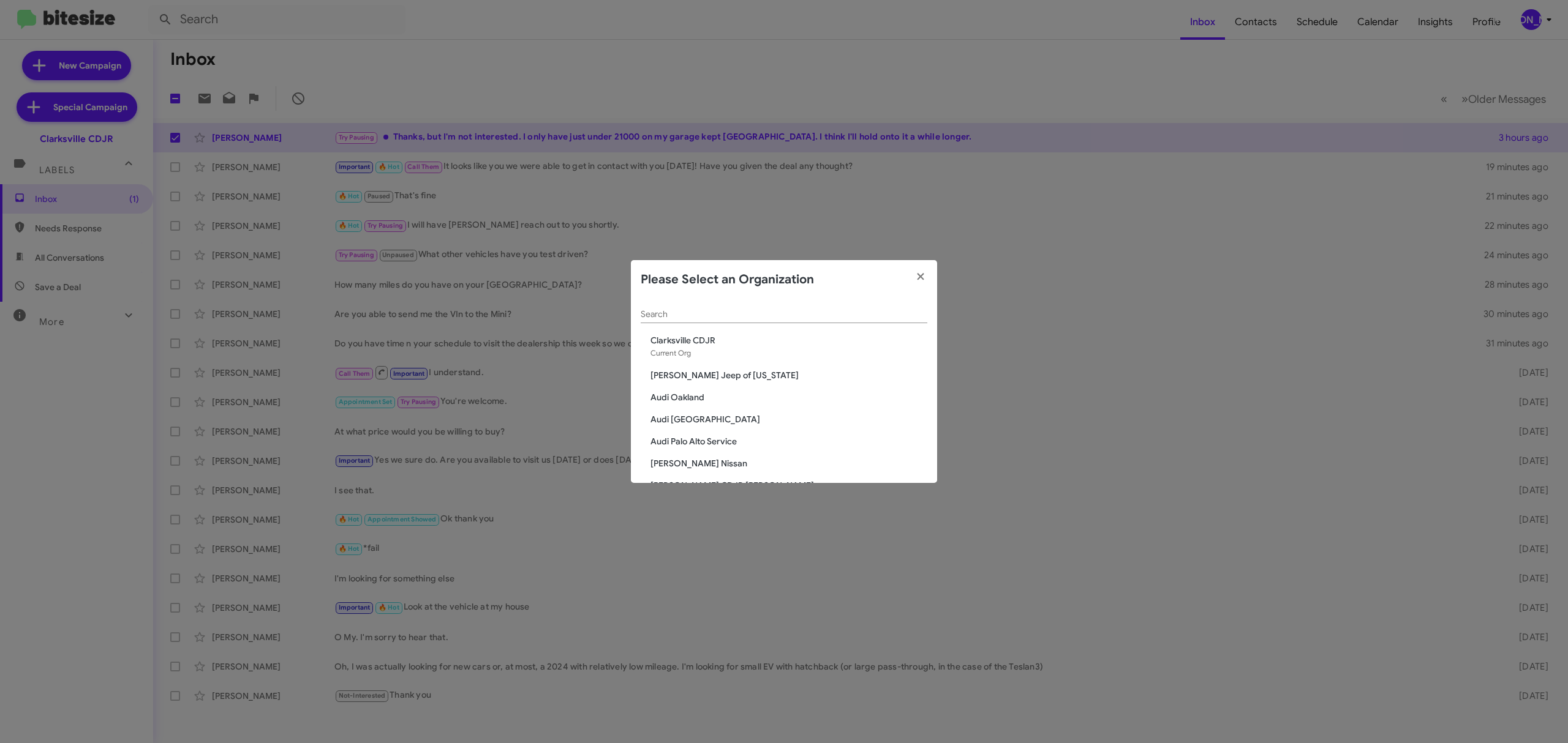
click at [697, 314] on input "Search" at bounding box center [783, 315] width 287 height 10
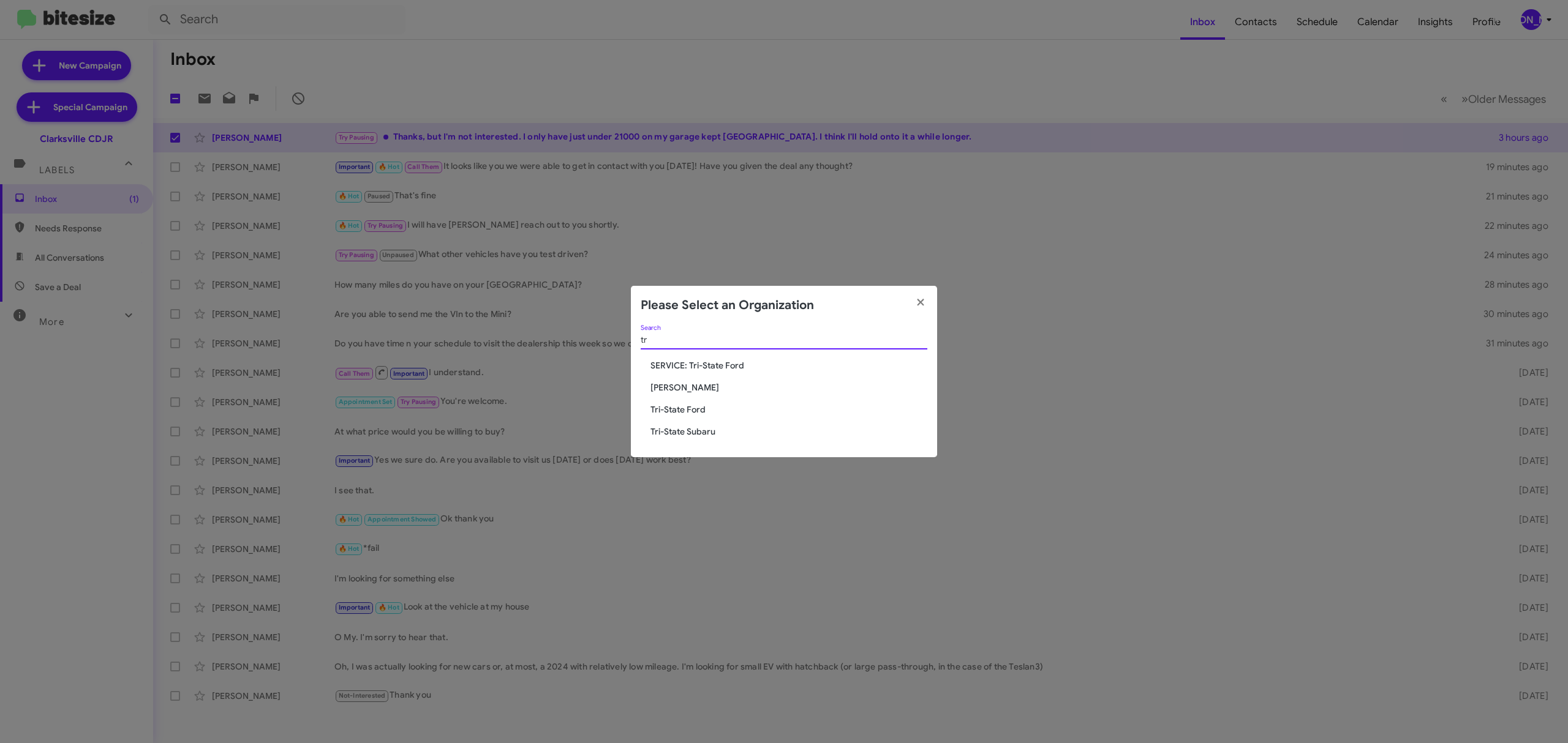
type input "tr"
click at [705, 437] on span "Tri-State Subaru" at bounding box center [788, 432] width 277 height 12
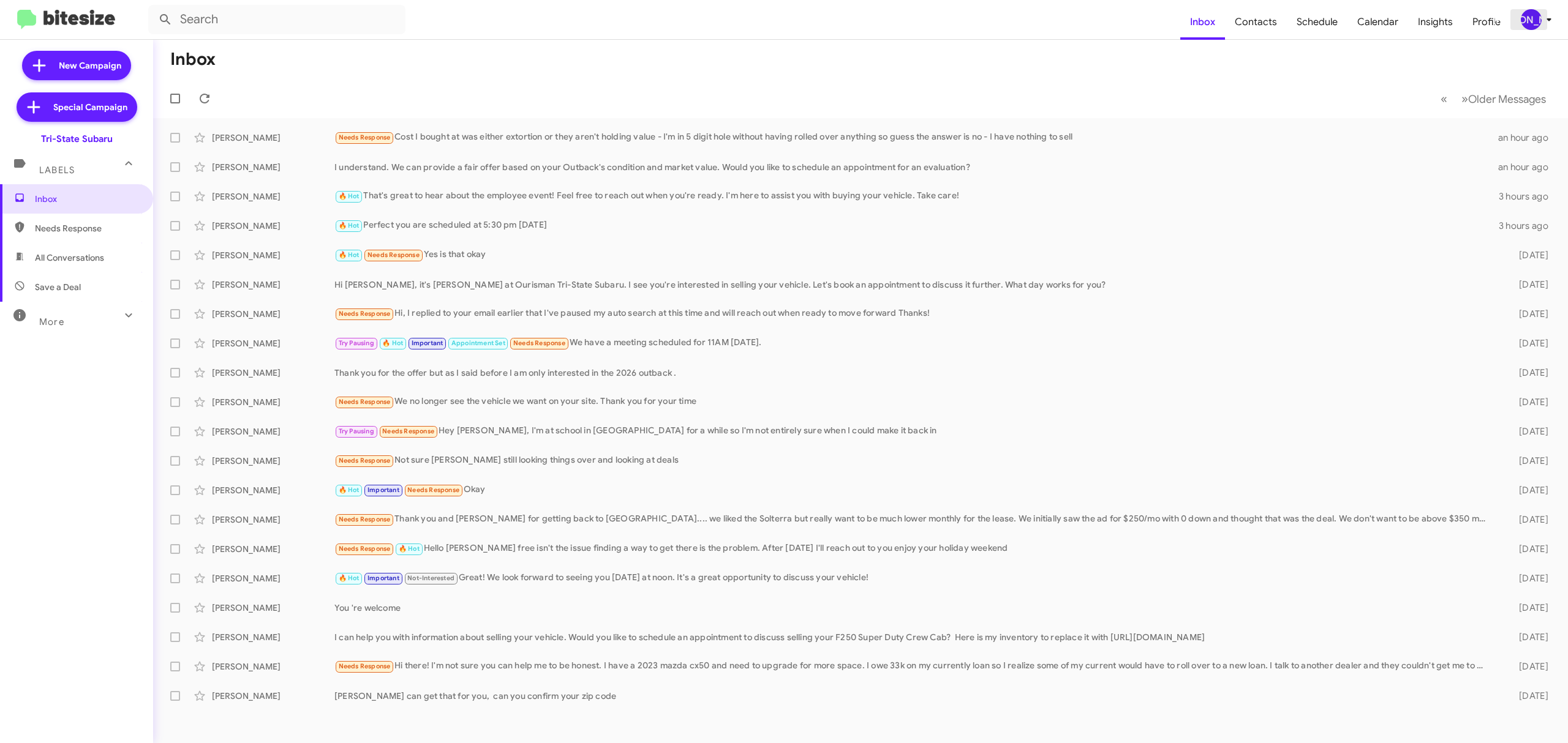
click at [1552, 18] on icon at bounding box center [1549, 19] width 15 height 15
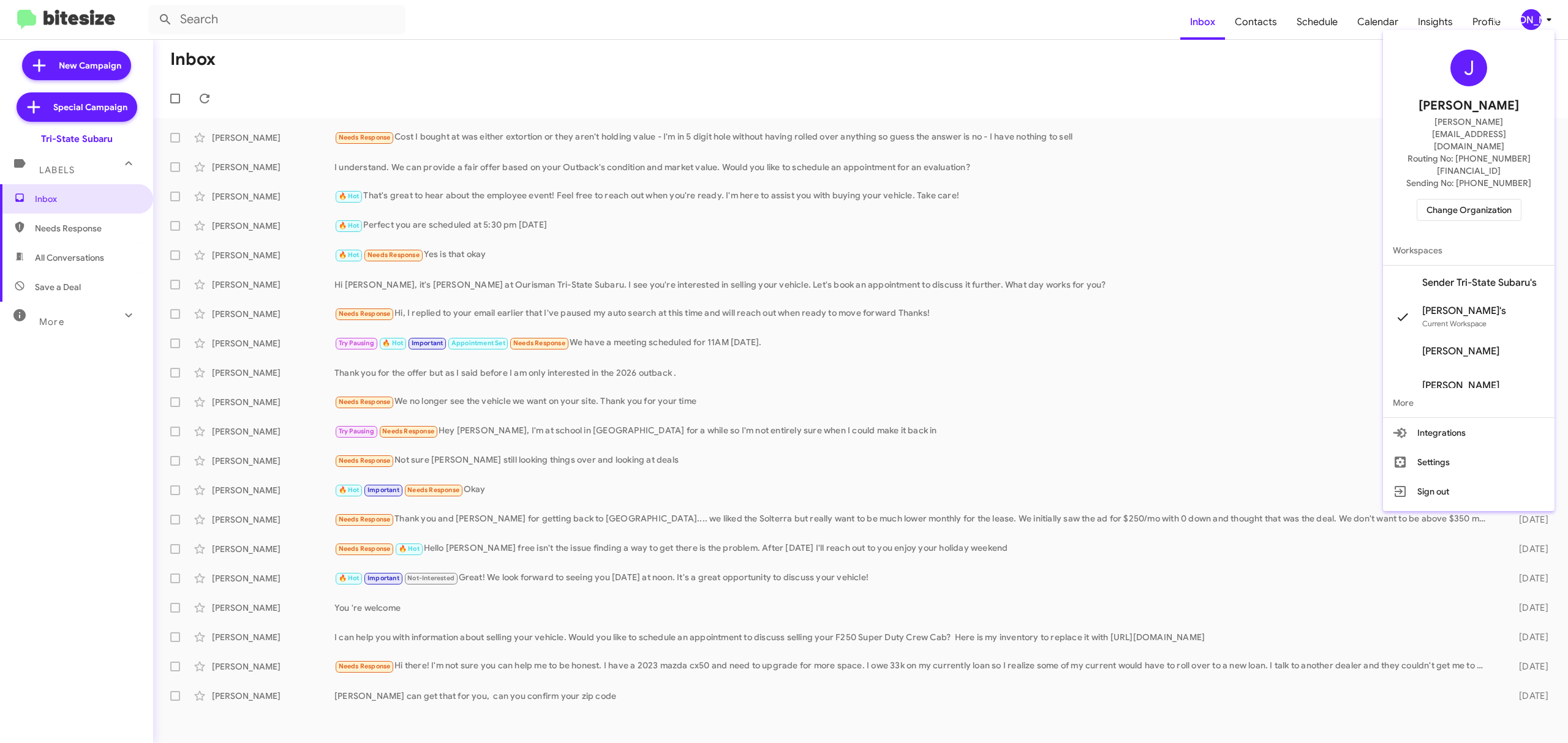
click at [1477, 199] on span "Change Organization" at bounding box center [1469, 209] width 85 height 21
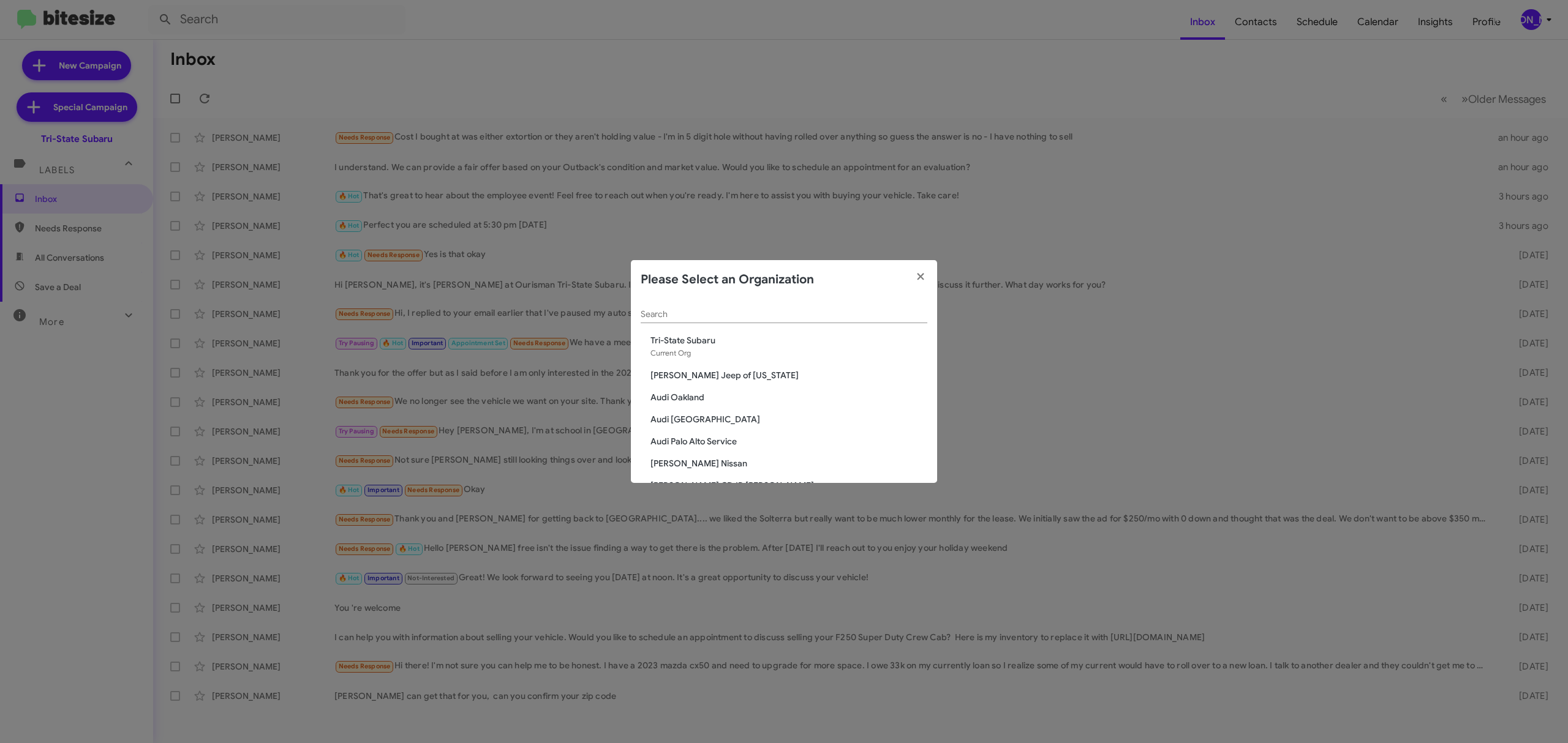
click at [765, 319] on div "Search" at bounding box center [783, 311] width 287 height 24
click at [767, 319] on input "Search" at bounding box center [783, 315] width 287 height 10
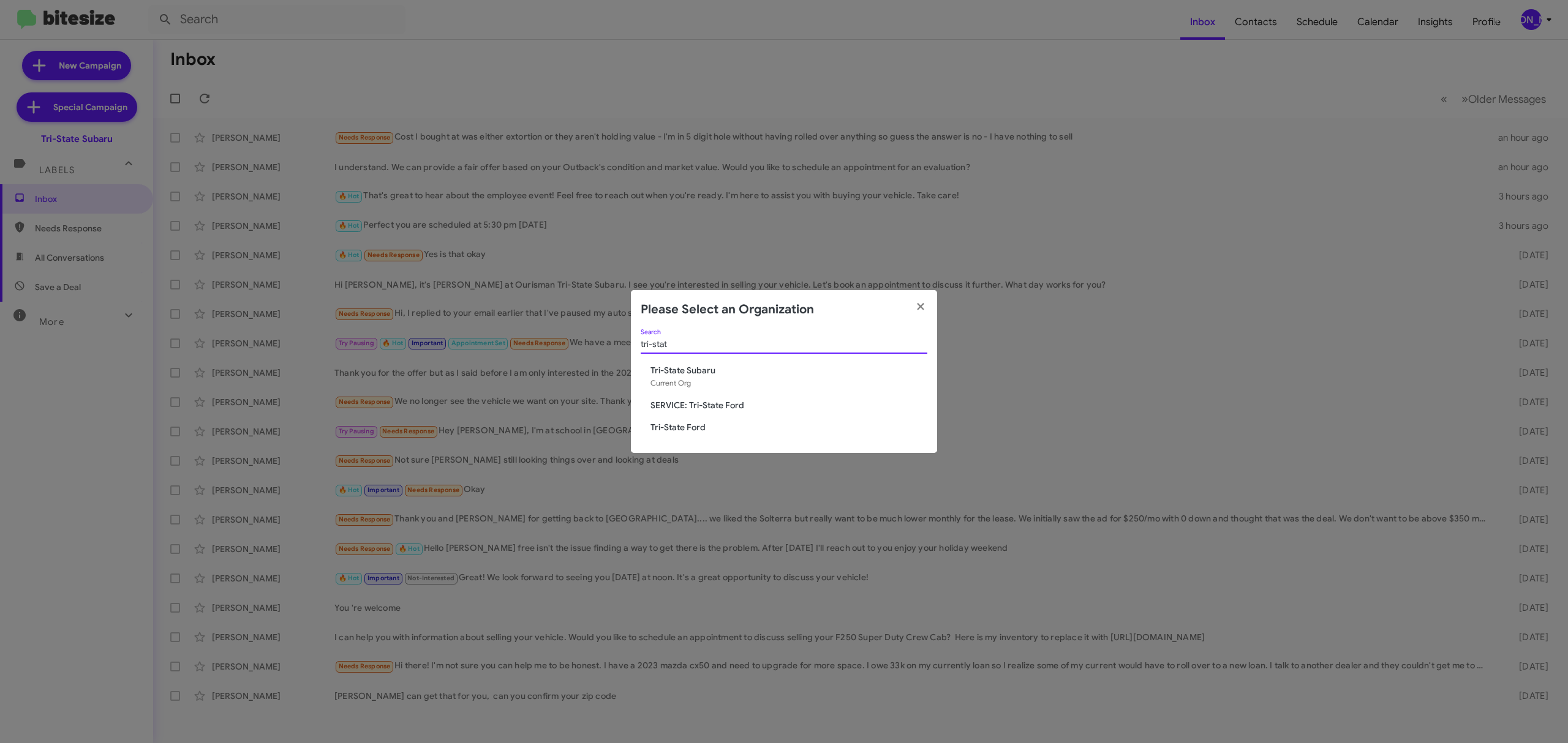
type input "tri-stat"
click at [680, 424] on span "Tri-State Ford" at bounding box center [788, 427] width 277 height 12
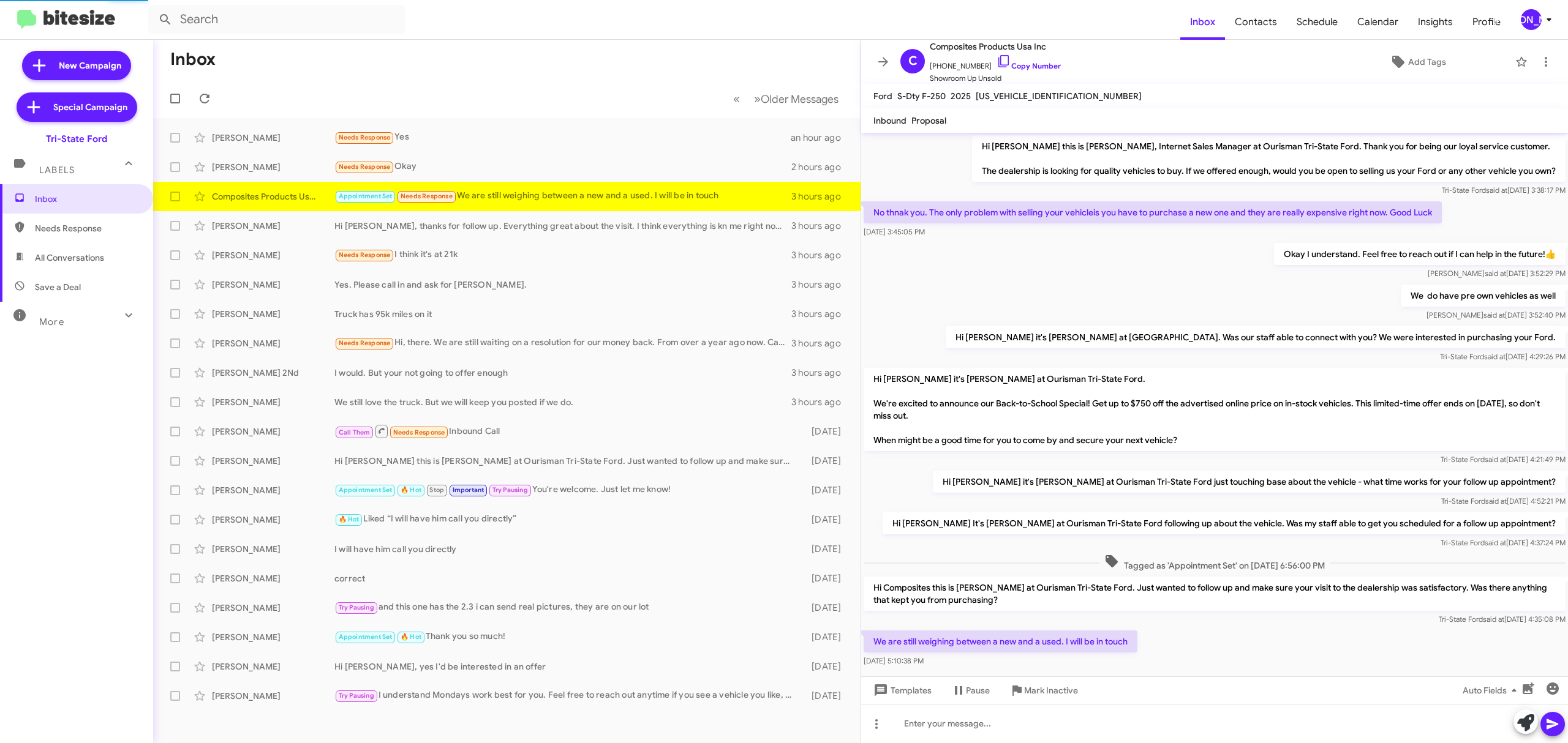
scroll to position [27, 0]
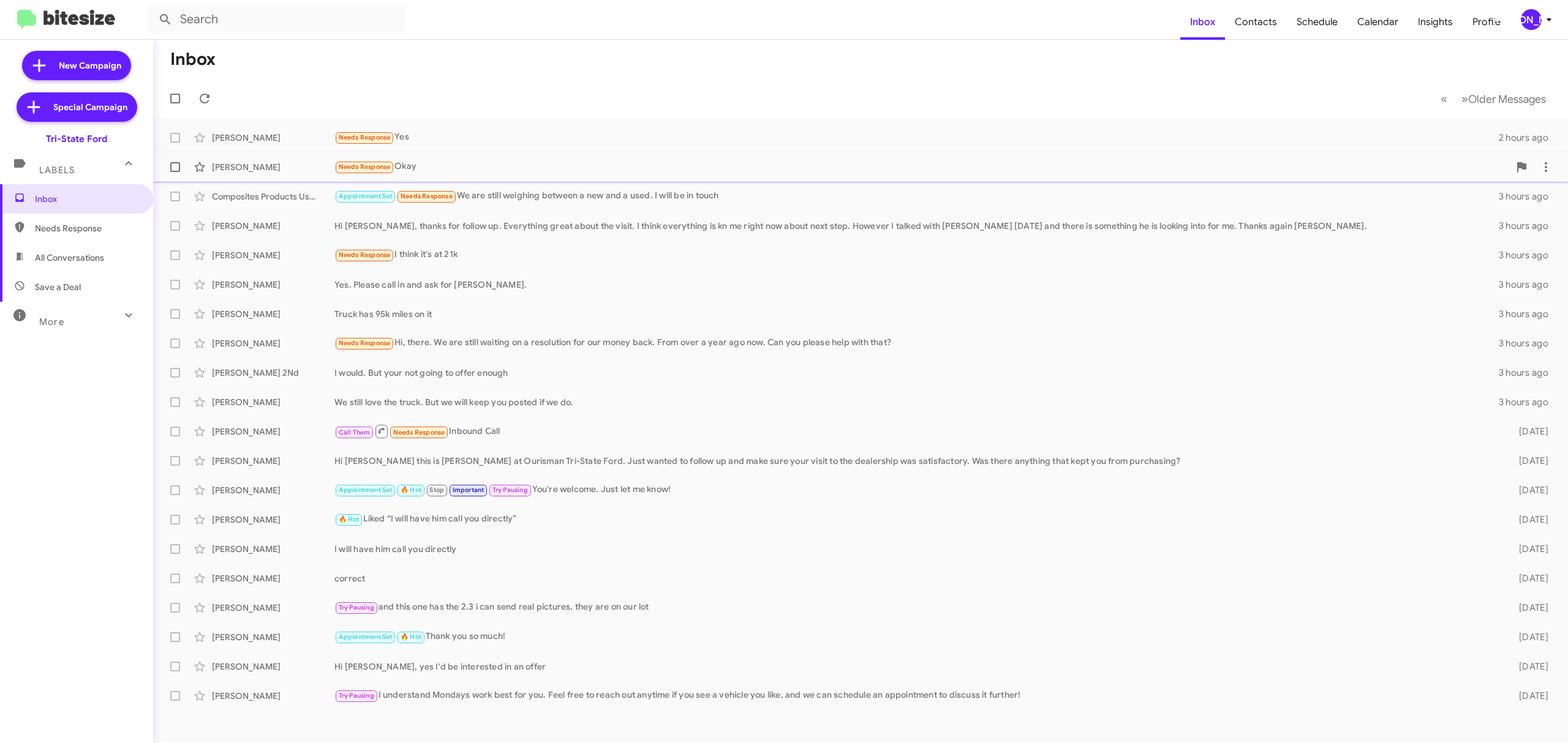
click at [177, 166] on span at bounding box center [175, 167] width 10 height 10
click at [175, 172] on input "checkbox" at bounding box center [174, 172] width 1 height 1
checkbox input "true"
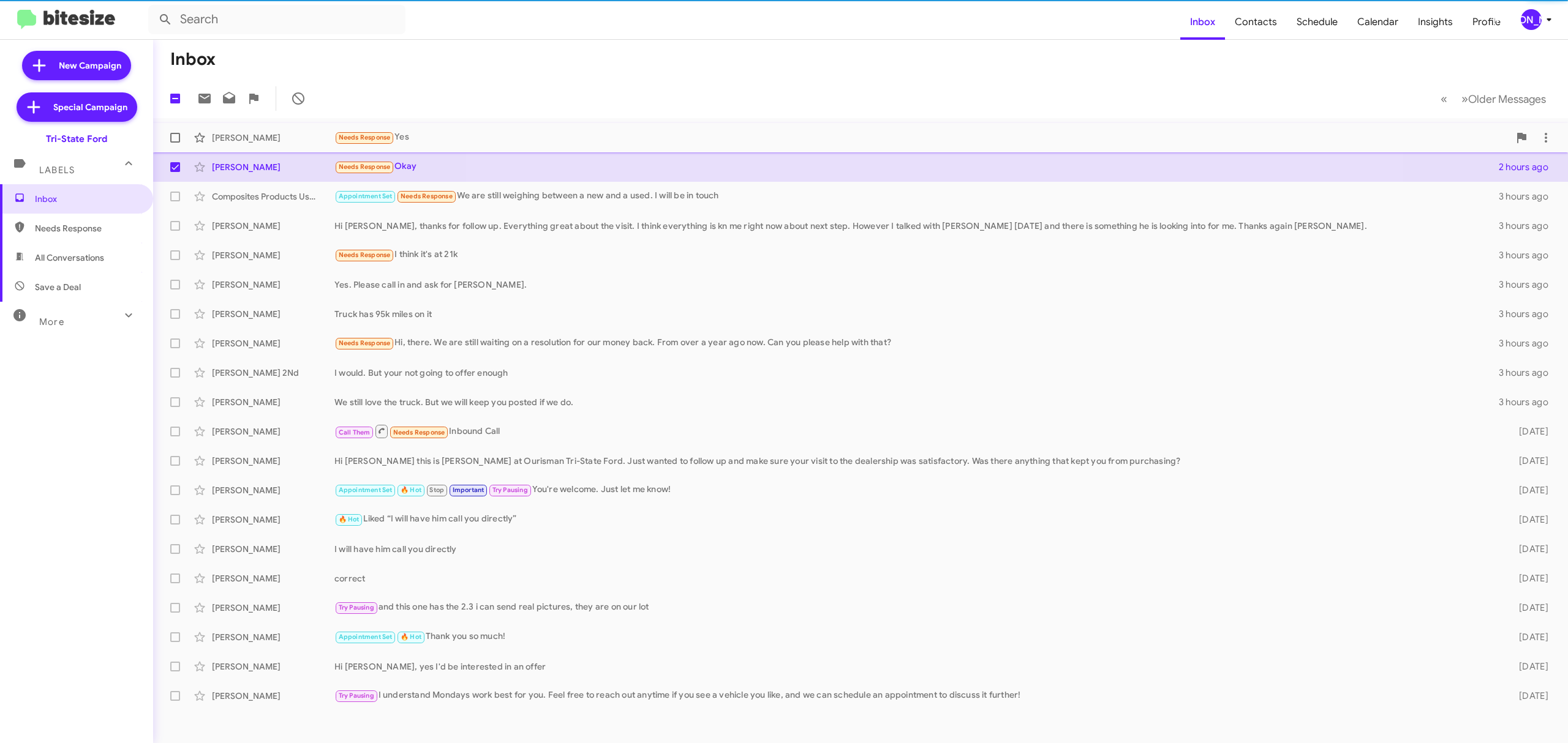
click at [177, 135] on span at bounding box center [175, 138] width 10 height 10
click at [175, 143] on input "checkbox" at bounding box center [174, 143] width 1 height 1
checkbox input "true"
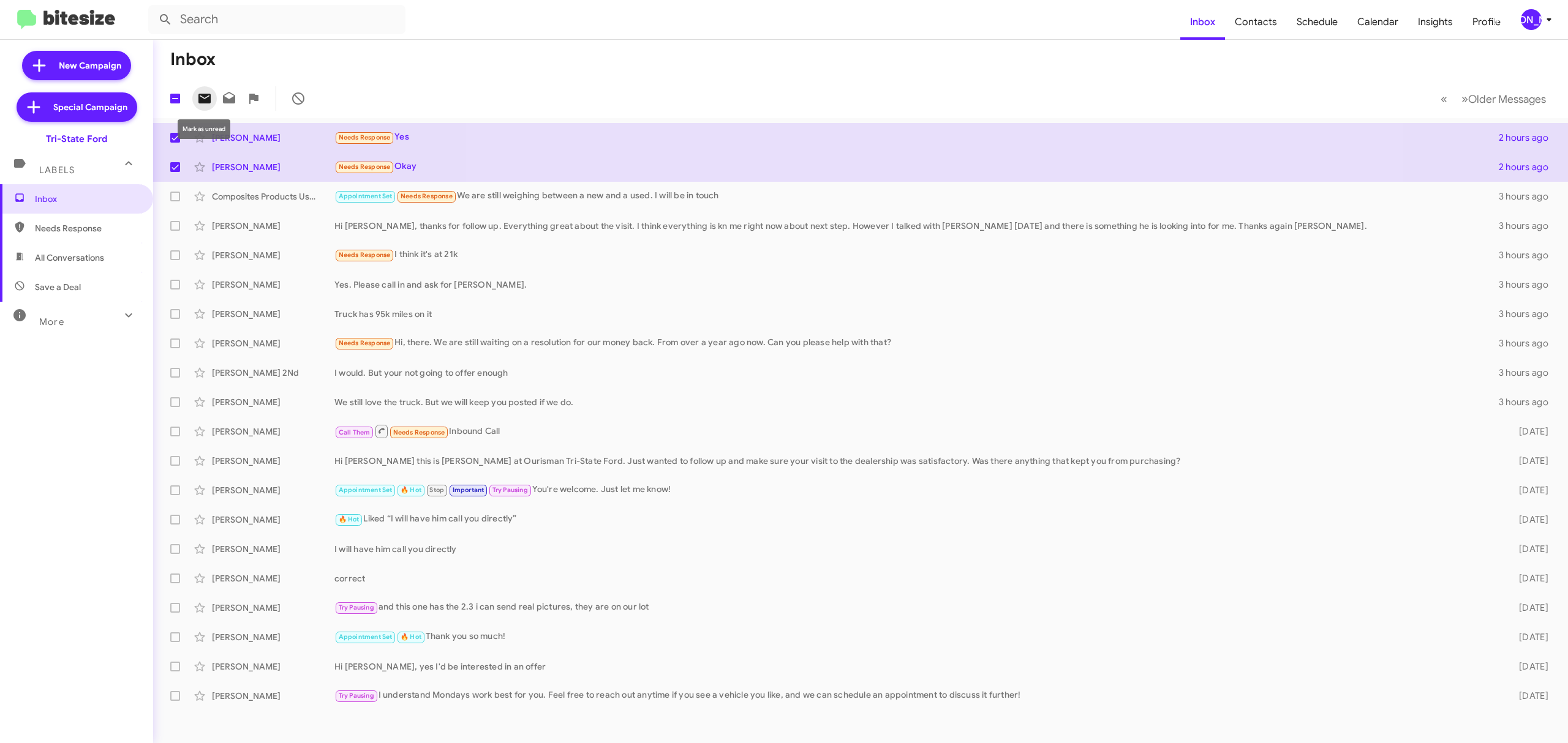
click at [199, 99] on icon at bounding box center [204, 99] width 12 height 10
click at [1537, 21] on div "[PERSON_NAME]" at bounding box center [1531, 19] width 21 height 21
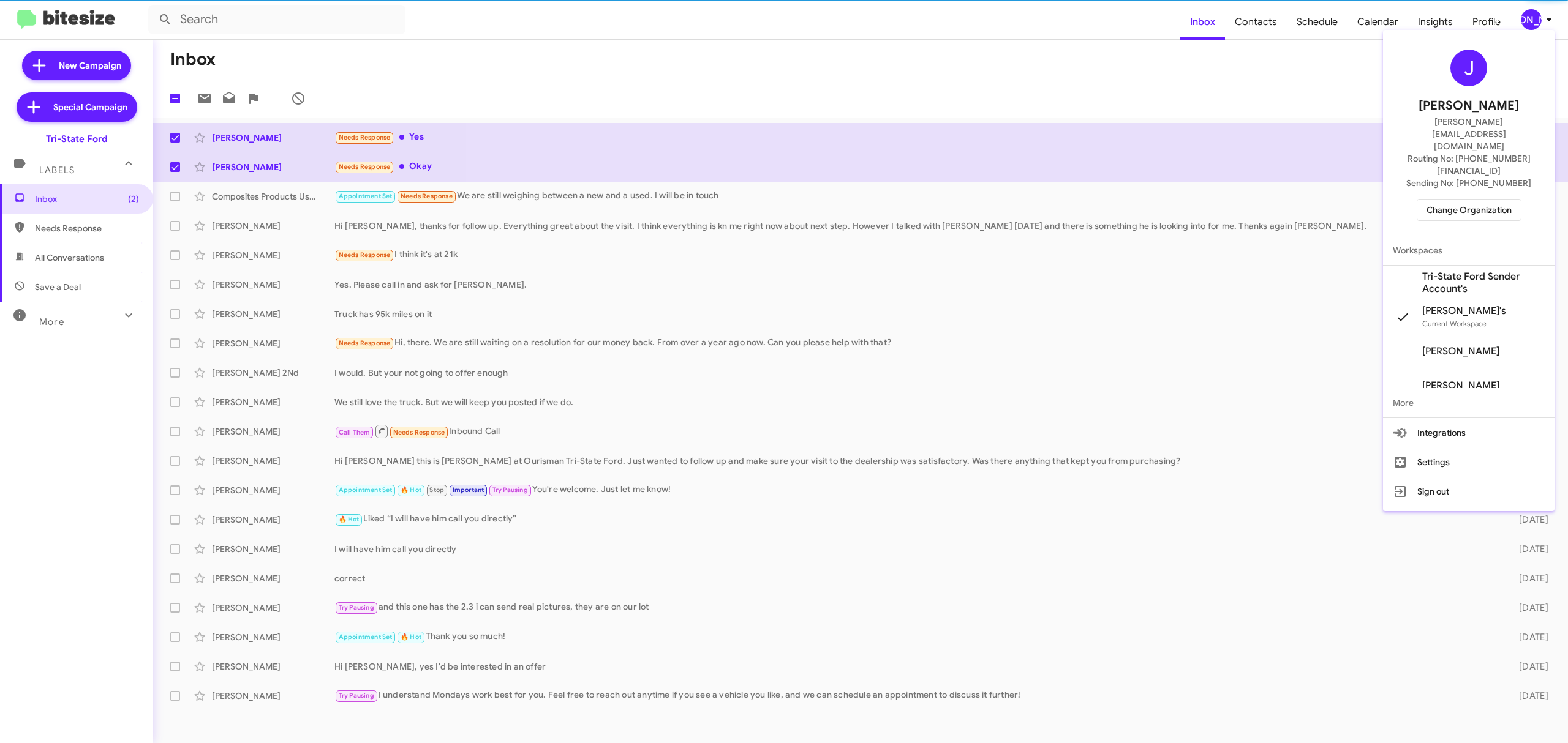
click at [1498, 199] on span "Change Organization" at bounding box center [1469, 209] width 85 height 21
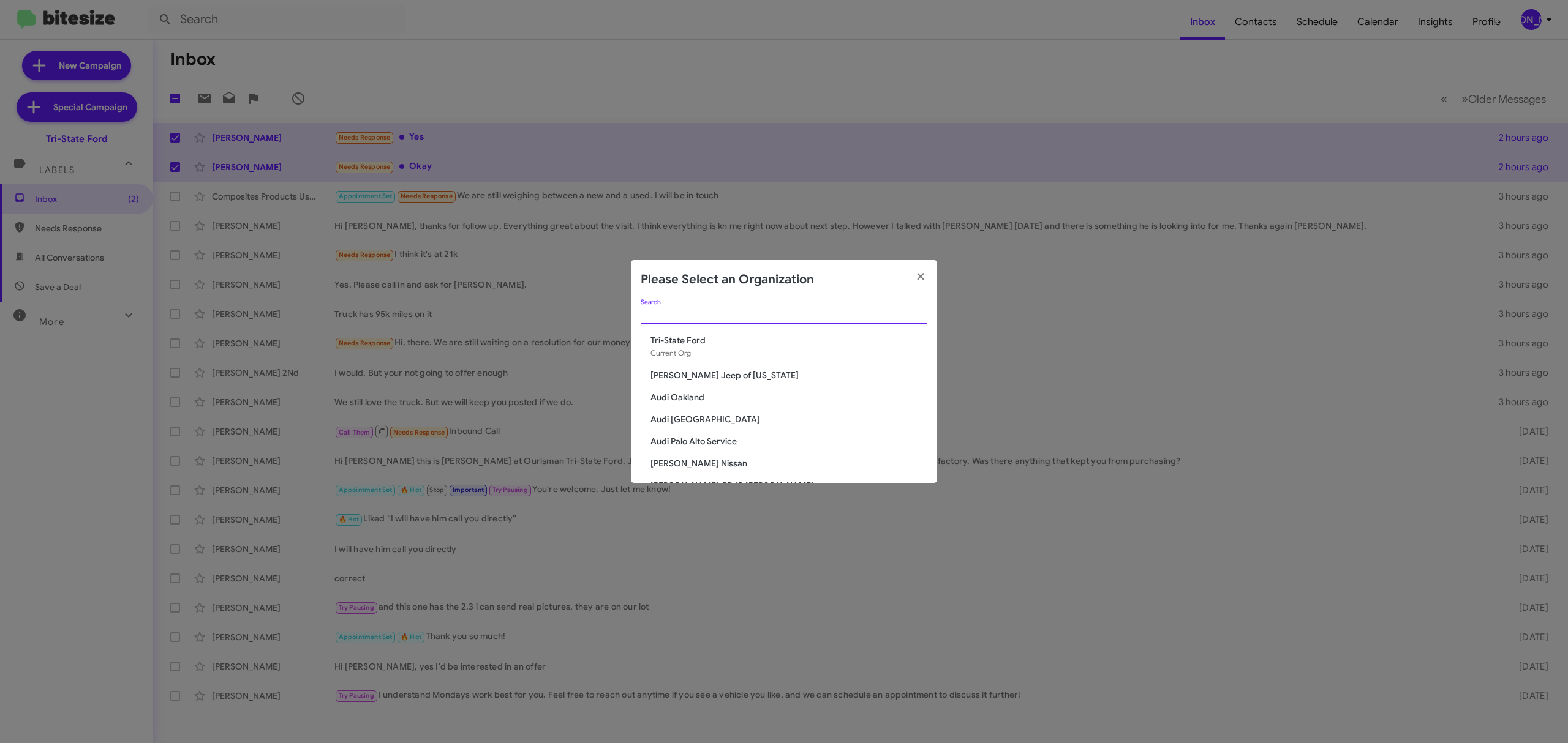
click at [723, 316] on input "Search" at bounding box center [783, 315] width 287 height 10
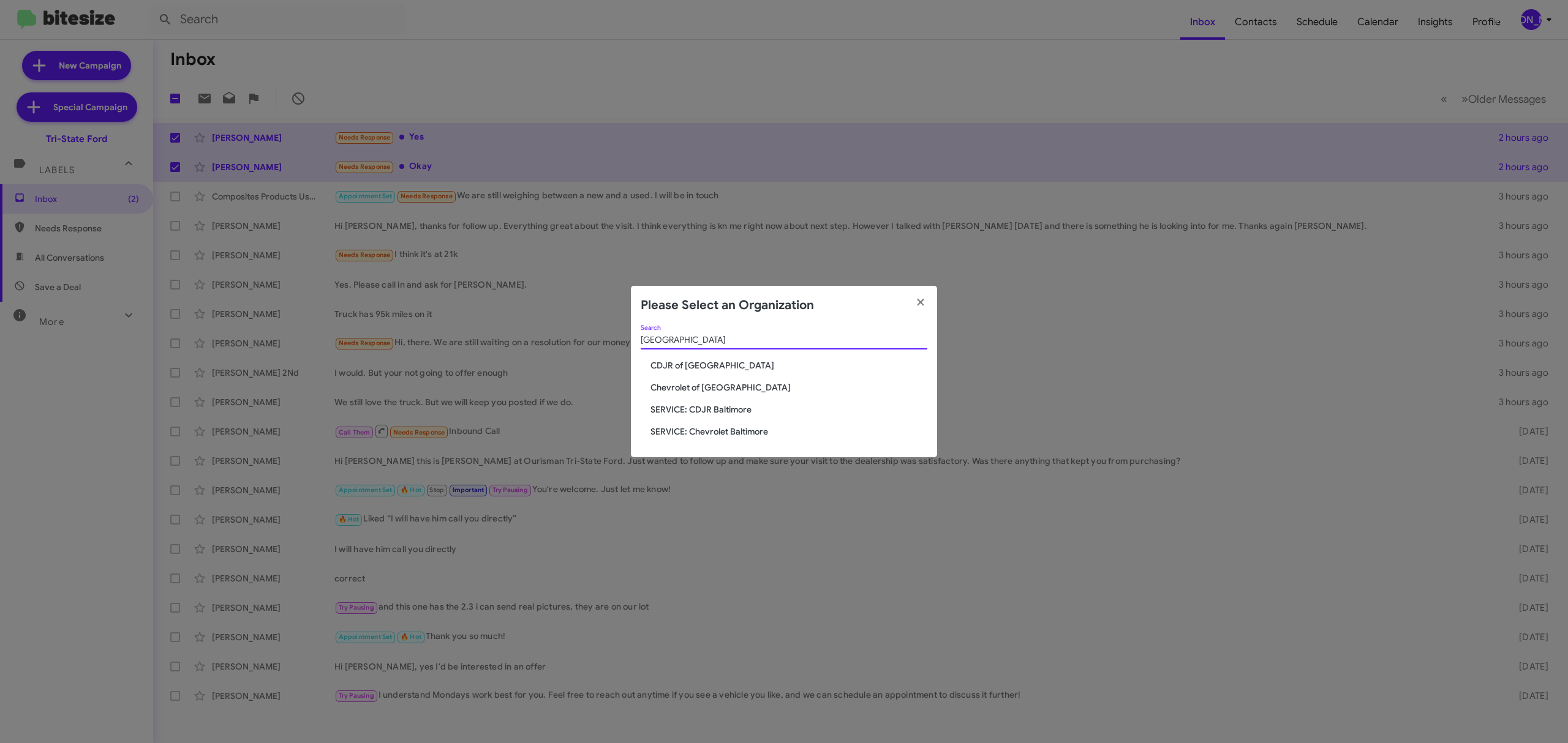
type input "baltimore"
click at [705, 364] on span "CDJR of [GEOGRAPHIC_DATA]" at bounding box center [788, 365] width 277 height 12
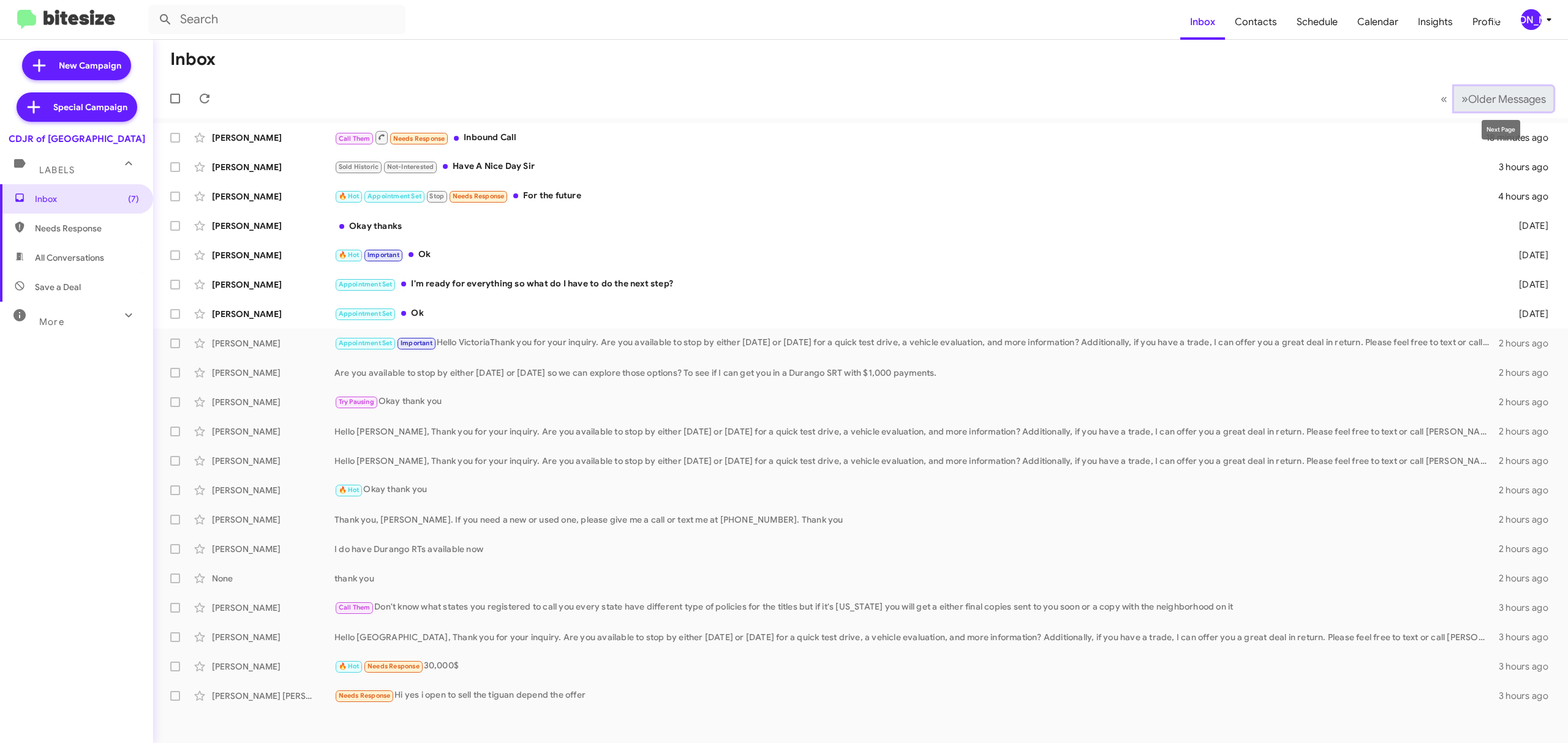
click at [1483, 105] on span "Older Messages" at bounding box center [1507, 99] width 78 height 14
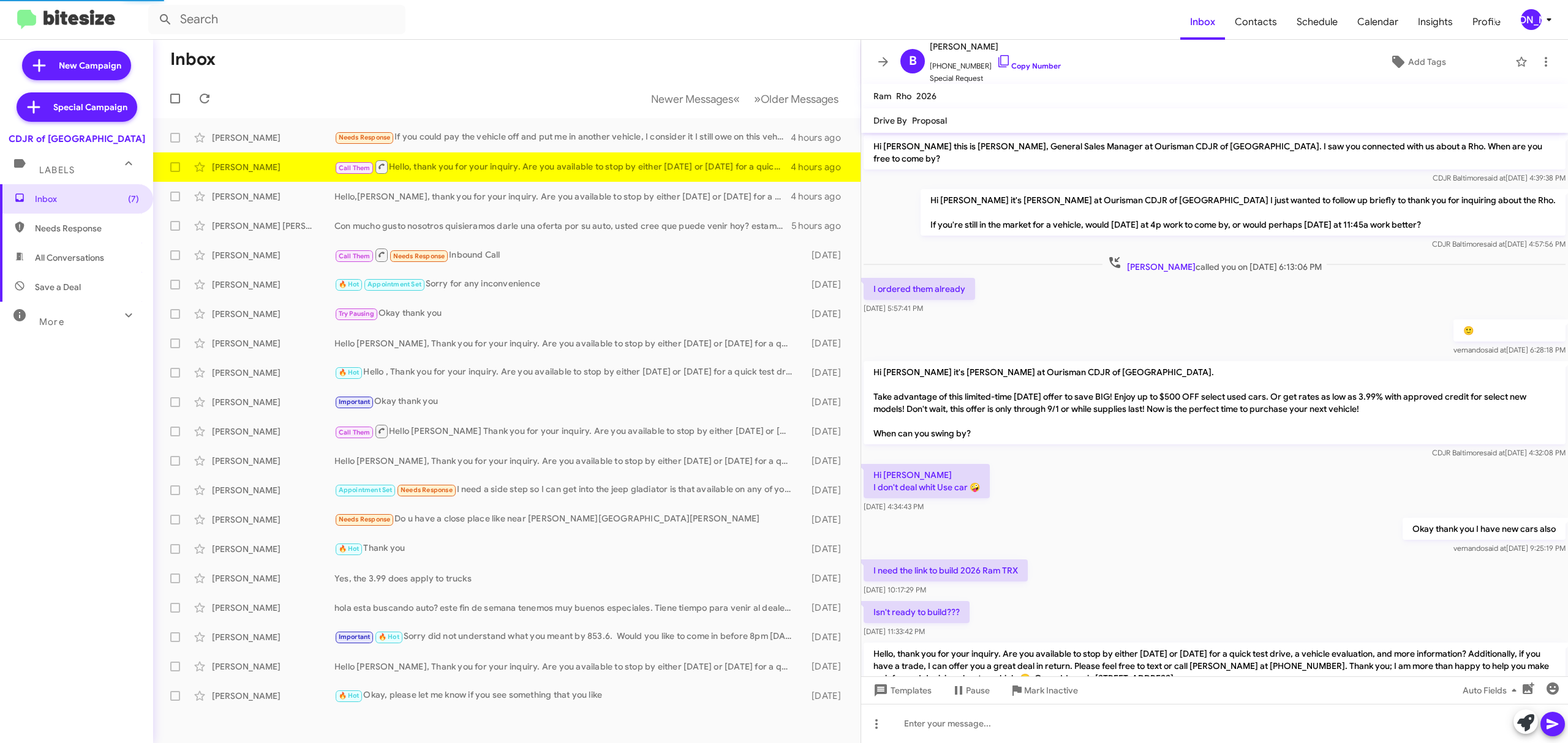
scroll to position [51, 0]
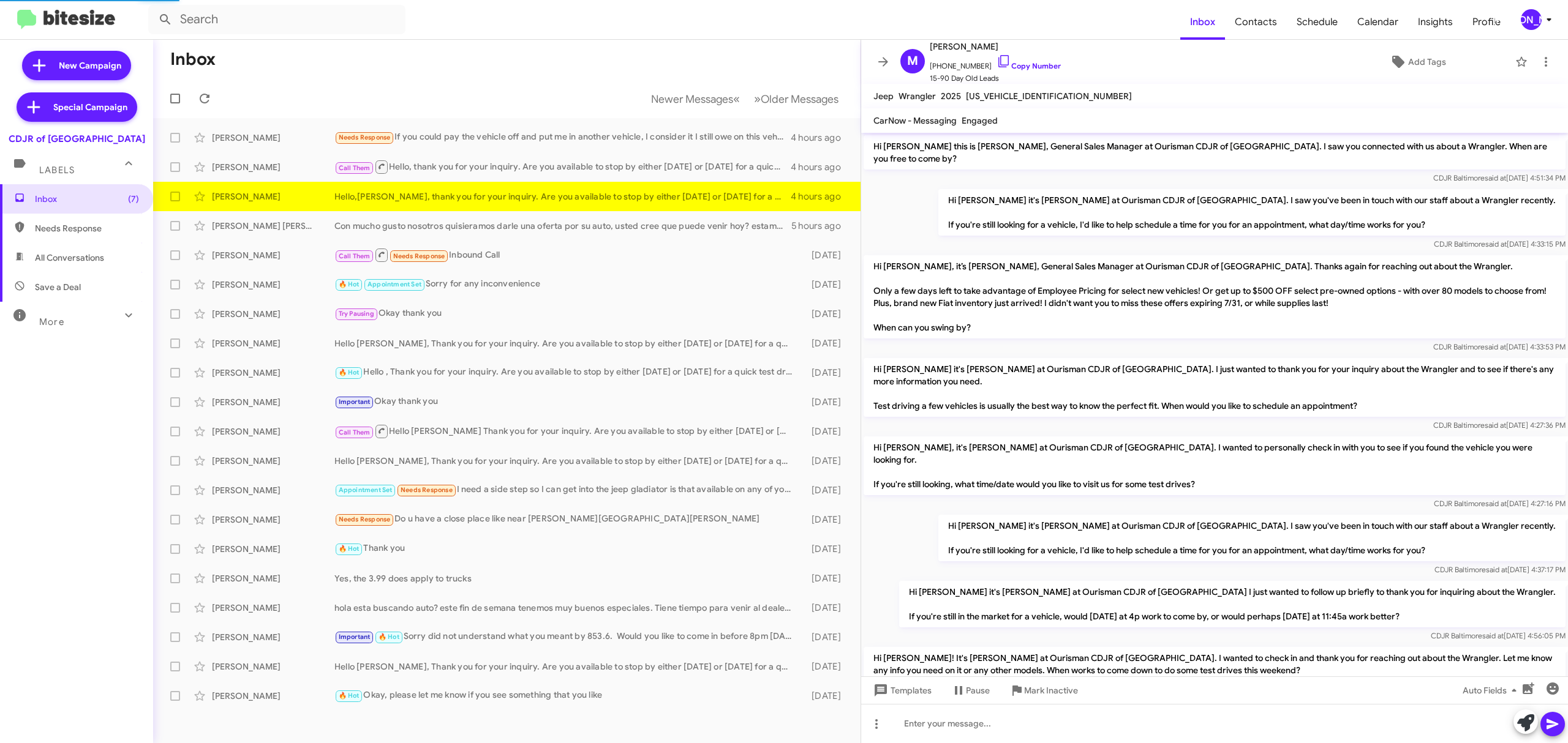
scroll to position [262, 0]
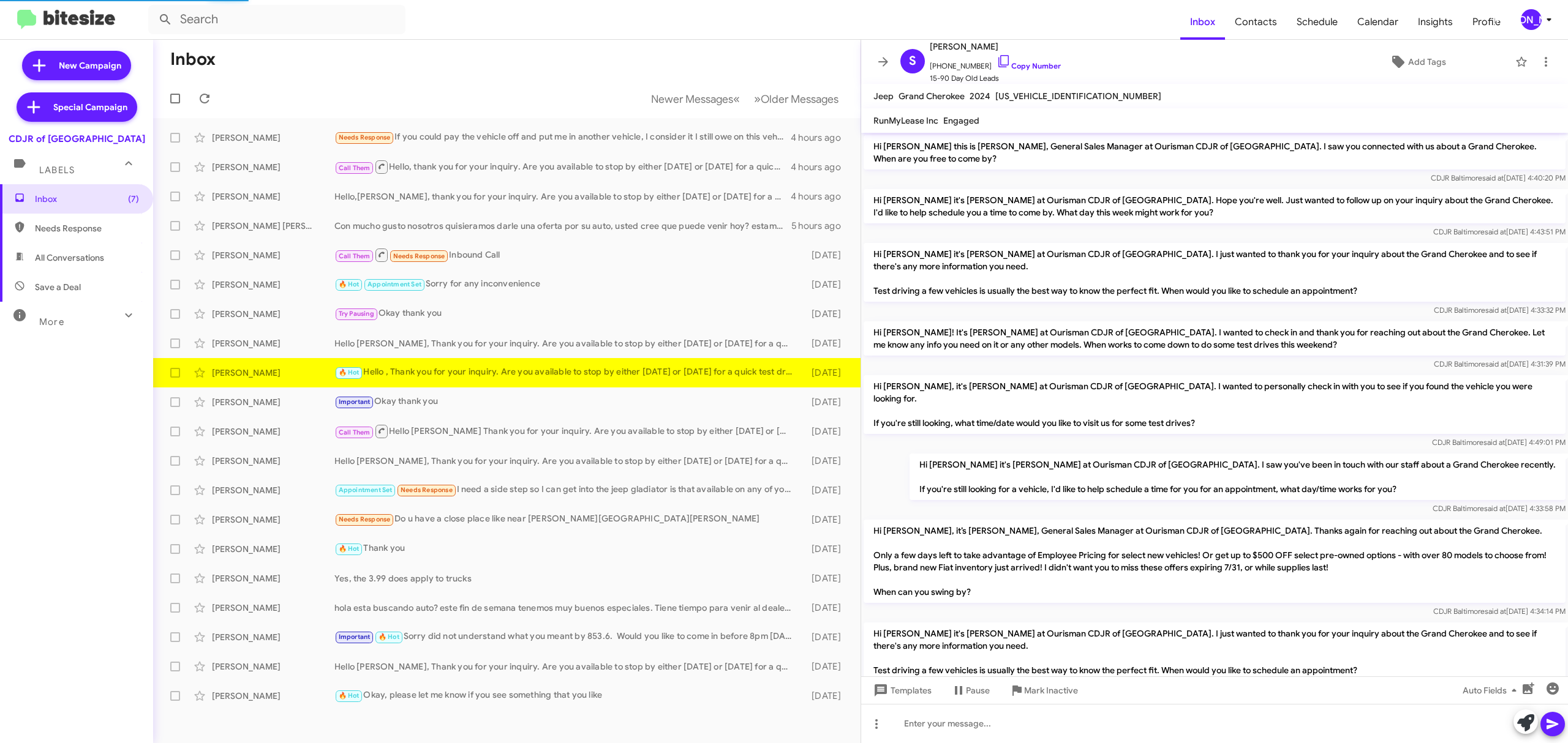
scroll to position [584, 0]
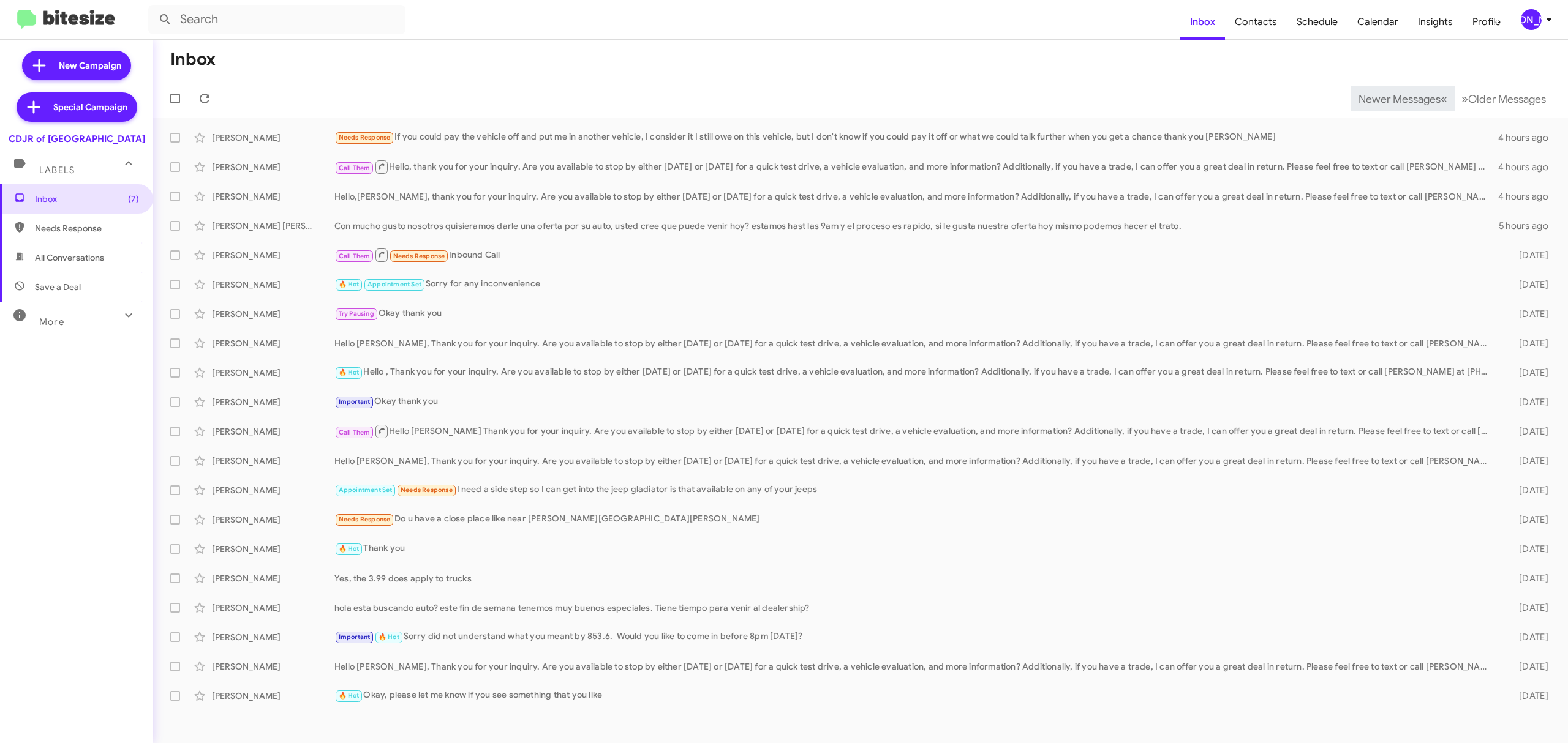
click at [1390, 98] on span "Newer Messages" at bounding box center [1399, 99] width 82 height 14
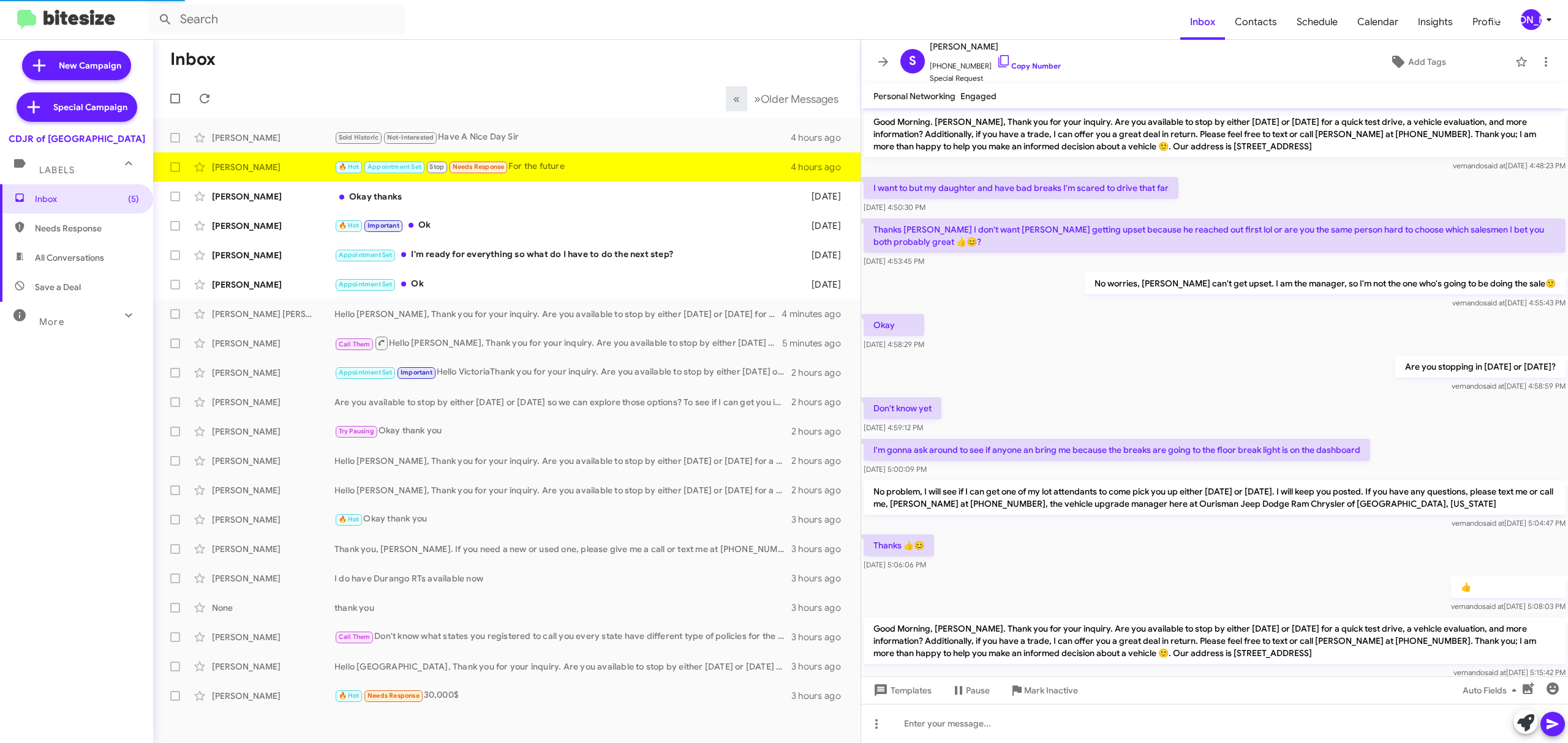
scroll to position [454, 0]
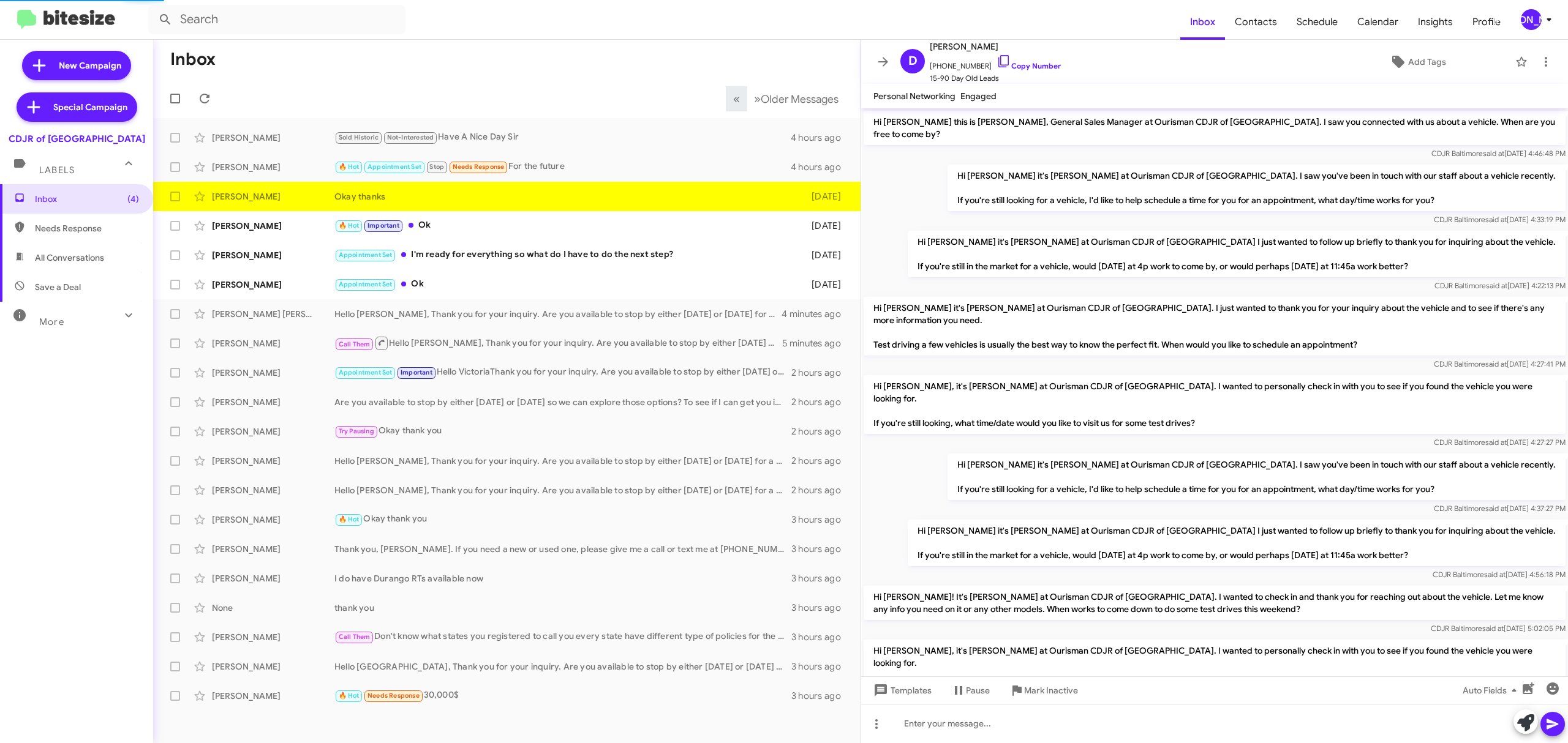
scroll to position [221, 0]
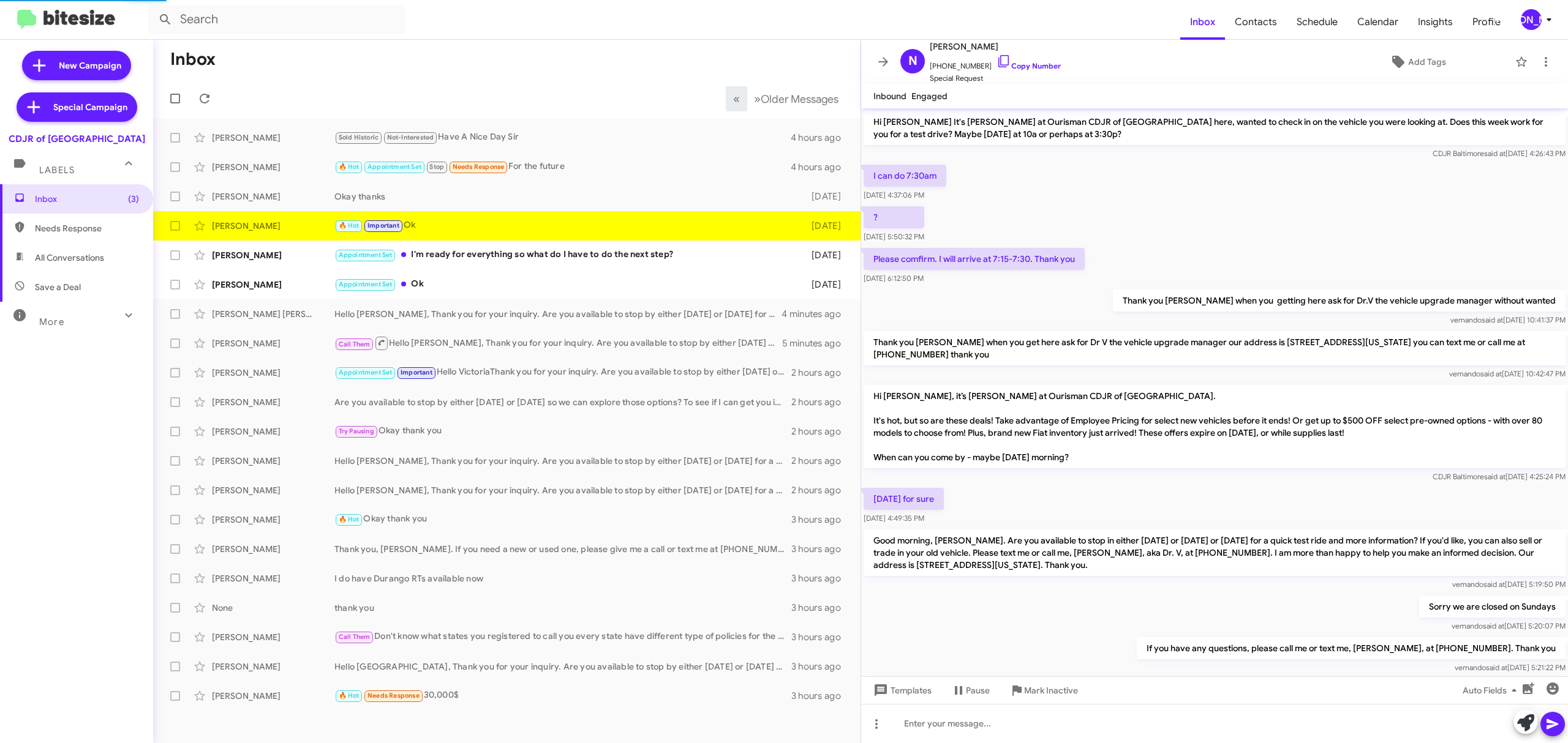
scroll to position [583, 0]
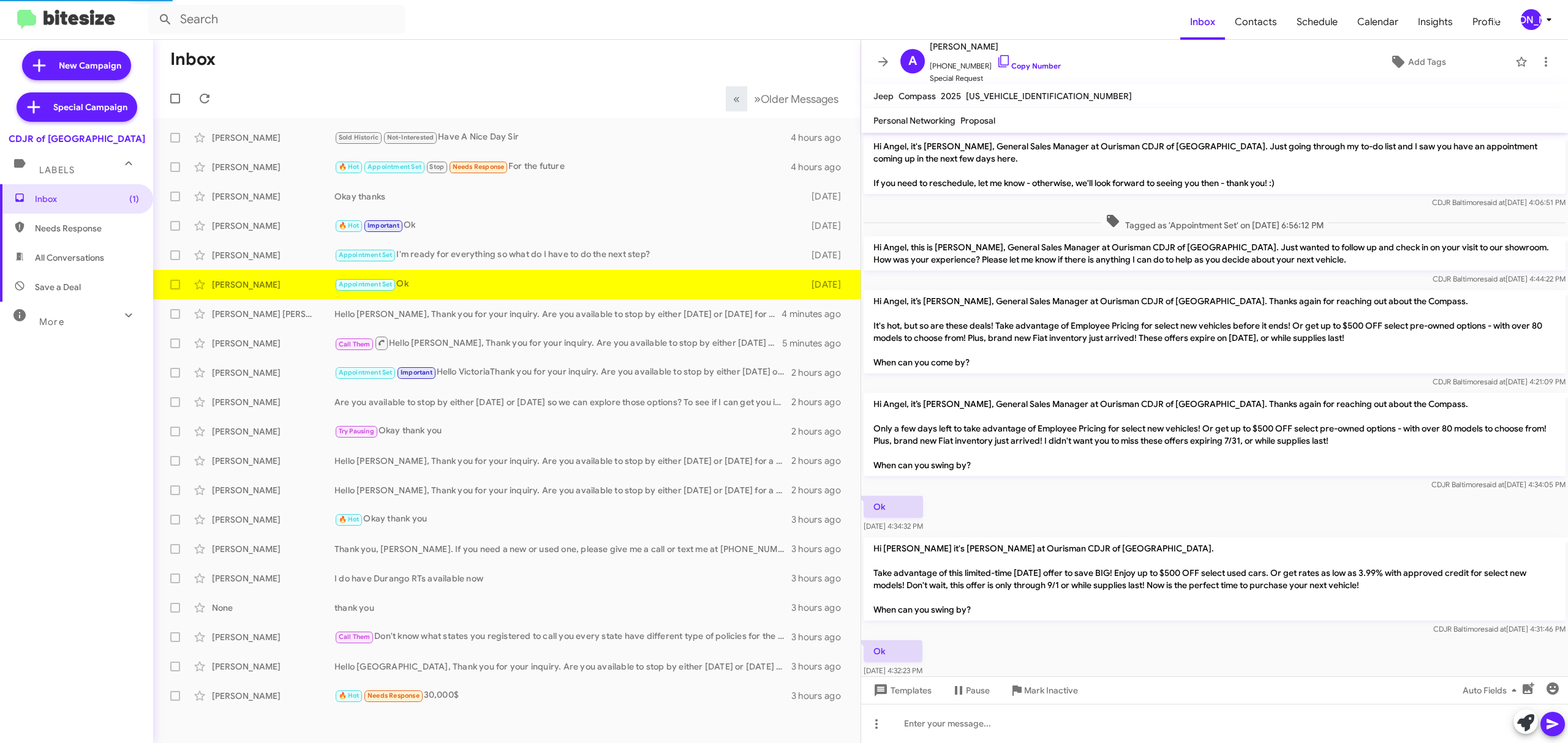
scroll to position [28, 0]
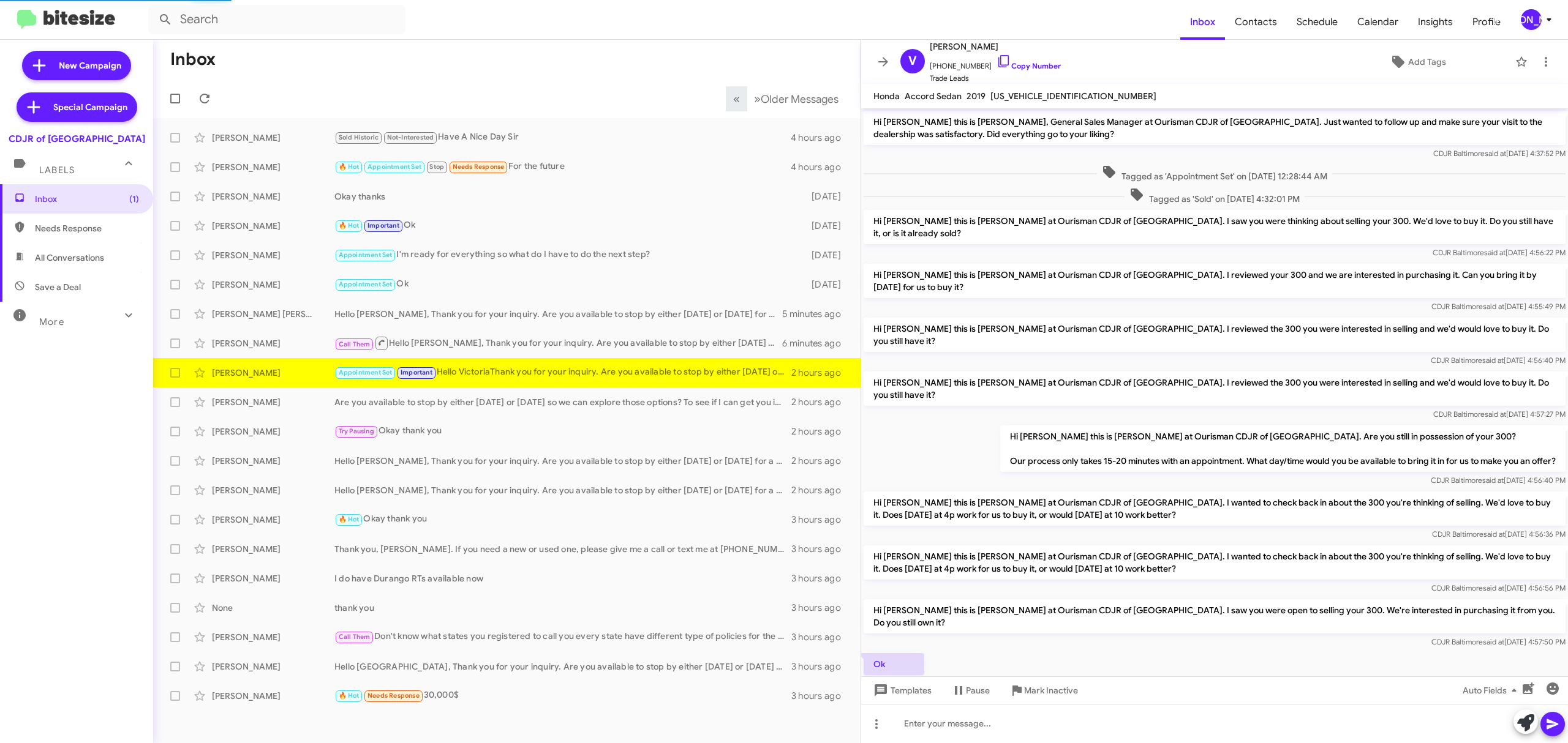
scroll to position [207, 0]
